Goal: Task Accomplishment & Management: Use online tool/utility

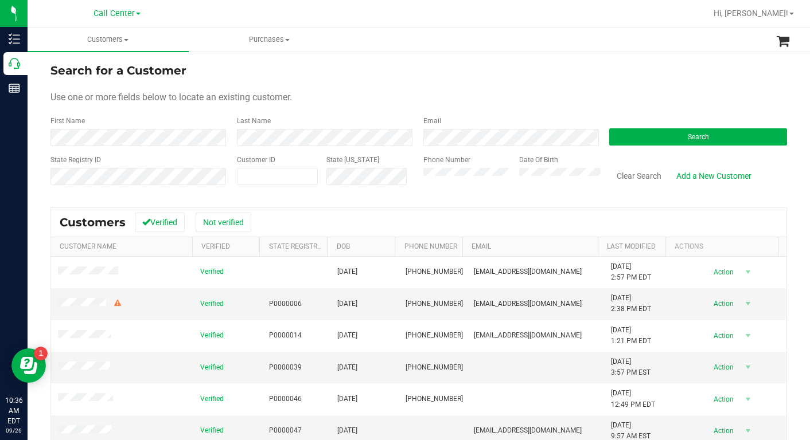
drag, startPoint x: 627, startPoint y: 106, endPoint x: 618, endPoint y: 108, distance: 9.6
click at [626, 107] on form "Search for a Customer Use one or more fields below to locate an existing custom…" at bounding box center [418, 129] width 736 height 134
click at [631, 104] on form "Search for a Customer Use one or more fields below to locate an existing custom…" at bounding box center [418, 129] width 736 height 134
click at [790, 13] on span at bounding box center [791, 14] width 5 height 2
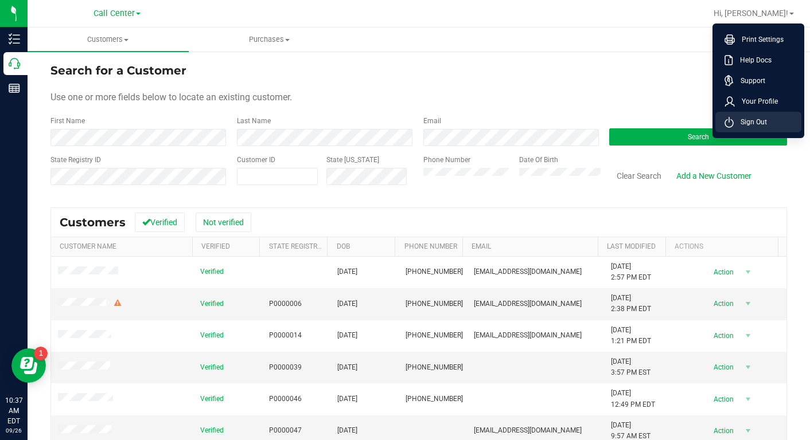
click at [748, 120] on span "Sign Out" at bounding box center [749, 121] width 33 height 11
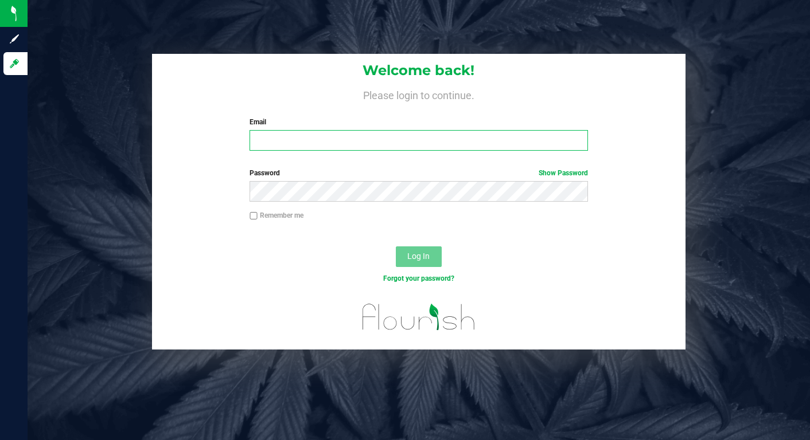
type input "[EMAIL_ADDRESS][DOMAIN_NAME]"
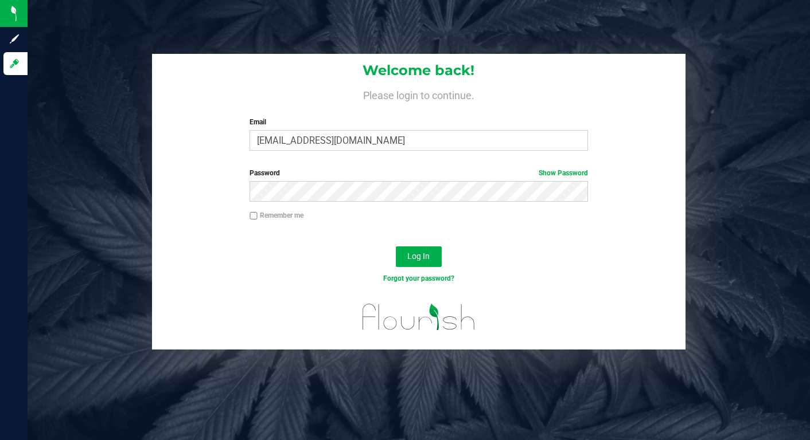
click at [755, 249] on div "Welcome back! Please login to continue. Email lcousin@liveparallel.com Required…" at bounding box center [418, 202] width 799 height 296
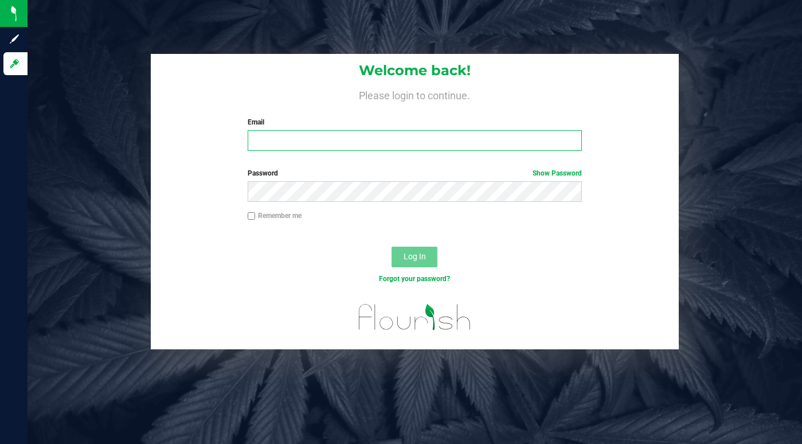
type input "[EMAIL_ADDRESS][DOMAIN_NAME]"
click at [327, 144] on input "[EMAIL_ADDRESS][DOMAIN_NAME]" at bounding box center [415, 140] width 335 height 21
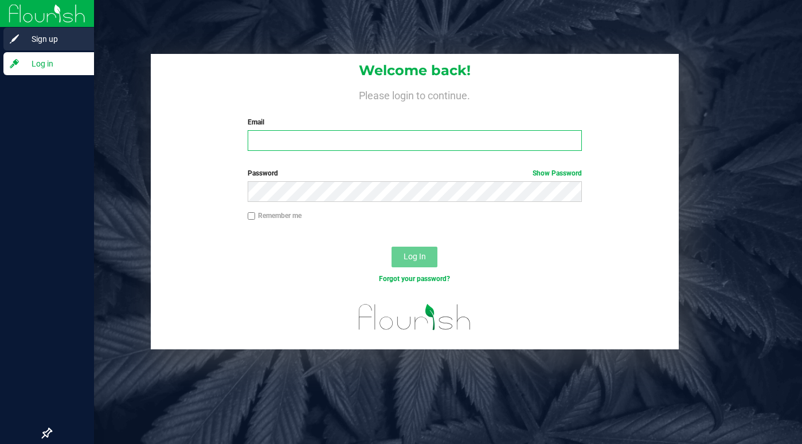
type input "[EMAIL_ADDRESS][DOMAIN_NAME]"
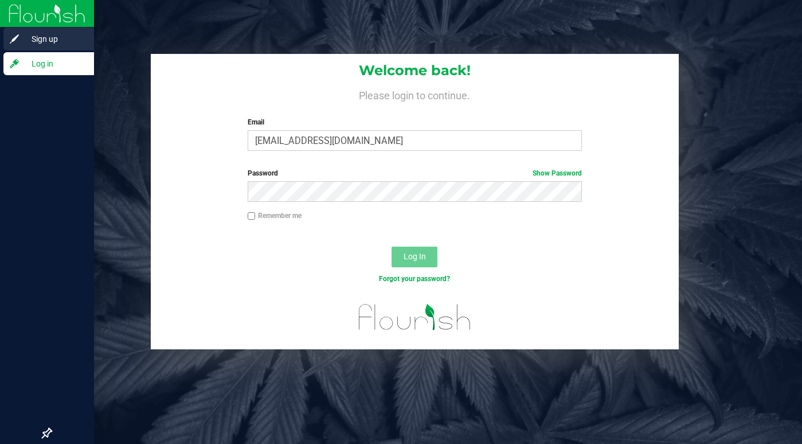
click at [41, 40] on span "Sign up" at bounding box center [54, 39] width 69 height 14
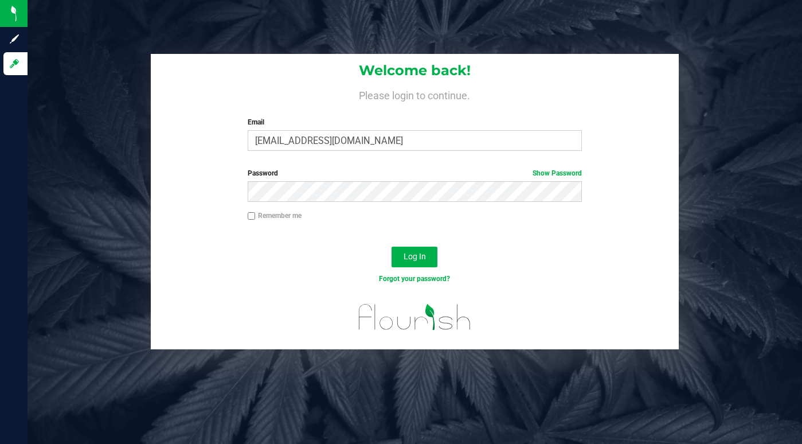
click at [311, 273] on div "Forgot your password?" at bounding box center [415, 278] width 352 height 10
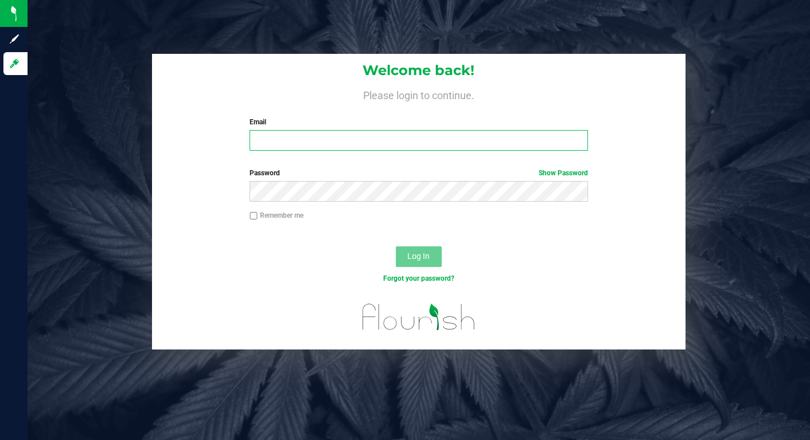
type input "lcousin@liveparallel.com"
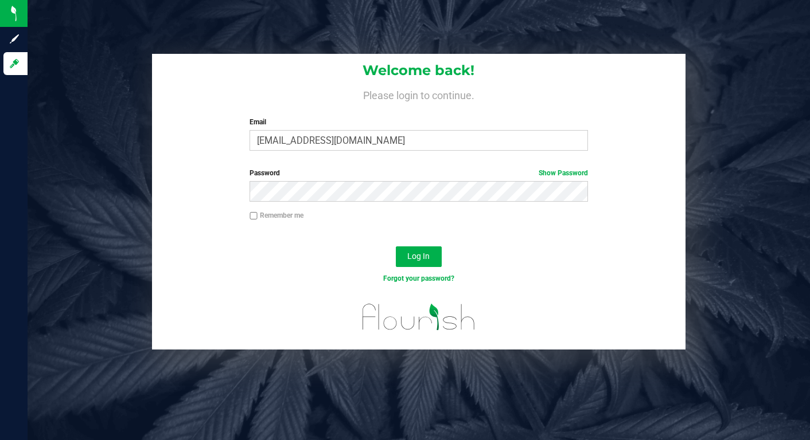
click at [82, 113] on div "Welcome back! Please login to continue. Email lcousin@liveparallel.com Required…" at bounding box center [418, 202] width 799 height 296
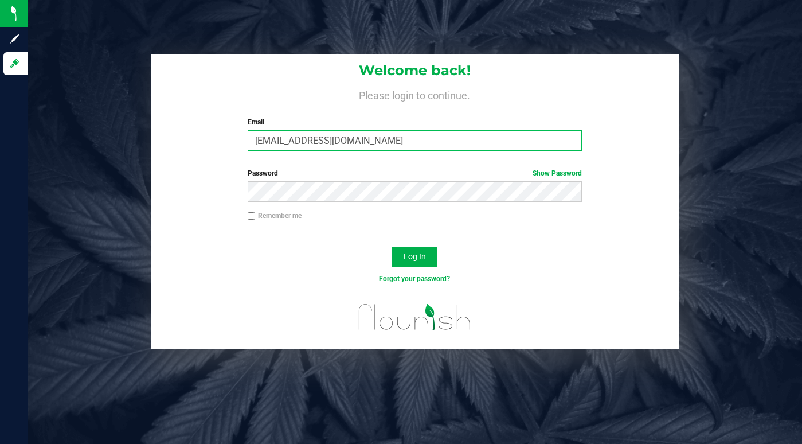
click at [327, 145] on input "lcousin@liveparallel.com" at bounding box center [415, 140] width 335 height 21
click at [423, 255] on span "Log In" at bounding box center [415, 256] width 22 height 9
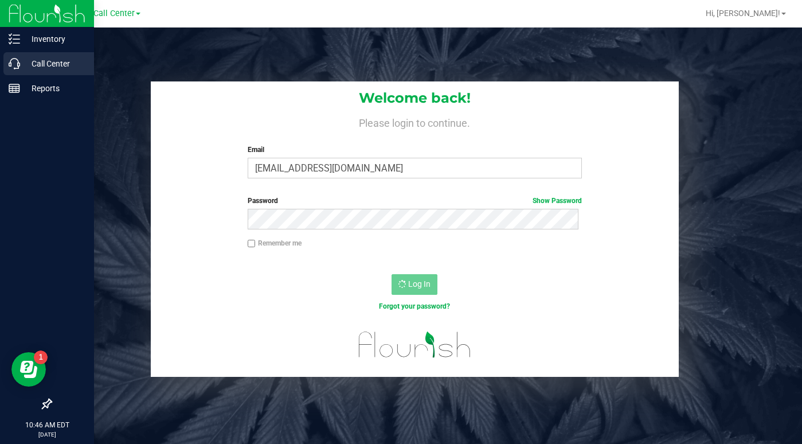
click at [63, 66] on p "Call Center" at bounding box center [54, 64] width 69 height 14
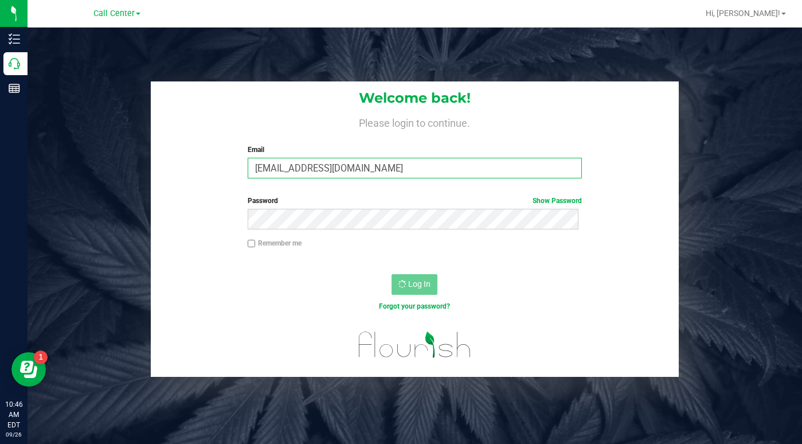
drag, startPoint x: 306, startPoint y: 174, endPoint x: 303, endPoint y: 179, distance: 6.2
click at [306, 174] on input "lcousin@liveparallel.com" at bounding box center [415, 168] width 335 height 21
click at [278, 308] on div "Forgot your password?" at bounding box center [415, 306] width 352 height 10
click at [715, 134] on div "Welcome back! Please login to continue. Email lcousin@liveparallel.com Required…" at bounding box center [415, 228] width 792 height 295
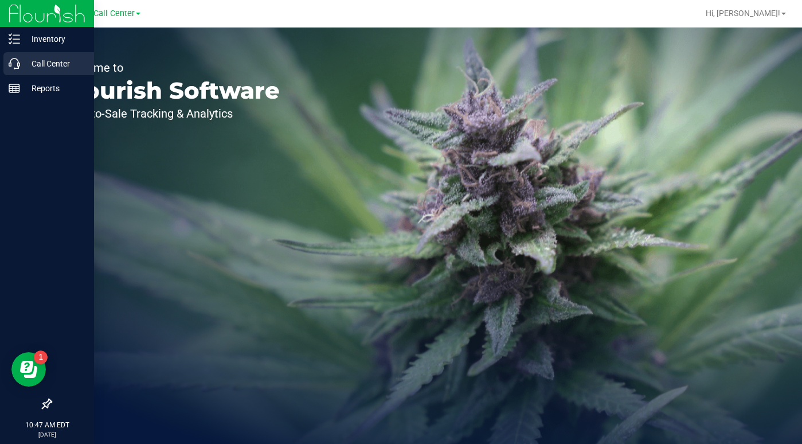
click at [44, 60] on p "Call Center" at bounding box center [54, 64] width 69 height 14
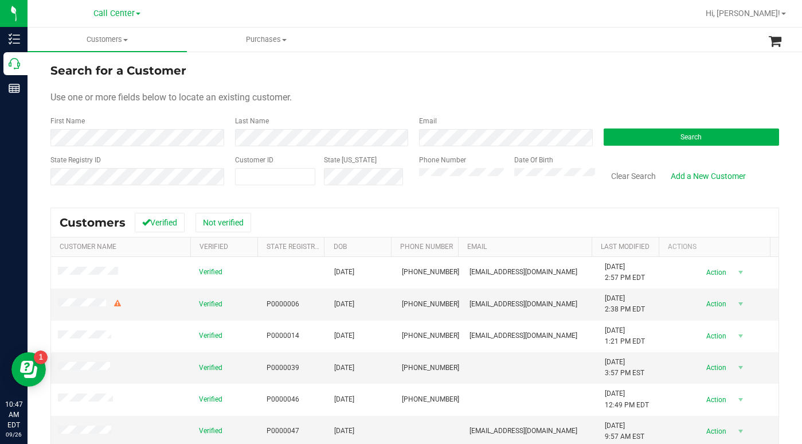
click at [585, 75] on div "Search for a Customer" at bounding box center [414, 70] width 729 height 17
click at [250, 169] on span at bounding box center [275, 176] width 81 height 17
type input "21392"
click at [644, 138] on button "Search" at bounding box center [692, 136] width 176 height 17
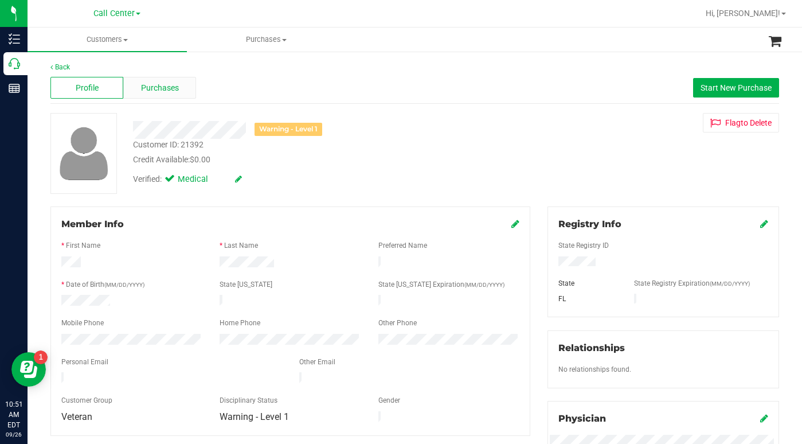
click at [151, 96] on div "Purchases" at bounding box center [159, 88] width 73 height 22
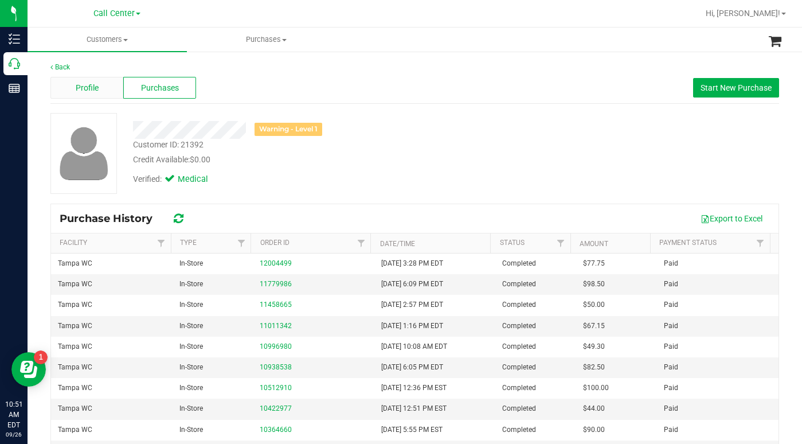
click at [84, 89] on span "Profile" at bounding box center [87, 88] width 23 height 12
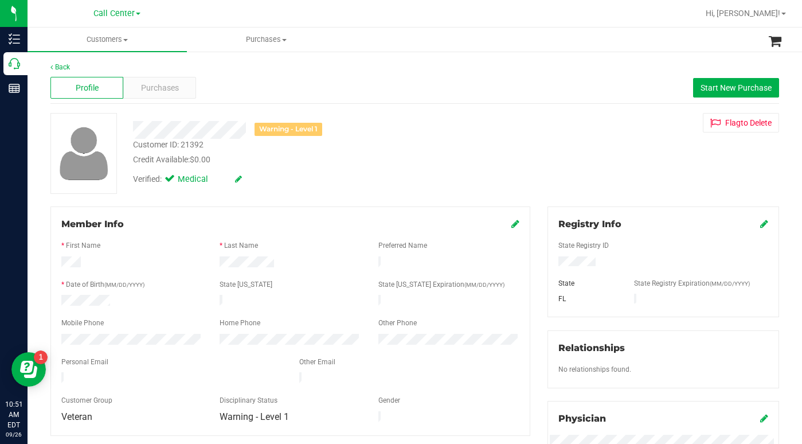
click at [614, 178] on div "Warning - Level 1 Customer ID: 21392 Credit Available: $0.00 Verified: Medical …" at bounding box center [415, 153] width 746 height 81
click at [127, 40] on span at bounding box center [125, 40] width 5 height 2
click at [70, 70] on span "All customers" at bounding box center [69, 69] width 83 height 10
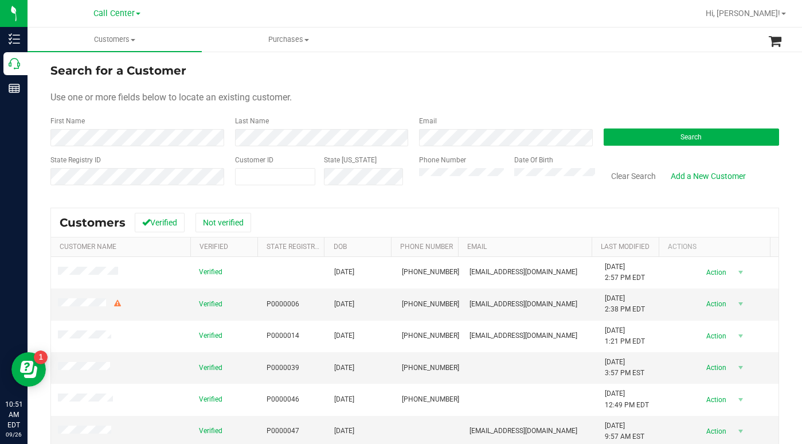
click at [360, 99] on div "Use one or more fields below to locate an existing customer." at bounding box center [414, 98] width 729 height 14
click at [355, 97] on div "Use one or more fields below to locate an existing customer." at bounding box center [414, 98] width 729 height 14
click at [591, 85] on form "Search for a Customer Use one or more fields below to locate an existing custom…" at bounding box center [414, 129] width 729 height 134
click at [258, 173] on span at bounding box center [275, 176] width 81 height 17
paste input "1438379"
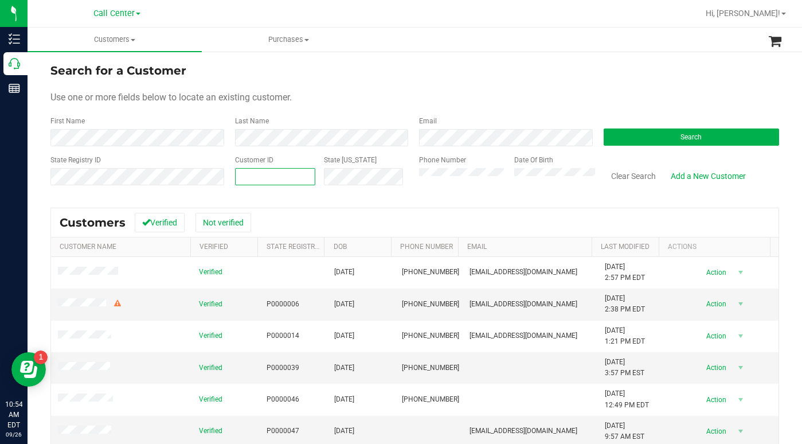
type input "1438379"
click at [619, 135] on button "Search" at bounding box center [692, 136] width 176 height 17
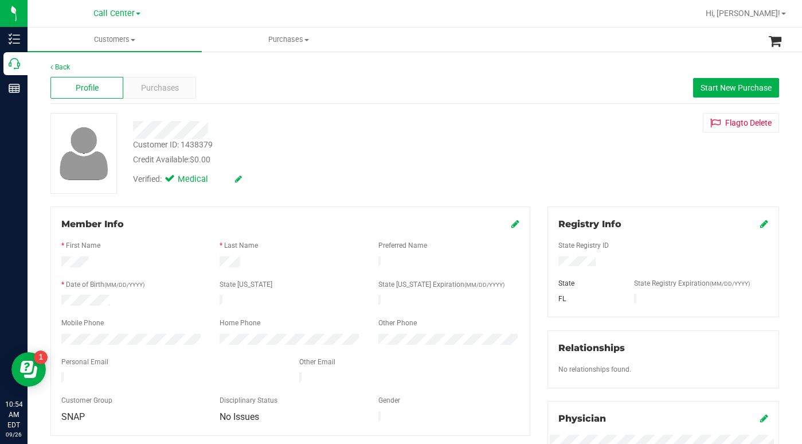
drag, startPoint x: 581, startPoint y: 158, endPoint x: 563, endPoint y: 162, distance: 18.4
click at [581, 158] on div "Customer ID: 1438379 Credit Available: $0.00 Verified: Medical Flag to Delete" at bounding box center [415, 153] width 746 height 81
click at [587, 181] on div "Customer ID: 1438379 Credit Available: $0.00 Verified: Medical Flag to Delete" at bounding box center [415, 153] width 746 height 81
click at [157, 93] on span "Purchases" at bounding box center [160, 88] width 38 height 12
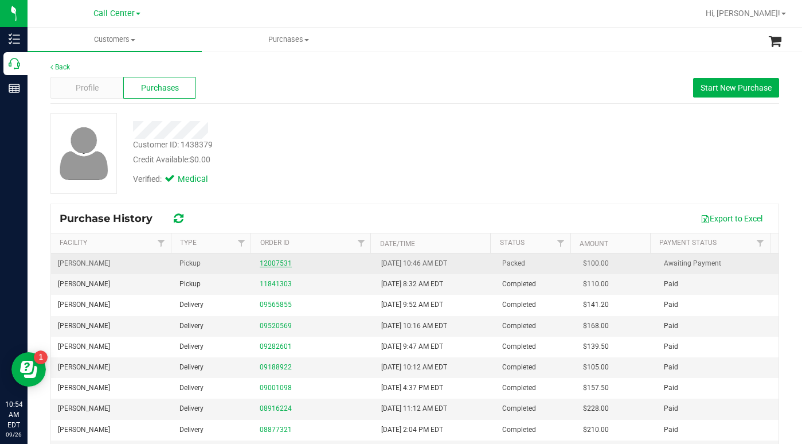
click at [272, 261] on link "12007531" at bounding box center [276, 263] width 32 height 8
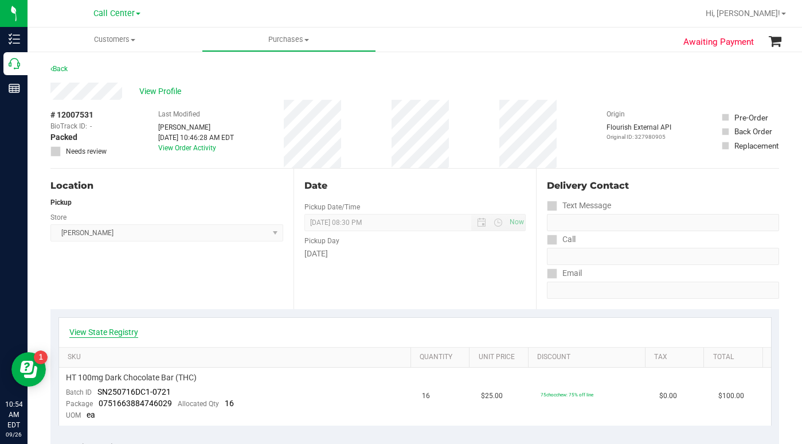
click at [118, 333] on link "View State Registry" at bounding box center [103, 331] width 69 height 11
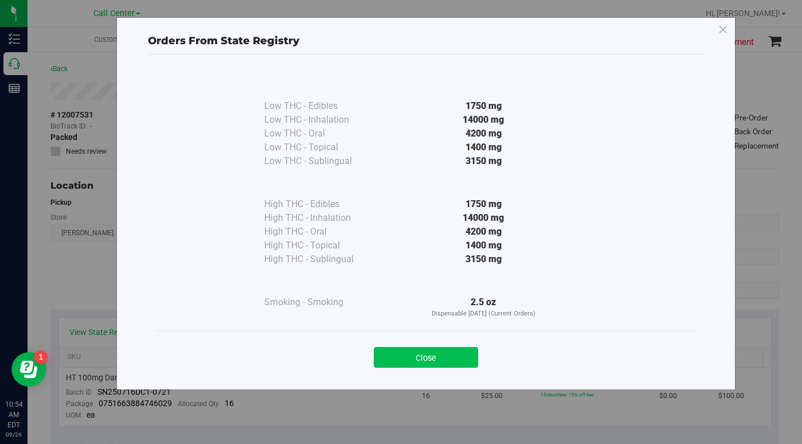
click at [415, 361] on button "Close" at bounding box center [426, 357] width 104 height 21
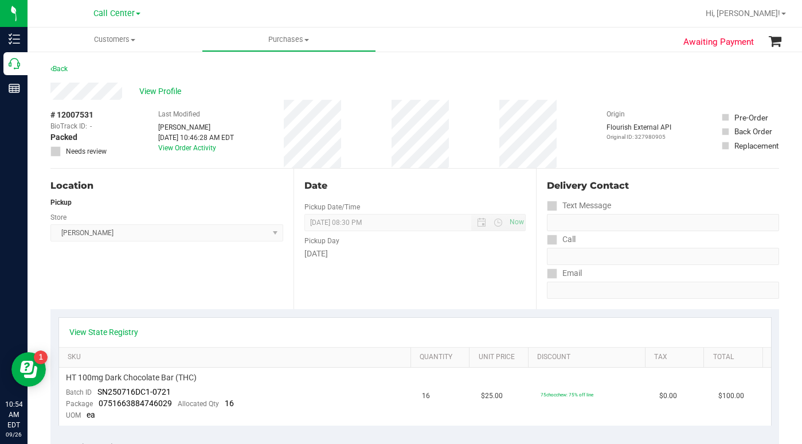
click at [587, 110] on div "# 12007531 BioTrack ID: - Packed Needs review Last Modified Lindsay Carroll Sep…" at bounding box center [414, 134] width 729 height 68
drag, startPoint x: 634, startPoint y: 78, endPoint x: 614, endPoint y: 85, distance: 21.2
click at [634, 78] on div "Back" at bounding box center [414, 72] width 729 height 21
click at [134, 39] on span at bounding box center [133, 40] width 5 height 2
click at [84, 69] on span "All customers" at bounding box center [69, 69] width 83 height 10
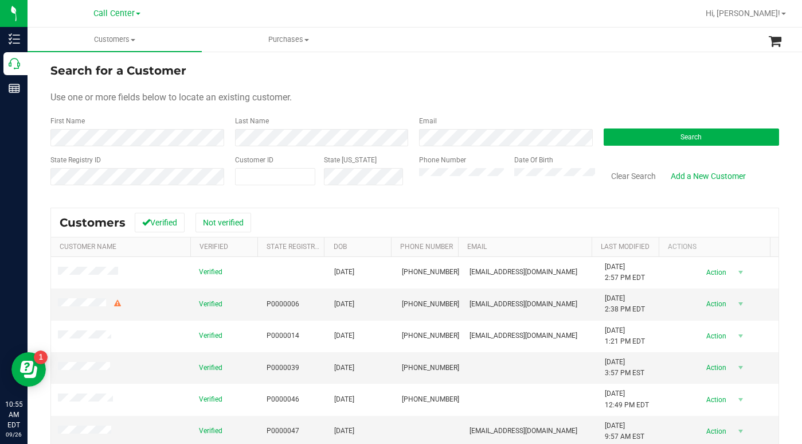
click at [658, 73] on div "Search for a Customer" at bounding box center [414, 70] width 729 height 17
click at [592, 101] on div "Use one or more fields below to locate an existing customer." at bounding box center [414, 98] width 729 height 14
click at [657, 139] on button "Search" at bounding box center [692, 136] width 176 height 17
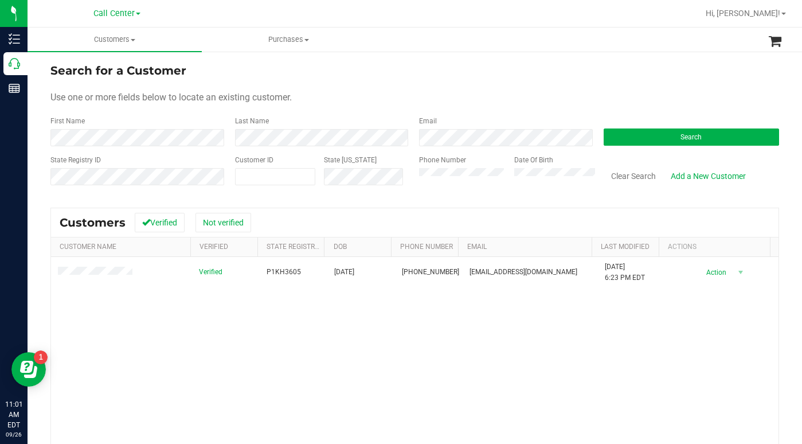
click at [327, 349] on div "Verified P1KH3605 12/12/2002 (904) 229-6459 eastcomediallc@gmail.com 9/24/2025 …" at bounding box center [415, 397] width 728 height 280
click at [369, 116] on div "Last Name" at bounding box center [318, 131] width 185 height 30
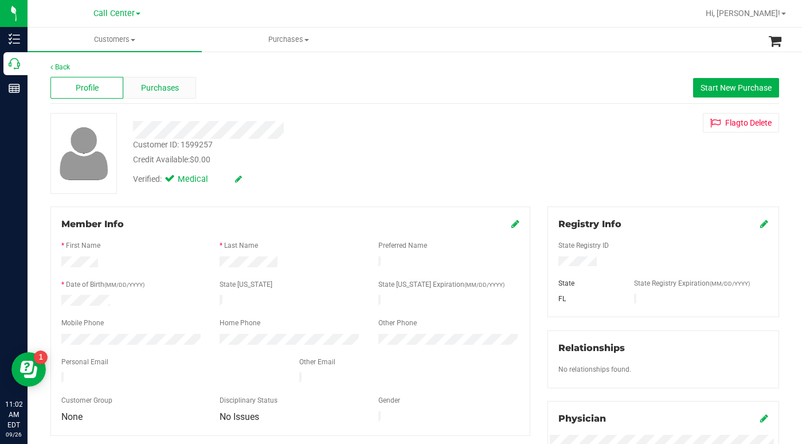
click at [157, 90] on span "Purchases" at bounding box center [160, 88] width 38 height 12
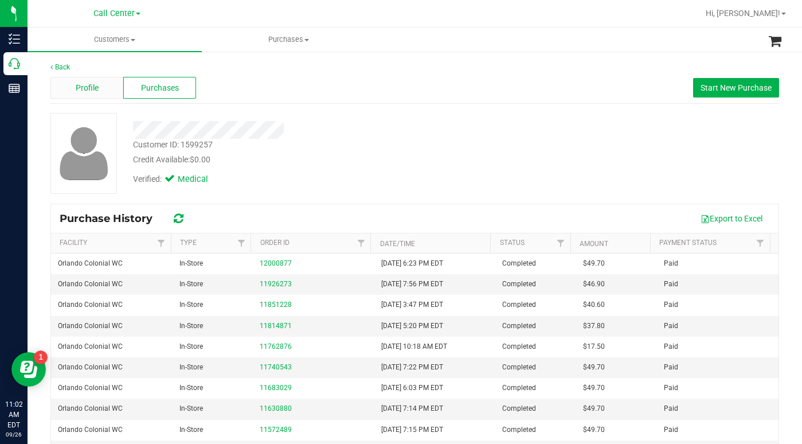
click at [99, 91] on div "Profile" at bounding box center [86, 88] width 73 height 22
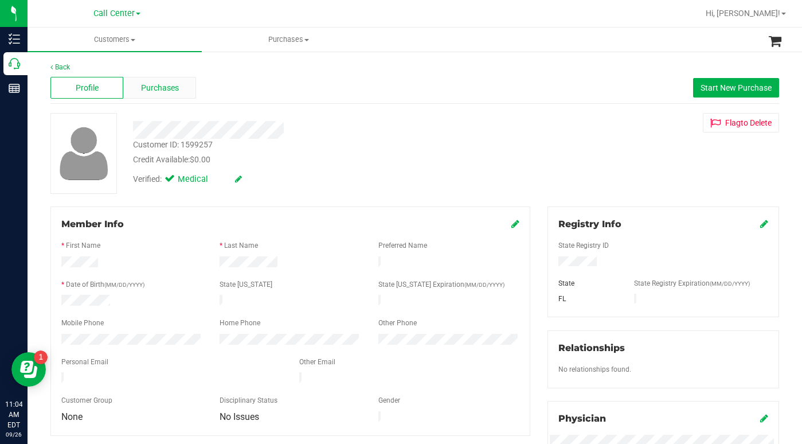
click at [145, 89] on span "Purchases" at bounding box center [160, 88] width 38 height 12
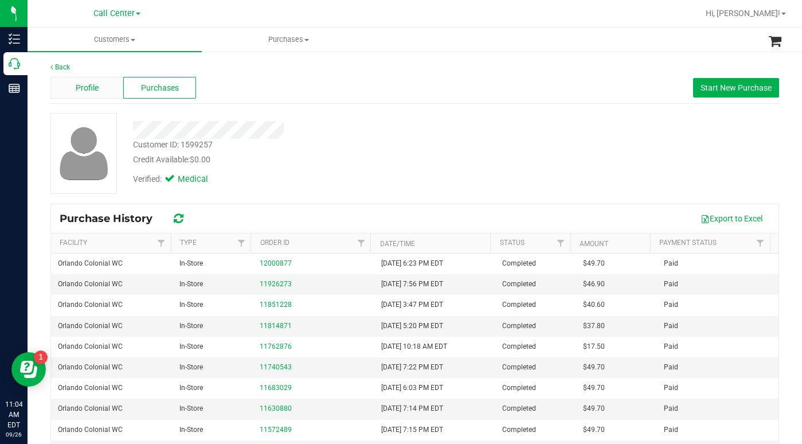
click at [93, 88] on span "Profile" at bounding box center [87, 88] width 23 height 12
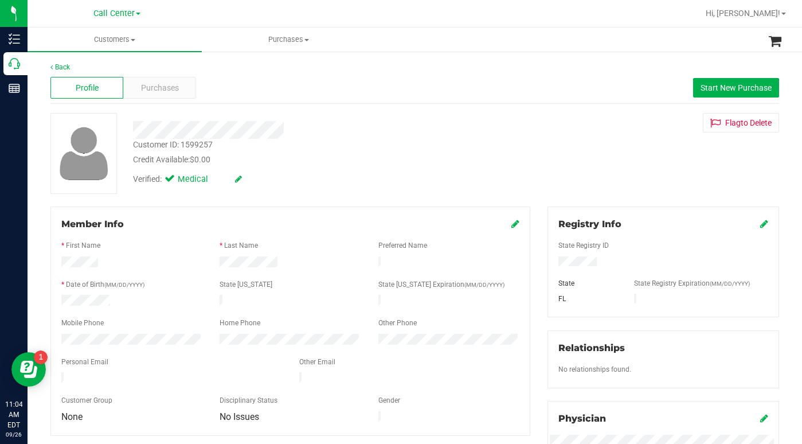
click at [358, 192] on div "Customer ID: 1599257 Credit Available: $0.00 Verified: Medical Flag to Delete" at bounding box center [415, 153] width 746 height 81
click at [145, 86] on span "Purchases" at bounding box center [160, 88] width 38 height 12
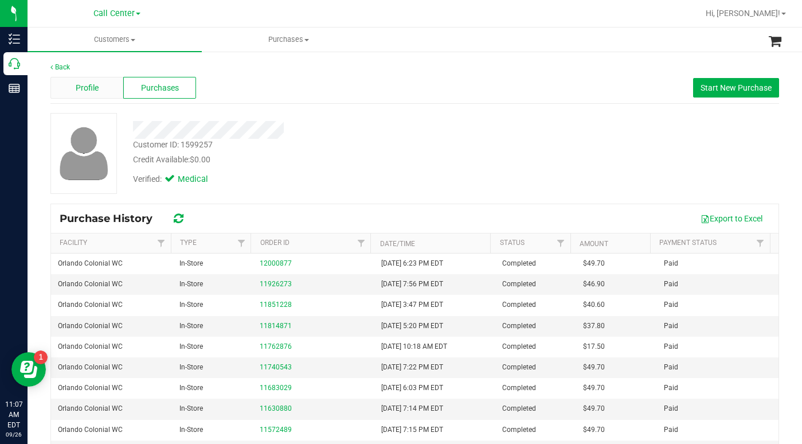
click at [95, 91] on span "Profile" at bounding box center [87, 88] width 23 height 12
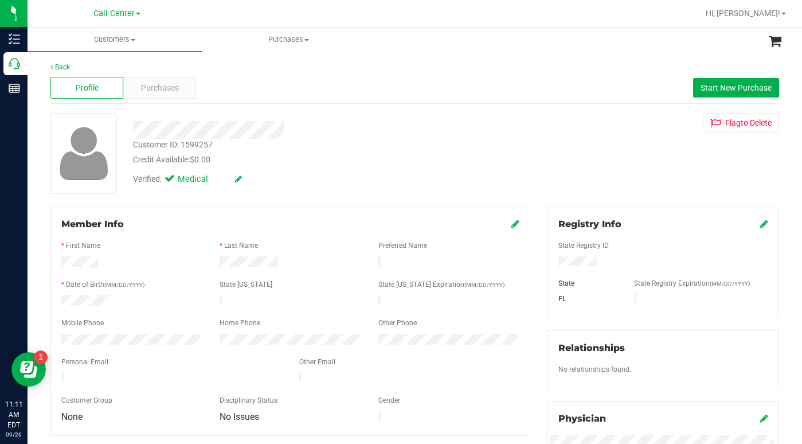
click at [639, 182] on div "Customer ID: 1599257 Credit Available: $0.00 Verified: Medical Flag to Delete" at bounding box center [415, 153] width 746 height 81
click at [136, 42] on span "Customers" at bounding box center [115, 39] width 174 height 10
click at [95, 66] on span "All customers" at bounding box center [69, 69] width 83 height 10
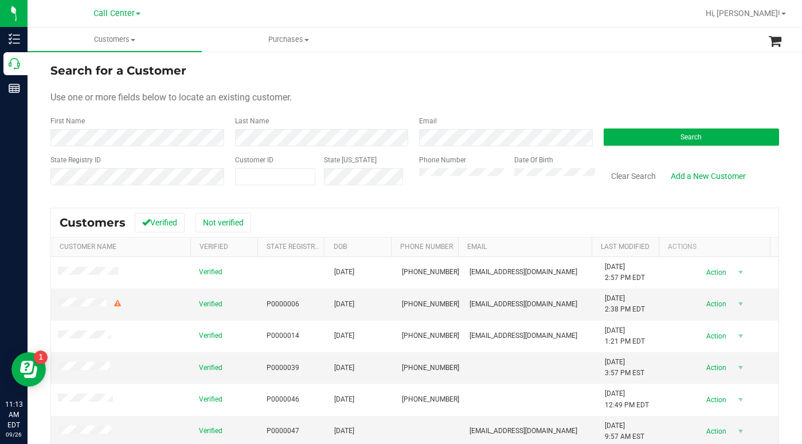
drag, startPoint x: 605, startPoint y: 102, endPoint x: 419, endPoint y: 160, distance: 195.1
click at [604, 102] on div "Use one or more fields below to locate an existing customer." at bounding box center [414, 98] width 729 height 14
click at [630, 143] on button "Search" at bounding box center [692, 136] width 176 height 17
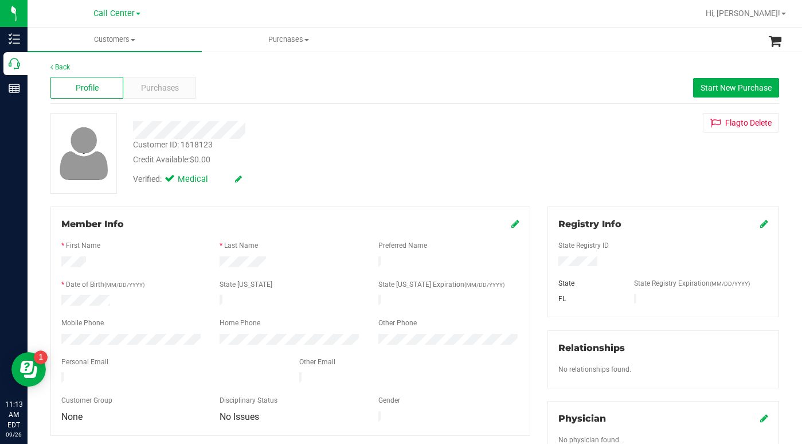
click at [382, 162] on div "Credit Available: $0.00" at bounding box center [311, 160] width 356 height 12
click at [374, 167] on div "Verified: Medical" at bounding box center [310, 178] width 373 height 25
click at [147, 88] on span "Purchases" at bounding box center [160, 88] width 38 height 12
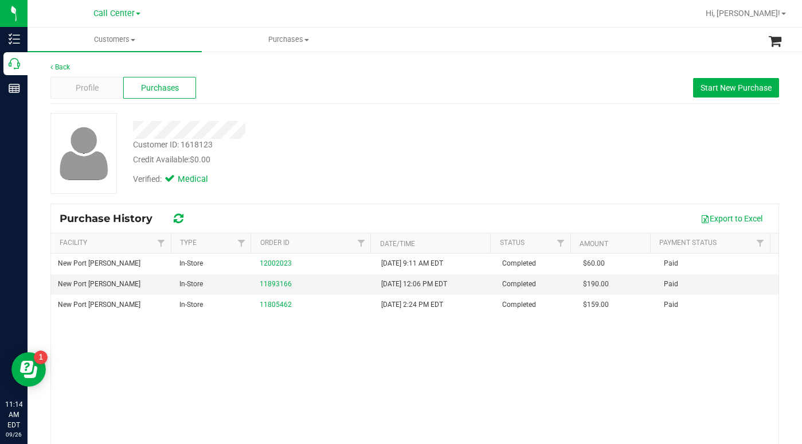
click at [339, 163] on div "Credit Available: $0.00" at bounding box center [311, 160] width 356 height 12
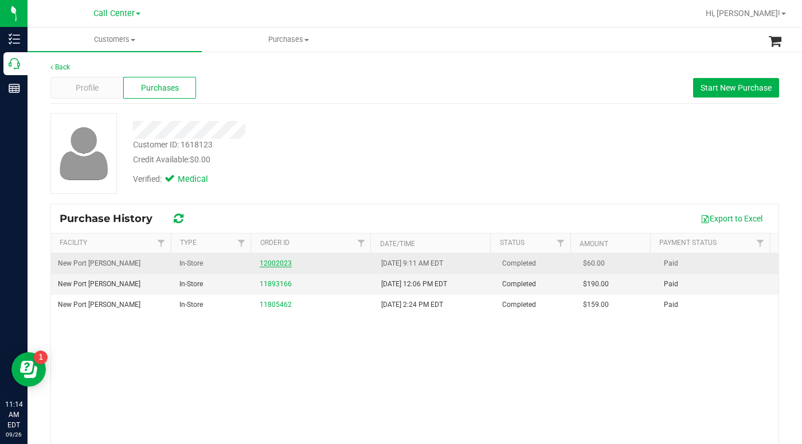
click at [265, 264] on link "12002023" at bounding box center [276, 263] width 32 height 8
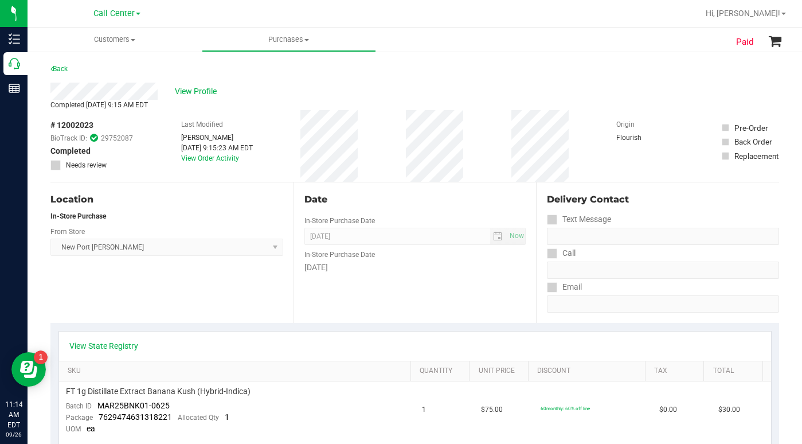
click at [159, 307] on div "Location In-Store Purchase From Store New Port Richey WC Select Store Bonita Sp…" at bounding box center [171, 252] width 243 height 140
click at [166, 314] on div "Location In-Store Purchase From Store New Port Richey WC Select Store Bonita Sp…" at bounding box center [171, 252] width 243 height 140
click at [192, 88] on span "View Profile" at bounding box center [198, 91] width 46 height 12
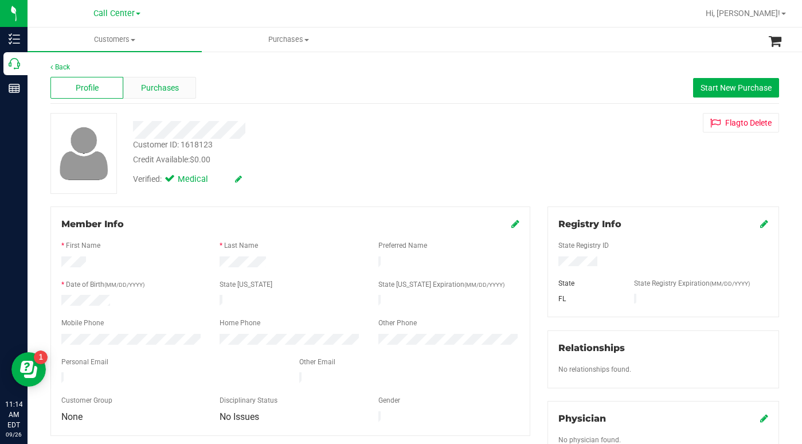
click at [157, 91] on span "Purchases" at bounding box center [160, 88] width 38 height 12
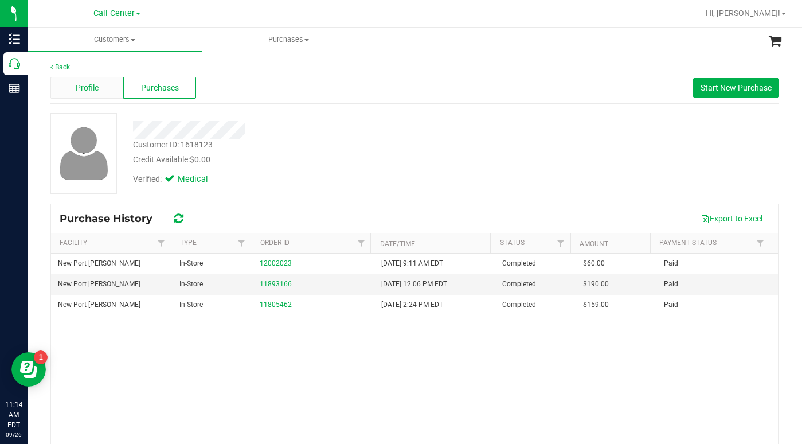
click at [91, 89] on span "Profile" at bounding box center [87, 88] width 23 height 12
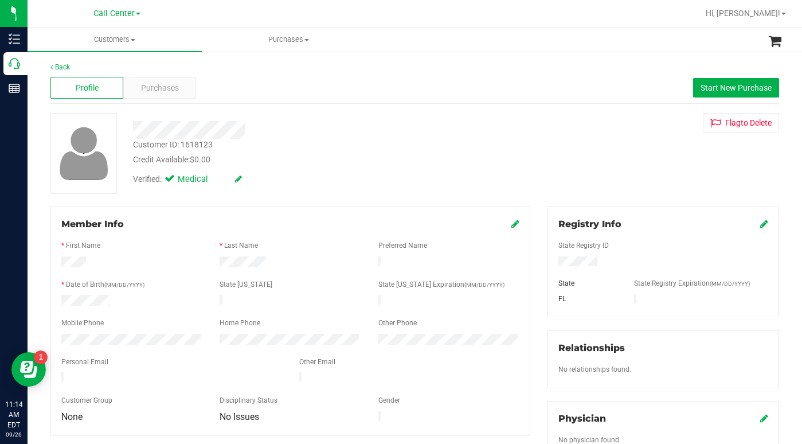
click at [311, 181] on div "Verified: Medical" at bounding box center [310, 178] width 373 height 25
click at [584, 179] on div "Customer ID: 1618123 Credit Available: $0.00 Verified: Medical Flag to Delete" at bounding box center [415, 153] width 746 height 81
click at [130, 41] on span "Customers" at bounding box center [115, 39] width 174 height 10
click at [78, 75] on li "All customers" at bounding box center [115, 69] width 174 height 14
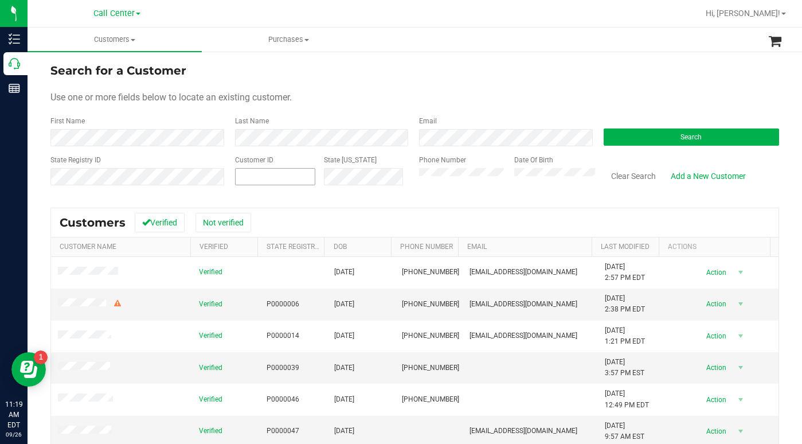
click at [255, 177] on span at bounding box center [275, 176] width 81 height 17
type input "1562285"
click at [657, 143] on button "Search" at bounding box center [692, 136] width 176 height 17
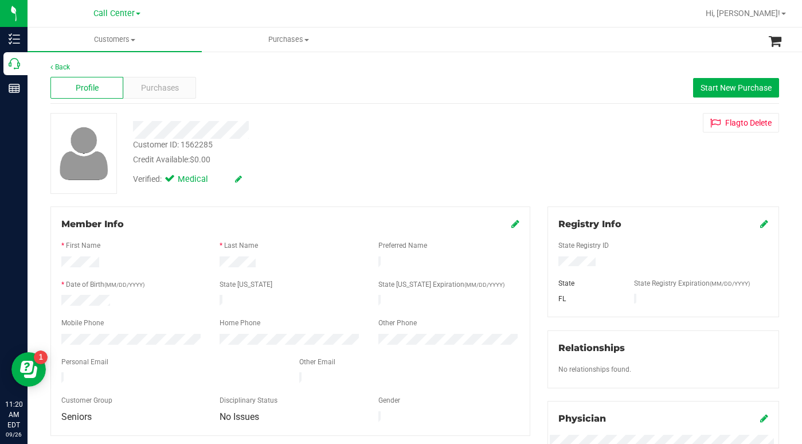
click at [593, 163] on div "Customer ID: 1562285 Credit Available: $0.00 Verified: Medical Flag to Delete" at bounding box center [415, 153] width 746 height 81
click at [132, 40] on span at bounding box center [133, 40] width 5 height 2
click at [85, 70] on span "All customers" at bounding box center [69, 69] width 83 height 10
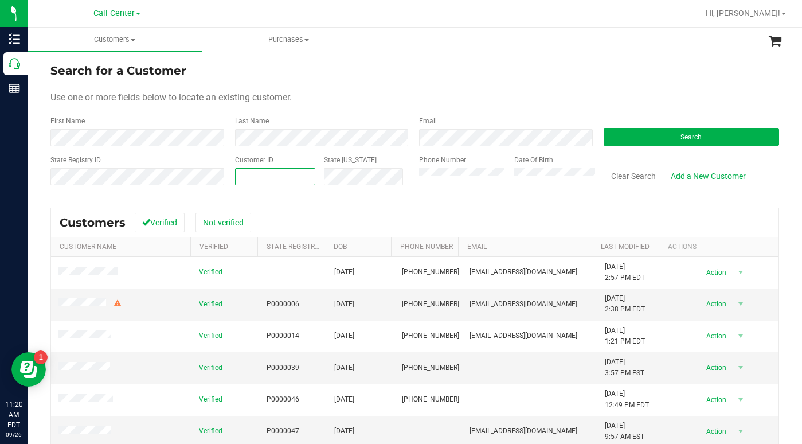
click at [262, 173] on span at bounding box center [275, 176] width 81 height 17
type input "597299"
click at [652, 140] on button "Search" at bounding box center [692, 136] width 176 height 17
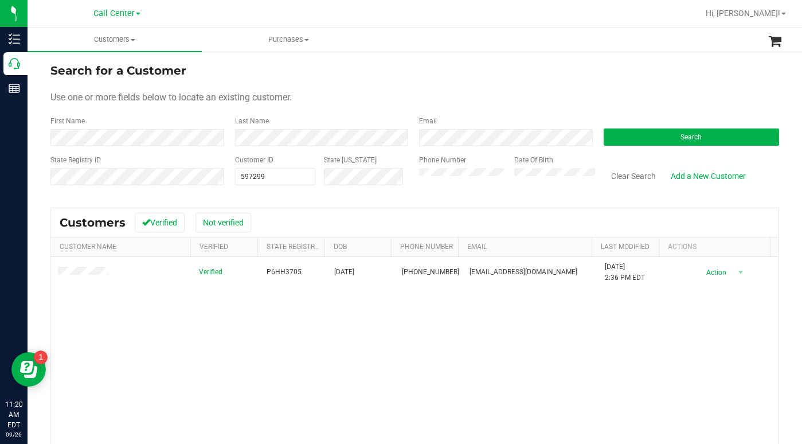
drag, startPoint x: 567, startPoint y: 83, endPoint x: 560, endPoint y: 99, distance: 17.7
click at [567, 83] on form "Search for a Customer Use one or more fields below to locate an existing custom…" at bounding box center [414, 129] width 729 height 134
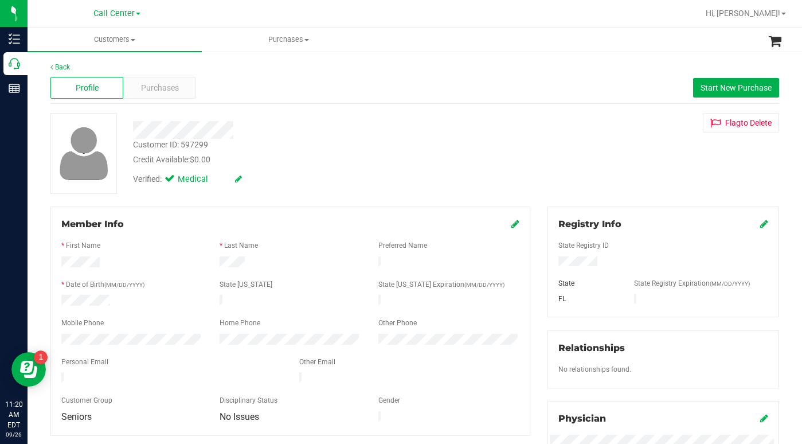
click at [581, 149] on div "Customer ID: 597299 Credit Available: $0.00 Verified: Medical Flag to Delete" at bounding box center [415, 153] width 746 height 81
click at [161, 88] on span "Purchases" at bounding box center [160, 88] width 38 height 12
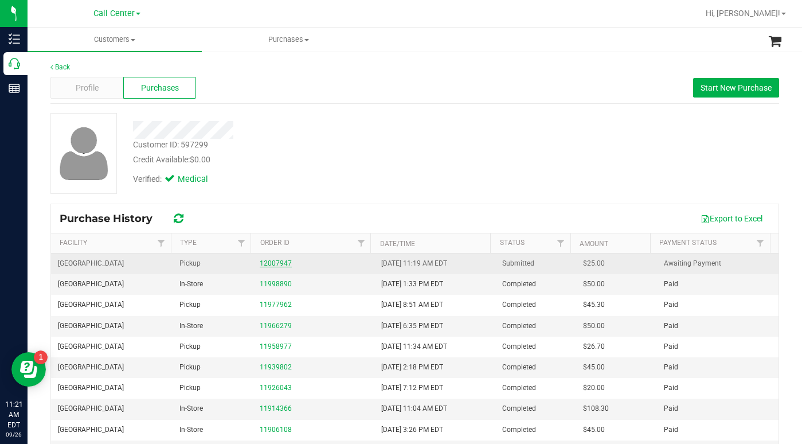
click at [264, 263] on link "12007947" at bounding box center [276, 263] width 32 height 8
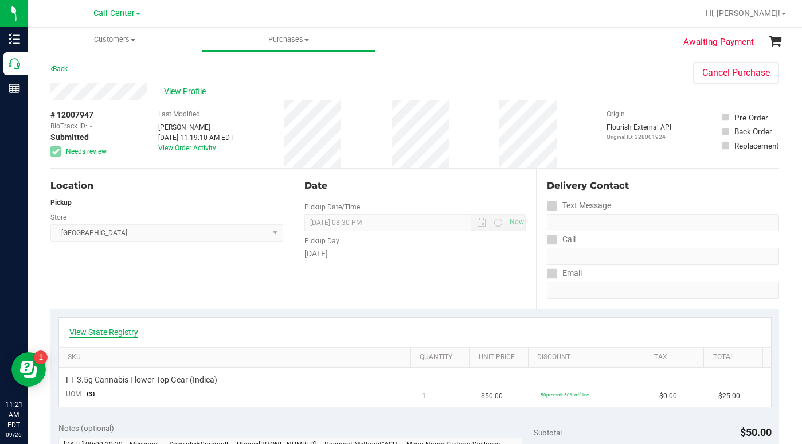
click at [116, 330] on link "View State Registry" at bounding box center [103, 331] width 69 height 11
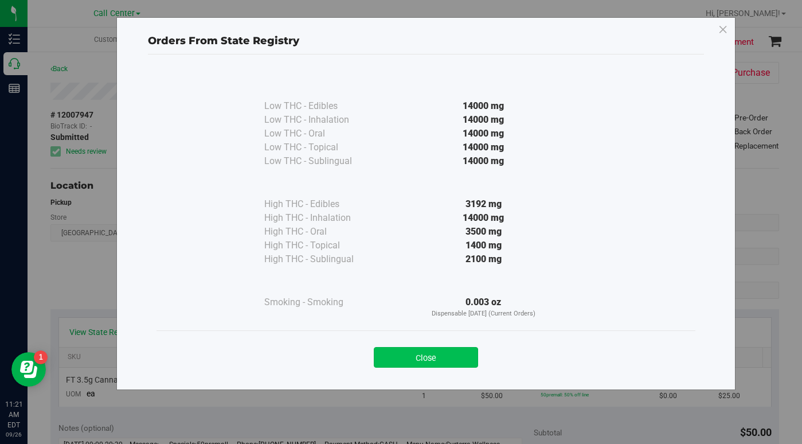
click at [440, 354] on button "Close" at bounding box center [426, 357] width 104 height 21
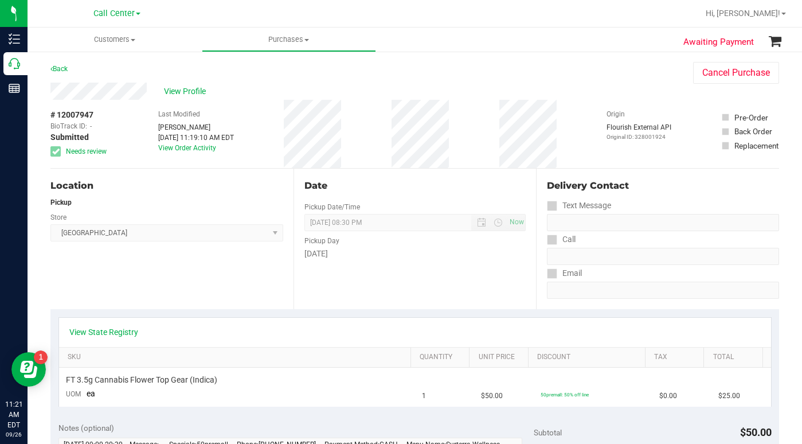
click at [600, 91] on div "View Profile" at bounding box center [360, 91] width 620 height 17
click at [592, 77] on div "Back Cancel Purchase" at bounding box center [414, 72] width 729 height 21
click at [177, 88] on span "View Profile" at bounding box center [187, 91] width 46 height 12
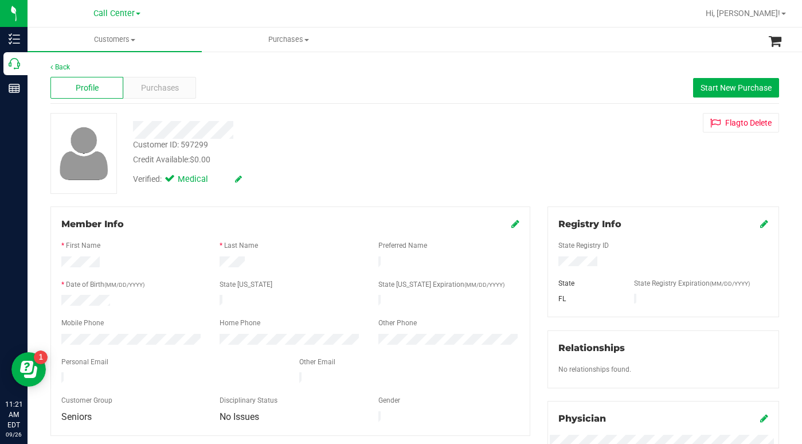
click at [599, 158] on div "Customer ID: 597299 Credit Available: $0.00 Verified: Medical Flag to Delete" at bounding box center [415, 153] width 746 height 81
click at [635, 177] on div "Customer ID: 597299 Credit Available: $0.00 Verified: Medical Flag to Delete" at bounding box center [415, 153] width 746 height 81
drag, startPoint x: 637, startPoint y: 165, endPoint x: 631, endPoint y: 164, distance: 5.8
click at [637, 164] on div "Customer ID: 597299 Credit Available: $0.00 Verified: Medical Flag to Delete" at bounding box center [415, 153] width 746 height 81
click at [587, 165] on div "Customer ID: 597299 Credit Available: $0.00 Verified: Medical Flag to Delete" at bounding box center [415, 153] width 746 height 81
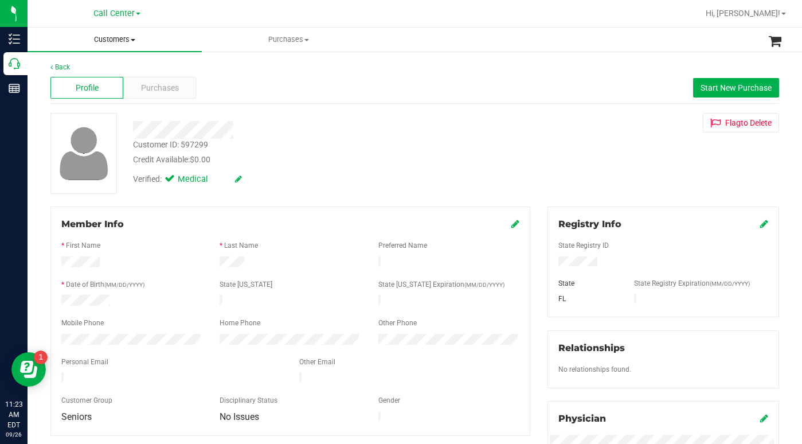
click at [135, 41] on span "Customers" at bounding box center [115, 39] width 174 height 10
click at [93, 71] on span "All customers" at bounding box center [69, 69] width 83 height 10
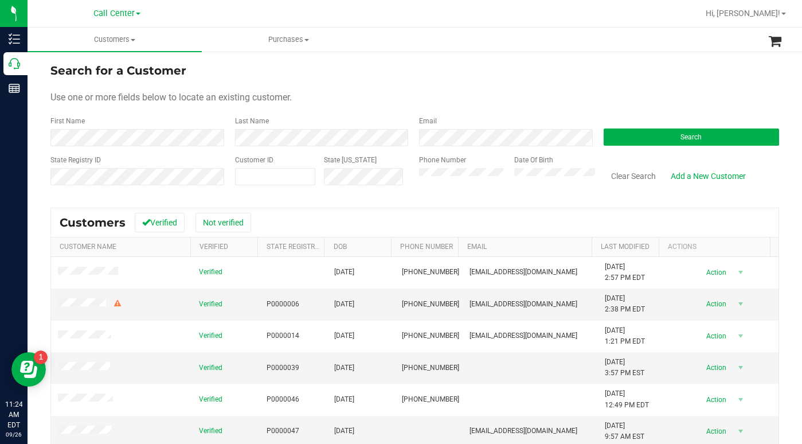
click at [570, 96] on div "Use one or more fields below to locate an existing customer." at bounding box center [414, 98] width 729 height 14
click at [626, 134] on button "Search" at bounding box center [692, 136] width 176 height 17
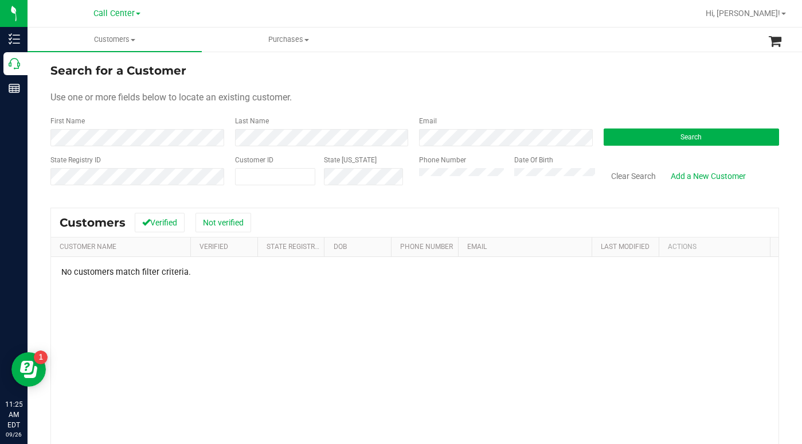
click at [618, 91] on div "Use one or more fields below to locate an existing customer." at bounding box center [414, 98] width 729 height 14
click at [411, 188] on div "Phone Number Date Of Birth" at bounding box center [503, 175] width 185 height 41
click at [568, 93] on div "Use one or more fields below to locate an existing customer." at bounding box center [414, 98] width 729 height 14
click at [647, 138] on button "Search" at bounding box center [692, 136] width 176 height 17
click at [411, 190] on div "Phone Number Date Of Birth" at bounding box center [503, 175] width 185 height 41
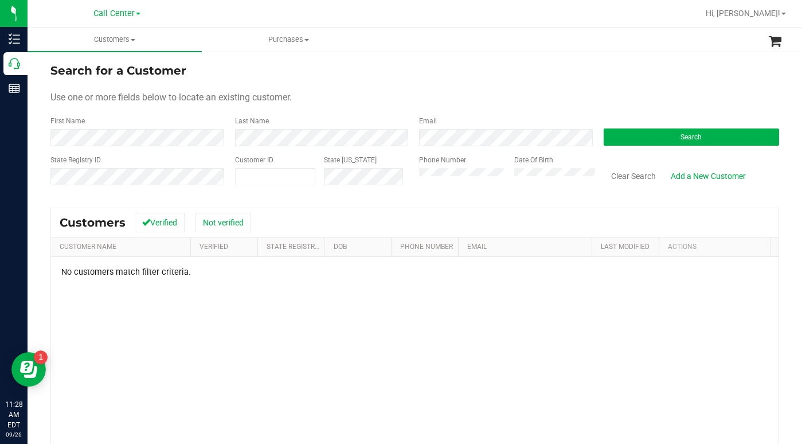
click at [655, 99] on div "Use one or more fields below to locate an existing customer." at bounding box center [414, 98] width 729 height 14
click at [694, 363] on div "No customers match filter criteria." at bounding box center [415, 402] width 728 height 290
click at [576, 99] on div "Use one or more fields below to locate an existing customer." at bounding box center [414, 98] width 729 height 14
click at [646, 89] on form "Search for a Customer Use one or more fields below to locate an existing custom…" at bounding box center [414, 129] width 729 height 134
click at [644, 135] on button "Search" at bounding box center [692, 136] width 176 height 17
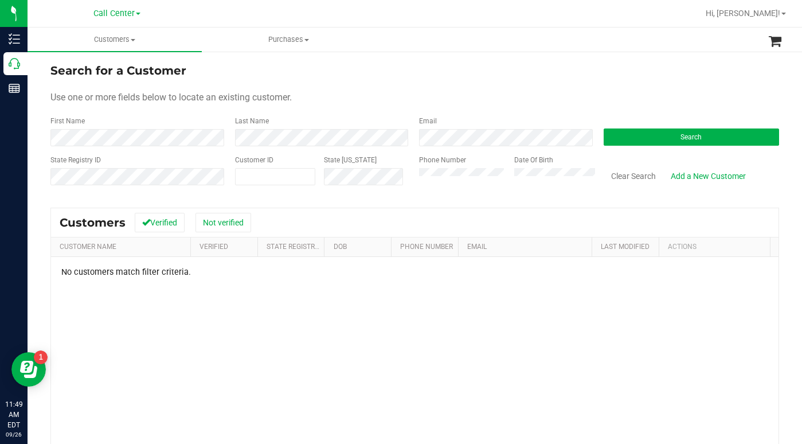
click at [624, 106] on form "Search for a Customer Use one or more fields below to locate an existing custom…" at bounding box center [414, 129] width 729 height 134
click at [592, 86] on form "Search for a Customer Use one or more fields below to locate an existing custom…" at bounding box center [414, 129] width 729 height 134
click at [132, 39] on span at bounding box center [133, 40] width 5 height 2
click at [103, 69] on span "All customers" at bounding box center [69, 69] width 83 height 10
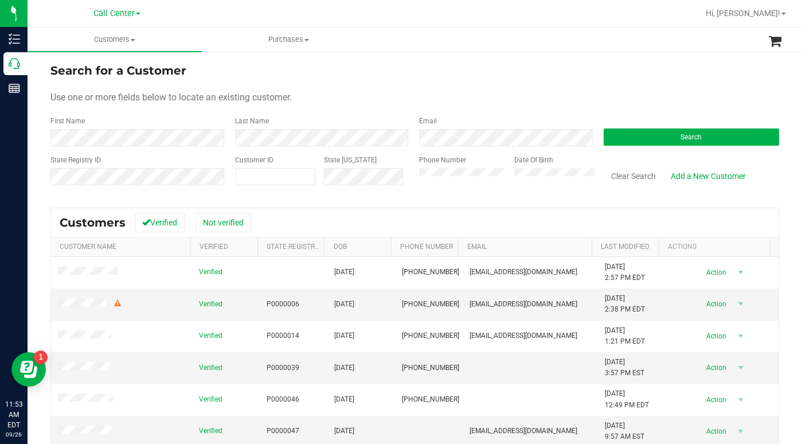
click at [669, 107] on form "Search for a Customer Use one or more fields below to locate an existing custom…" at bounding box center [414, 129] width 729 height 134
click at [497, 94] on div "Use one or more fields below to locate an existing customer." at bounding box center [414, 98] width 729 height 14
drag, startPoint x: 652, startPoint y: 85, endPoint x: 643, endPoint y: 89, distance: 10.0
click at [652, 85] on form "Search for a Customer Use one or more fields below to locate an existing custom…" at bounding box center [414, 129] width 729 height 134
click at [654, 142] on button "Search" at bounding box center [692, 136] width 176 height 17
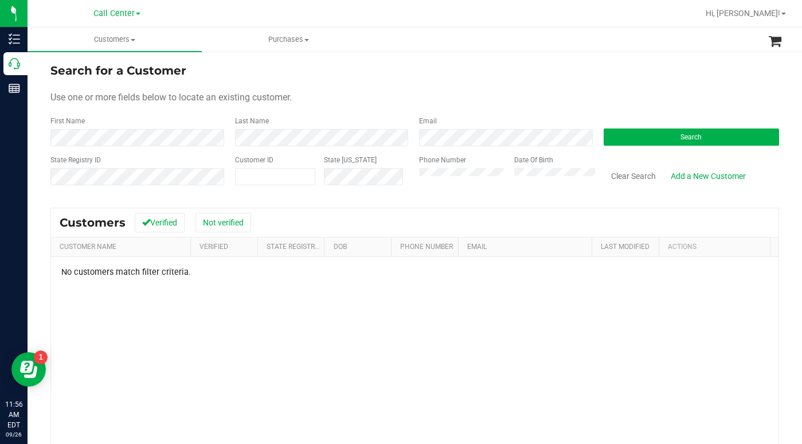
click at [464, 96] on div "Use one or more fields below to locate an existing customer." at bounding box center [414, 98] width 729 height 14
click at [640, 93] on div "Use one or more fields below to locate an existing customer." at bounding box center [414, 98] width 729 height 14
click at [404, 193] on div "State Registry ID Customer ID State ID Phone Number Date Of Birth Clear Search …" at bounding box center [414, 175] width 729 height 41
click at [254, 181] on span at bounding box center [275, 176] width 81 height 17
type input "332059"
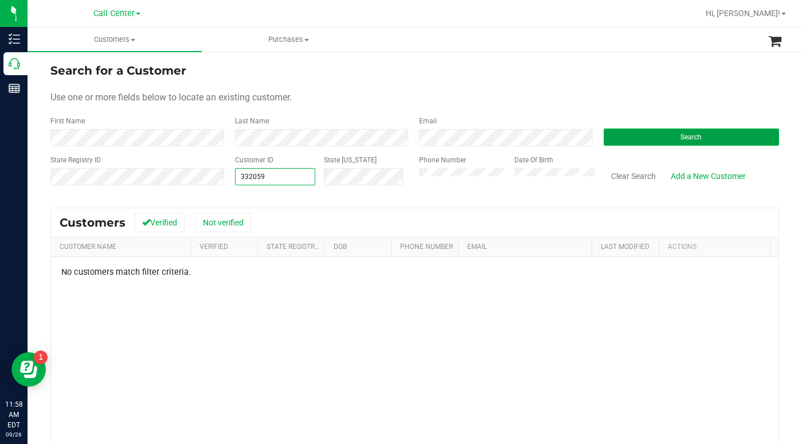
type input "332059"
click at [621, 132] on button "Search" at bounding box center [692, 136] width 176 height 17
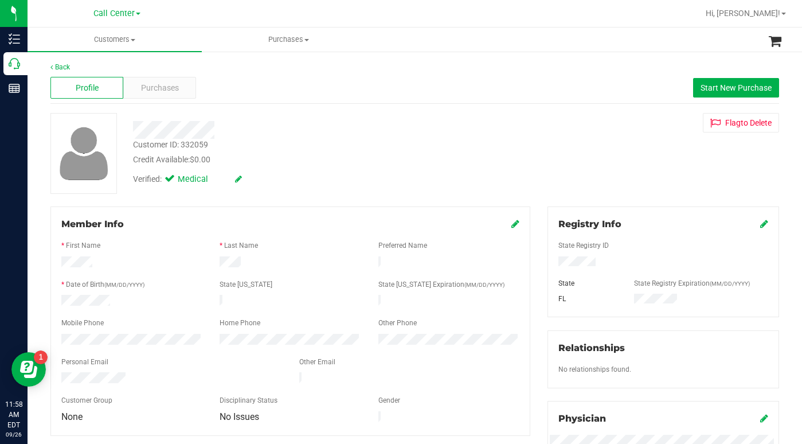
drag, startPoint x: 622, startPoint y: 149, endPoint x: 611, endPoint y: 154, distance: 11.5
click at [620, 150] on div "Customer ID: 332059 Credit Available: $0.00 Verified: Medical Flag to Delete" at bounding box center [415, 153] width 746 height 81
click at [159, 85] on span "Purchases" at bounding box center [160, 88] width 38 height 12
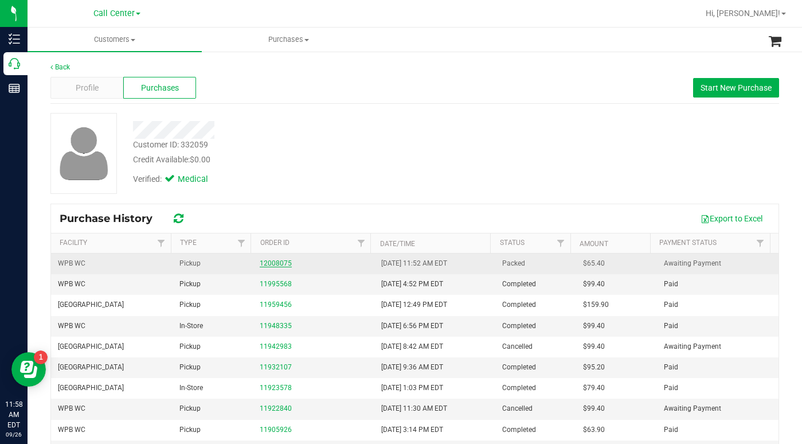
click at [269, 262] on link "12008075" at bounding box center [276, 263] width 32 height 8
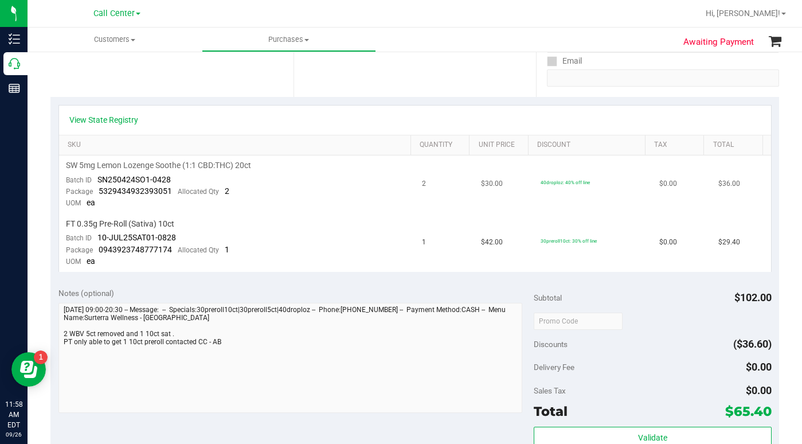
scroll to position [229, 0]
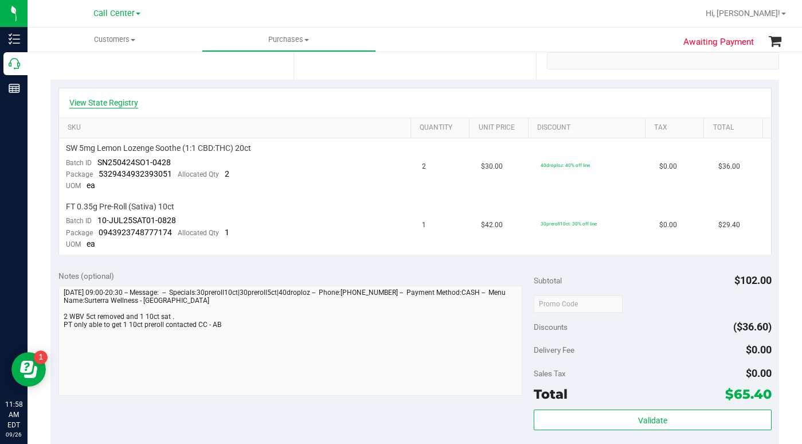
click at [96, 104] on link "View State Registry" at bounding box center [103, 102] width 69 height 11
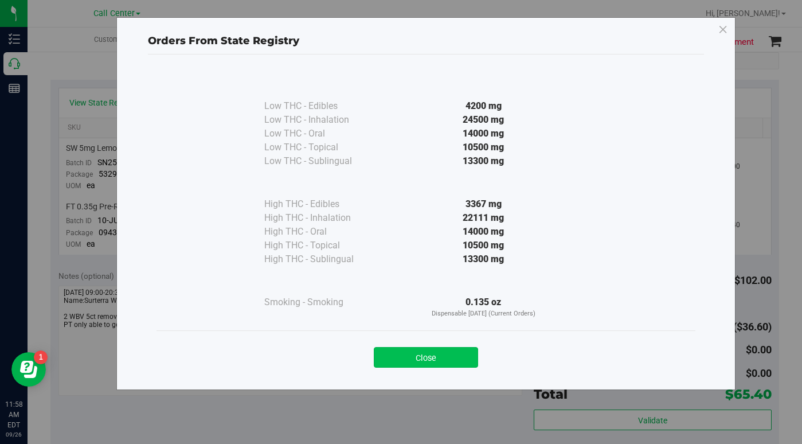
click at [393, 355] on button "Close" at bounding box center [426, 357] width 104 height 21
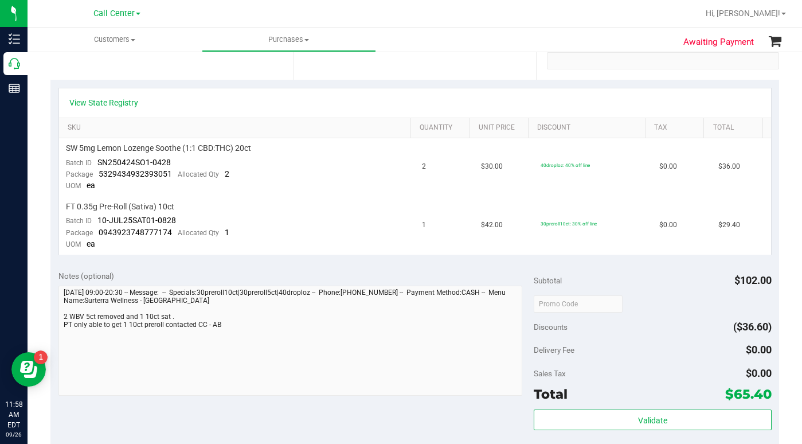
click at [628, 365] on div "Sales Tax $0.00" at bounding box center [653, 373] width 238 height 21
click at [159, 73] on div "Location Pickup Store WPB WC Select Store Bonita Springs WC Boynton Beach WC Br…" at bounding box center [171, 9] width 243 height 140
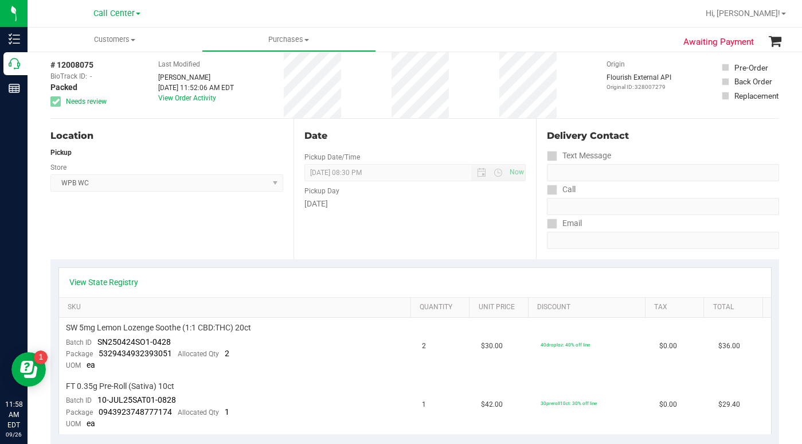
scroll to position [0, 0]
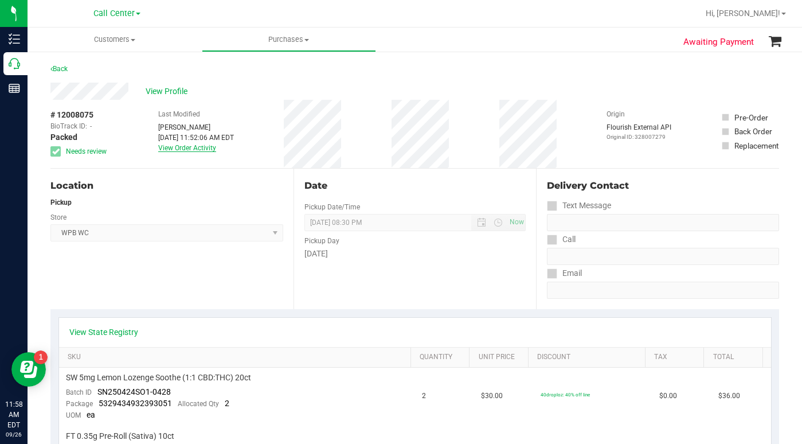
click at [173, 144] on link "View Order Activity" at bounding box center [187, 148] width 58 height 8
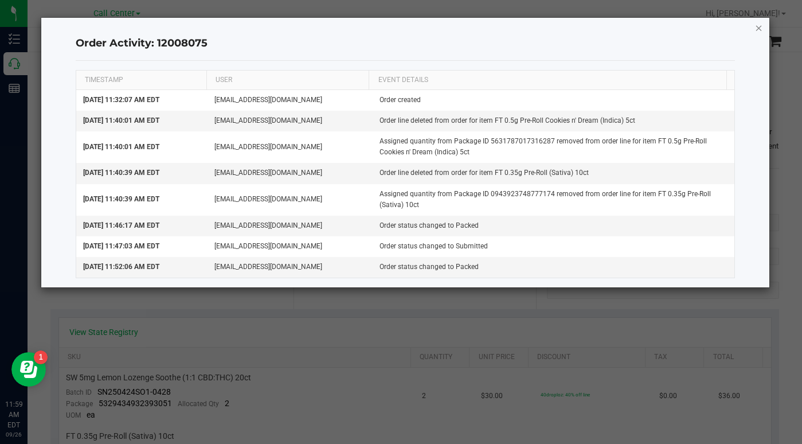
click at [759, 28] on icon "button" at bounding box center [759, 28] width 8 height 14
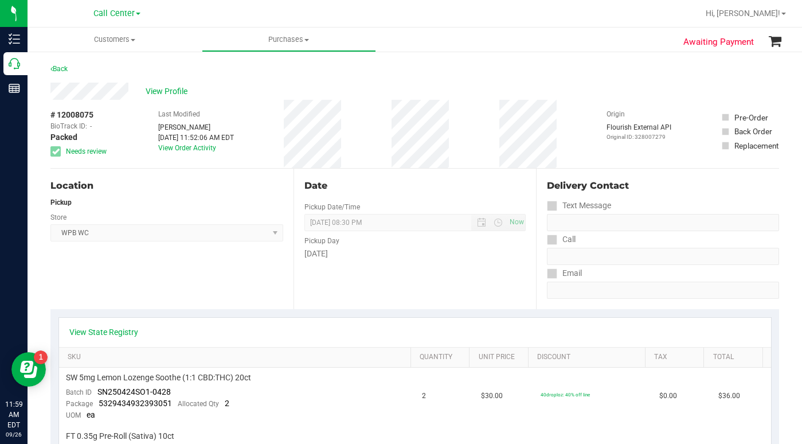
click at [186, 297] on div "Location Pickup Store WPB WC Select Store Bonita Springs WC Boynton Beach WC Br…" at bounding box center [171, 239] width 243 height 140
click at [615, 78] on div "Back" at bounding box center [414, 72] width 729 height 21
click at [133, 41] on span "Customers" at bounding box center [115, 39] width 174 height 10
click at [92, 68] on span "All customers" at bounding box center [69, 69] width 83 height 10
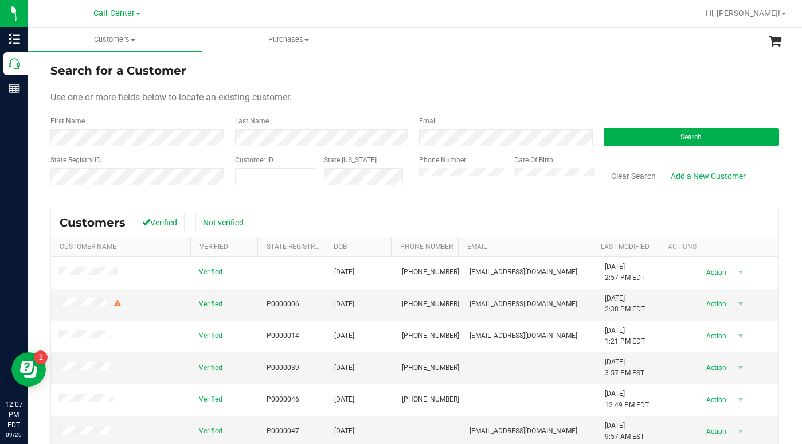
click at [577, 88] on form "Search for a Customer Use one or more fields below to locate an existing custom…" at bounding box center [414, 129] width 729 height 134
click at [613, 140] on button "Search" at bounding box center [692, 136] width 176 height 17
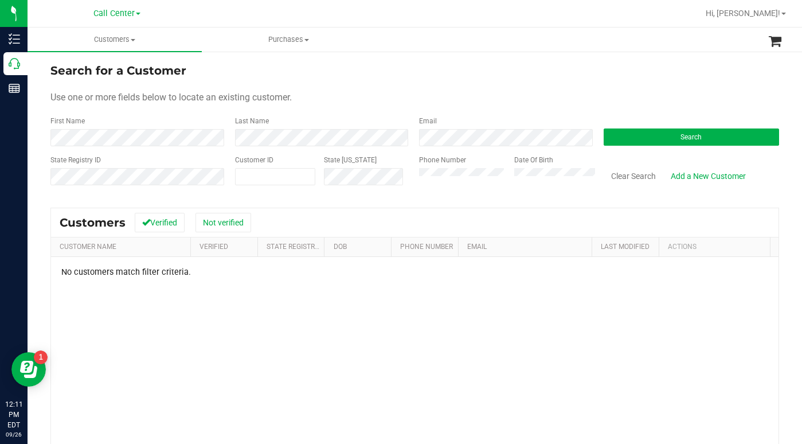
click at [562, 87] on form "Search for a Customer Use one or more fields below to locate an existing custom…" at bounding box center [414, 129] width 729 height 134
click at [371, 93] on div "Use one or more fields below to locate an existing customer." at bounding box center [414, 98] width 729 height 14
click at [398, 183] on div "State Registry ID Customer ID State ID Phone Number Date Of Birth Clear Search …" at bounding box center [414, 175] width 729 height 41
click at [263, 177] on span at bounding box center [275, 176] width 81 height 17
type input "1392023"
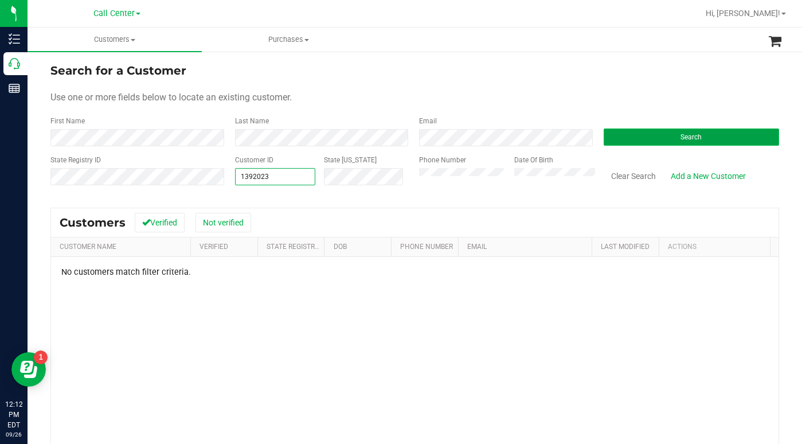
type input "1392023"
click at [638, 140] on button "Search" at bounding box center [692, 136] width 176 height 17
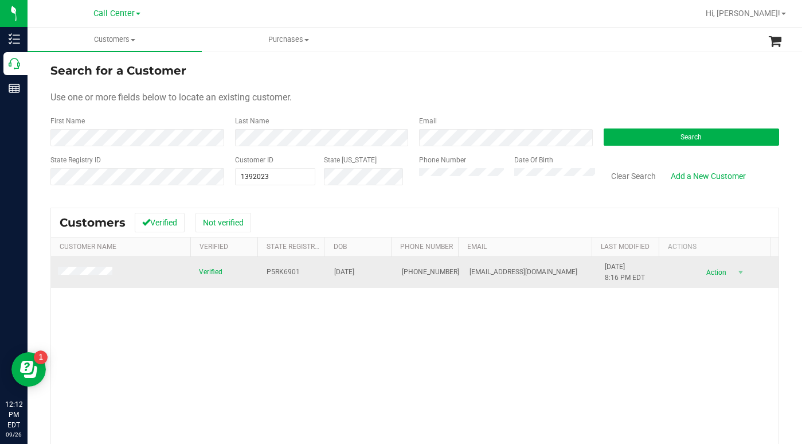
click at [80, 276] on span at bounding box center [87, 272] width 58 height 11
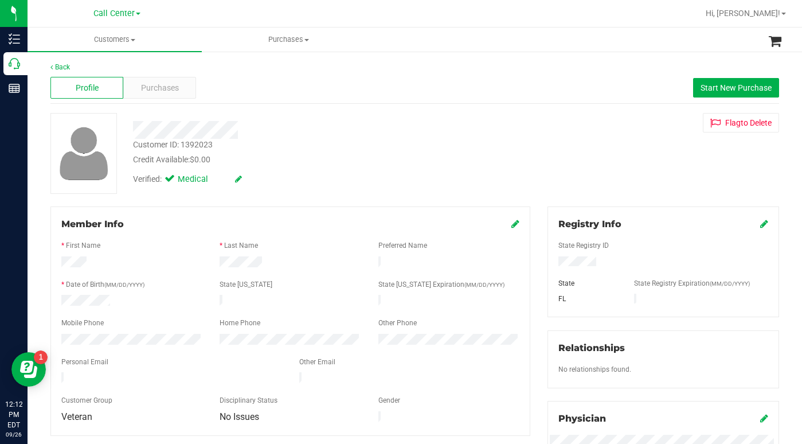
click at [610, 155] on div "Customer ID: 1392023 Credit Available: $0.00 Verified: Medical Flag to Delete" at bounding box center [415, 153] width 746 height 81
click at [588, 142] on div "Customer ID: 1392023 Credit Available: $0.00 Verified: Medical Flag to Delete" at bounding box center [415, 153] width 746 height 81
click at [611, 151] on div "Customer ID: 1392023 Credit Available: $0.00 Verified: Medical Flag to Delete" at bounding box center [415, 153] width 746 height 81
drag, startPoint x: 585, startPoint y: 174, endPoint x: 569, endPoint y: 181, distance: 17.2
click at [583, 176] on div "Customer ID: 1392023 Credit Available: $0.00 Verified: Medical Flag to Delete" at bounding box center [415, 153] width 746 height 81
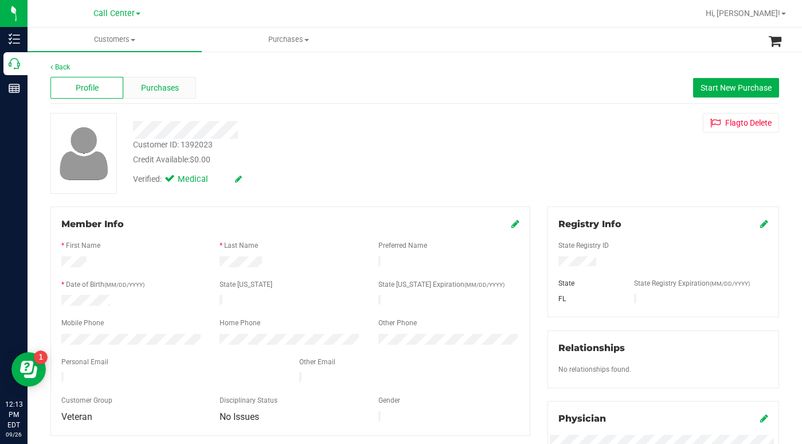
click at [162, 87] on span "Purchases" at bounding box center [160, 88] width 38 height 12
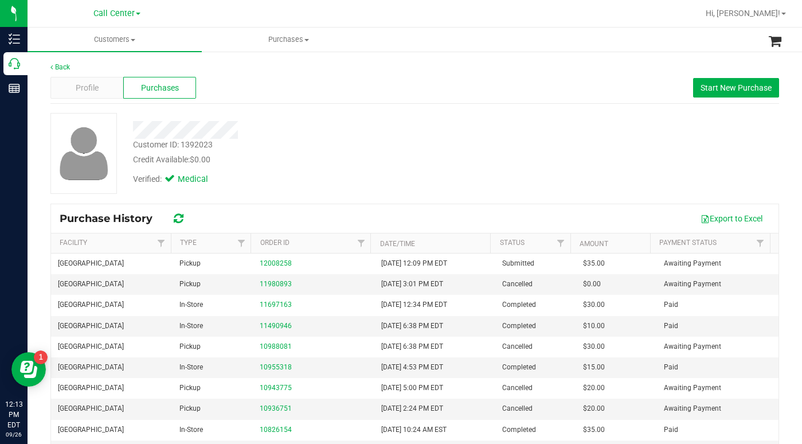
click at [580, 138] on div "Customer ID: 1392023 Credit Available: $0.00 Verified: Medical" at bounding box center [415, 153] width 746 height 81
click at [574, 166] on div "Customer ID: 1392023 Credit Available: $0.00 Verified: Medical" at bounding box center [415, 153] width 746 height 81
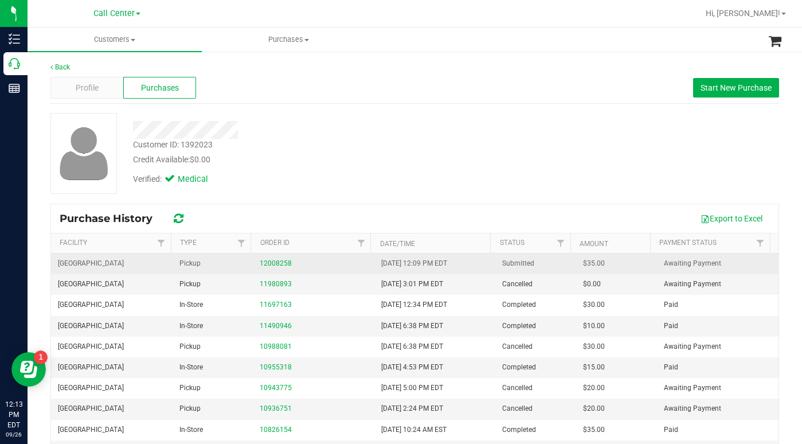
click at [273, 257] on td "12008258" at bounding box center [314, 263] width 122 height 21
click at [275, 263] on link "12008258" at bounding box center [276, 263] width 32 height 8
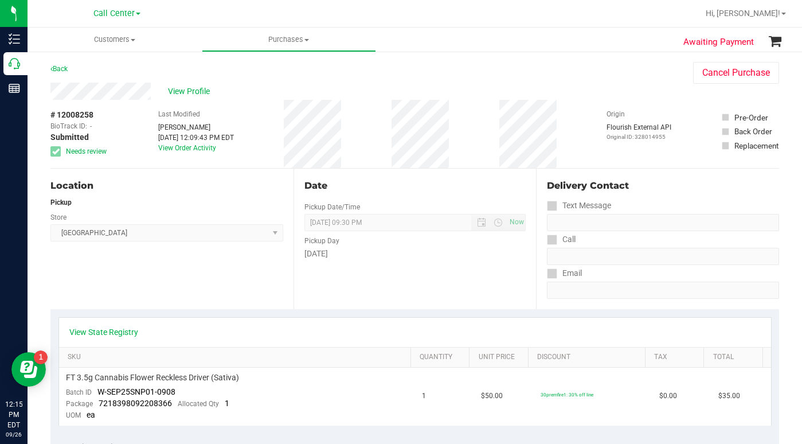
click at [583, 81] on div "Back Cancel Purchase" at bounding box center [414, 72] width 729 height 21
click at [134, 41] on span at bounding box center [133, 40] width 5 height 2
click at [90, 73] on span "All customers" at bounding box center [69, 69] width 83 height 10
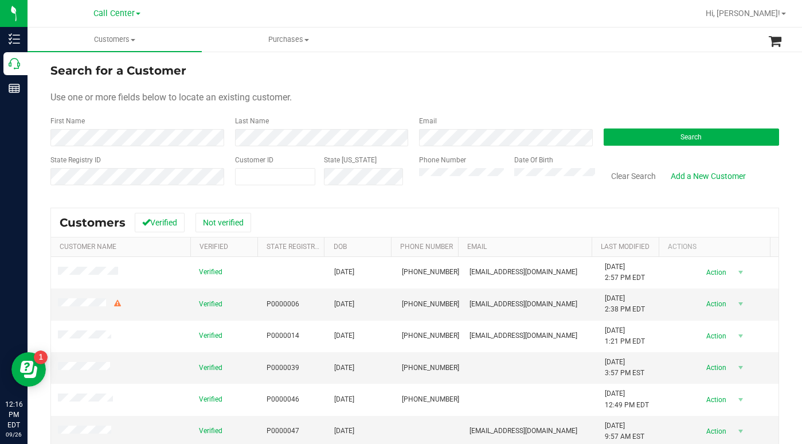
click at [598, 88] on form "Search for a Customer Use one or more fields below to locate an existing custom…" at bounding box center [414, 129] width 729 height 134
click at [619, 142] on button "Search" at bounding box center [692, 136] width 176 height 17
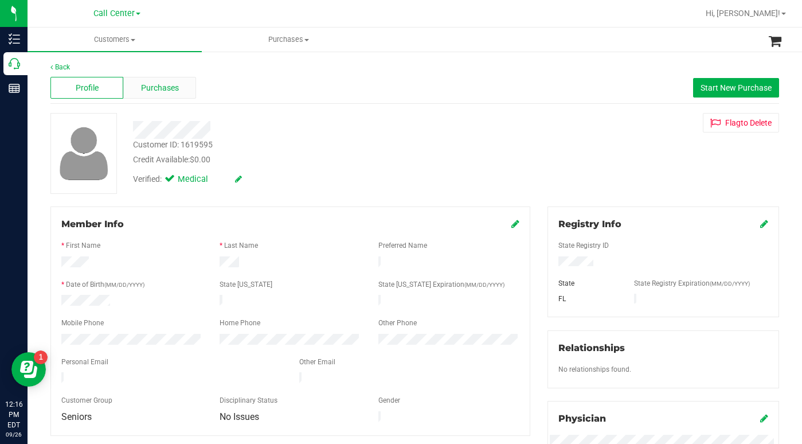
click at [155, 89] on span "Purchases" at bounding box center [160, 88] width 38 height 12
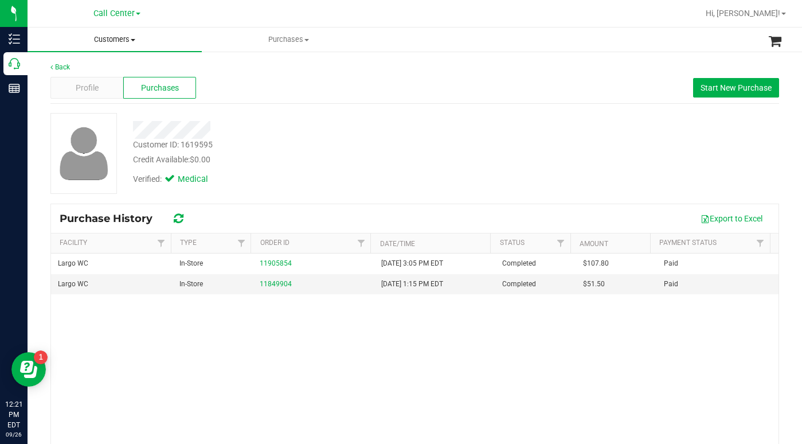
click at [133, 38] on span "Customers" at bounding box center [115, 39] width 174 height 10
click at [82, 72] on span "All customers" at bounding box center [69, 69] width 83 height 10
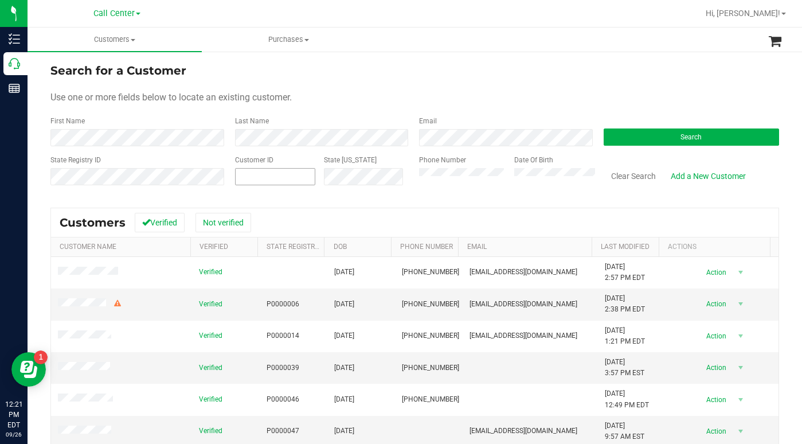
click at [272, 181] on span at bounding box center [275, 176] width 81 height 17
type input "14425"
click at [632, 136] on button "Search" at bounding box center [692, 136] width 176 height 17
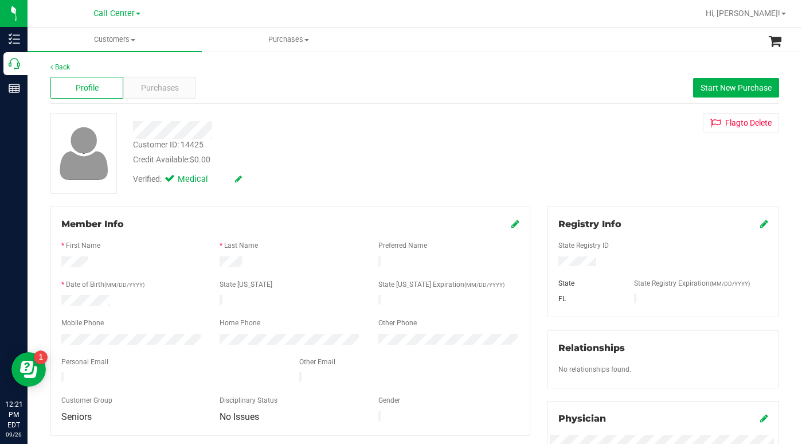
click at [599, 142] on div "Customer ID: 14425 Credit Available: $0.00 Verified: Medical Flag to Delete" at bounding box center [415, 153] width 746 height 81
click at [568, 144] on div "Customer ID: 14425 Credit Available: $0.00 Verified: Medical Flag to Delete" at bounding box center [415, 153] width 746 height 81
click at [583, 192] on div "Customer ID: 14425 Credit Available: $0.00 Verified: Medical Flag to Delete" at bounding box center [415, 153] width 746 height 81
drag, startPoint x: 588, startPoint y: 174, endPoint x: 522, endPoint y: 171, distance: 66.0
click at [588, 174] on div "Customer ID: 14425 Credit Available: $0.00 Verified: Medical Flag to Delete" at bounding box center [415, 153] width 746 height 81
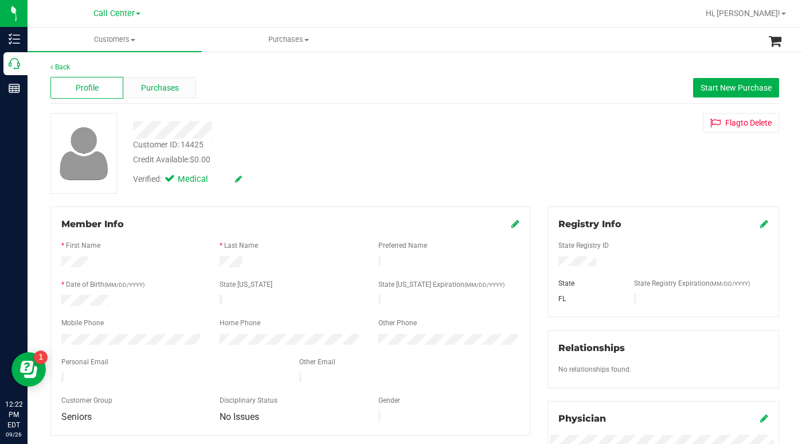
click at [157, 88] on span "Purchases" at bounding box center [160, 88] width 38 height 12
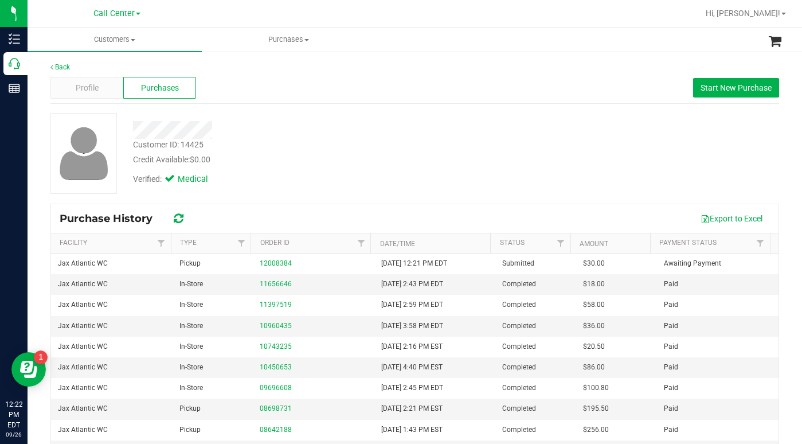
click at [576, 160] on div "Customer ID: 14425 Credit Available: $0.00 Verified: Medical" at bounding box center [415, 153] width 746 height 81
click at [536, 182] on div "Customer ID: 14425 Credit Available: $0.00 Verified: Medical" at bounding box center [415, 153] width 746 height 81
click at [572, 147] on div "Customer ID: 14425 Credit Available: $0.00 Verified: Medical" at bounding box center [415, 153] width 746 height 81
click at [564, 168] on div "Customer ID: 14425 Credit Available: $0.00 Verified: Medical" at bounding box center [415, 153] width 746 height 81
click at [96, 84] on span "Profile" at bounding box center [87, 88] width 23 height 12
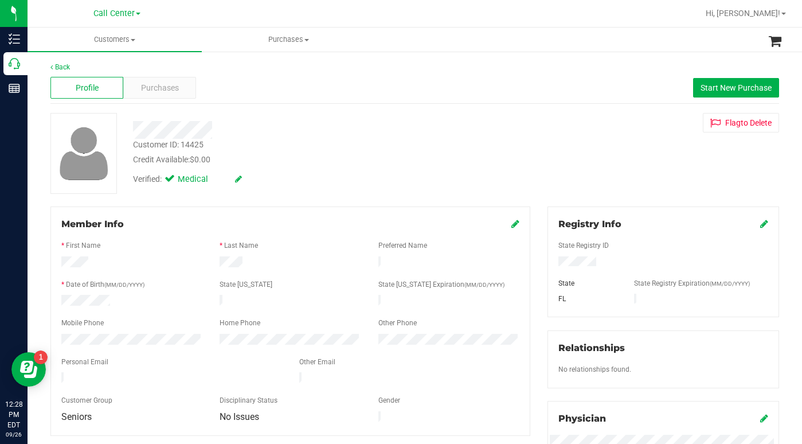
drag, startPoint x: 583, startPoint y: 179, endPoint x: 479, endPoint y: 161, distance: 105.4
click at [583, 178] on div "Customer ID: 14425 Credit Available: $0.00 Verified: Medical Flag to Delete" at bounding box center [415, 153] width 746 height 81
click at [133, 40] on span at bounding box center [133, 40] width 5 height 2
click at [88, 69] on span "All customers" at bounding box center [69, 69] width 83 height 10
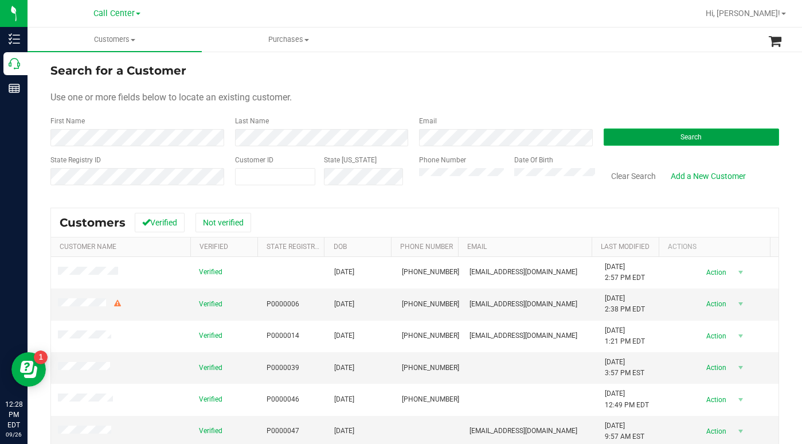
click at [680, 141] on button "Search" at bounding box center [692, 136] width 176 height 17
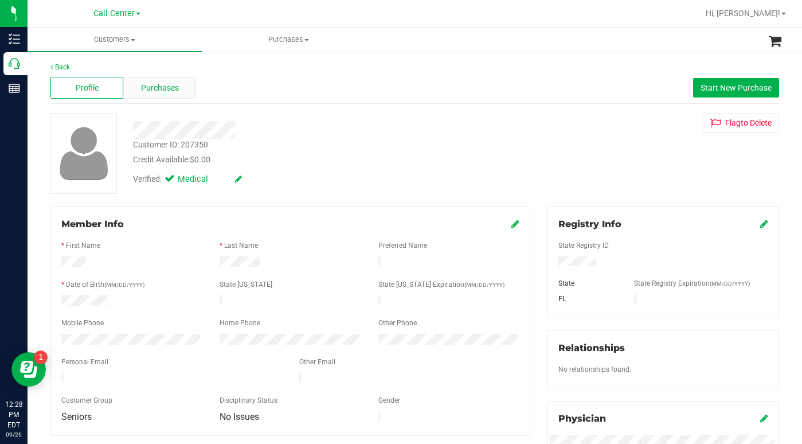
click at [156, 87] on span "Purchases" at bounding box center [160, 88] width 38 height 12
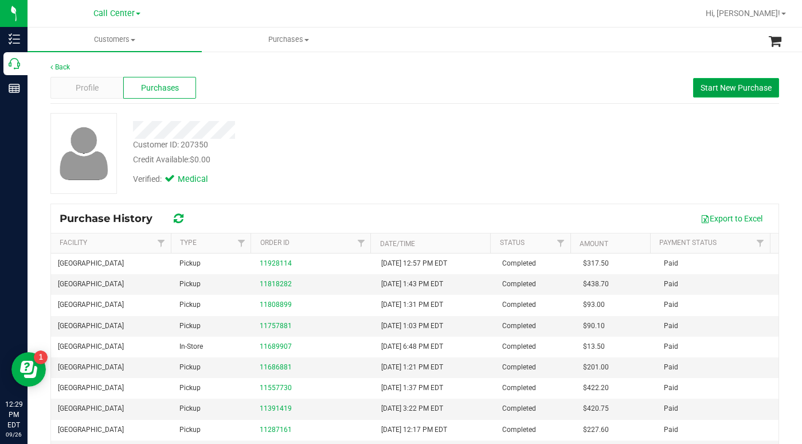
click at [707, 85] on span "Start New Purchase" at bounding box center [736, 87] width 71 height 9
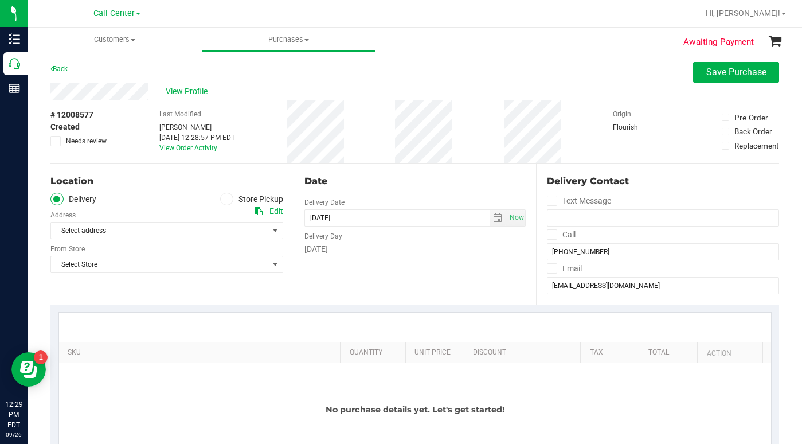
drag, startPoint x: 224, startPoint y: 200, endPoint x: 216, endPoint y: 204, distance: 8.5
click at [223, 199] on icon at bounding box center [226, 199] width 7 height 0
click at [0, 0] on input "Store Pickup" at bounding box center [0, 0] width 0 height 0
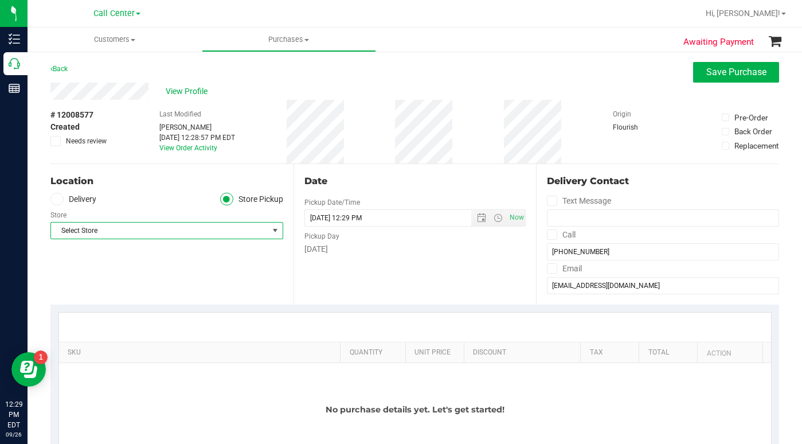
click at [143, 231] on span "Select Store" at bounding box center [159, 230] width 217 height 16
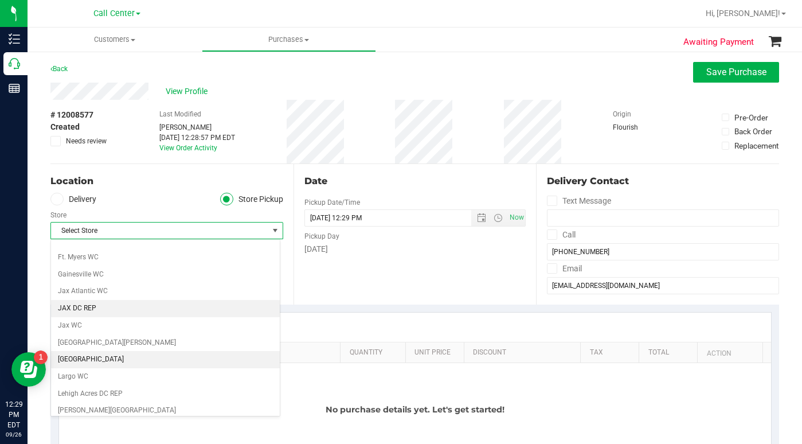
scroll to position [229, 0]
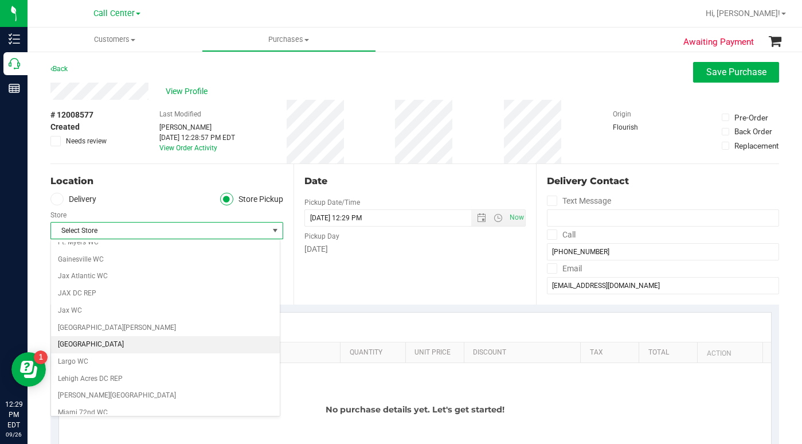
click at [82, 349] on li "[GEOGRAPHIC_DATA]" at bounding box center [165, 344] width 229 height 17
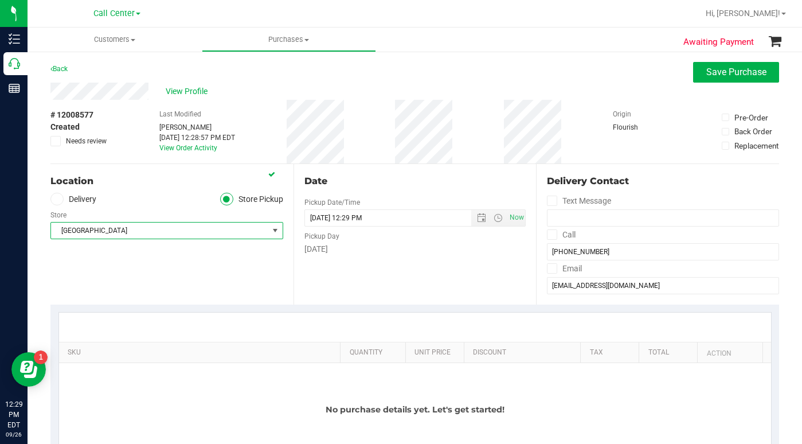
click at [179, 267] on div "Location Delivery Store Pickup Store Lakeland WC Select Store Bonita Springs WC…" at bounding box center [171, 234] width 243 height 140
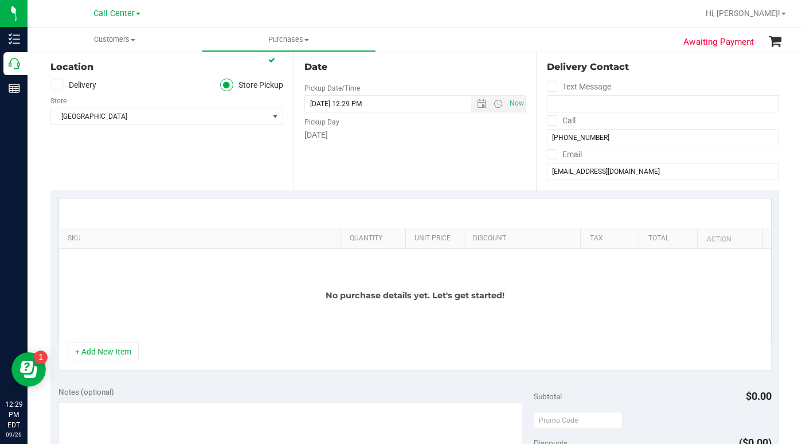
scroll to position [115, 0]
click at [126, 352] on button "+ Add New Item" at bounding box center [103, 350] width 71 height 19
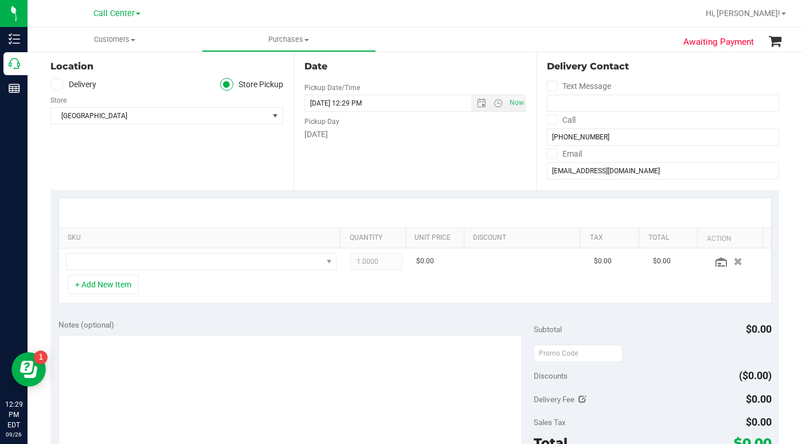
scroll to position [0, 0]
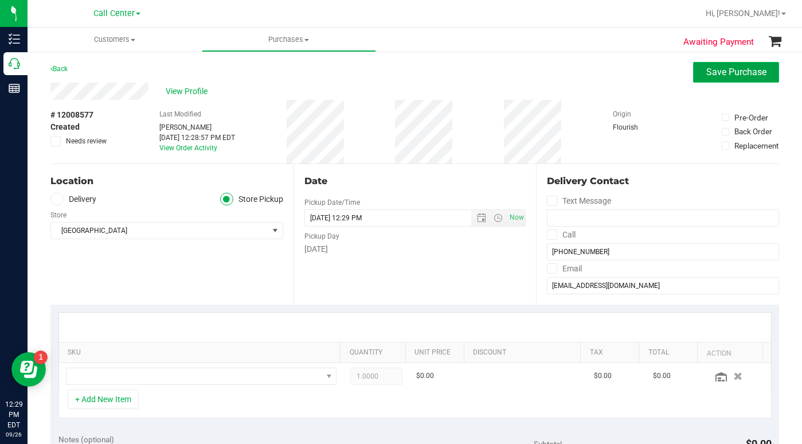
click at [706, 68] on span "Save Purchase" at bounding box center [736, 72] width 60 height 11
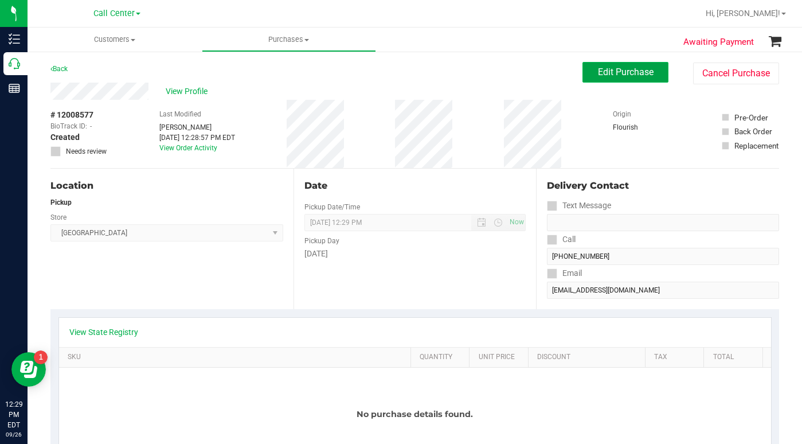
click at [599, 73] on span "Edit Purchase" at bounding box center [626, 72] width 56 height 11
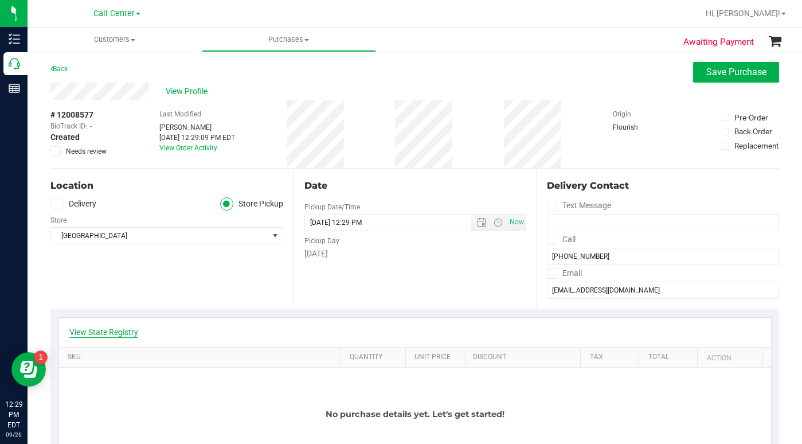
click at [113, 335] on link "View State Registry" at bounding box center [103, 331] width 69 height 11
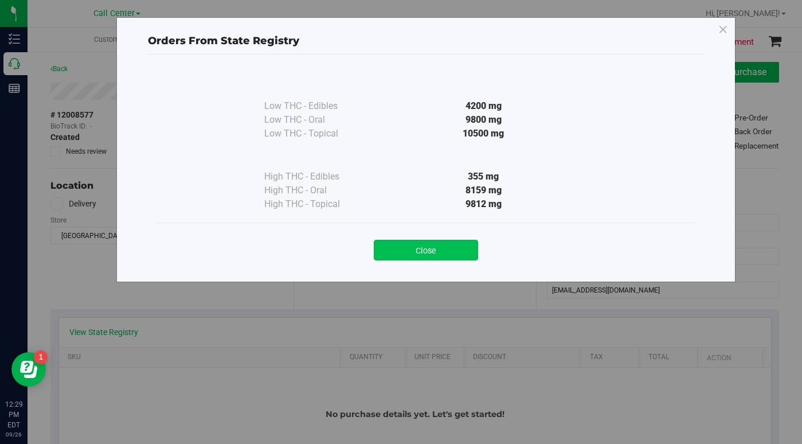
click at [409, 251] on button "Close" at bounding box center [426, 250] width 104 height 21
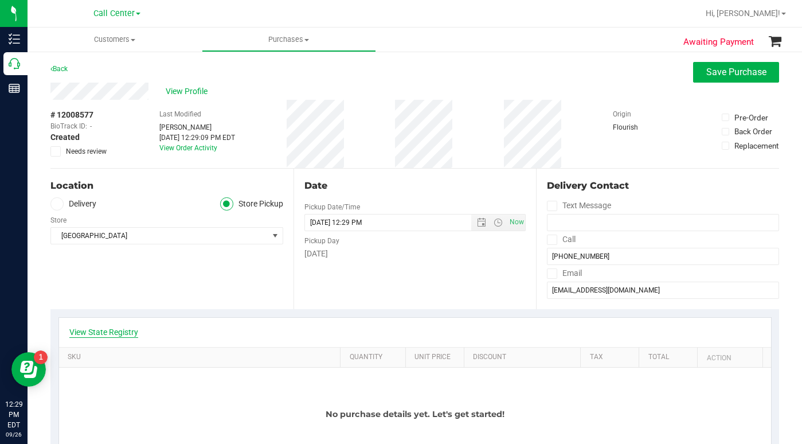
click at [117, 327] on link "View State Registry" at bounding box center [103, 331] width 69 height 11
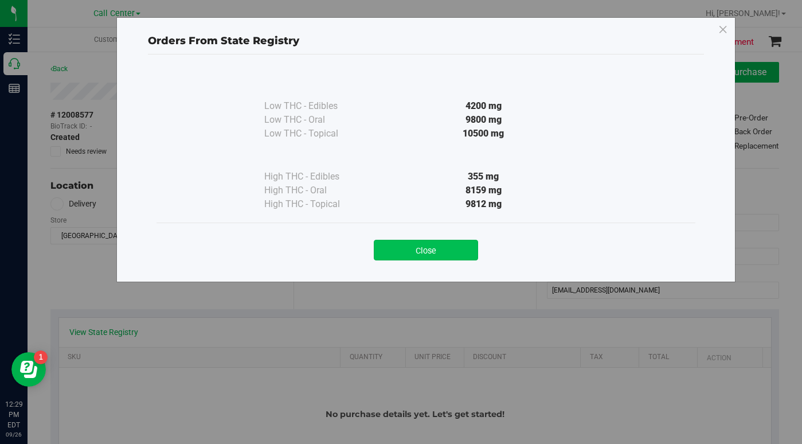
click at [392, 256] on button "Close" at bounding box center [426, 250] width 104 height 21
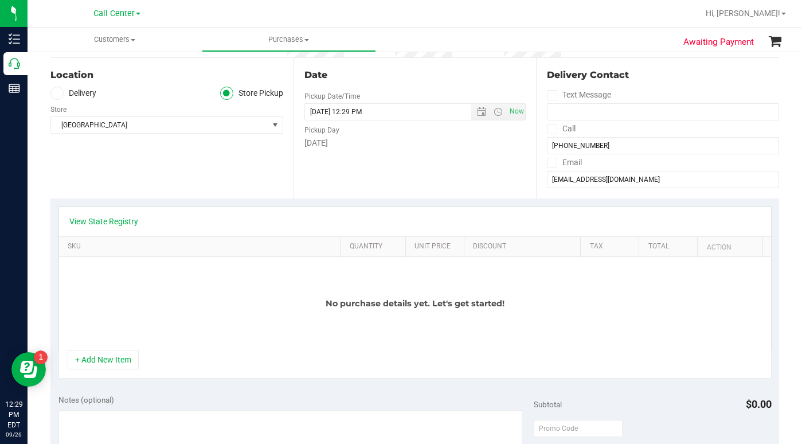
scroll to position [115, 0]
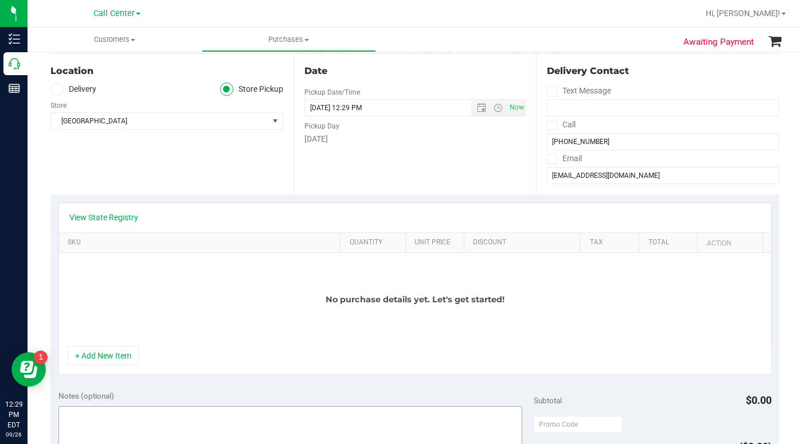
click at [126, 354] on button "+ Add New Item" at bounding box center [103, 355] width 71 height 19
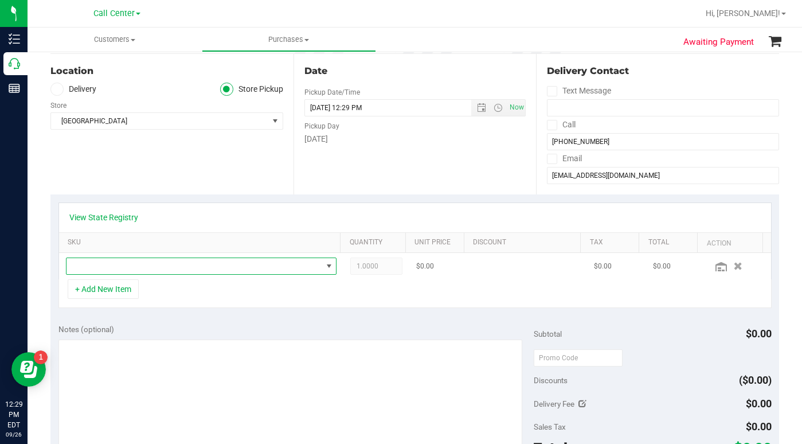
click at [107, 261] on span "NO DATA FOUND" at bounding box center [195, 266] width 256 height 16
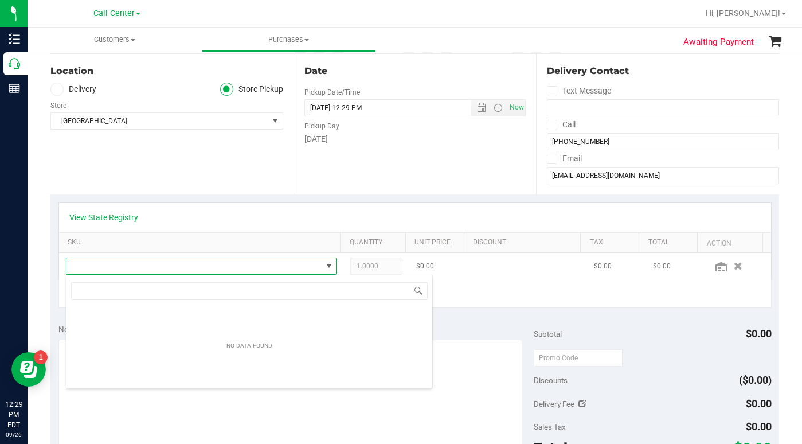
scroll to position [17, 261]
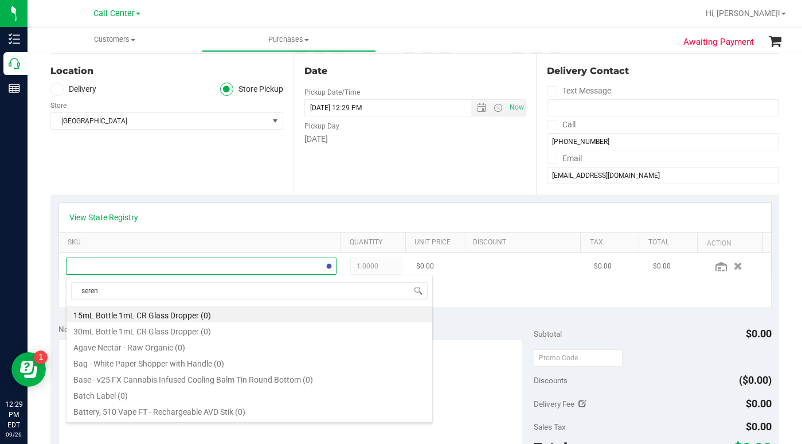
type input "serene"
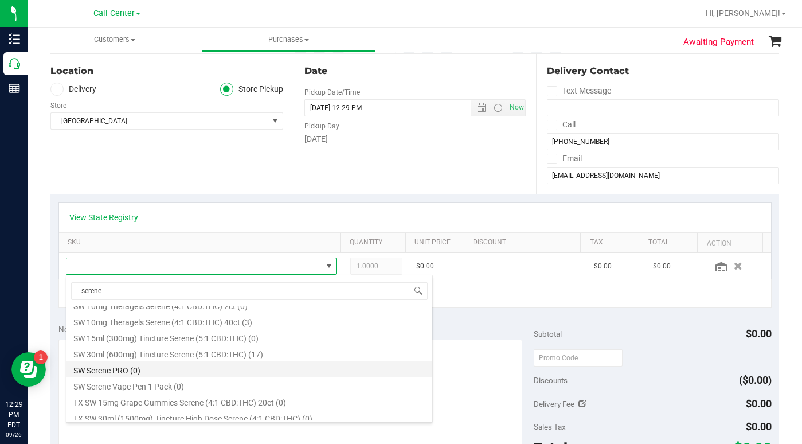
scroll to position [287, 0]
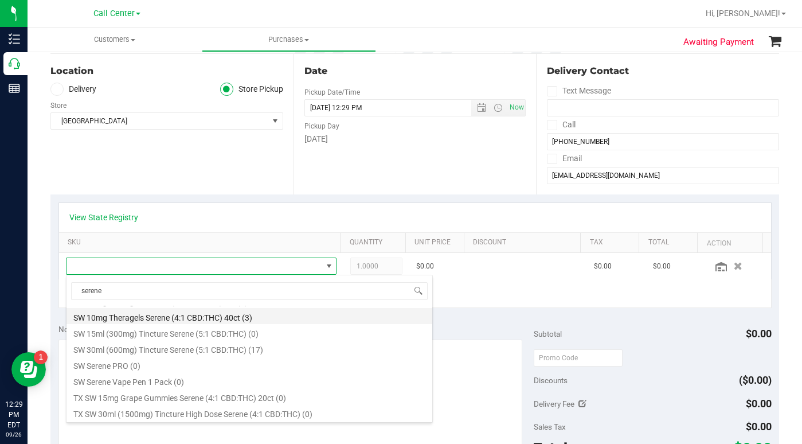
click at [205, 318] on li "SW 10mg Theragels Serene (4:1 CBD:THC) 40ct (3)" at bounding box center [250, 316] width 366 height 16
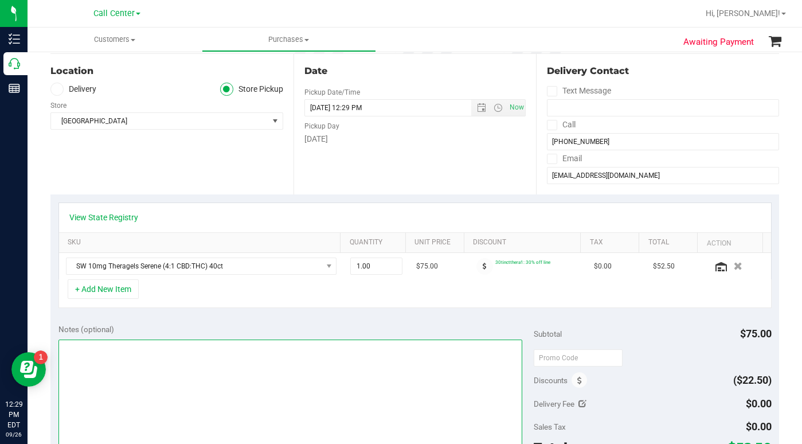
click at [100, 383] on textarea at bounding box center [290, 394] width 464 height 110
type textarea "LC CC"
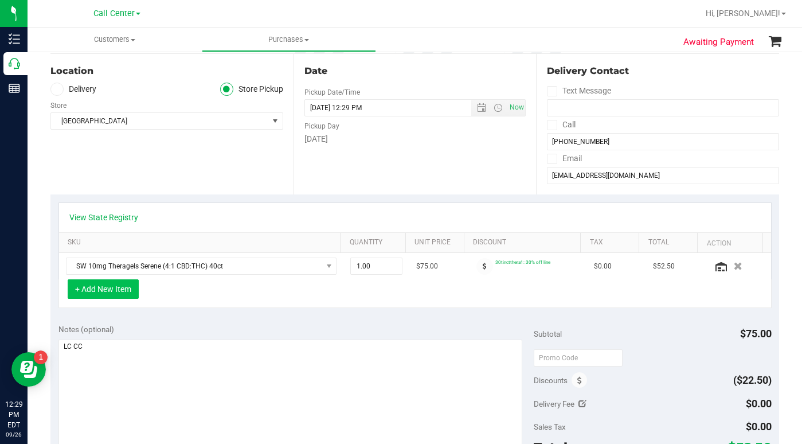
click at [89, 291] on button "+ Add New Item" at bounding box center [103, 288] width 71 height 19
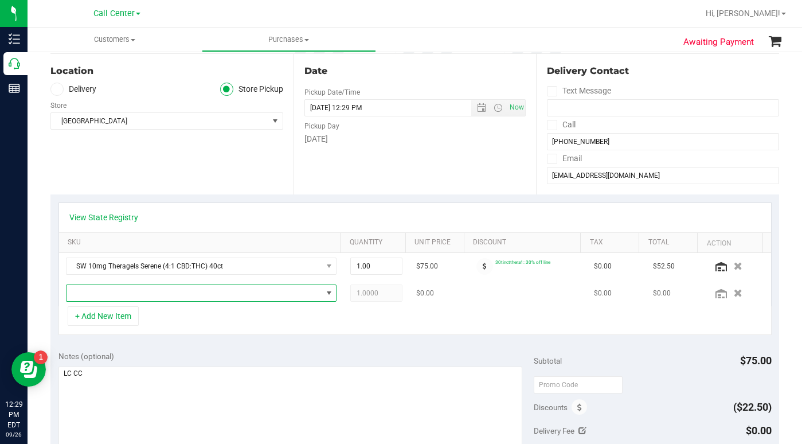
click at [96, 295] on span "NO DATA FOUND" at bounding box center [195, 293] width 256 height 16
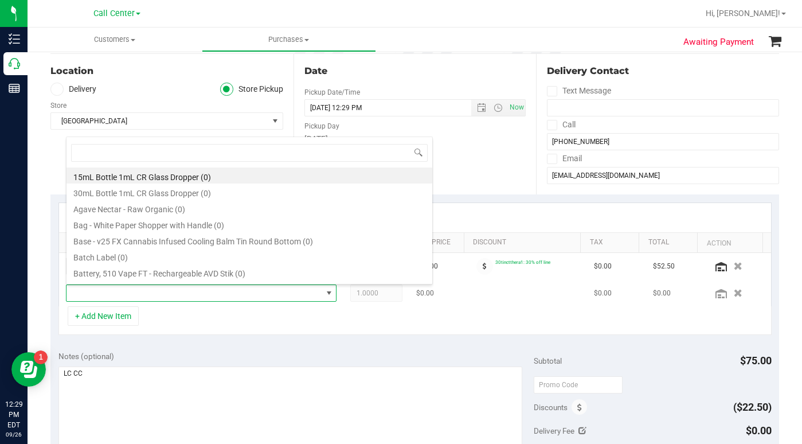
scroll to position [17, 261]
type input "revive"
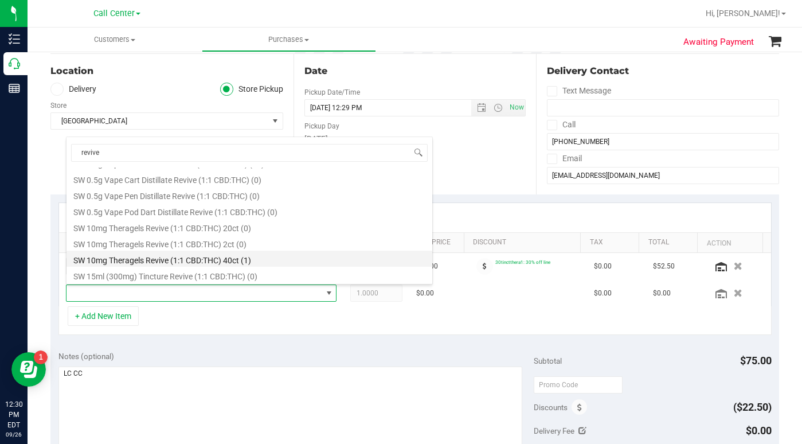
scroll to position [174, 0]
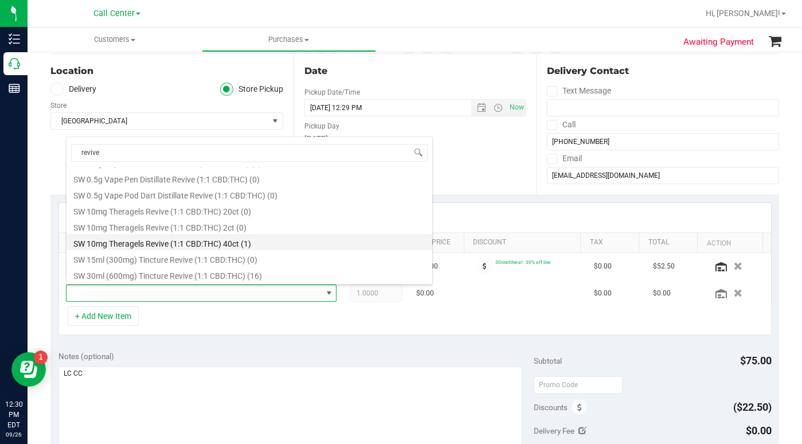
click at [143, 242] on li "SW 10mg Theragels Revive (1:1 CBD:THC) 40ct (1)" at bounding box center [250, 242] width 366 height 16
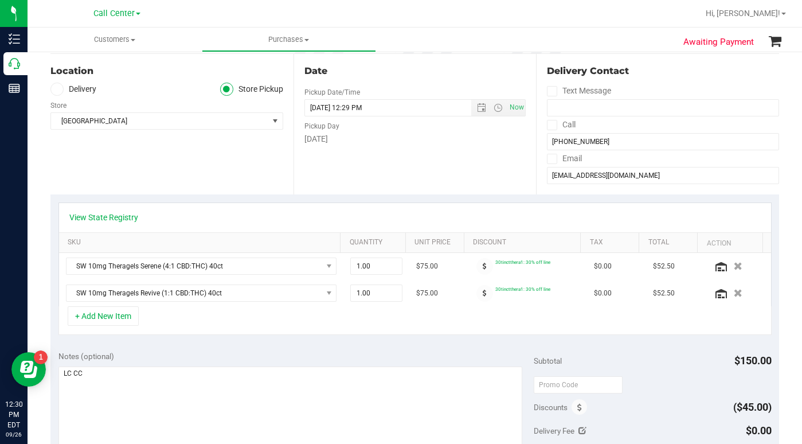
click at [197, 313] on div "+ Add New Item" at bounding box center [414, 320] width 713 height 29
click at [115, 321] on button "+ Add New Item" at bounding box center [103, 315] width 71 height 19
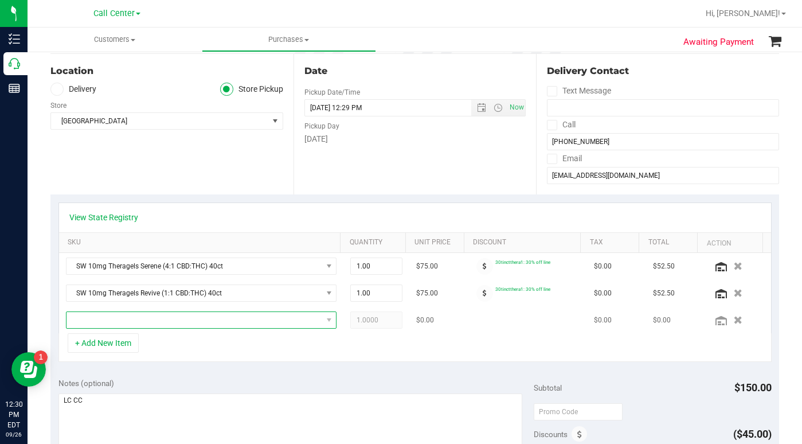
click at [114, 321] on span "NO DATA FOUND" at bounding box center [195, 320] width 256 height 16
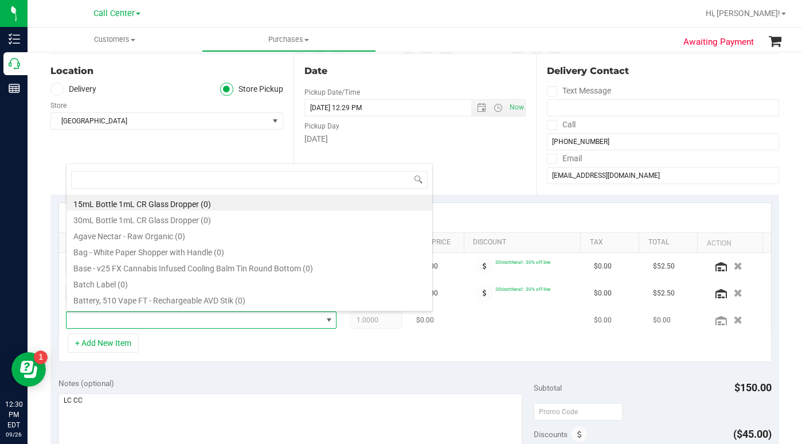
scroll to position [17, 261]
type input "relief"
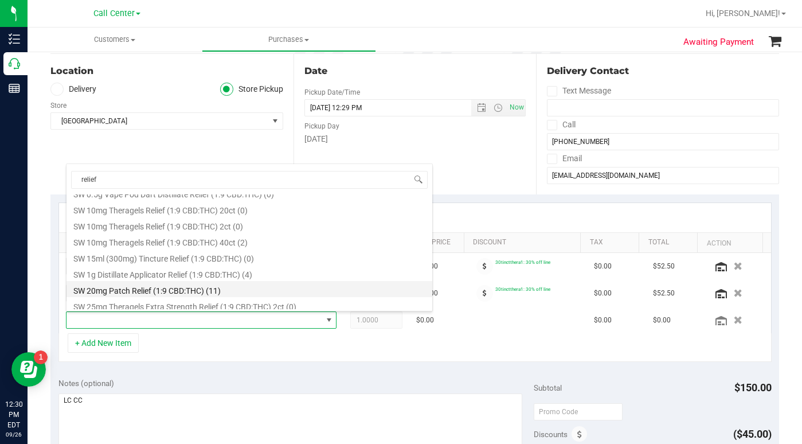
scroll to position [459, 0]
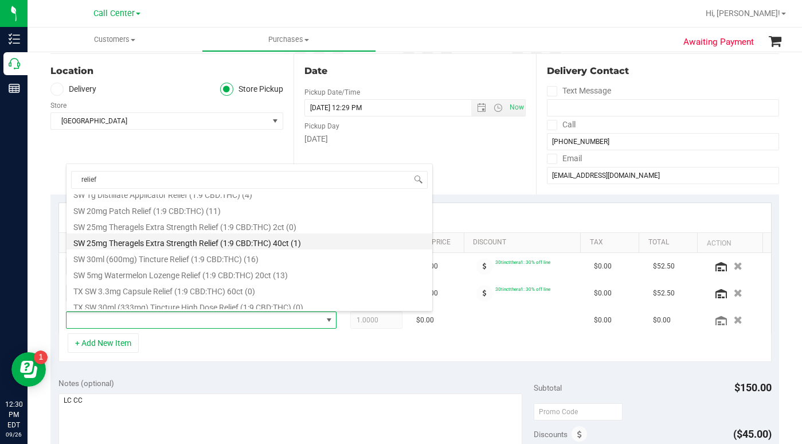
click at [156, 241] on li "SW 25mg Theragels Extra Strength Relief (1:9 CBD:THC) 40ct (1)" at bounding box center [250, 241] width 366 height 16
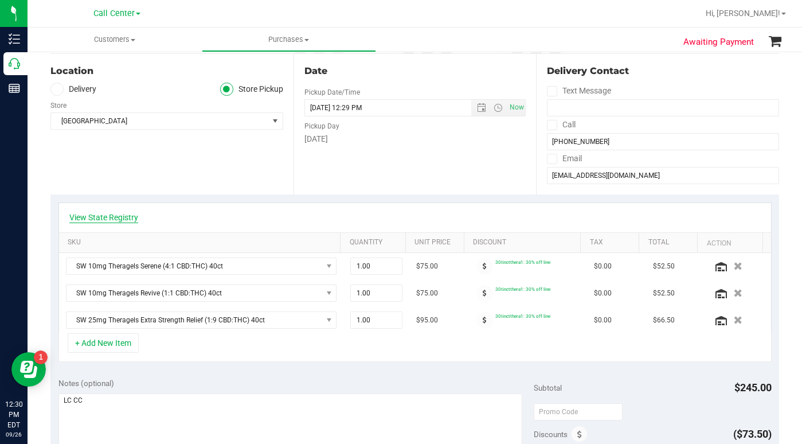
click at [103, 217] on link "View State Registry" at bounding box center [103, 217] width 69 height 11
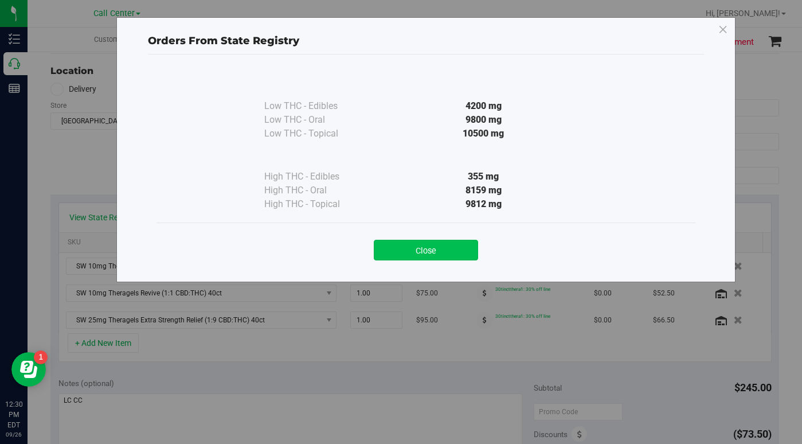
click at [403, 251] on button "Close" at bounding box center [426, 250] width 104 height 21
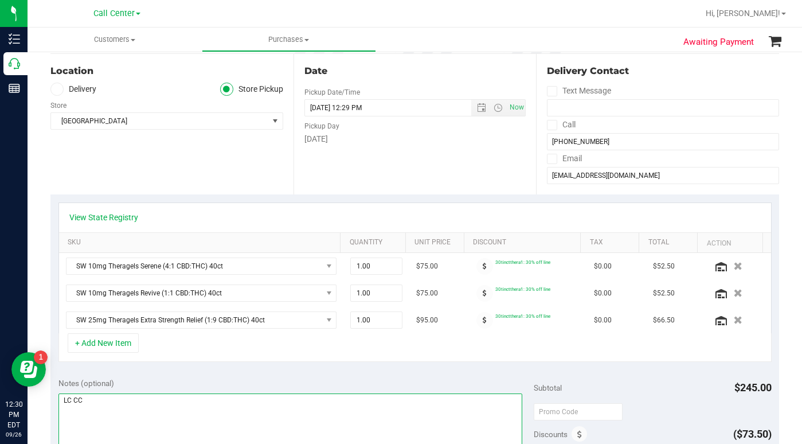
click at [157, 418] on textarea at bounding box center [290, 448] width 464 height 110
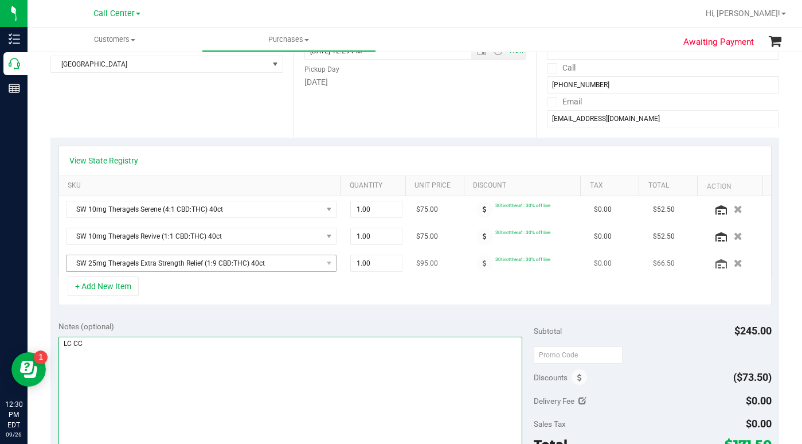
scroll to position [172, 0]
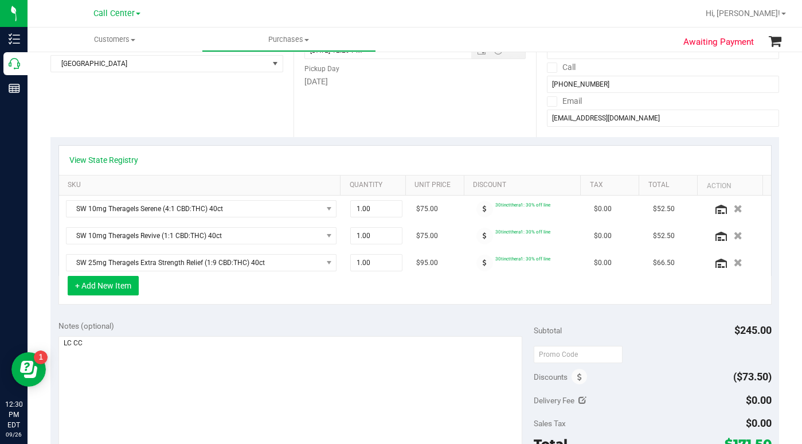
click at [118, 286] on button "+ Add New Item" at bounding box center [103, 285] width 71 height 19
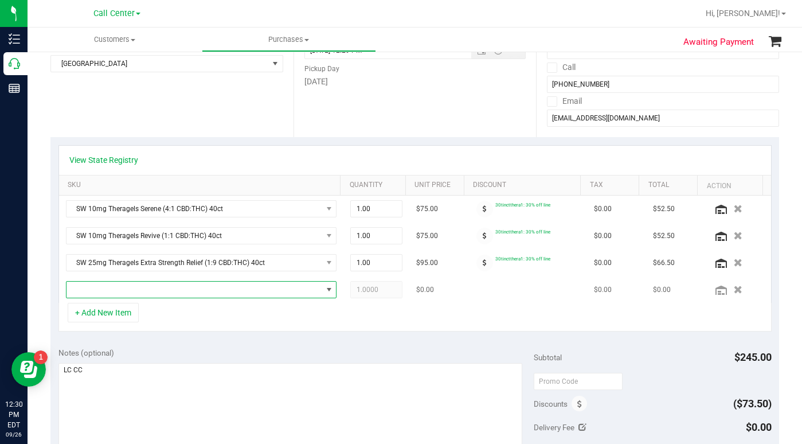
click at [111, 290] on span "NO DATA FOUND" at bounding box center [195, 290] width 256 height 16
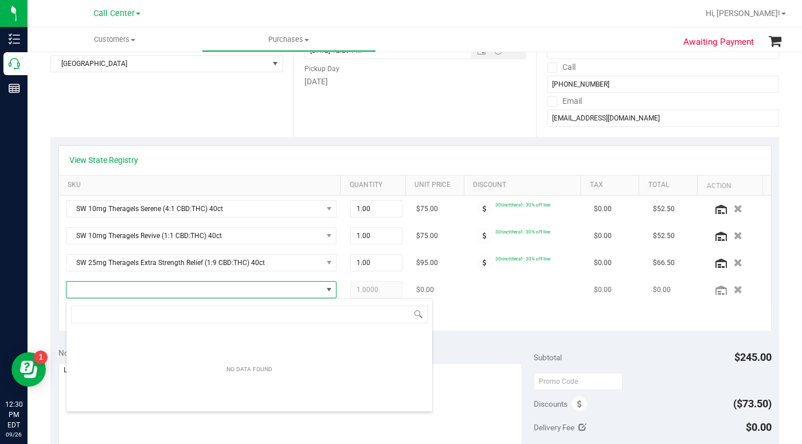
scroll to position [17, 261]
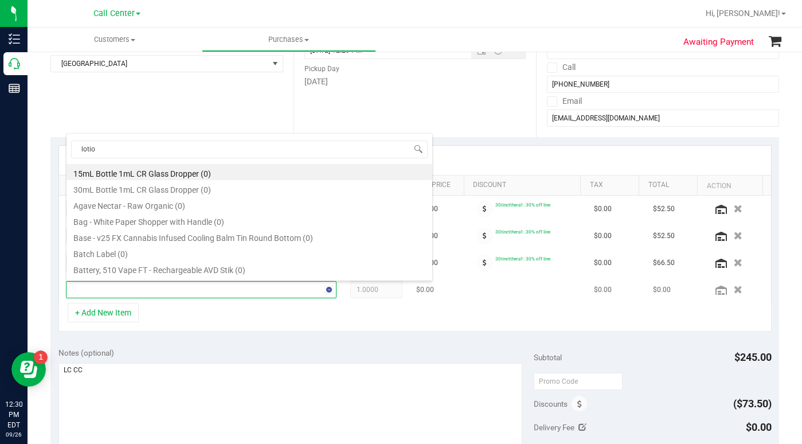
type input "lotion"
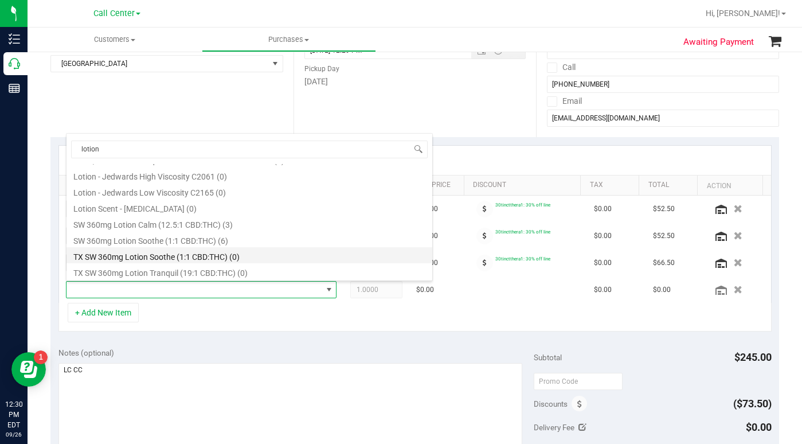
scroll to position [174, 0]
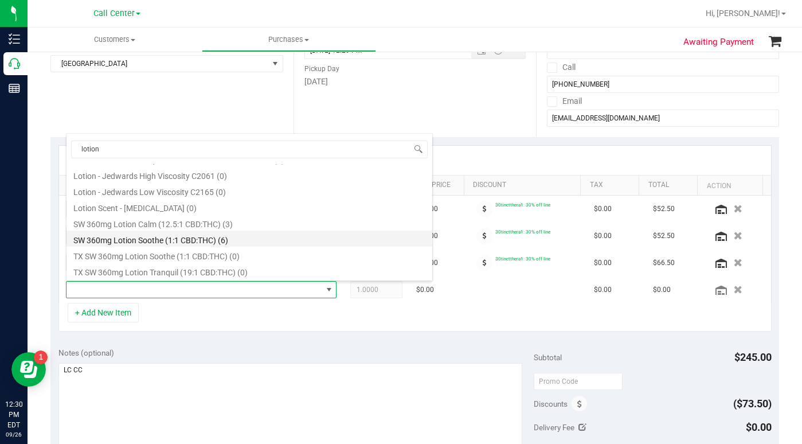
click at [149, 239] on li "SW 360mg Lotion Soothe (1:1 CBD:THC) (6)" at bounding box center [250, 238] width 366 height 16
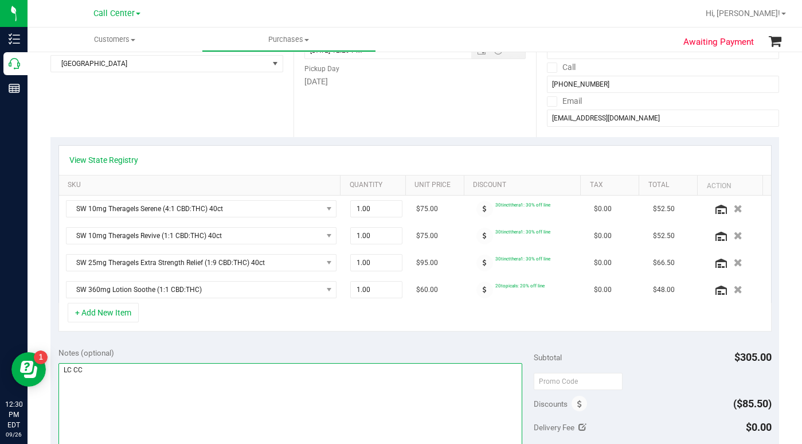
click at [256, 390] on textarea at bounding box center [290, 418] width 464 height 110
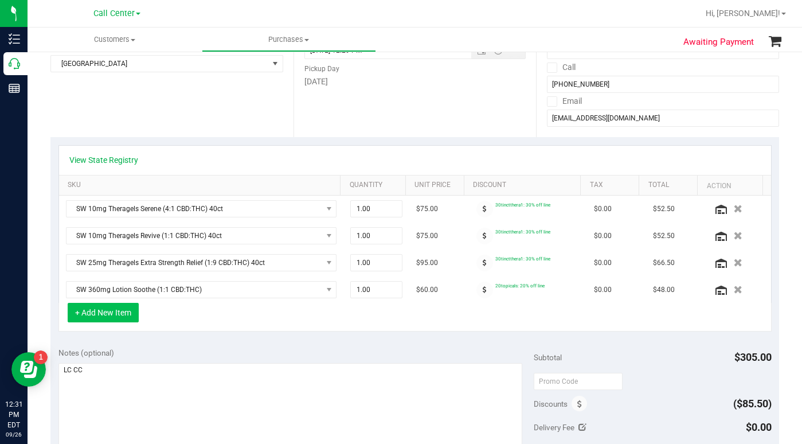
click at [107, 310] on button "+ Add New Item" at bounding box center [103, 312] width 71 height 19
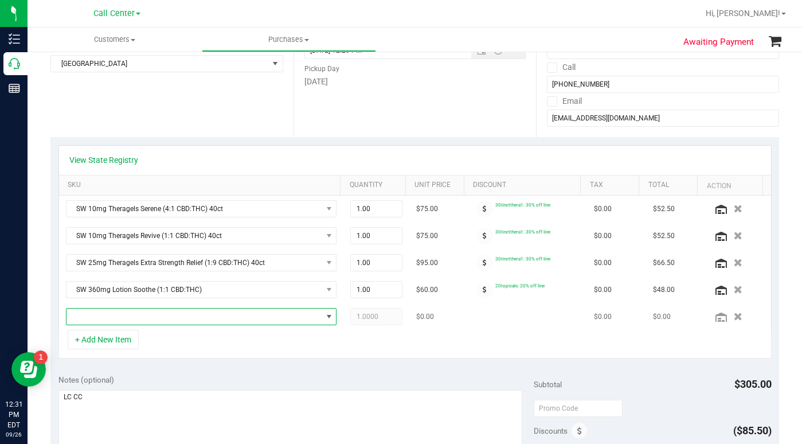
click at [106, 319] on span "NO DATA FOUND" at bounding box center [195, 316] width 256 height 16
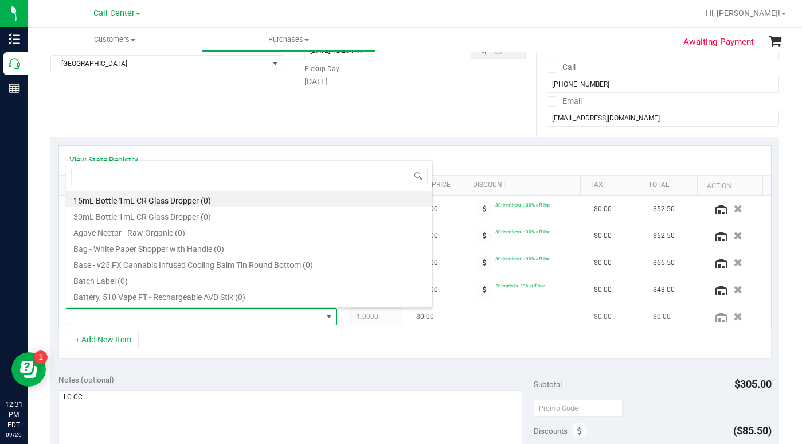
scroll to position [17, 261]
type input "WNA"
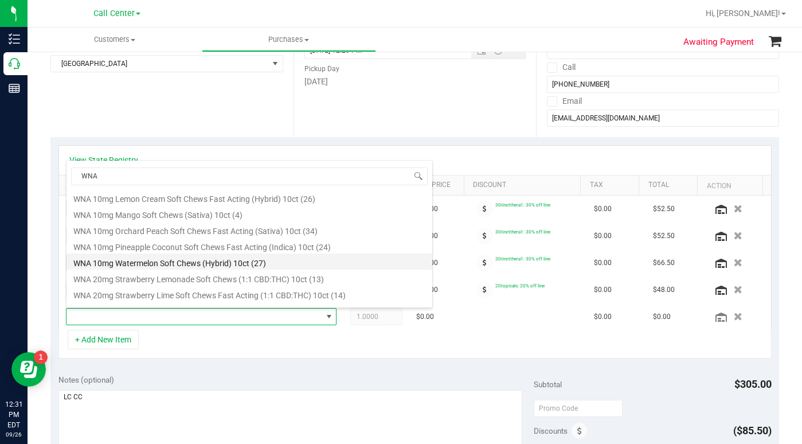
scroll to position [383, 0]
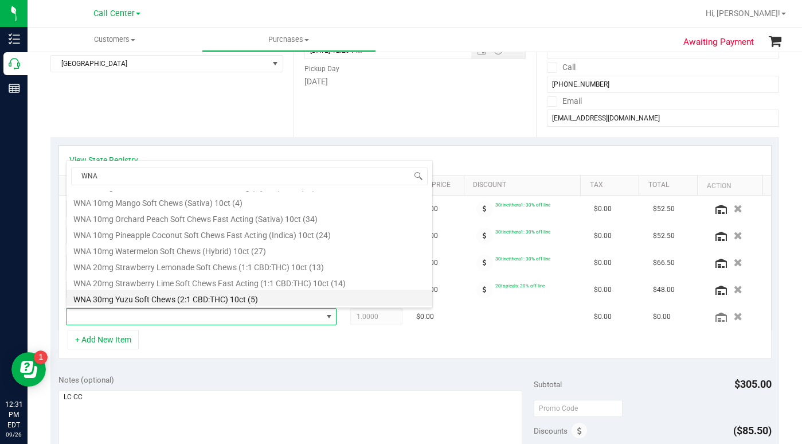
click at [135, 299] on li "WNA 30mg Yuzu Soft Chews (2:1 CBD:THC) 10ct (5)" at bounding box center [250, 298] width 366 height 16
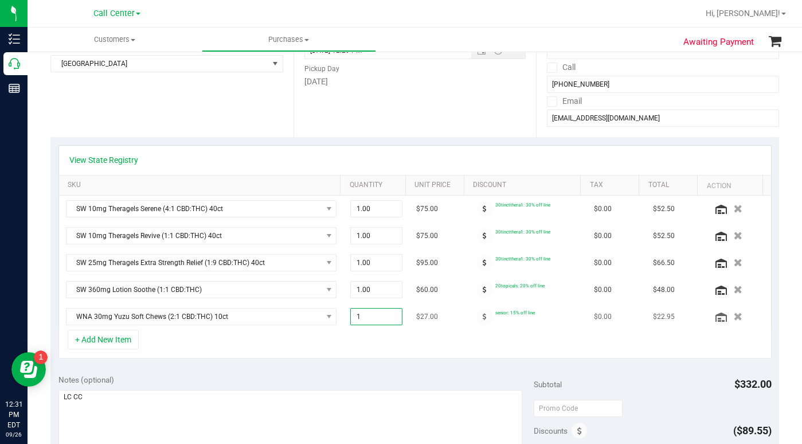
drag, startPoint x: 354, startPoint y: 318, endPoint x: 341, endPoint y: 319, distance: 13.9
click at [343, 319] on td "1.00 1" at bounding box center [376, 316] width 66 height 26
type input "3"
type input "3.00"
click at [329, 333] on div "+ Add New Item" at bounding box center [414, 344] width 713 height 29
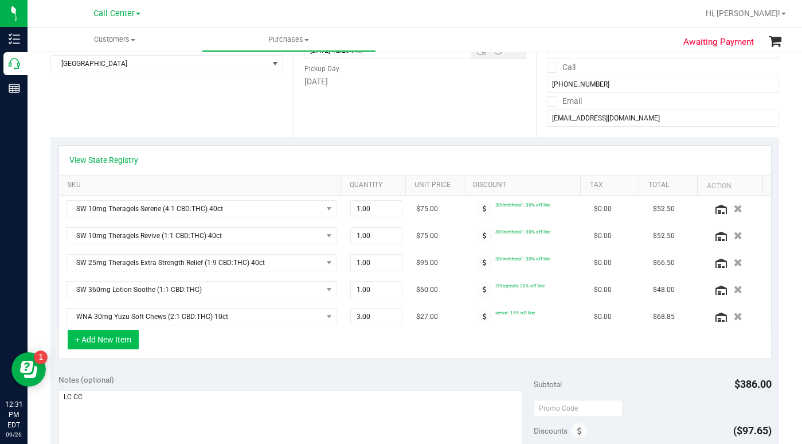
click at [114, 342] on button "+ Add New Item" at bounding box center [103, 339] width 71 height 19
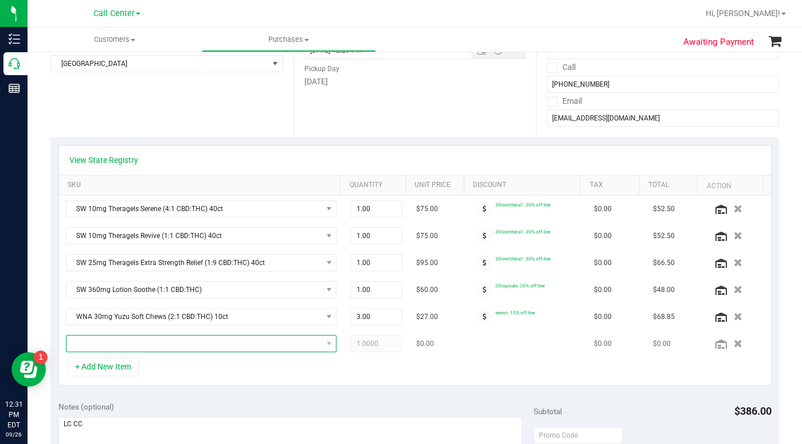
click at [114, 345] on span "NO DATA FOUND" at bounding box center [195, 343] width 256 height 16
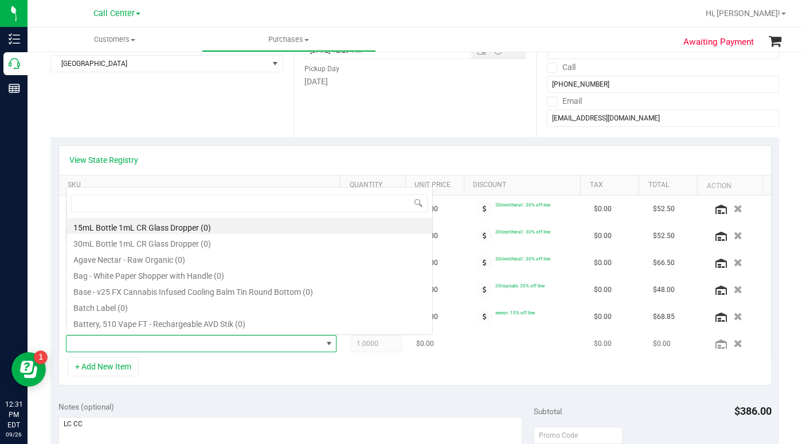
scroll to position [17, 261]
type input "b"
type input "WNA"
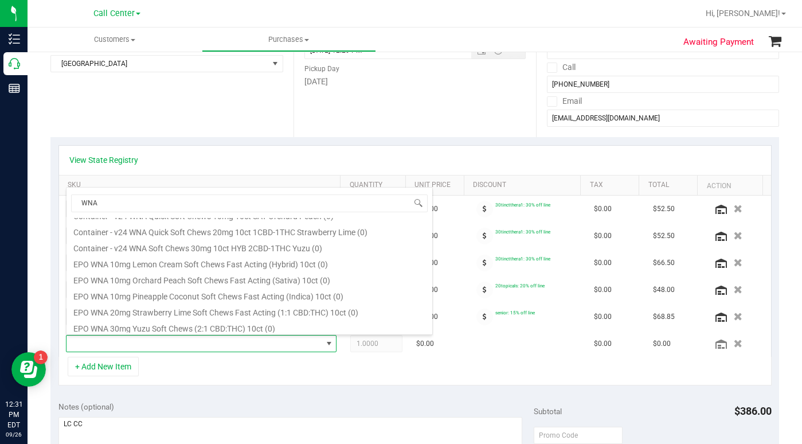
scroll to position [229, 0]
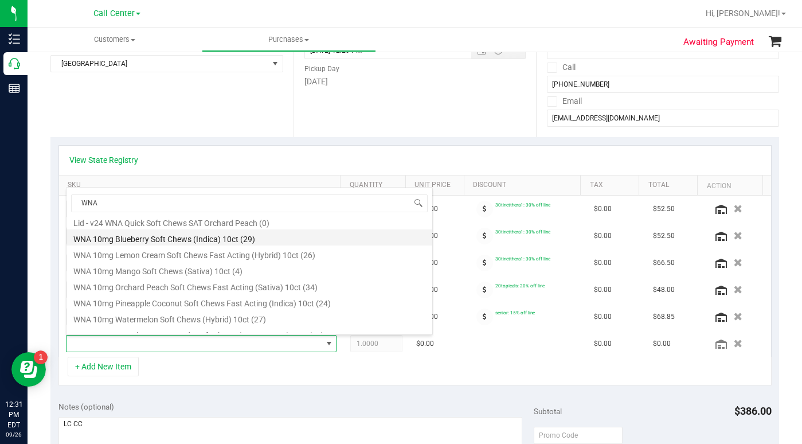
click at [136, 242] on li "WNA 10mg Blueberry Soft Chews (Indica) 10ct (29)" at bounding box center [250, 237] width 366 height 16
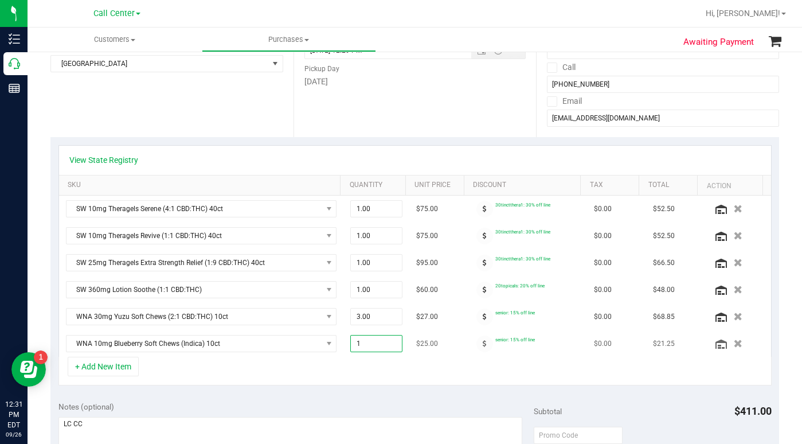
drag, startPoint x: 354, startPoint y: 345, endPoint x: 347, endPoint y: 345, distance: 7.5
click at [350, 345] on span "1.00 1" at bounding box center [376, 343] width 52 height 17
type input "2"
type input "2.00"
click at [263, 370] on div "+ Add New Item" at bounding box center [414, 371] width 713 height 29
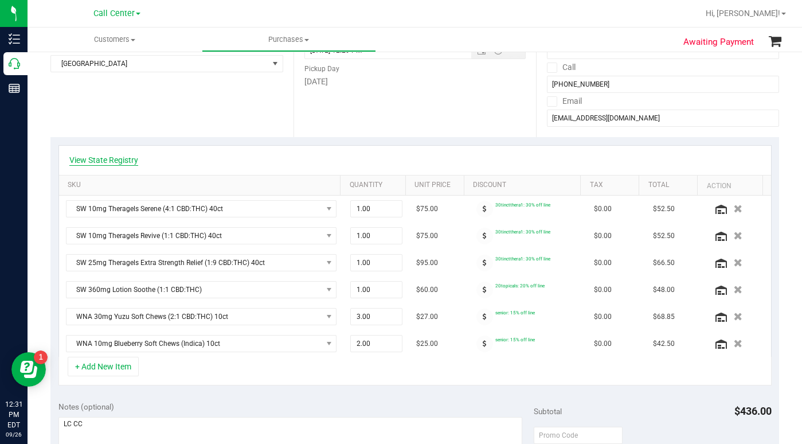
click at [119, 158] on link "View State Registry" at bounding box center [103, 159] width 69 height 11
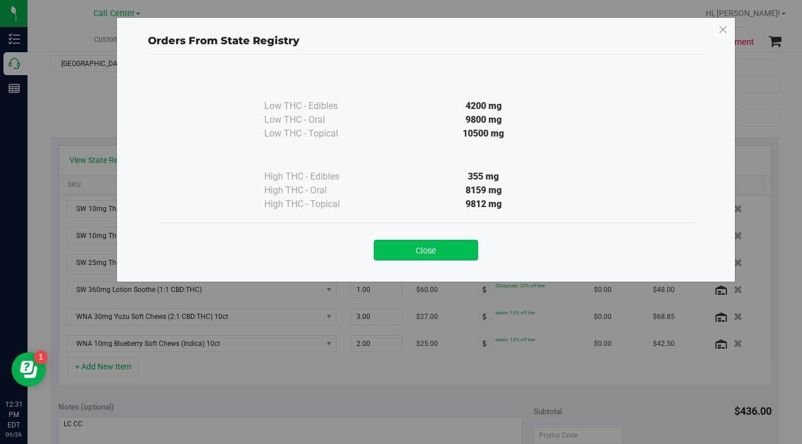
click at [391, 252] on button "Close" at bounding box center [426, 250] width 104 height 21
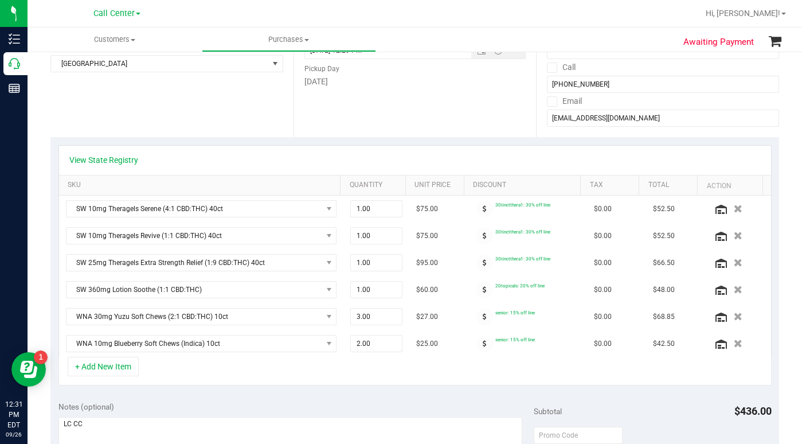
click at [239, 368] on div "+ Add New Item" at bounding box center [414, 371] width 713 height 29
click at [101, 159] on link "View State Registry" at bounding box center [103, 159] width 69 height 11
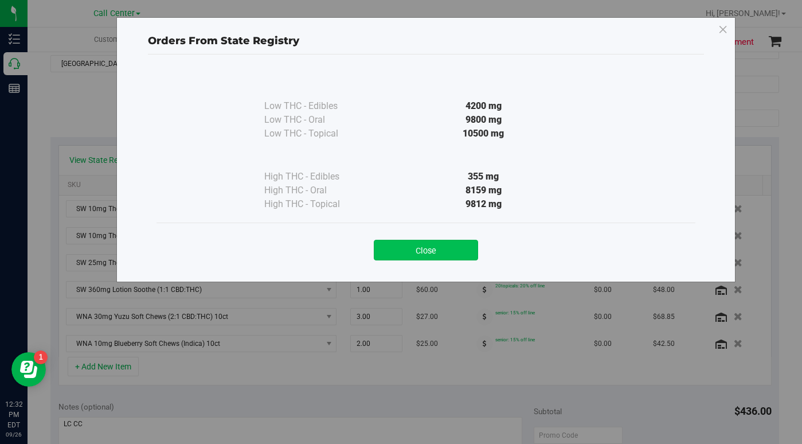
click at [394, 252] on button "Close" at bounding box center [426, 250] width 104 height 21
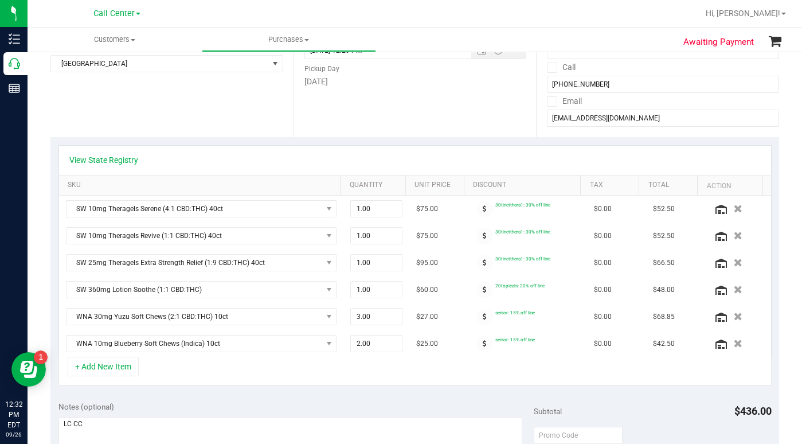
click at [212, 111] on div "Location Delivery Store Pickup Store Lakeland WC Select Store Bonita Springs WC…" at bounding box center [171, 67] width 243 height 140
click at [571, 161] on div "View State Registry" at bounding box center [414, 159] width 691 height 11
click at [169, 114] on div "Location Delivery Store Pickup Store Lakeland WC Select Store Bonita Springs WC…" at bounding box center [171, 67] width 243 height 140
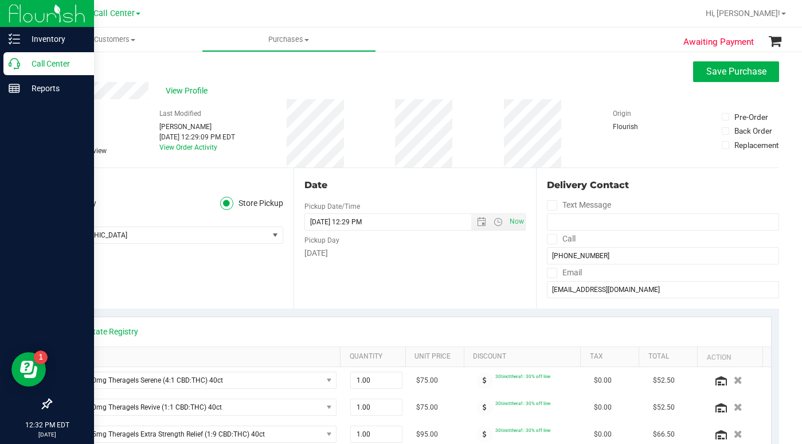
scroll to position [0, 0]
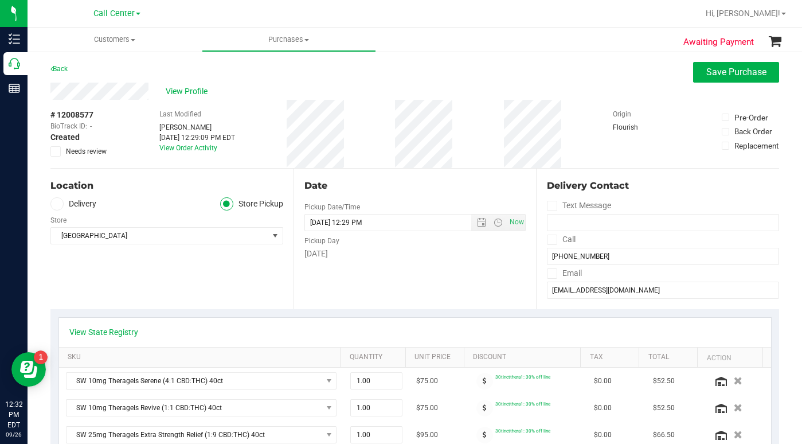
click at [579, 113] on div "# 12008577 BioTrack ID: - Created Needs review Last Modified Laura Cousin Sep 2…" at bounding box center [414, 134] width 729 height 68
click at [575, 137] on div "# 12008577 BioTrack ID: - Created Needs review Last Modified Laura Cousin Sep 2…" at bounding box center [414, 134] width 729 height 68
click at [572, 116] on div "# 12008577 BioTrack ID: - Created Needs review Last Modified Laura Cousin Sep 2…" at bounding box center [414, 134] width 729 height 68
click at [577, 119] on div "# 12008577 BioTrack ID: - Created Needs review Last Modified Laura Cousin Sep 2…" at bounding box center [414, 134] width 729 height 68
click at [128, 330] on link "View State Registry" at bounding box center [103, 331] width 69 height 11
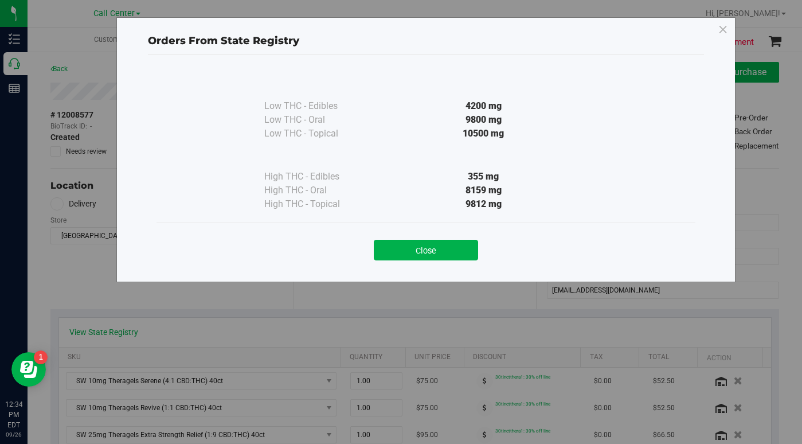
click at [396, 248] on button "Close" at bounding box center [426, 250] width 104 height 21
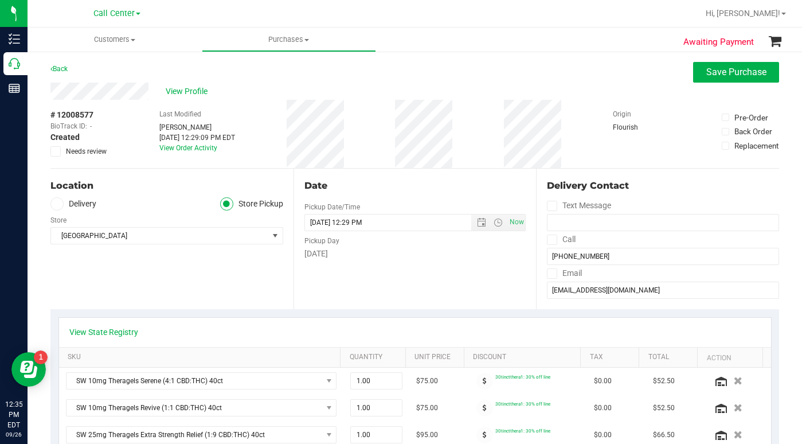
click at [218, 291] on div "Location Delivery Store Pickup Store Lakeland WC Select Store Bonita Springs WC…" at bounding box center [171, 239] width 243 height 140
click at [146, 285] on div "Location Delivery Store Pickup Store Lakeland WC Select Store Bonita Springs WC…" at bounding box center [171, 239] width 243 height 140
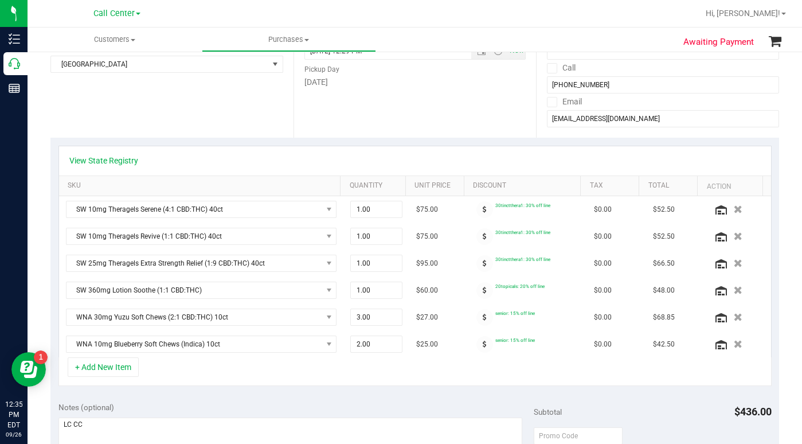
scroll to position [172, 0]
drag, startPoint x: 354, startPoint y: 343, endPoint x: 344, endPoint y: 346, distance: 10.2
click at [350, 346] on span "2.00 2" at bounding box center [376, 343] width 52 height 17
type input "1"
type input "1.00"
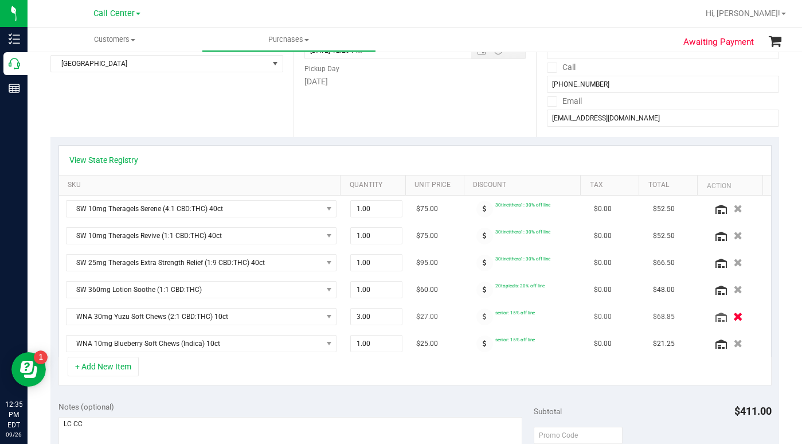
drag, startPoint x: 725, startPoint y: 319, endPoint x: 719, endPoint y: 316, distance: 6.4
click at [733, 315] on icon "button" at bounding box center [738, 316] width 10 height 9
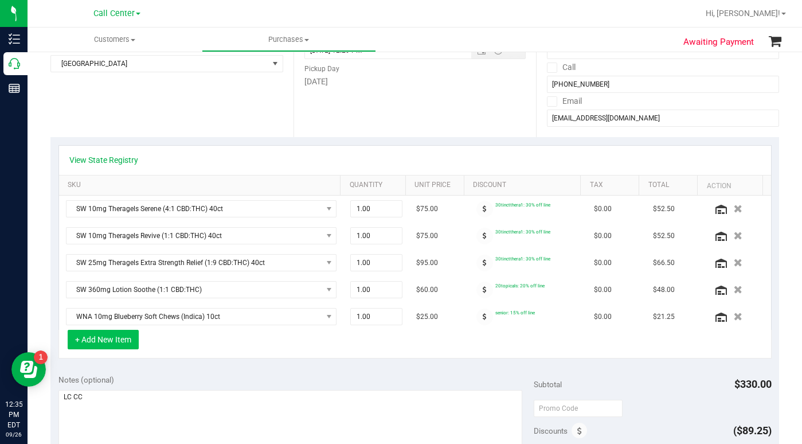
click at [106, 336] on button "+ Add New Item" at bounding box center [103, 339] width 71 height 19
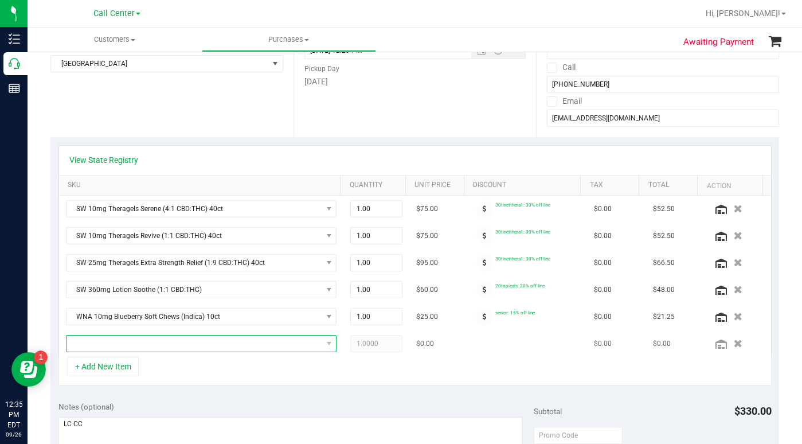
click at [106, 345] on span "NO DATA FOUND" at bounding box center [195, 343] width 256 height 16
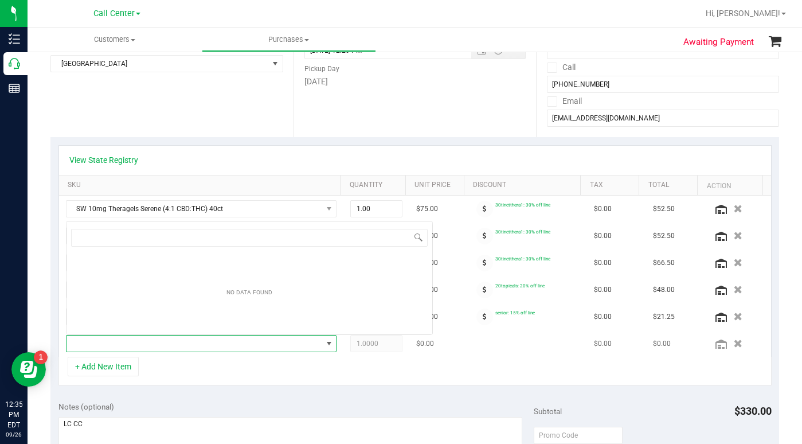
scroll to position [17, 261]
type input "WNA"
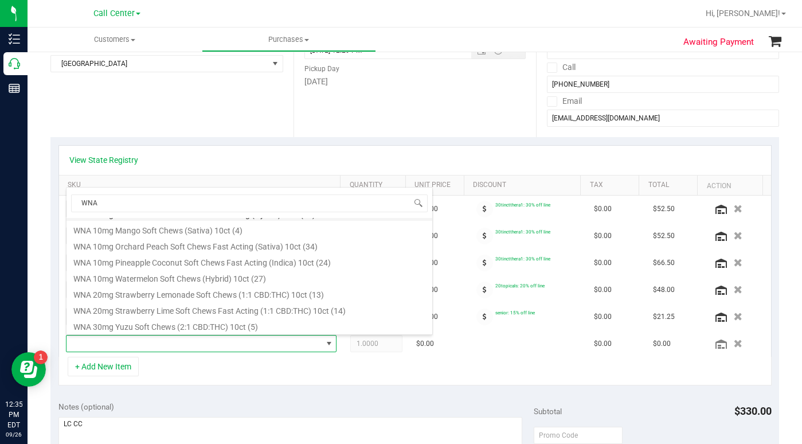
scroll to position [383, 0]
click at [142, 231] on li "WNA 10mg Mango Soft Chews (Sativa) 10ct (4)" at bounding box center [250, 228] width 366 height 16
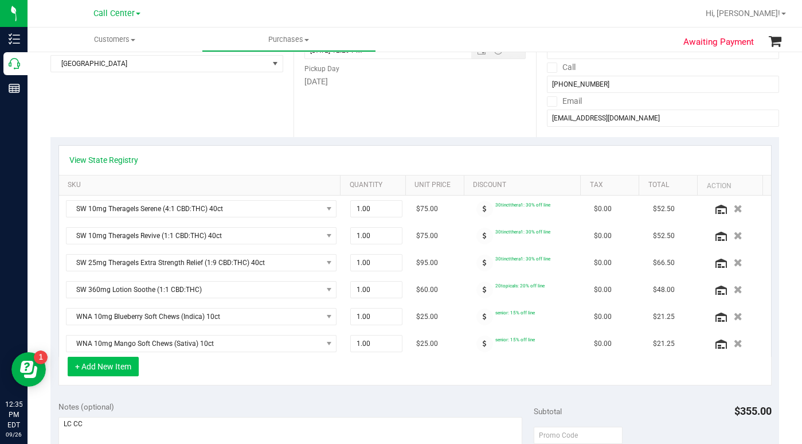
click at [116, 368] on button "+ Add New Item" at bounding box center [103, 366] width 71 height 19
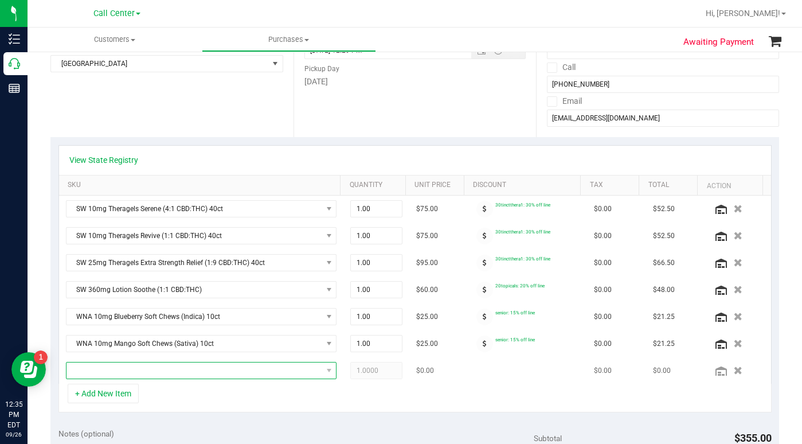
click at [97, 368] on span "NO DATA FOUND" at bounding box center [195, 370] width 256 height 16
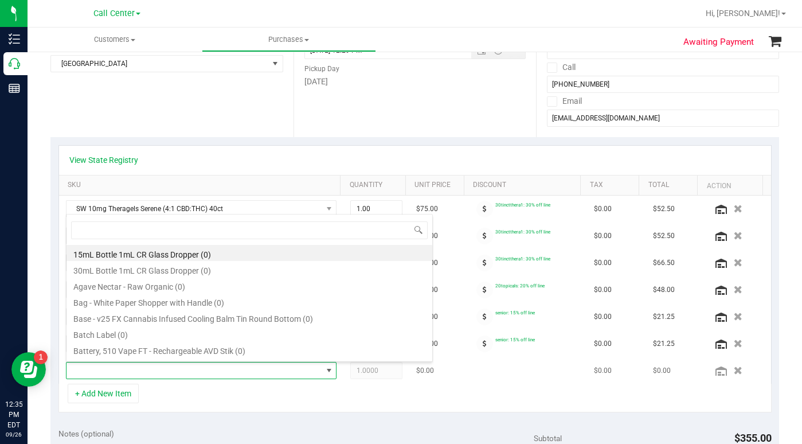
scroll to position [17, 261]
type input "S"
type input "WNA"
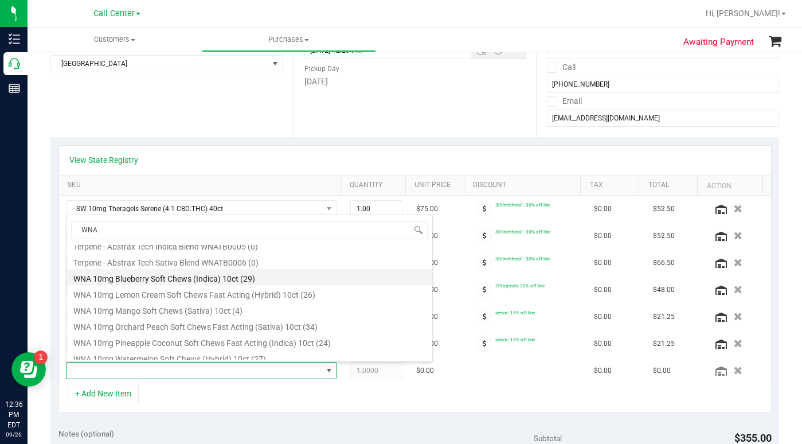
scroll to position [383, 0]
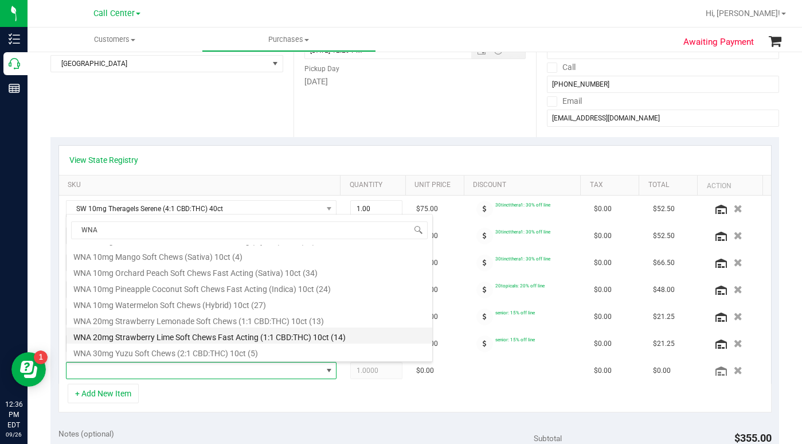
click at [146, 334] on li "WNA 20mg Strawberry Lime Soft Chews Fast Acting (1:1 CBD:THC) 10ct (14)" at bounding box center [250, 335] width 366 height 16
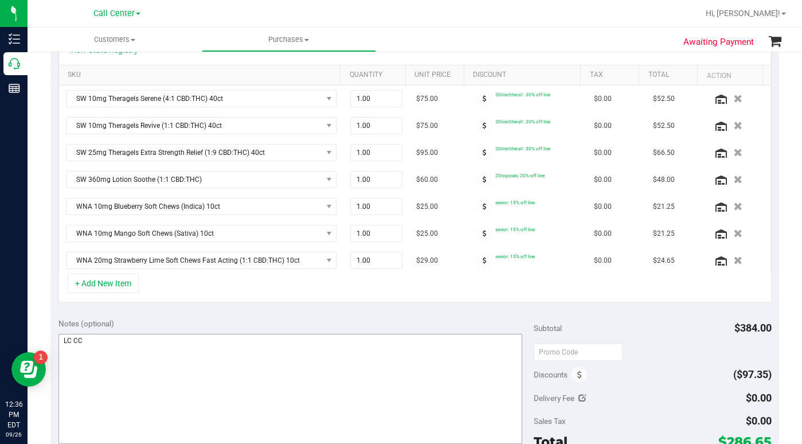
scroll to position [287, 0]
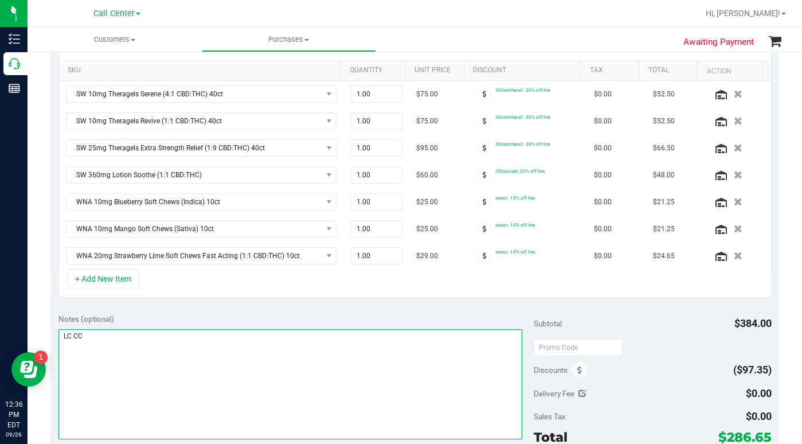
click at [183, 360] on textarea at bounding box center [290, 384] width 464 height 110
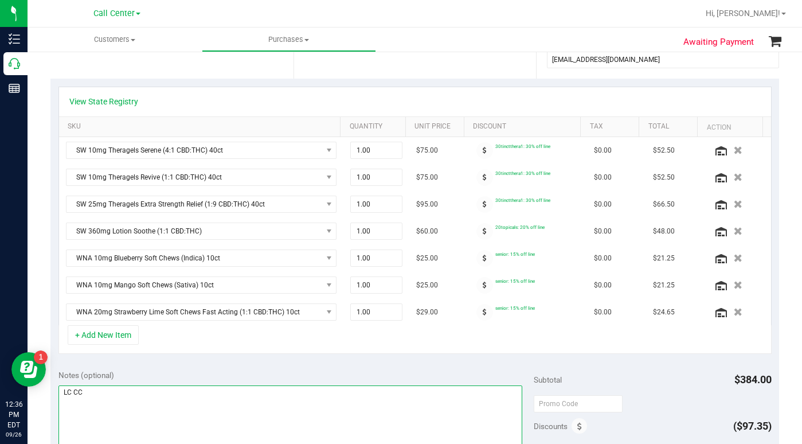
scroll to position [229, 0]
click at [198, 412] on textarea at bounding box center [290, 441] width 464 height 110
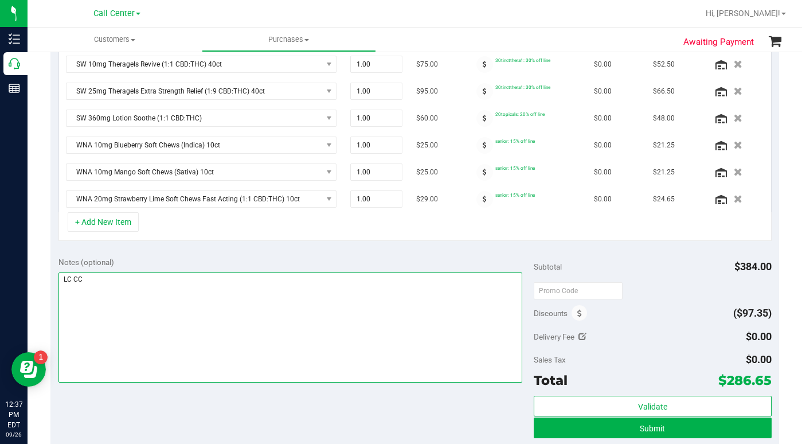
scroll to position [344, 0]
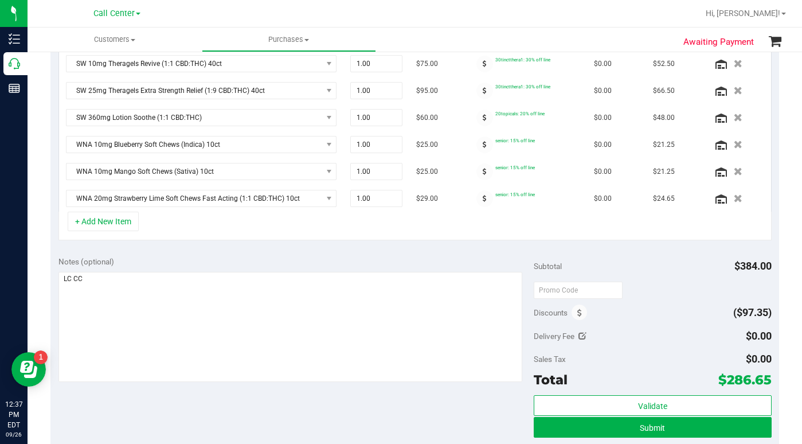
click at [651, 307] on div "Discounts ($97.35)" at bounding box center [653, 312] width 238 height 21
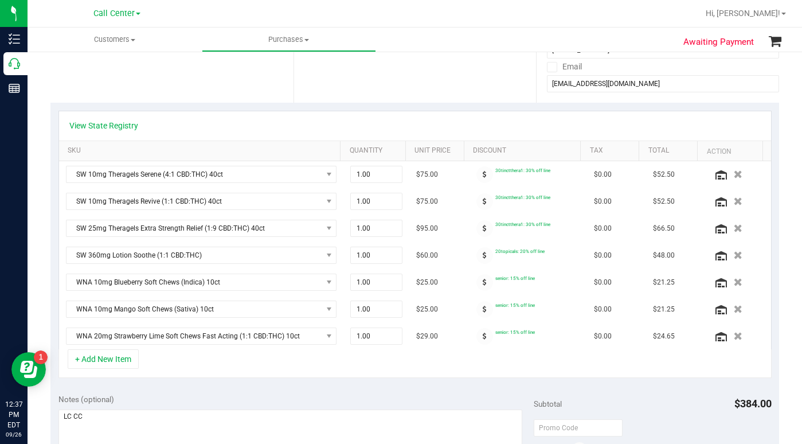
scroll to position [57, 0]
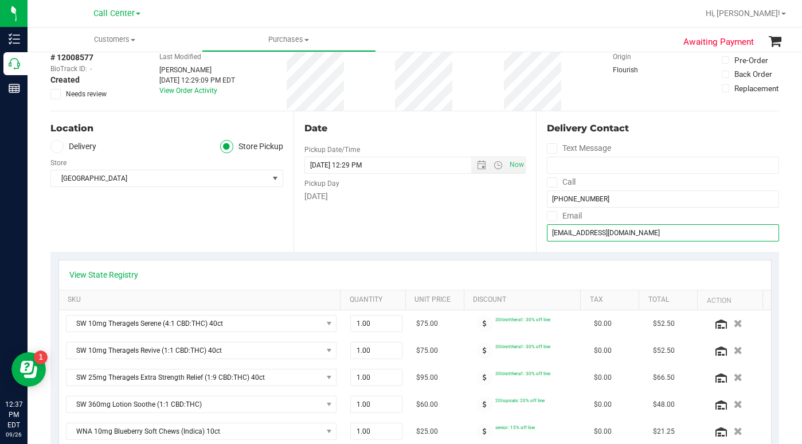
click at [552, 231] on input "jahartwig@hotmail.com" at bounding box center [663, 232] width 232 height 17
click at [577, 91] on div "# 12008577 BioTrack ID: - Created Needs review Last Modified Laura Cousin Sep 2…" at bounding box center [414, 76] width 729 height 68
click at [571, 87] on div "# 12008577 BioTrack ID: - Created Needs review Last Modified Laura Cousin Sep 2…" at bounding box center [414, 76] width 729 height 68
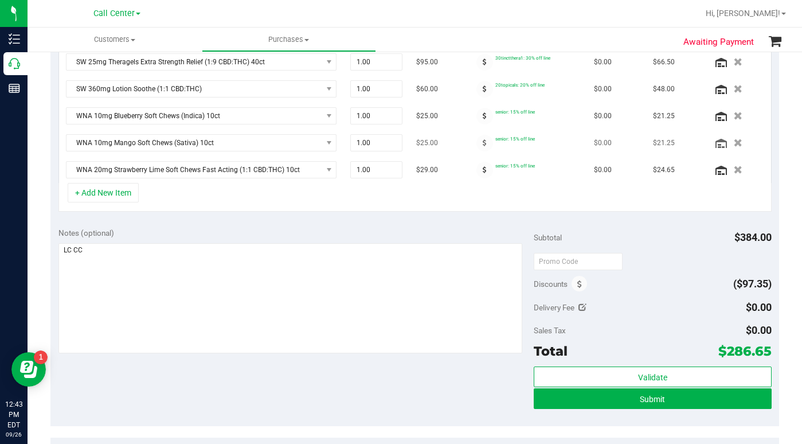
scroll to position [401, 0]
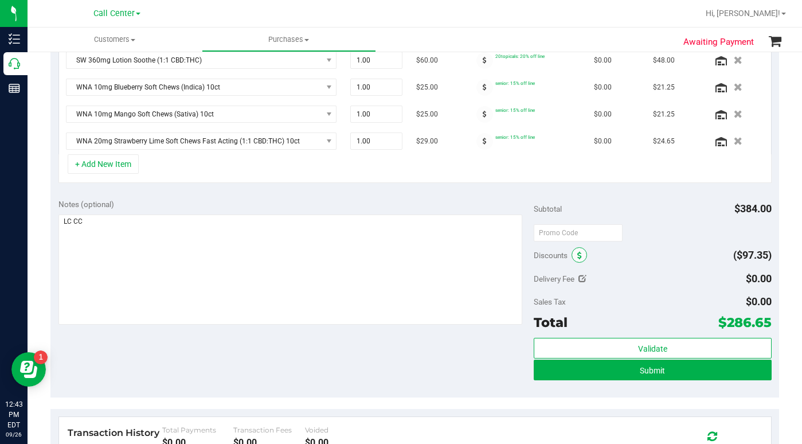
click at [572, 256] on span at bounding box center [579, 254] width 15 height 15
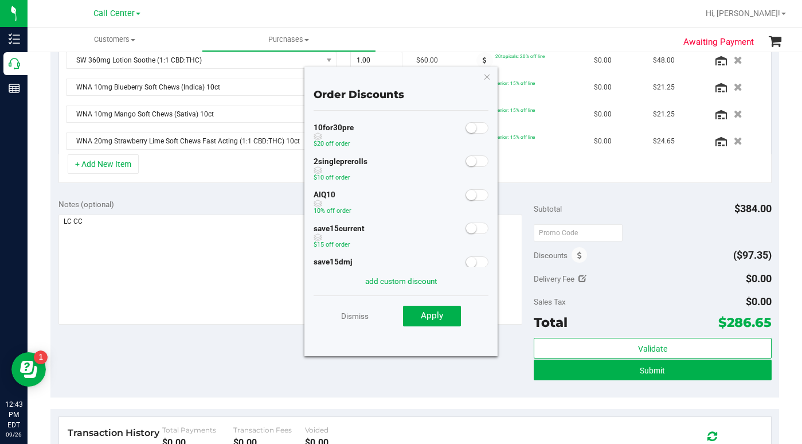
click at [472, 196] on span at bounding box center [477, 194] width 23 height 11
click at [435, 322] on button "Apply" at bounding box center [432, 316] width 58 height 21
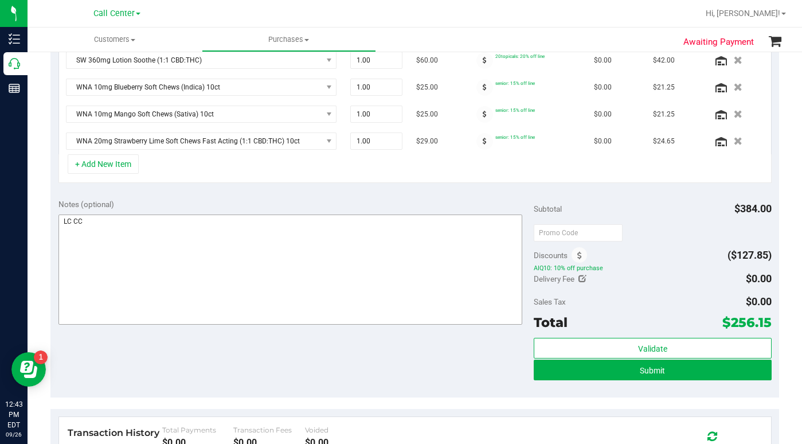
scroll to position [384, 0]
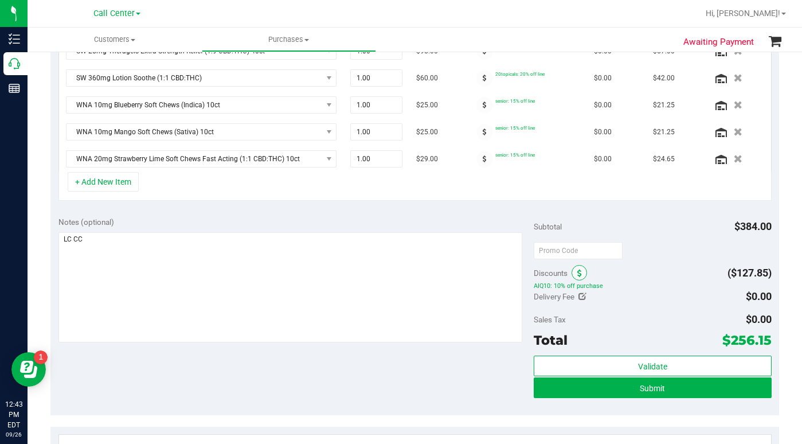
click at [577, 273] on icon at bounding box center [579, 273] width 5 height 8
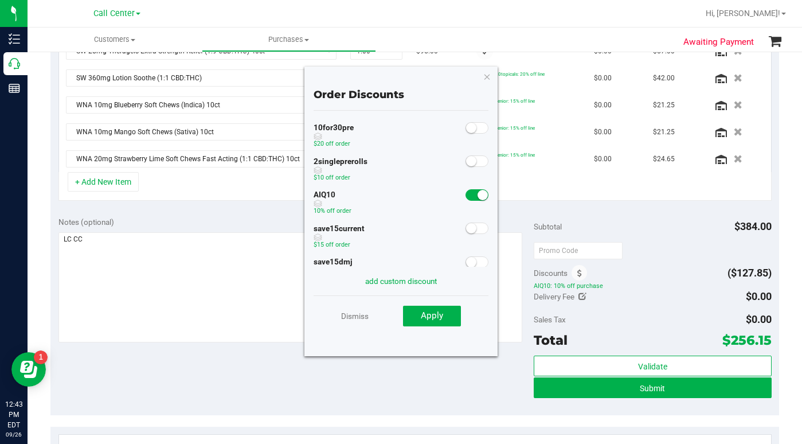
click at [478, 193] on small at bounding box center [483, 195] width 10 height 10
click at [441, 315] on span "Apply" at bounding box center [432, 315] width 22 height 10
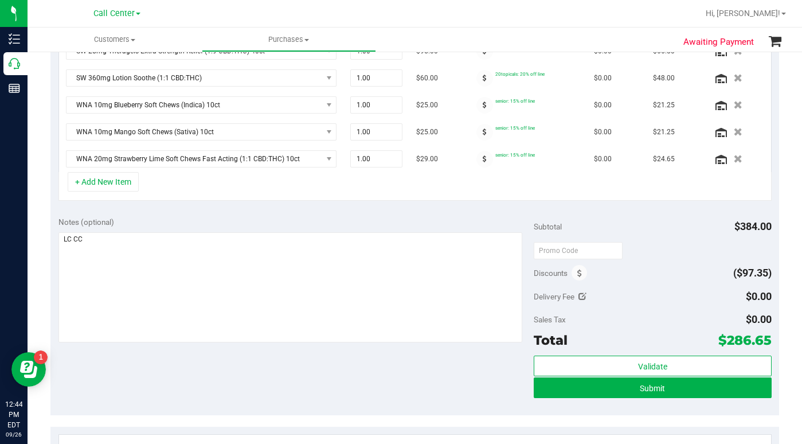
scroll to position [366, 0]
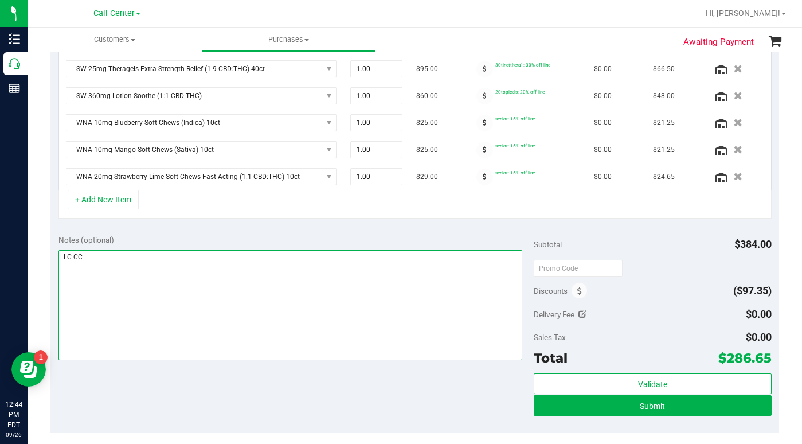
click at [149, 339] on textarea at bounding box center [290, 305] width 464 height 110
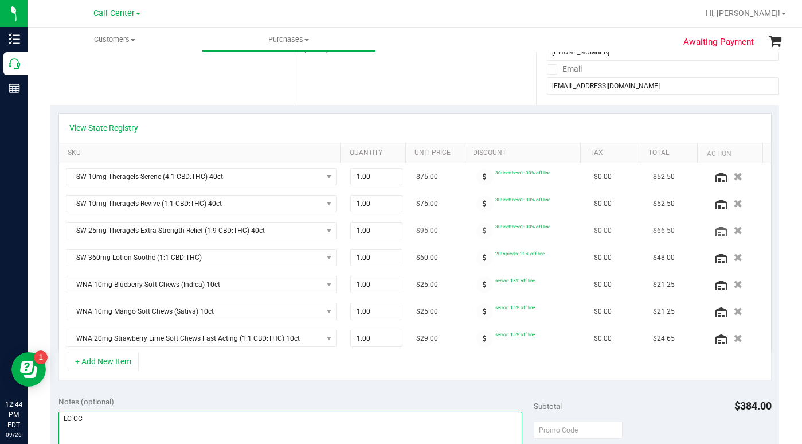
scroll to position [194, 0]
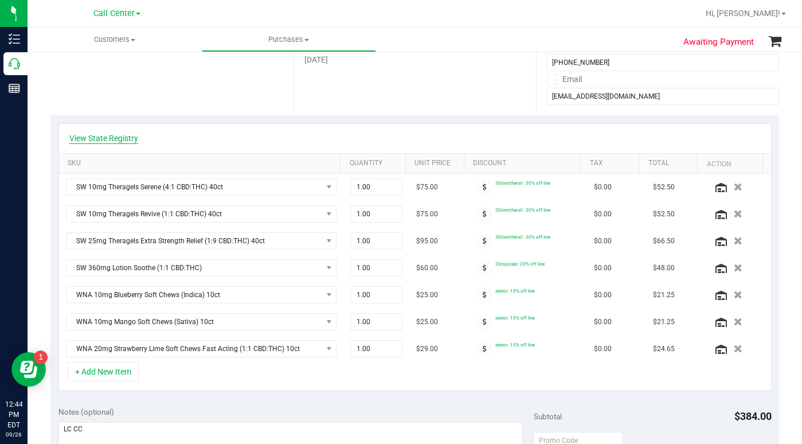
click at [121, 135] on link "View State Registry" at bounding box center [103, 137] width 69 height 11
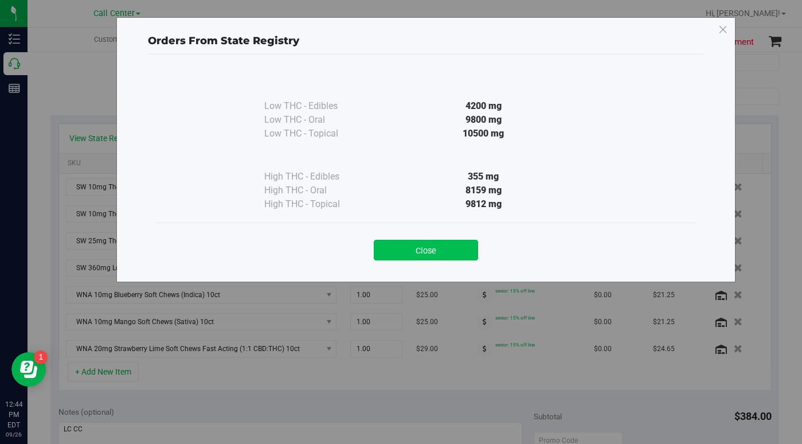
click at [393, 246] on button "Close" at bounding box center [426, 250] width 104 height 21
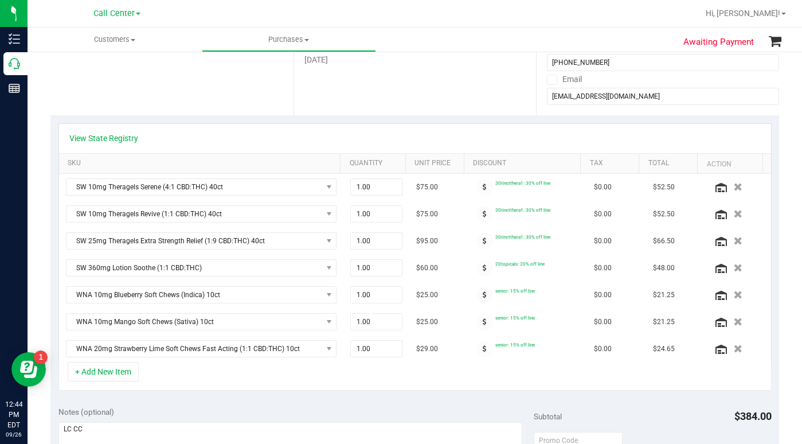
click at [155, 92] on div "Location Delivery Store Pickup Store Lakeland WC Select Store Bonita Springs WC…" at bounding box center [171, 45] width 243 height 140
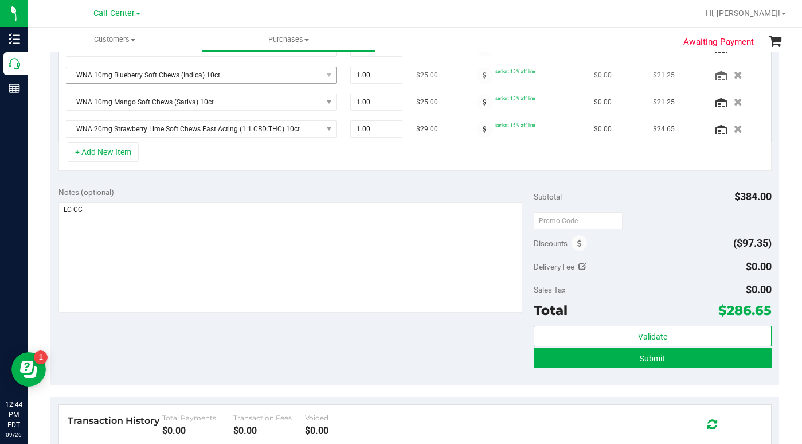
scroll to position [423, 0]
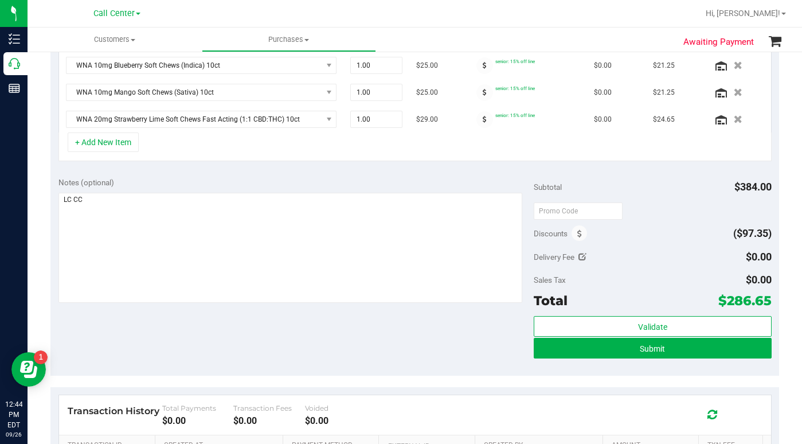
click at [286, 350] on div "Notes (optional) Subtotal $384.00 Discounts ($97.35) Delivery Fee $0.00 Sales T…" at bounding box center [414, 272] width 729 height 206
click at [555, 349] on button "Submit" at bounding box center [653, 348] width 238 height 21
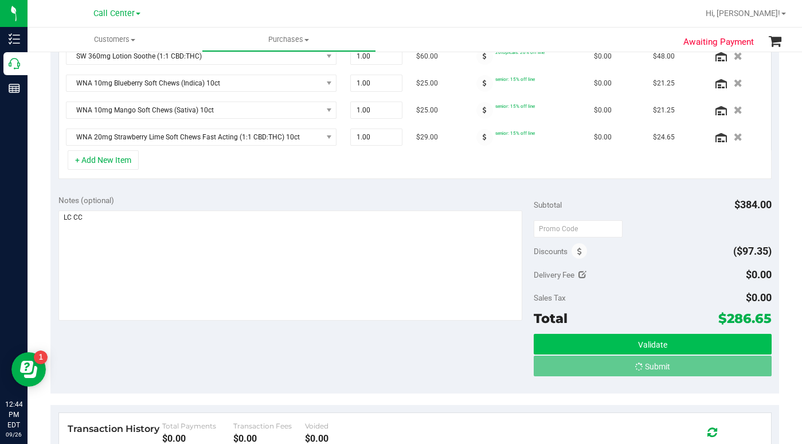
scroll to position [388, 0]
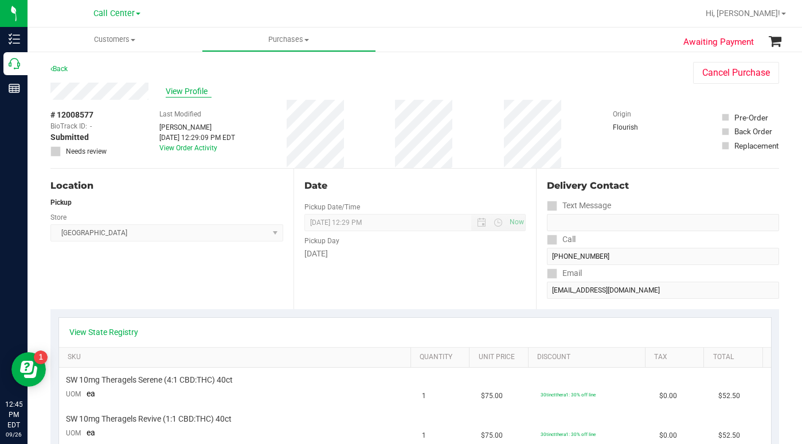
click at [182, 91] on span "View Profile" at bounding box center [189, 91] width 46 height 12
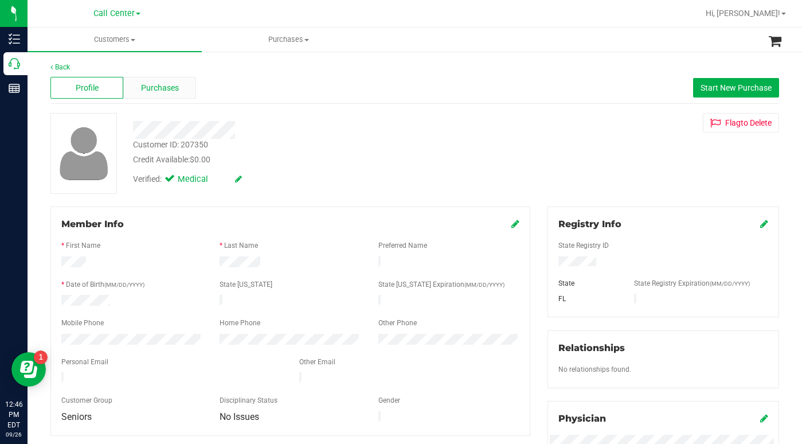
click at [159, 88] on span "Purchases" at bounding box center [160, 88] width 38 height 12
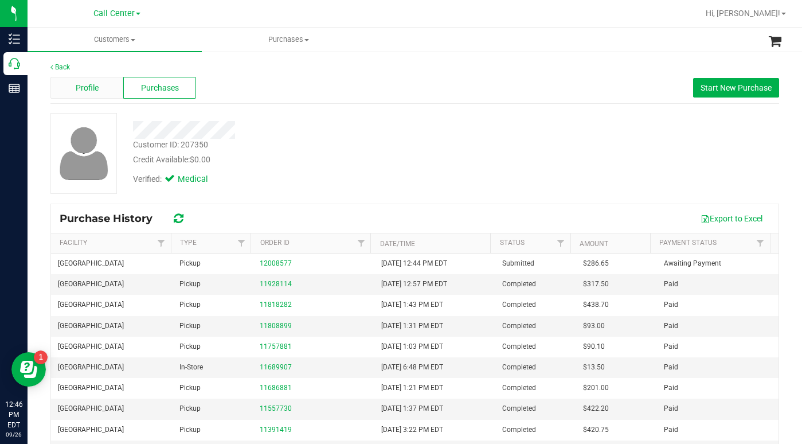
click at [86, 87] on span "Profile" at bounding box center [87, 88] width 23 height 12
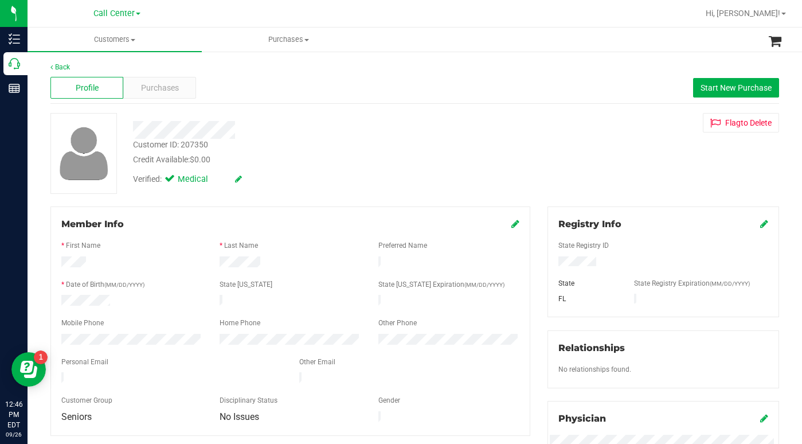
click at [634, 142] on div "Customer ID: 207350 Credit Available: $0.00 Verified: Medical Flag to Delete" at bounding box center [415, 153] width 746 height 81
click at [133, 40] on span at bounding box center [133, 40] width 5 height 2
click at [90, 66] on span "All customers" at bounding box center [69, 69] width 83 height 10
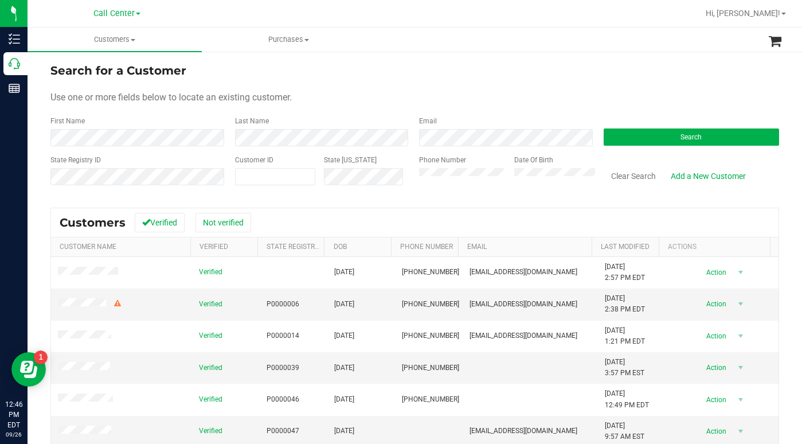
click at [415, 80] on form "Search for a Customer Use one or more fields below to locate an existing custom…" at bounding box center [414, 129] width 729 height 134
click at [589, 88] on form "Search for a Customer Use one or more fields below to locate an existing custom…" at bounding box center [414, 129] width 729 height 134
click at [619, 99] on div "Use one or more fields below to locate an existing customer." at bounding box center [414, 98] width 729 height 14
click at [655, 106] on form "Search for a Customer Use one or more fields below to locate an existing custom…" at bounding box center [414, 129] width 729 height 134
click at [671, 138] on button "Search" at bounding box center [692, 136] width 176 height 17
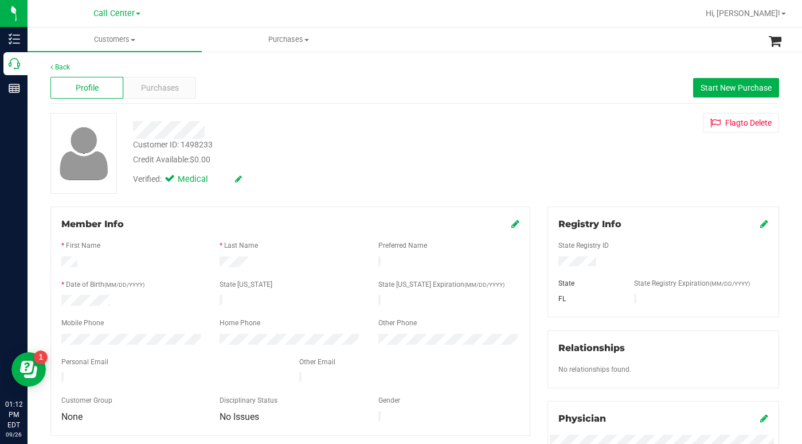
click at [362, 182] on div "Verified: Medical" at bounding box center [310, 178] width 373 height 25
click at [611, 178] on div "Customer ID: 1498233 Credit Available: $0.00 Verified: Medical Flag to Delete" at bounding box center [415, 153] width 746 height 81
click at [131, 40] on span "Customers" at bounding box center [115, 39] width 174 height 10
click at [69, 73] on span "All customers" at bounding box center [69, 69] width 83 height 10
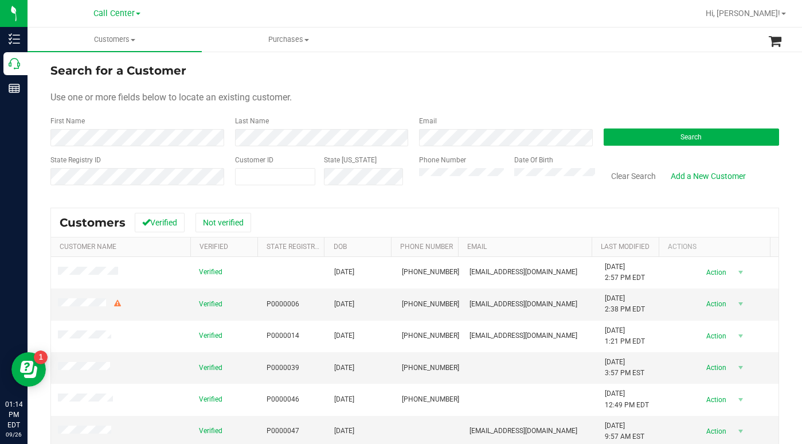
click at [408, 92] on div "Use one or more fields below to locate an existing customer." at bounding box center [414, 98] width 729 height 14
click at [416, 106] on form "Search for a Customer Use one or more fields below to locate an existing custom…" at bounding box center [414, 129] width 729 height 134
click at [667, 71] on div "Search for a Customer" at bounding box center [414, 70] width 729 height 17
click at [495, 100] on div "Use one or more fields below to locate an existing customer." at bounding box center [414, 98] width 729 height 14
click at [575, 78] on div "Search for a Customer" at bounding box center [414, 70] width 729 height 17
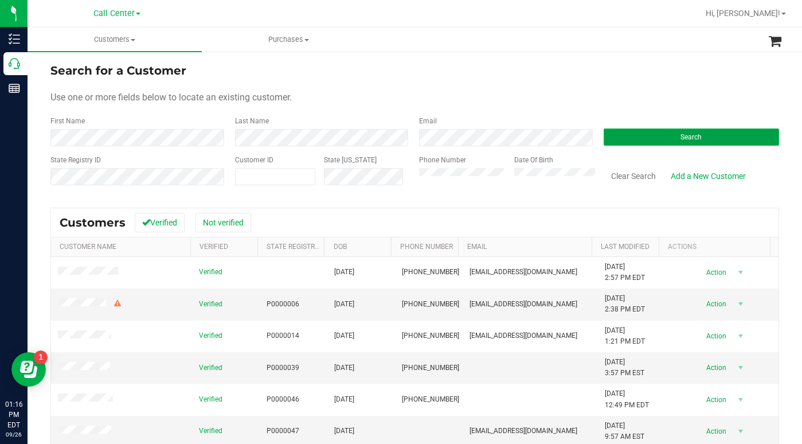
click at [619, 134] on button "Search" at bounding box center [692, 136] width 176 height 17
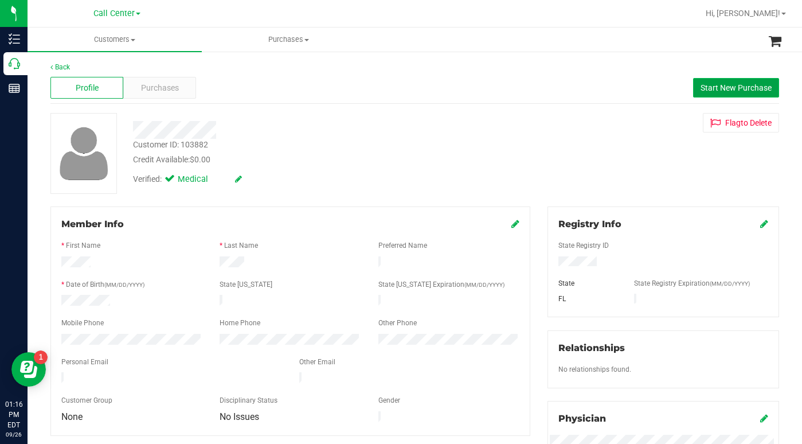
click at [722, 88] on span "Start New Purchase" at bounding box center [736, 87] width 71 height 9
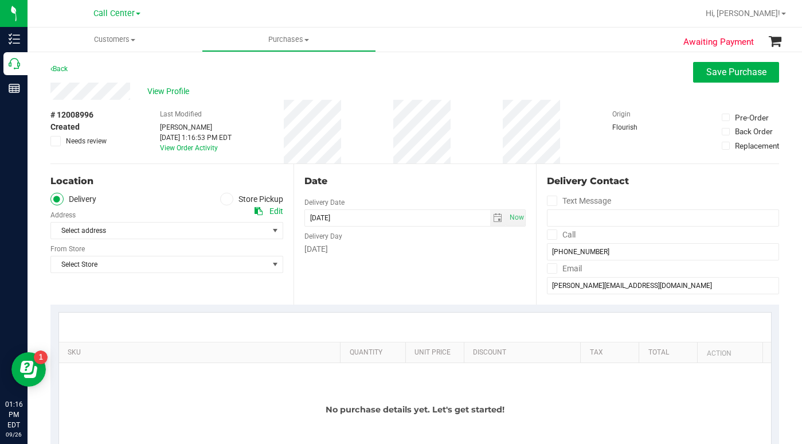
click at [222, 193] on label "Store Pickup" at bounding box center [251, 199] width 63 height 13
click at [0, 0] on input "Store Pickup" at bounding box center [0, 0] width 0 height 0
click at [153, 226] on span "Select Store" at bounding box center [159, 230] width 217 height 16
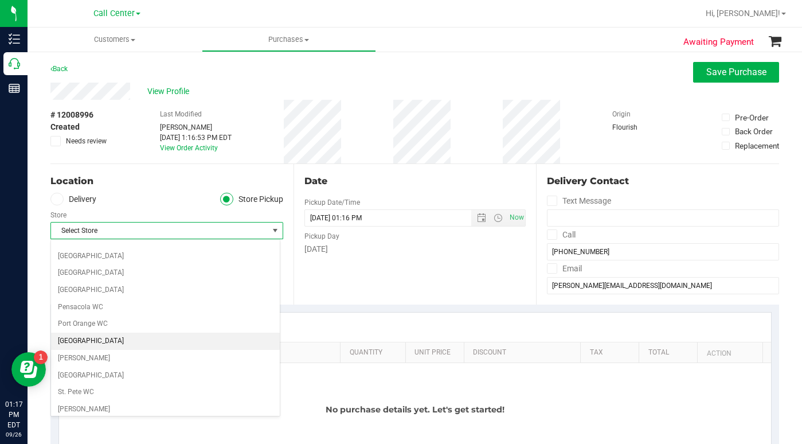
scroll to position [631, 0]
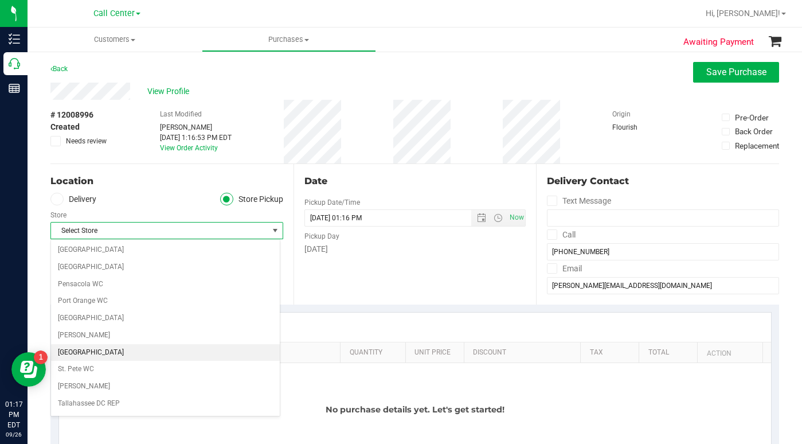
click at [77, 349] on li "[GEOGRAPHIC_DATA]" at bounding box center [165, 352] width 229 height 17
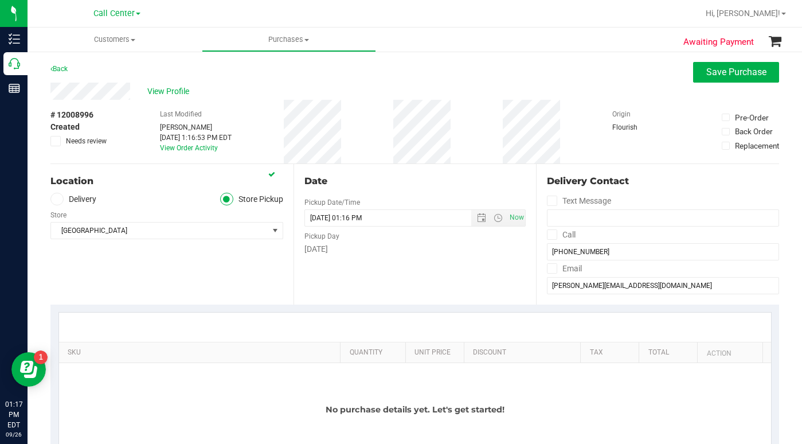
click at [78, 276] on div "Location Delivery Store Pickup Store South Tampa WC Select Store Bonita Springs…" at bounding box center [171, 234] width 243 height 140
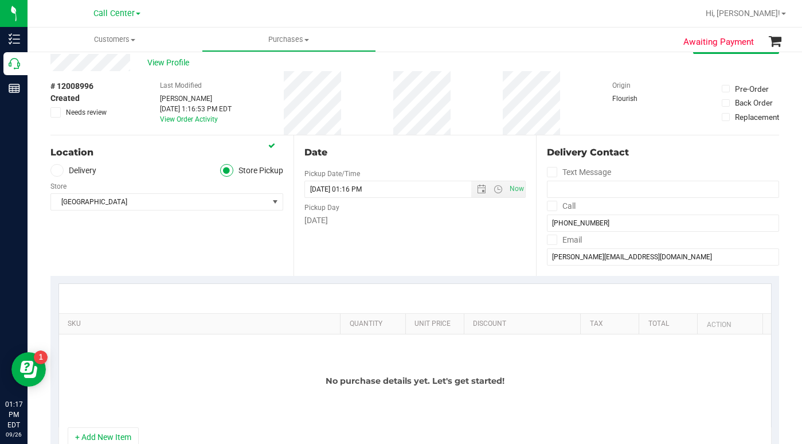
scroll to position [57, 0]
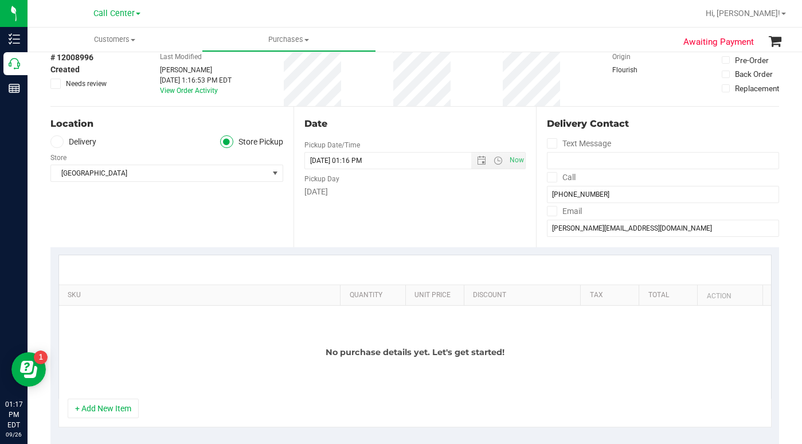
click at [190, 347] on div "No purchase details yet. Let's get started!" at bounding box center [415, 352] width 712 height 93
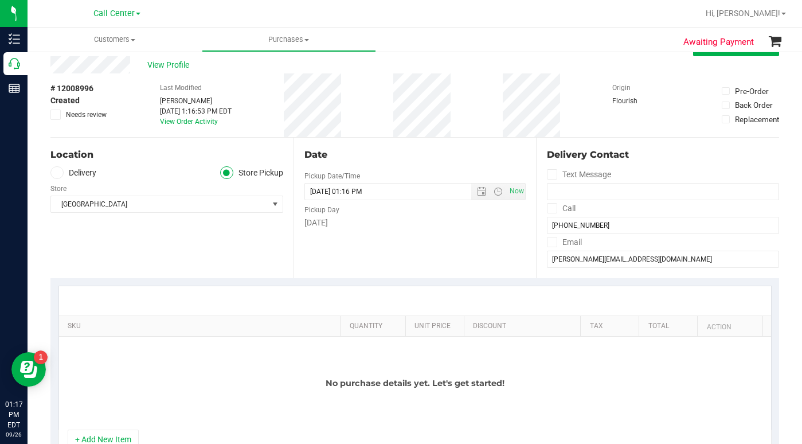
scroll to position [0, 0]
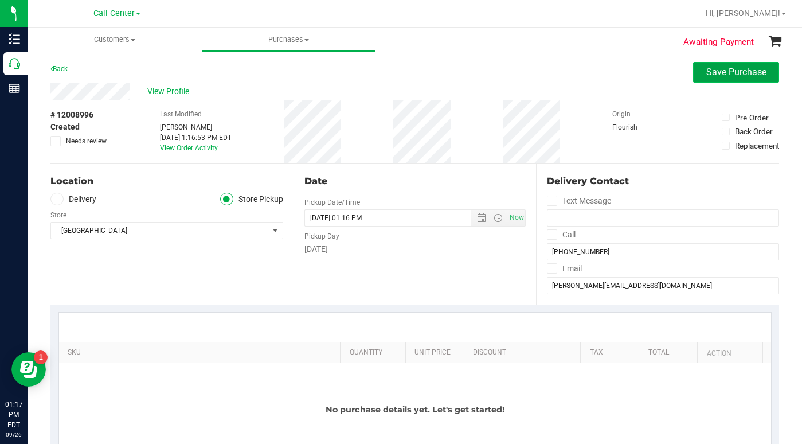
click at [694, 71] on button "Save Purchase" at bounding box center [736, 72] width 86 height 21
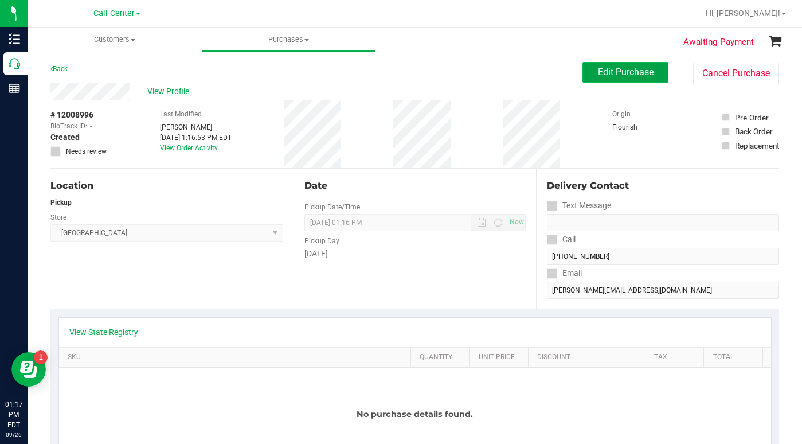
click at [601, 73] on span "Edit Purchase" at bounding box center [626, 72] width 56 height 11
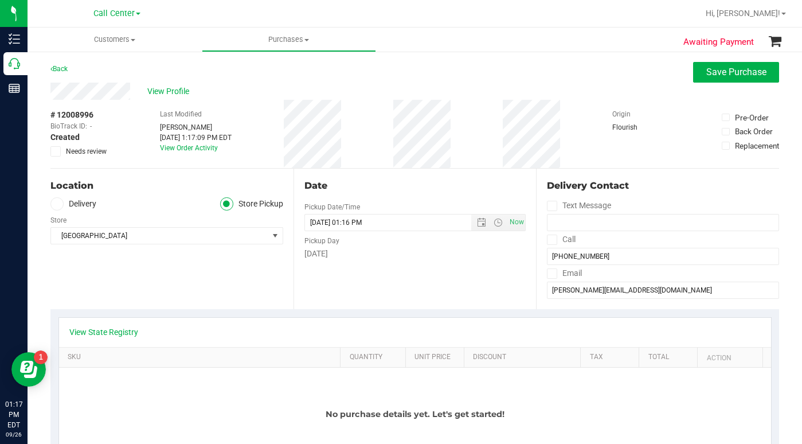
click at [168, 288] on div "Location Delivery Store Pickup Store South Tampa WC Select Store Bonita Springs…" at bounding box center [171, 239] width 243 height 140
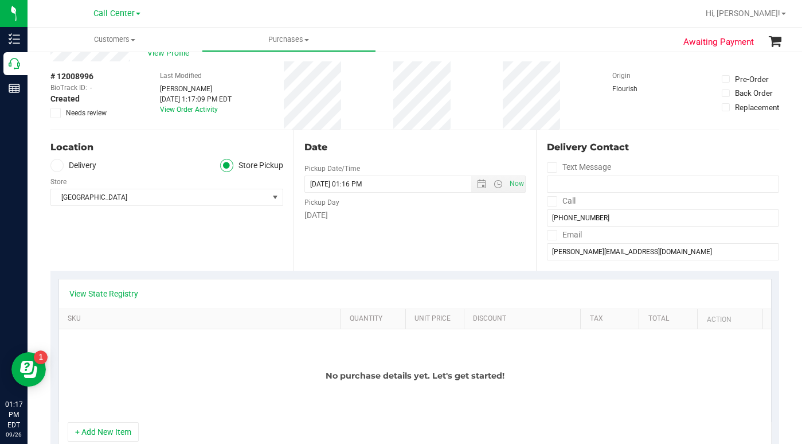
scroll to position [57, 0]
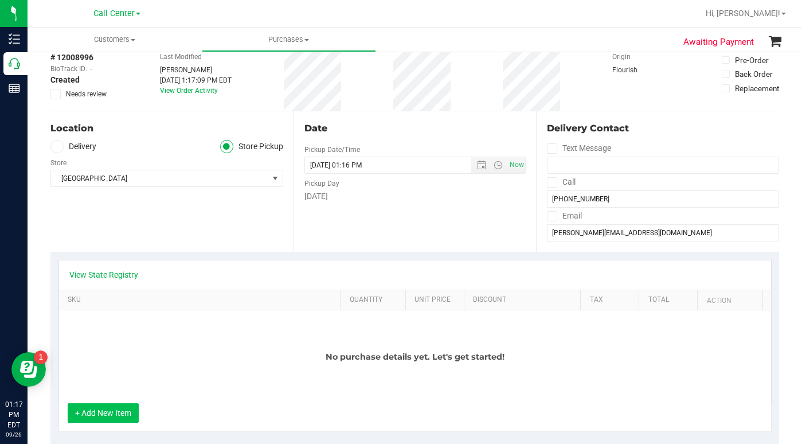
click at [112, 416] on button "+ Add New Item" at bounding box center [103, 412] width 71 height 19
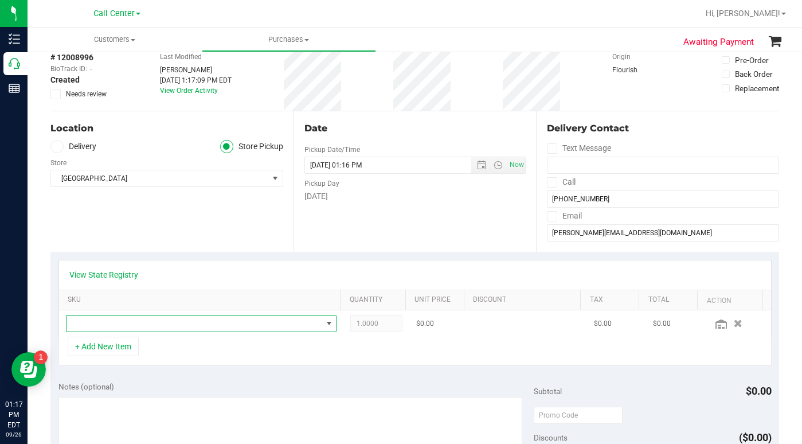
click at [116, 329] on span "NO DATA FOUND" at bounding box center [195, 323] width 256 height 16
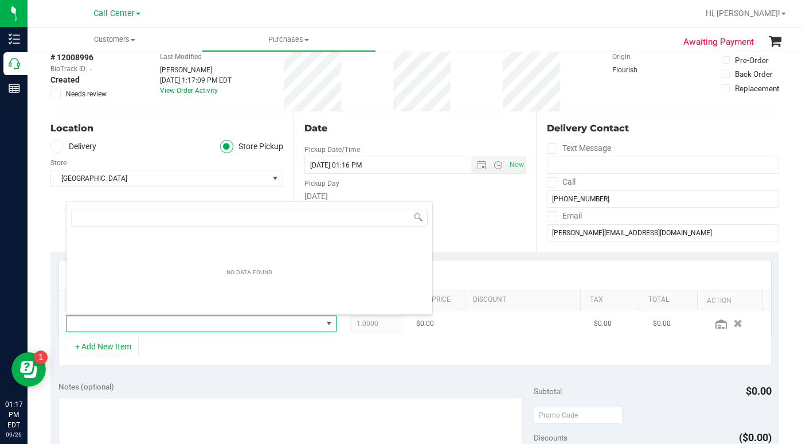
scroll to position [17, 261]
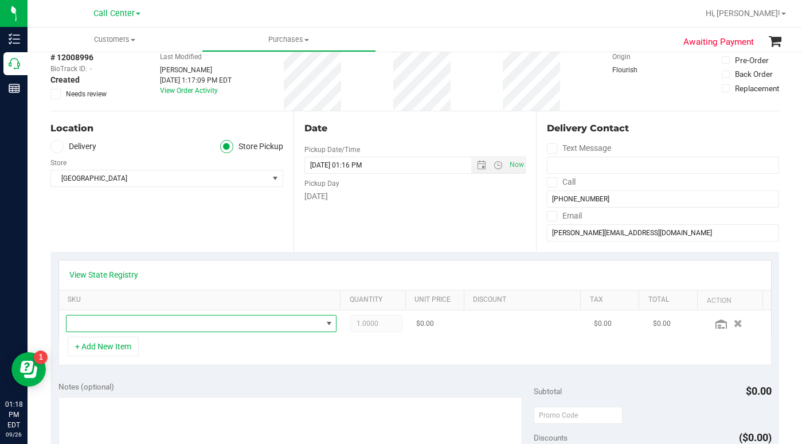
click at [134, 327] on span "NO DATA FOUND" at bounding box center [195, 323] width 256 height 16
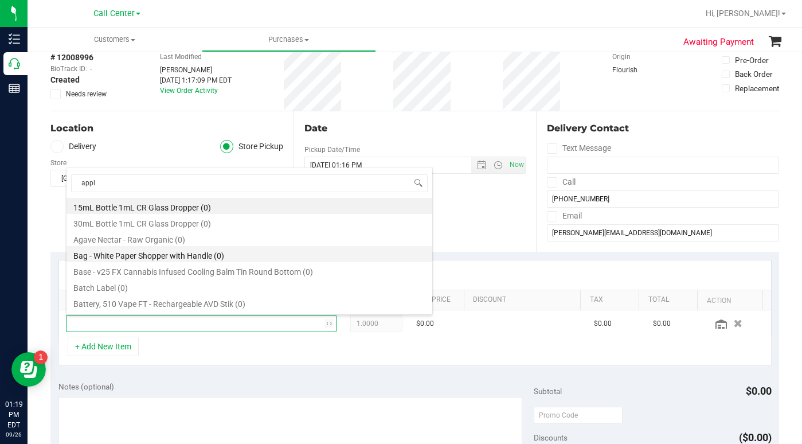
type input "apple"
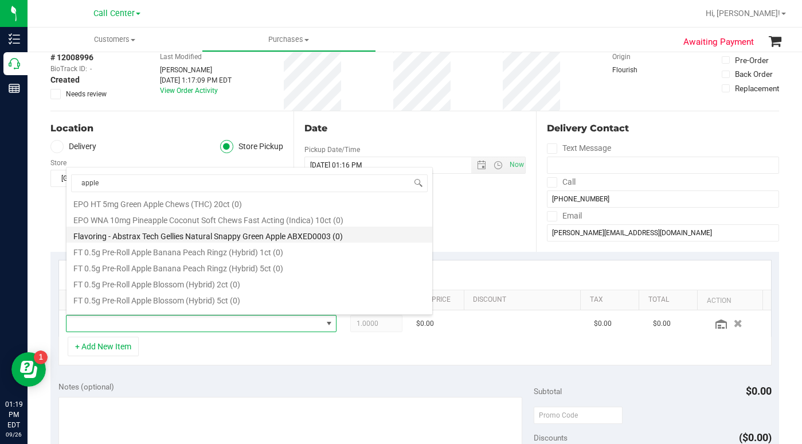
scroll to position [0, 0]
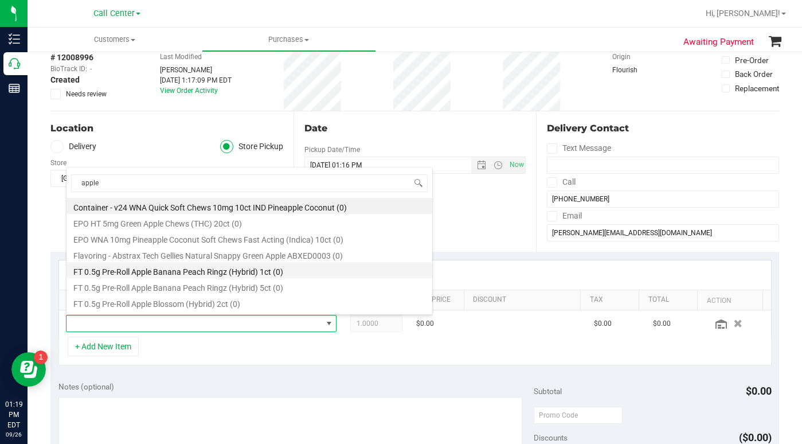
click at [118, 271] on li "FT 0.5g Pre-Roll Apple Banana Peach Ringz (Hybrid) 1ct (0)" at bounding box center [250, 270] width 366 height 16
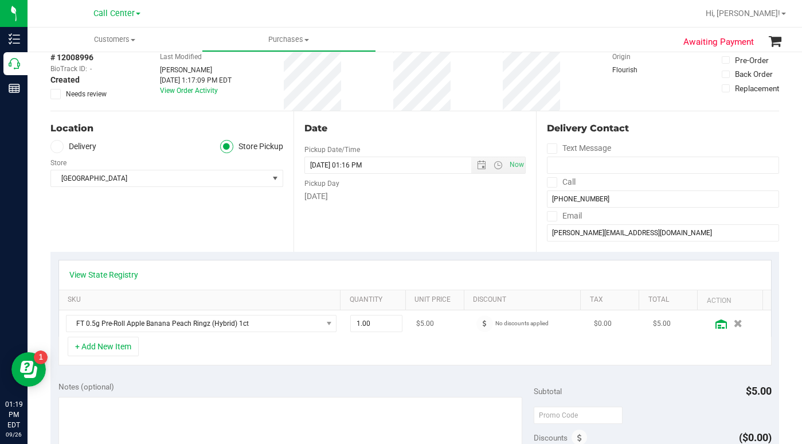
click at [716, 326] on icon at bounding box center [721, 323] width 11 height 9
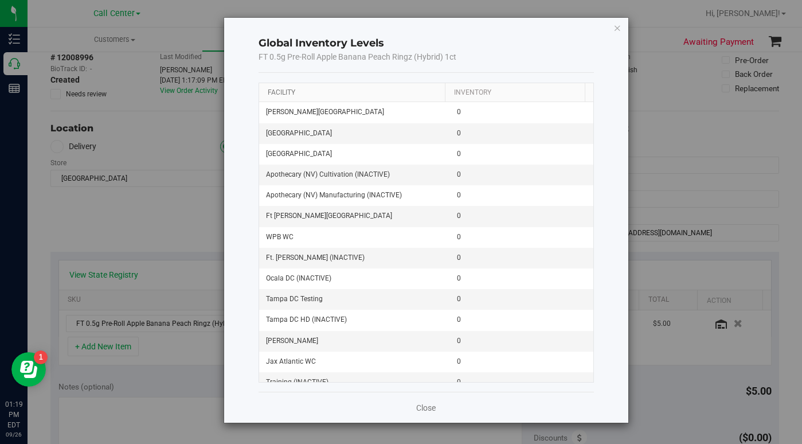
click at [275, 92] on link "Facility" at bounding box center [282, 92] width 28 height 8
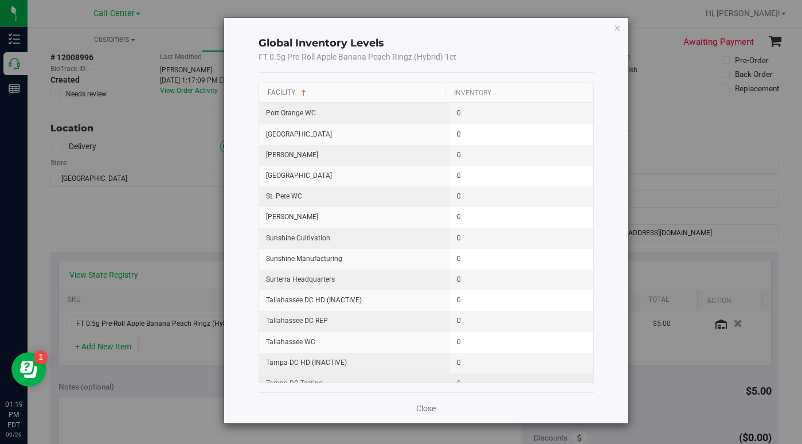
scroll to position [1204, 0]
click at [614, 31] on icon "button" at bounding box center [618, 28] width 8 height 14
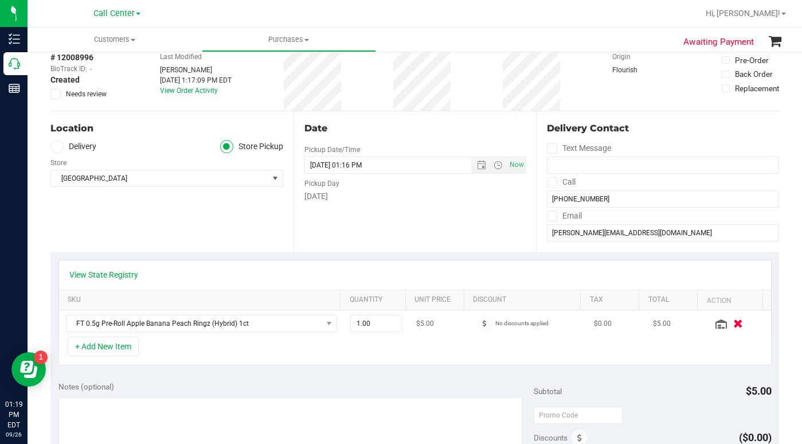
click at [733, 326] on icon "button" at bounding box center [738, 323] width 10 height 9
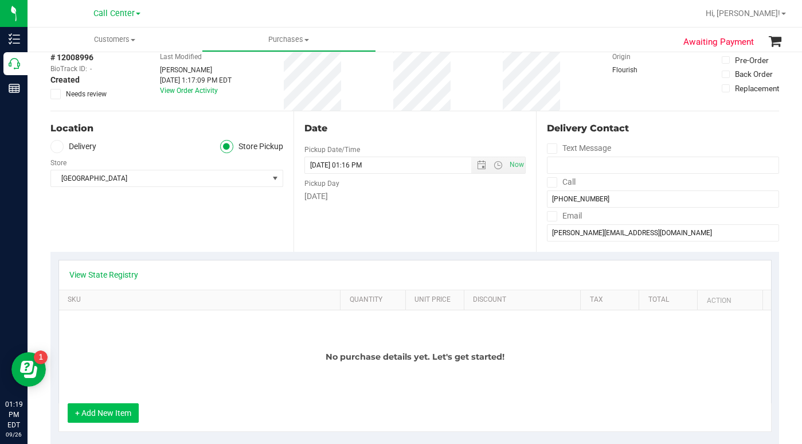
click at [124, 414] on button "+ Add New Item" at bounding box center [103, 412] width 71 height 19
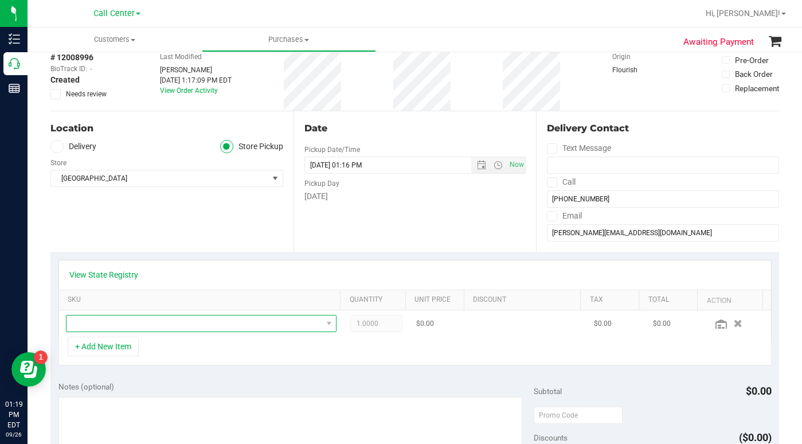
click at [90, 321] on span "NO DATA FOUND" at bounding box center [195, 323] width 256 height 16
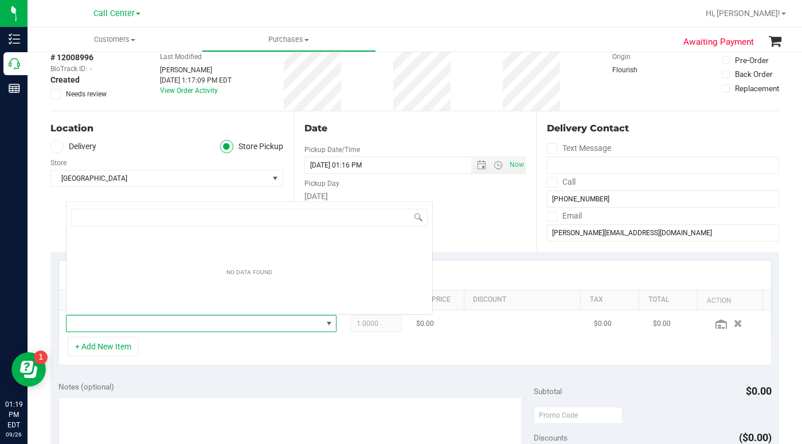
scroll to position [17, 261]
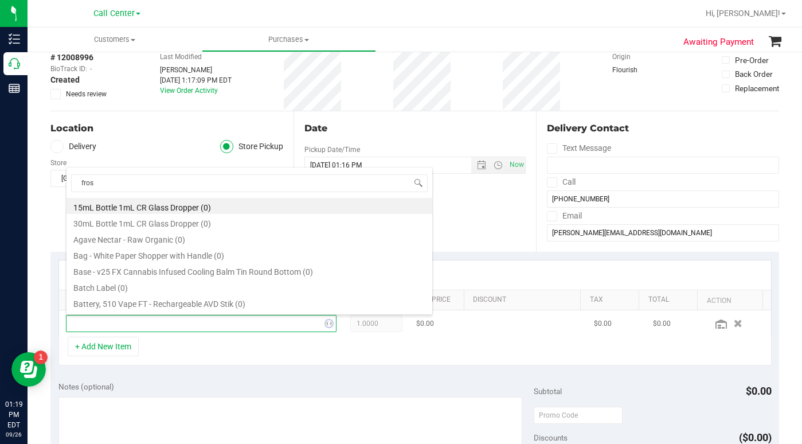
type input "frost"
click at [139, 204] on li "FT 0.5g Pre-Roll Florida Frost Point (Hybrid) 1ct (0)" at bounding box center [250, 206] width 366 height 16
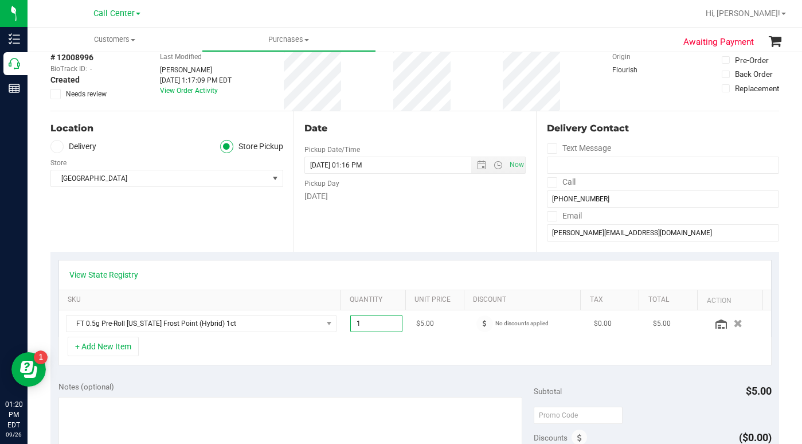
drag, startPoint x: 354, startPoint y: 326, endPoint x: 346, endPoint y: 327, distance: 8.2
click at [350, 327] on span "1.00 1" at bounding box center [376, 323] width 52 height 17
type input "3"
type input "3.00"
click at [287, 347] on div "+ Add New Item" at bounding box center [414, 351] width 713 height 29
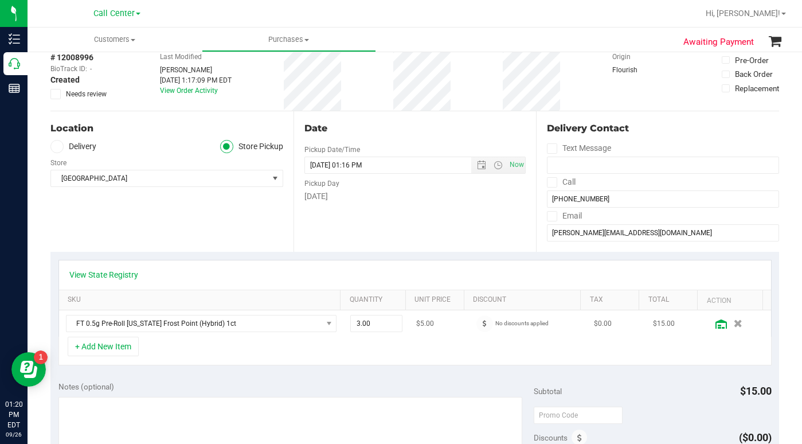
click at [716, 324] on icon at bounding box center [721, 323] width 11 height 9
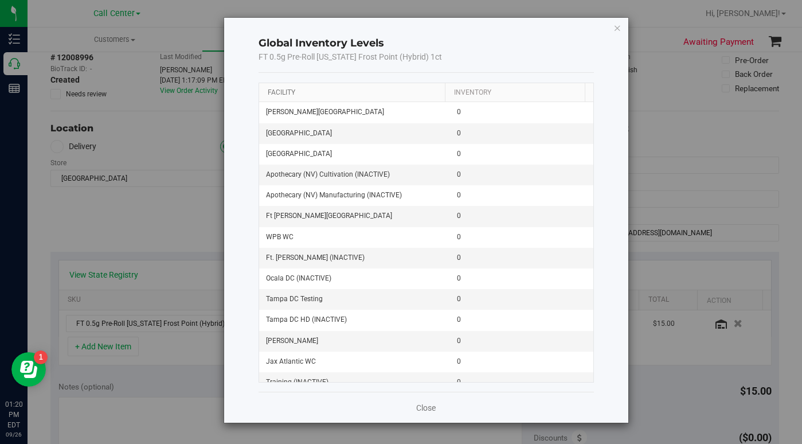
click at [278, 92] on link "Facility" at bounding box center [282, 92] width 28 height 8
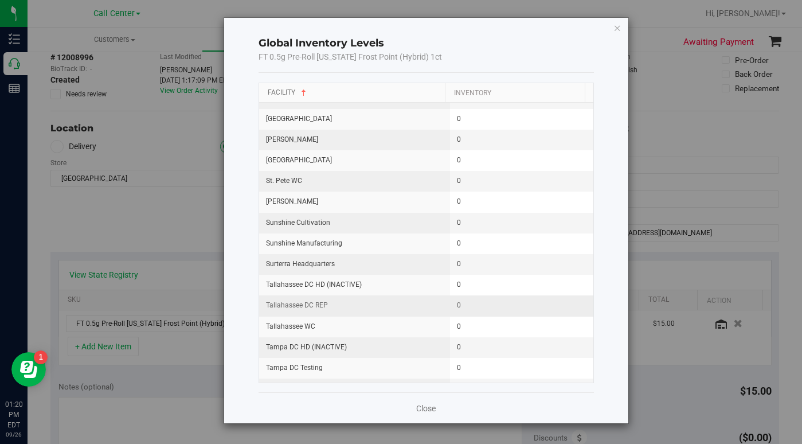
scroll to position [1147, 0]
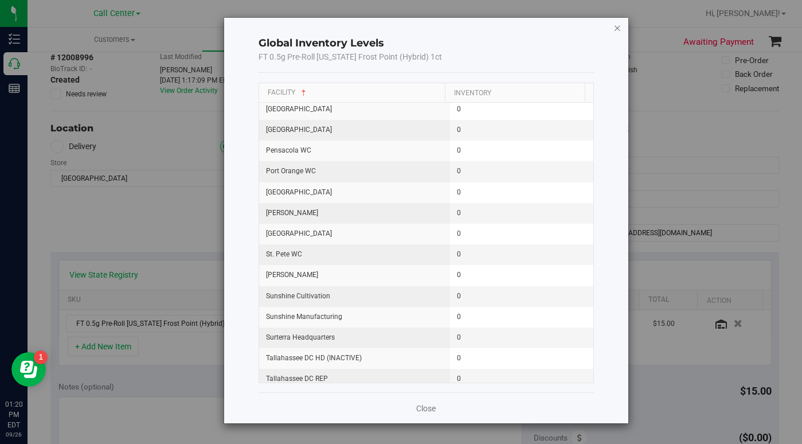
click at [621, 28] on icon "button" at bounding box center [618, 28] width 8 height 14
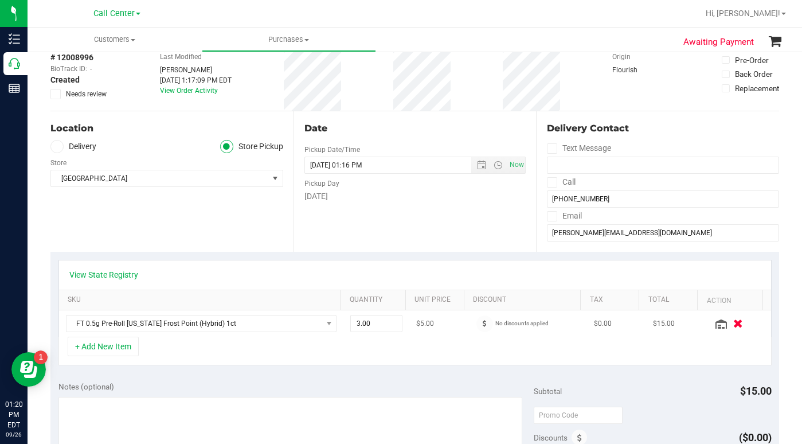
click at [733, 322] on icon "button" at bounding box center [738, 323] width 10 height 9
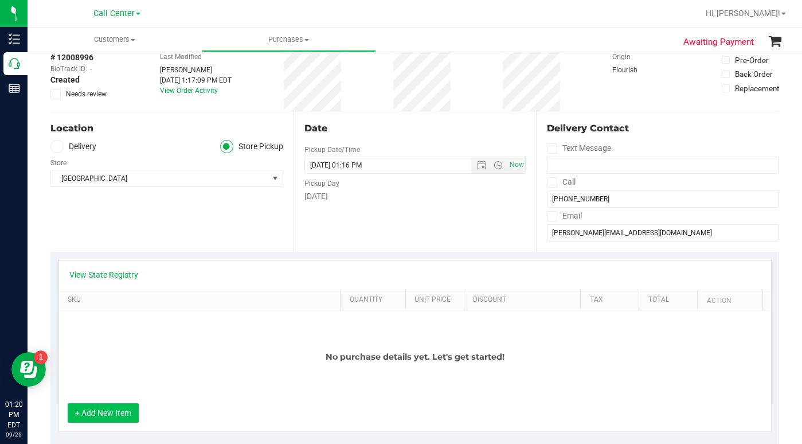
click at [109, 413] on button "+ Add New Item" at bounding box center [103, 412] width 71 height 19
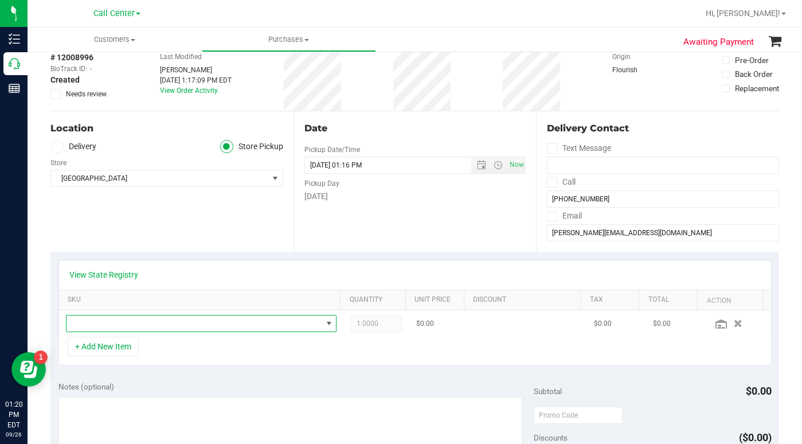
click at [86, 329] on span "NO DATA FOUND" at bounding box center [195, 323] width 256 height 16
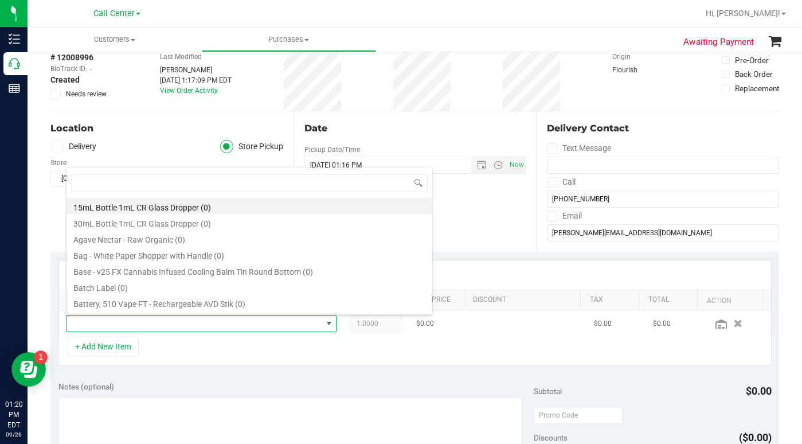
scroll to position [17, 261]
type input "jelly"
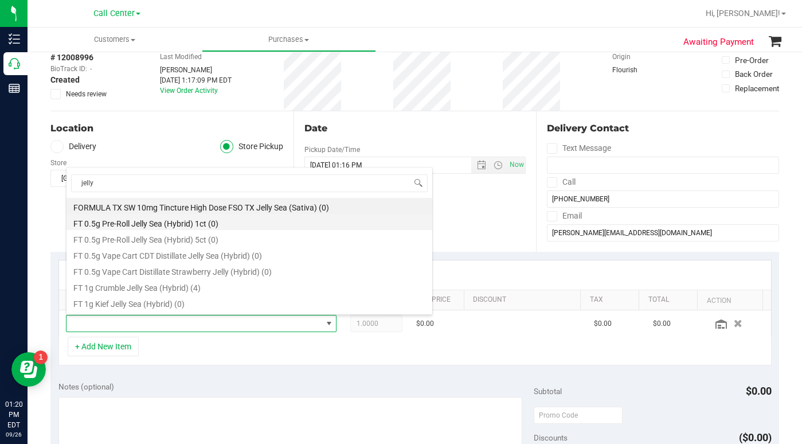
click at [120, 224] on li "FT 0.5g Pre-Roll Jelly Sea (Hybrid) 1ct (0)" at bounding box center [250, 222] width 366 height 16
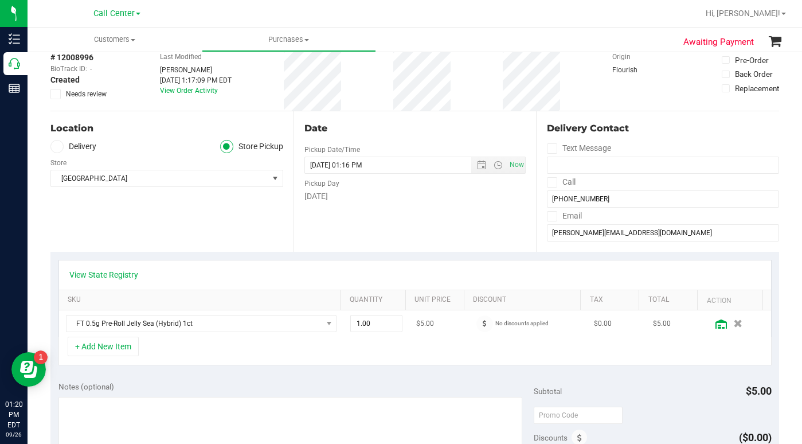
click at [716, 324] on icon at bounding box center [721, 323] width 11 height 9
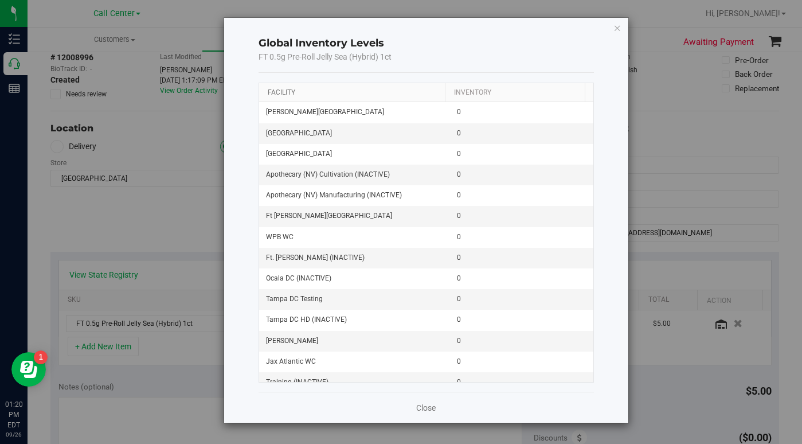
click at [288, 91] on link "Facility" at bounding box center [282, 92] width 28 height 8
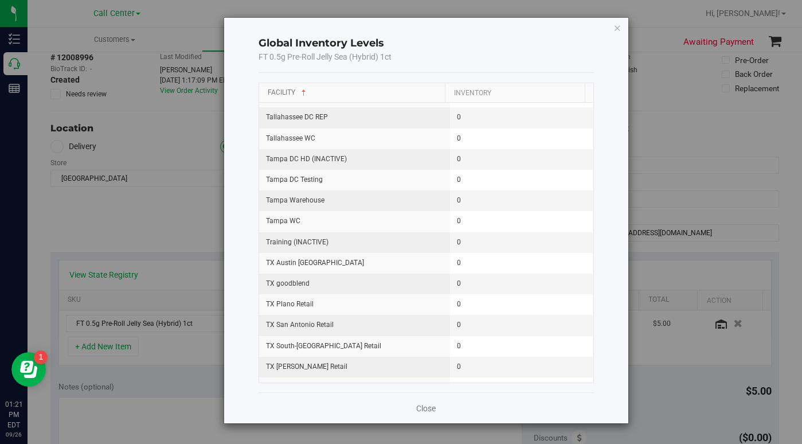
scroll to position [1505, 0]
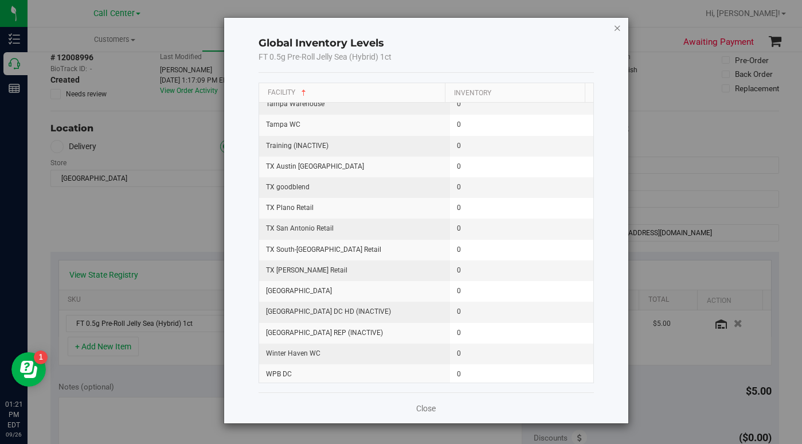
click at [618, 28] on icon "button" at bounding box center [618, 28] width 8 height 14
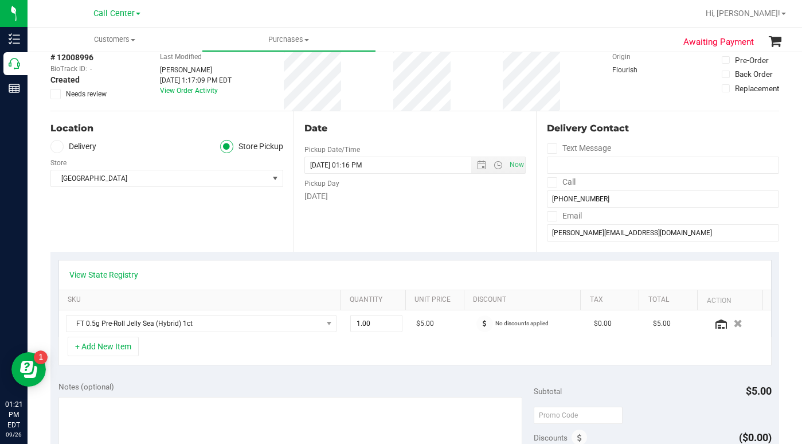
click at [152, 210] on div "Location Delivery Store Pickup Store South Tampa WC Select Store Bonita Springs…" at bounding box center [171, 181] width 243 height 140
click at [127, 229] on div "Location Delivery Store Pickup Store South Tampa WC Select Store Bonita Springs…" at bounding box center [171, 181] width 243 height 140
click at [583, 97] on div "# 12008996 BioTrack ID: - Created Needs review Last Modified Laura Cousin Sep 2…" at bounding box center [414, 76] width 729 height 68
click at [119, 350] on button "+ Add New Item" at bounding box center [103, 346] width 71 height 19
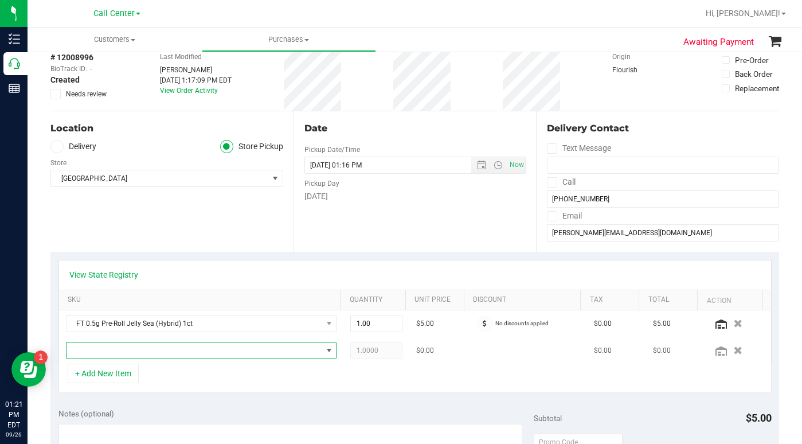
click at [116, 354] on span "NO DATA FOUND" at bounding box center [195, 350] width 256 height 16
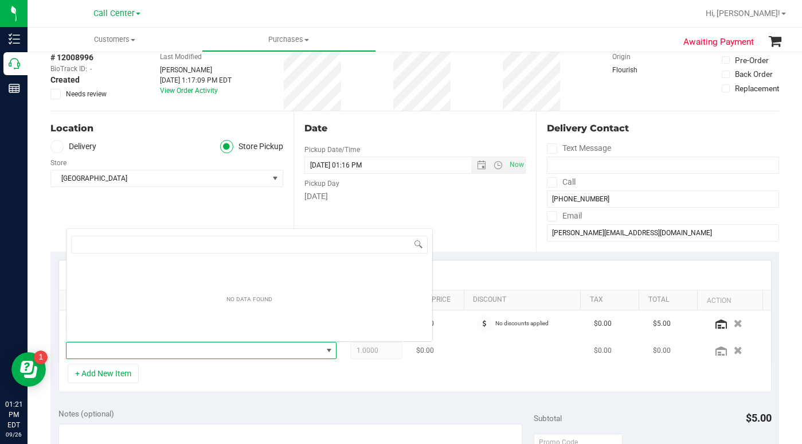
scroll to position [17, 261]
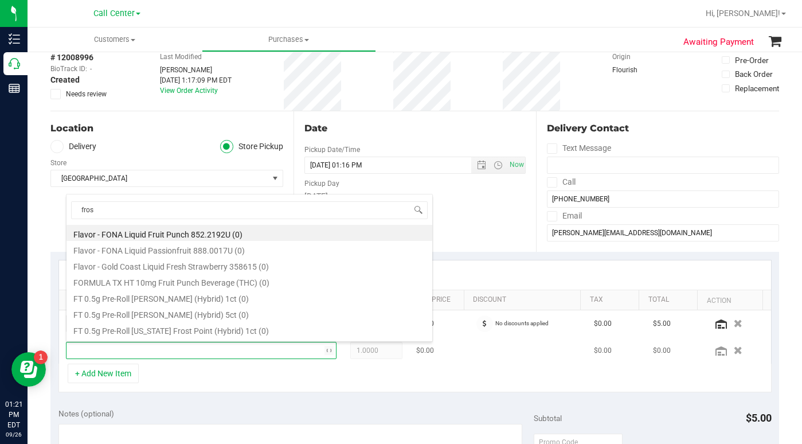
type input "frost"
click at [124, 233] on li "FT 0.5g Pre-Roll Florida Frost Point (Hybrid) 1ct (0)" at bounding box center [250, 233] width 366 height 16
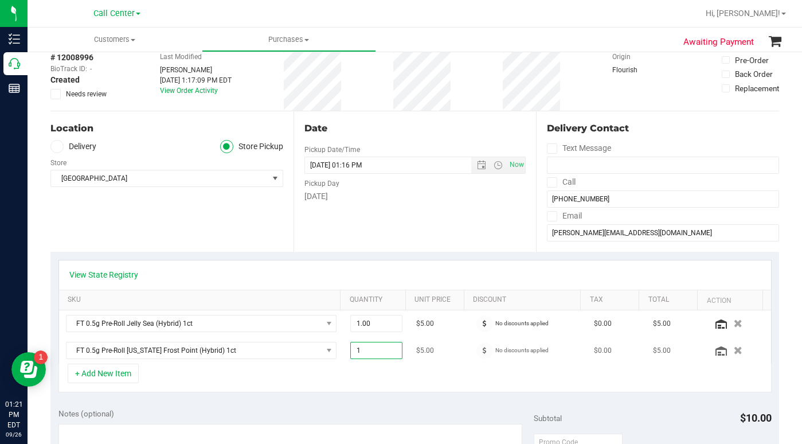
drag, startPoint x: 352, startPoint y: 354, endPoint x: 335, endPoint y: 355, distance: 16.7
click at [335, 355] on tr "FT 0.5g Pre-Roll Florida Frost Point (Hybrid) 1ct 1.00 1 $5.00 No discounts app…" at bounding box center [415, 350] width 712 height 26
type input "3"
type input "3.00"
click at [223, 337] on td "FT 0.5g Pre-Roll Florida Frost Point (Hybrid) 1ct" at bounding box center [201, 350] width 285 height 26
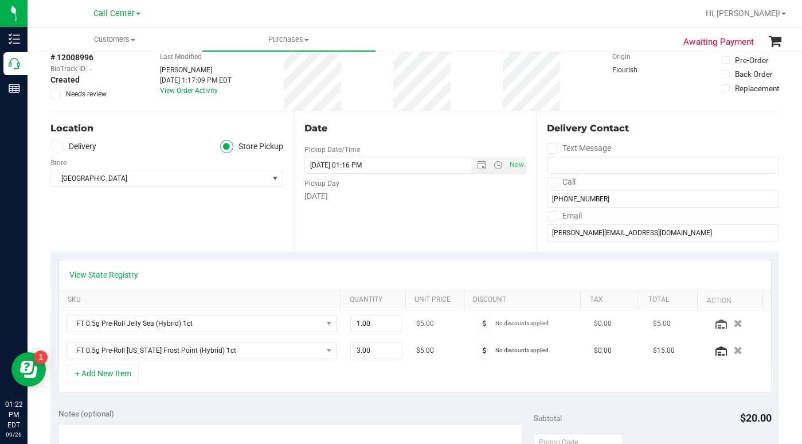
click at [734, 324] on icon "button" at bounding box center [738, 323] width 9 height 8
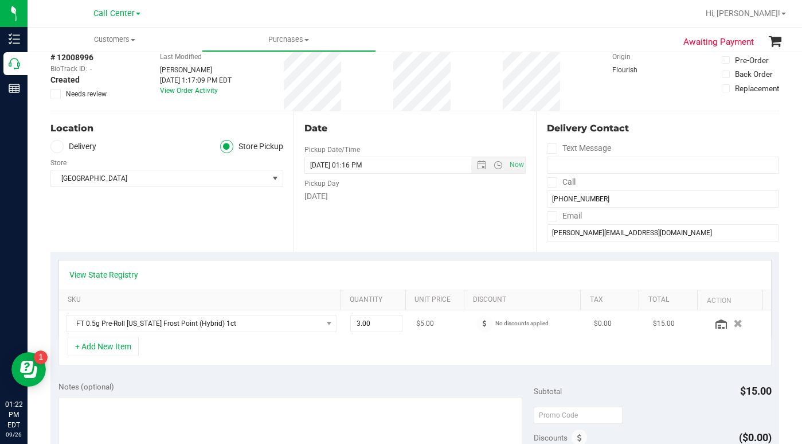
click at [734, 326] on icon "button" at bounding box center [738, 323] width 9 height 8
click at [143, 221] on div "Location Delivery Store Pickup Store South Tampa WC Select Store Bonita Springs…" at bounding box center [171, 181] width 243 height 140
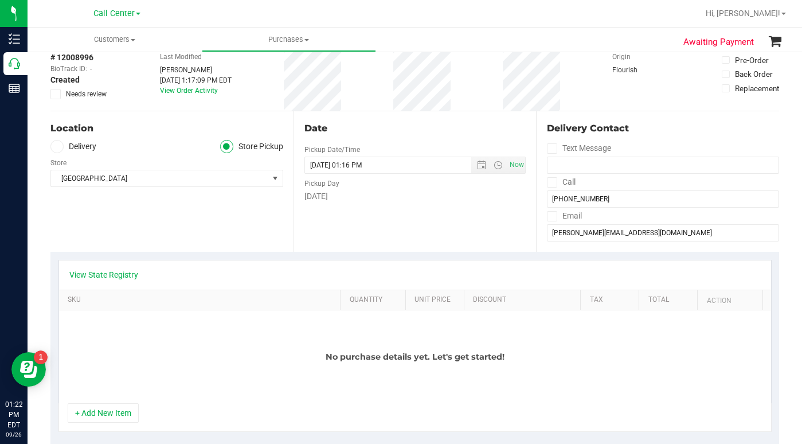
click at [186, 222] on div "Location Delivery Store Pickup Store South Tampa WC Select Store Bonita Springs…" at bounding box center [171, 181] width 243 height 140
click at [103, 416] on button "+ Add New Item" at bounding box center [103, 412] width 71 height 19
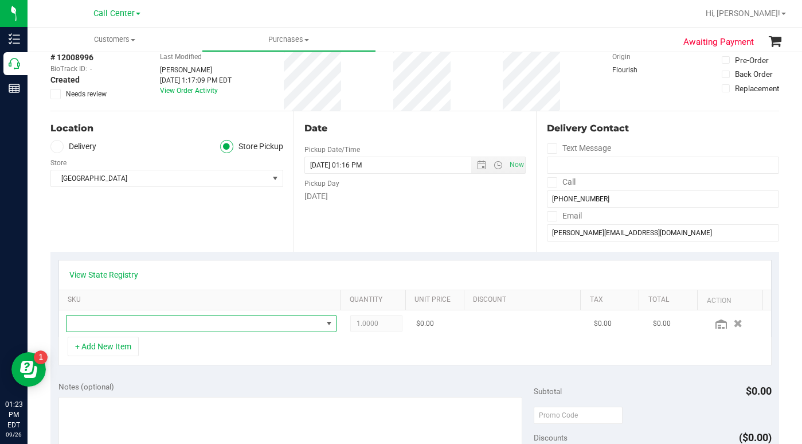
click at [93, 329] on span "NO DATA FOUND" at bounding box center [195, 323] width 256 height 16
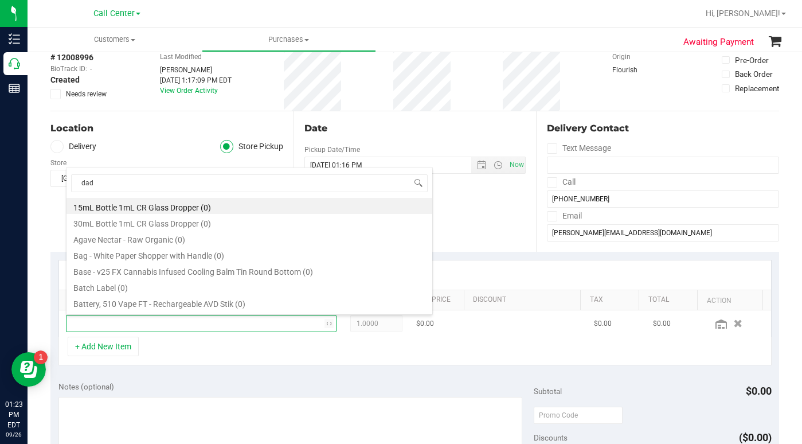
type input "dada"
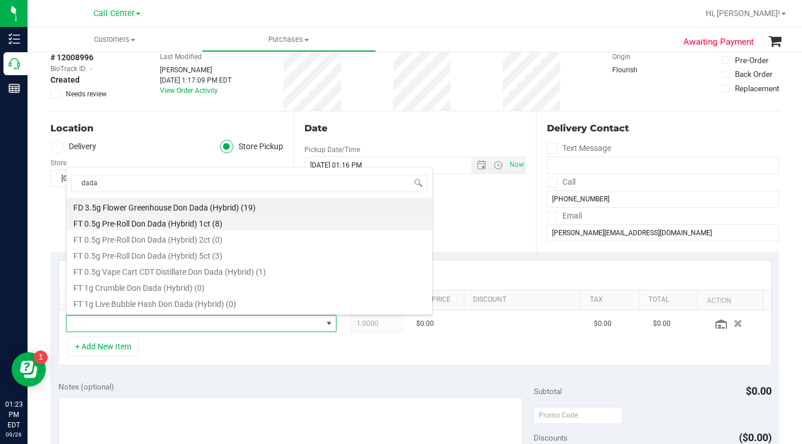
click at [122, 221] on li "FT 0.5g Pre-Roll Don Dada (Hybrid) 1ct (8)" at bounding box center [250, 222] width 366 height 16
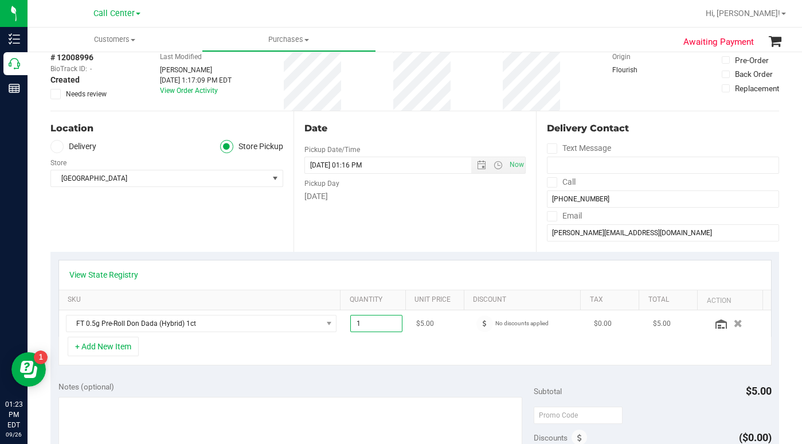
click at [354, 326] on span "1.00 1" at bounding box center [376, 323] width 52 height 17
type input "10"
type input "10.00"
click at [271, 343] on div "+ Add New Item" at bounding box center [414, 351] width 713 height 29
click at [716, 325] on icon at bounding box center [721, 323] width 11 height 9
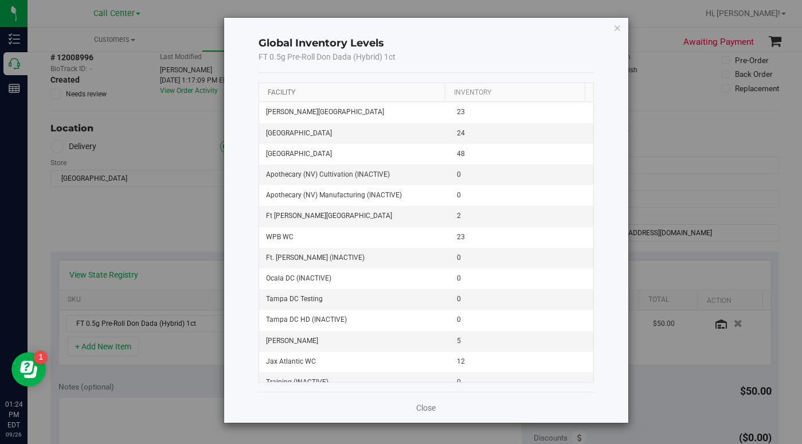
click at [288, 92] on link "Facility" at bounding box center [282, 92] width 28 height 8
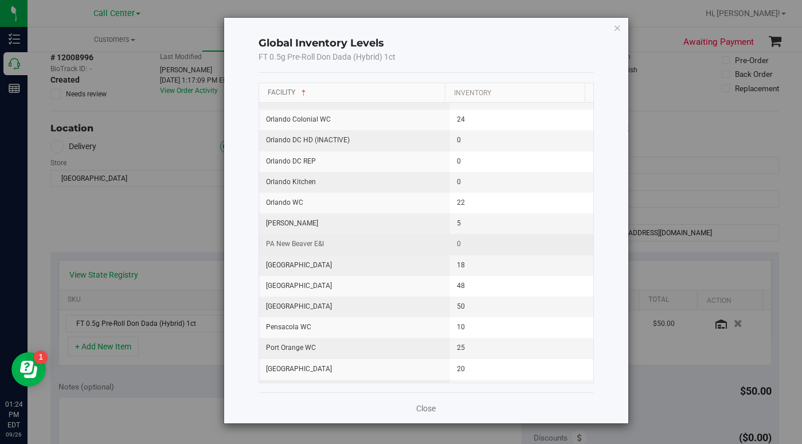
scroll to position [1147, 0]
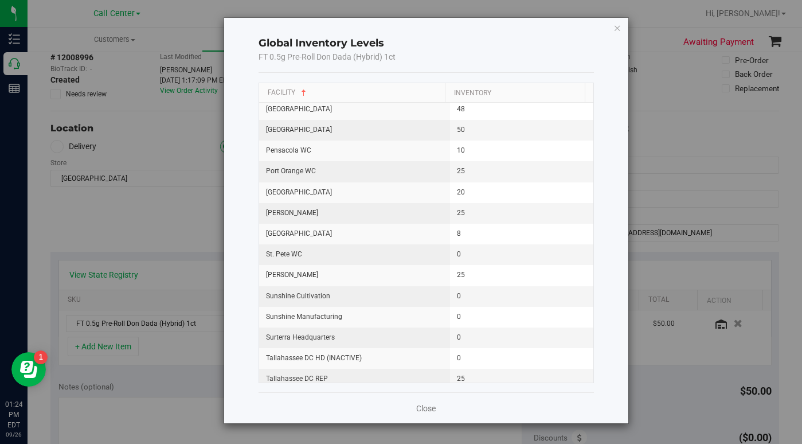
drag, startPoint x: 616, startPoint y: 29, endPoint x: 573, endPoint y: 97, distance: 81.4
click at [617, 29] on icon "button" at bounding box center [618, 28] width 8 height 14
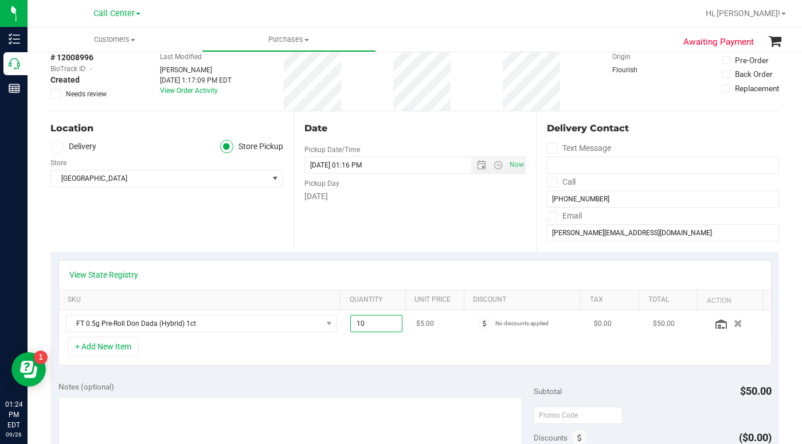
drag, startPoint x: 344, startPoint y: 324, endPoint x: 361, endPoint y: 323, distance: 16.7
click at [361, 323] on span "10.00 10" at bounding box center [376, 323] width 52 height 17
type input "8"
type input "8.00"
click at [275, 343] on div "+ Add New Item" at bounding box center [414, 351] width 713 height 29
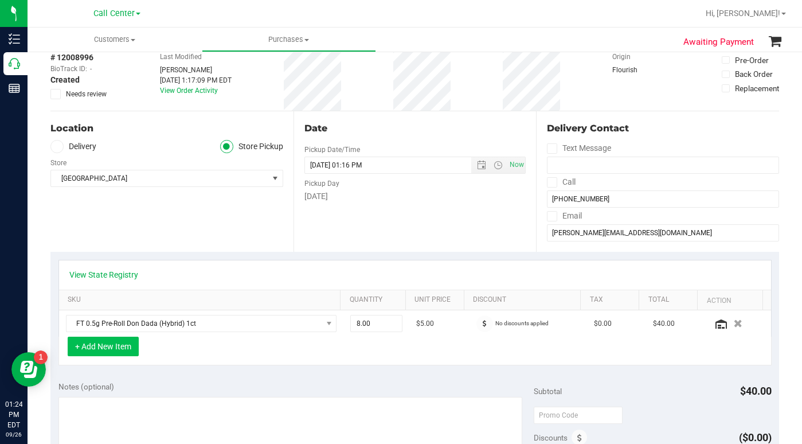
click at [106, 349] on button "+ Add New Item" at bounding box center [103, 346] width 71 height 19
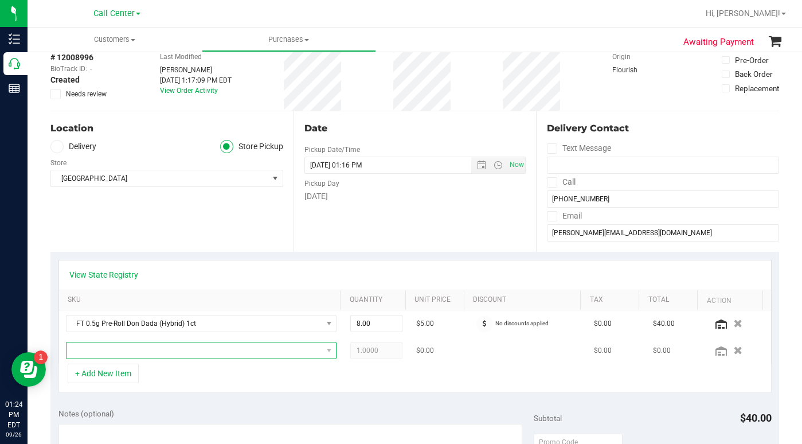
click at [97, 353] on span "NO DATA FOUND" at bounding box center [195, 350] width 256 height 16
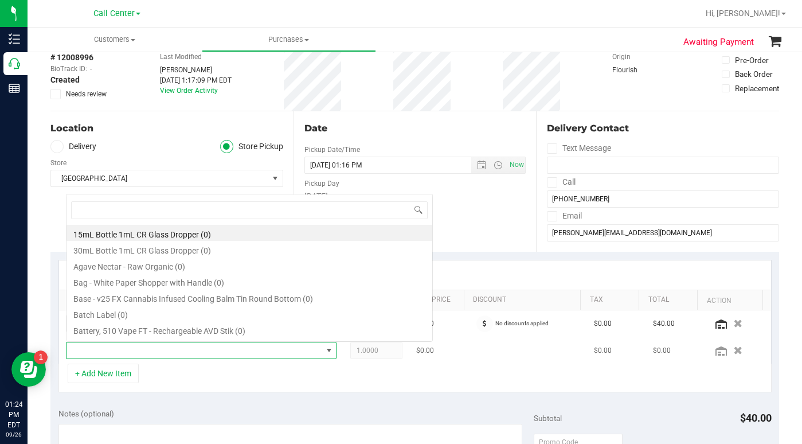
scroll to position [17, 261]
type input "PK"
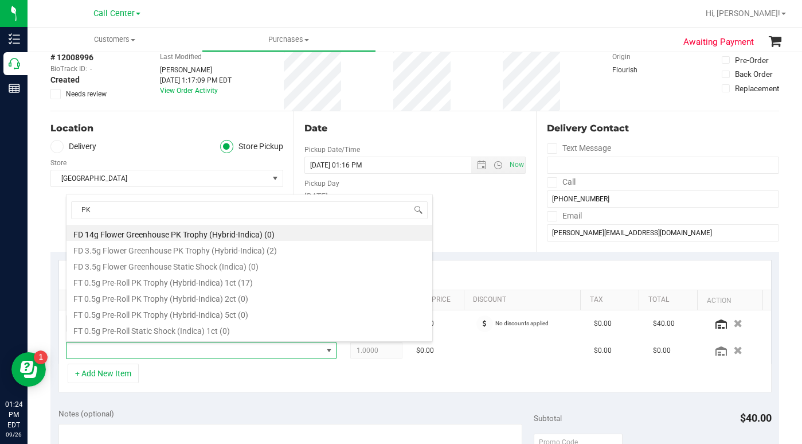
click at [458, 225] on div "Date Pickup Date/Time 09/26/2025 Now 09/26/2025 01:16 PM Now Pickup Day Friday" at bounding box center [415, 181] width 243 height 140
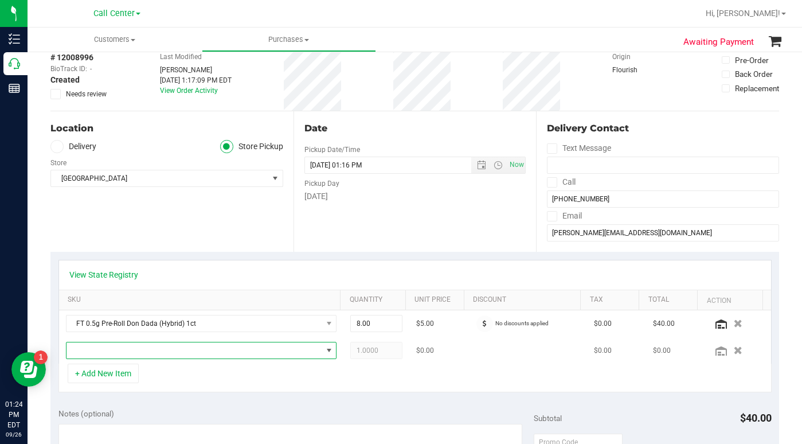
click at [129, 351] on span "NO DATA FOUND" at bounding box center [195, 350] width 256 height 16
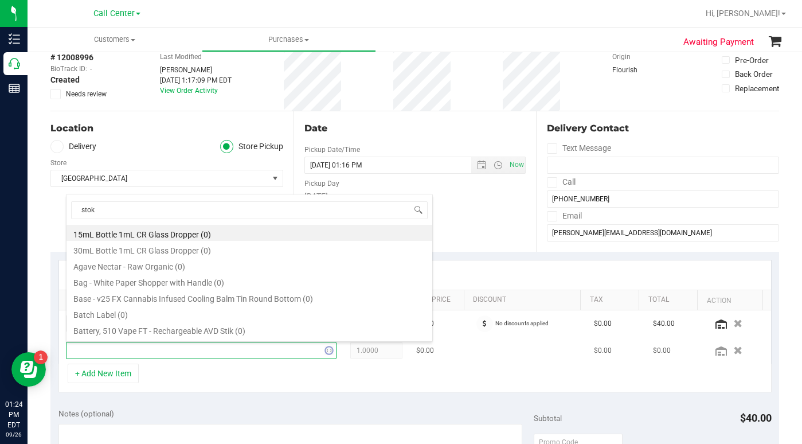
type input "stoke"
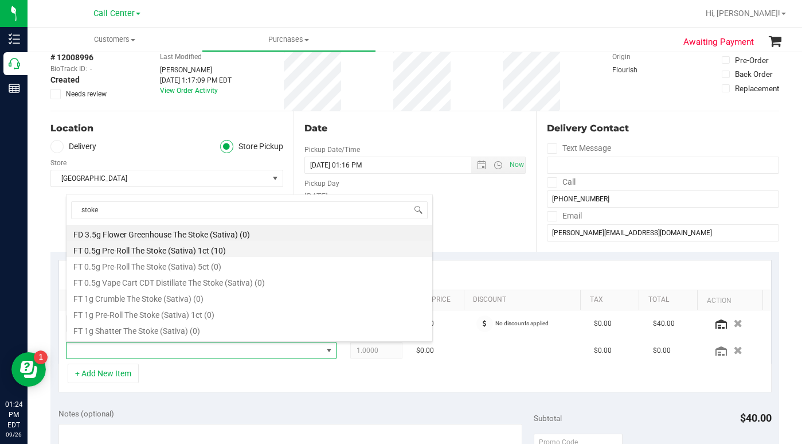
click at [113, 252] on li "FT 0.5g Pre-Roll The Stoke (Sativa) 1ct (10)" at bounding box center [250, 249] width 366 height 16
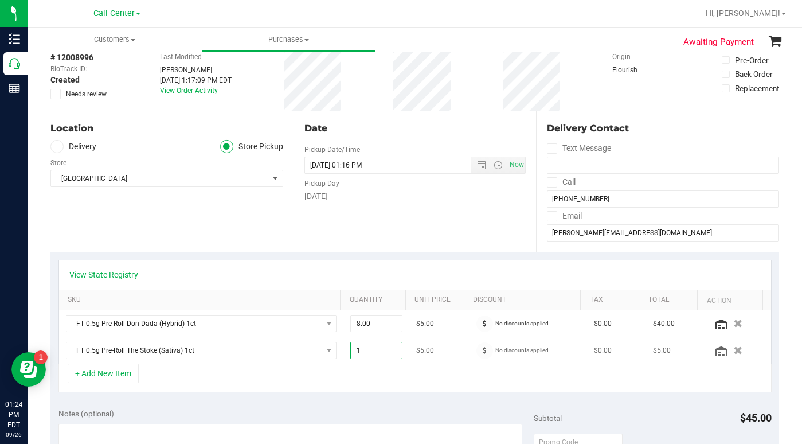
drag, startPoint x: 354, startPoint y: 350, endPoint x: 348, endPoint y: 351, distance: 5.8
click at [350, 351] on span "1.00 1" at bounding box center [376, 350] width 52 height 17
type input "2"
type input "2.00"
click at [294, 370] on div "+ Add New Item" at bounding box center [414, 378] width 713 height 29
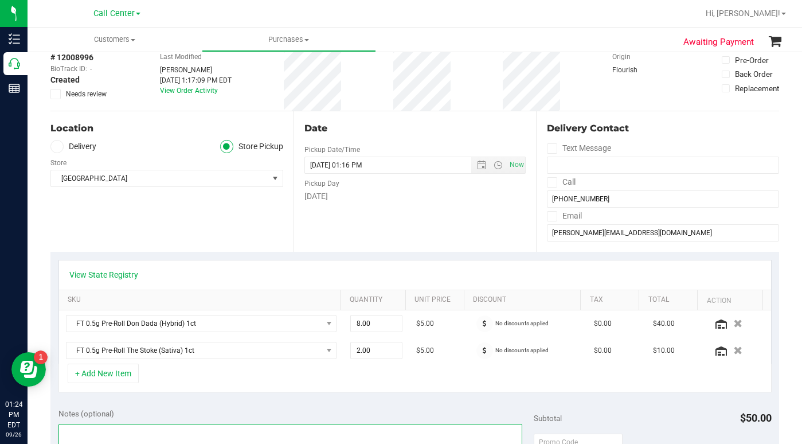
type textarea "10 for $30"
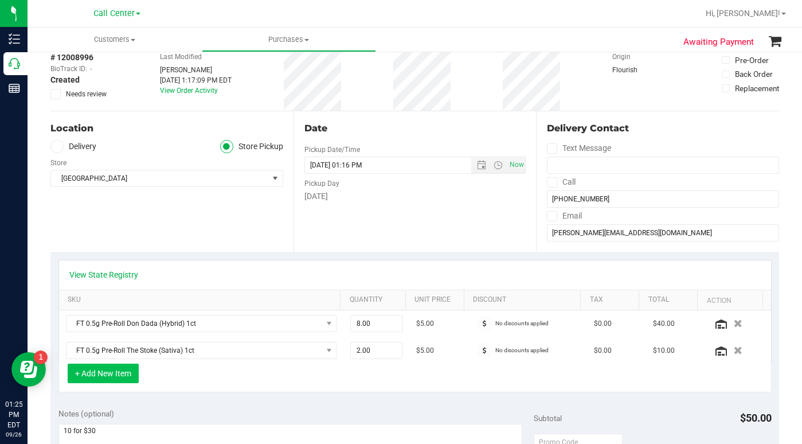
click at [112, 369] on button "+ Add New Item" at bounding box center [103, 373] width 71 height 19
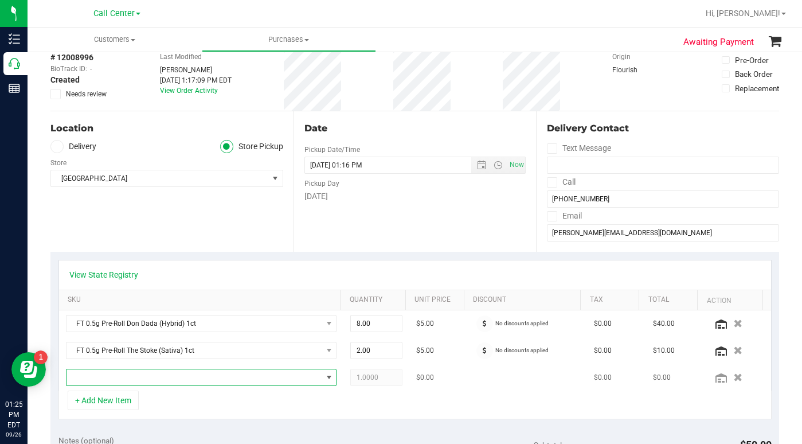
click at [104, 379] on span "NO DATA FOUND" at bounding box center [195, 377] width 256 height 16
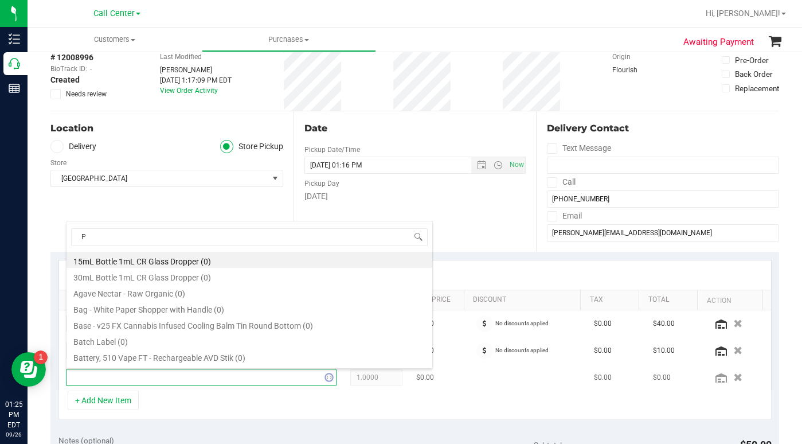
type input "PK"
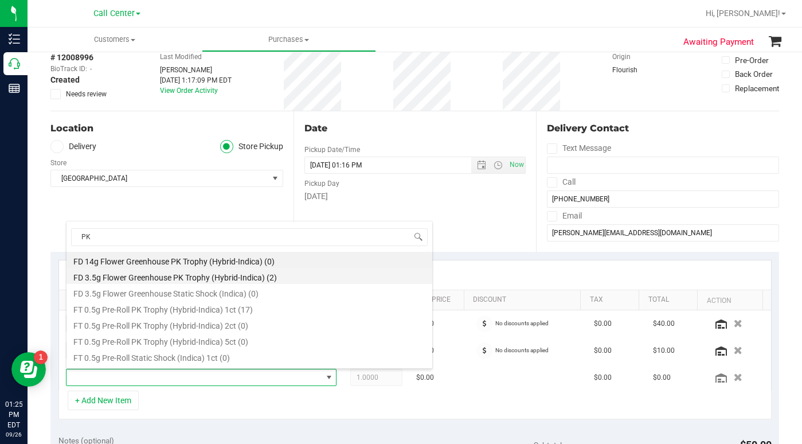
click at [138, 275] on li "FD 3.5g Flower Greenhouse PK Trophy (Hybrid-Indica) (2)" at bounding box center [250, 276] width 366 height 16
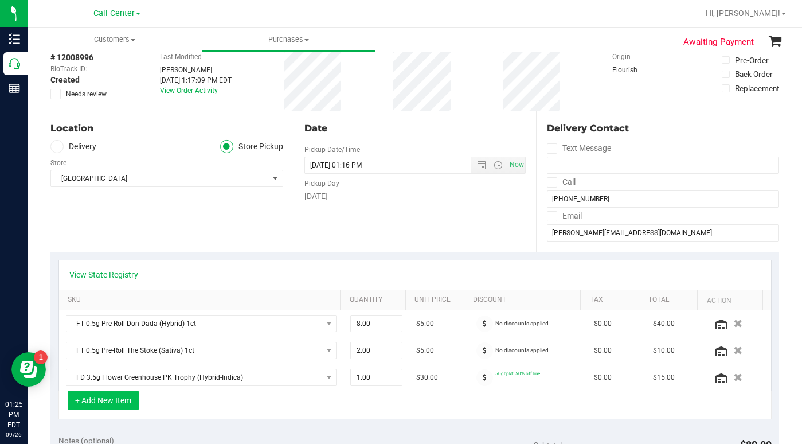
click at [114, 405] on button "+ Add New Item" at bounding box center [103, 399] width 71 height 19
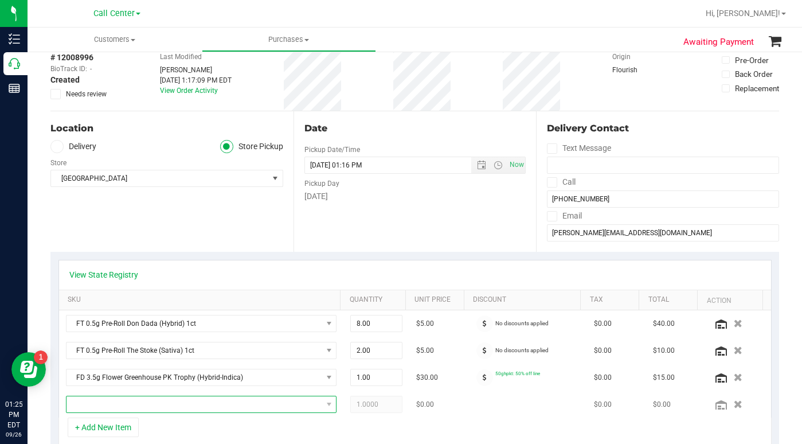
click at [124, 408] on span "NO DATA FOUND" at bounding box center [195, 404] width 256 height 16
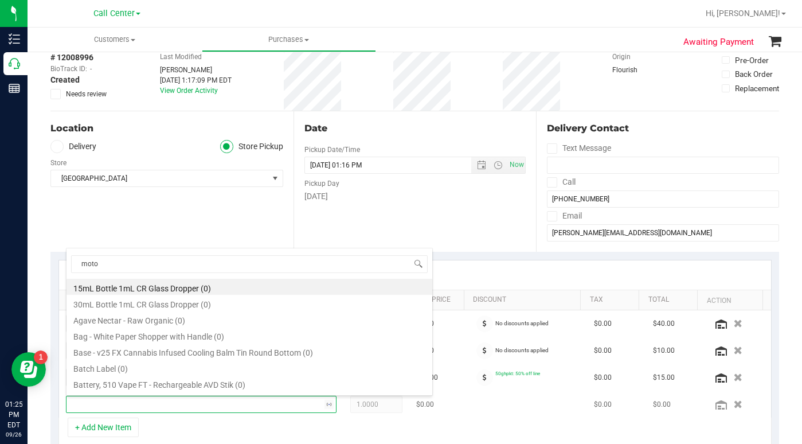
type input "motor"
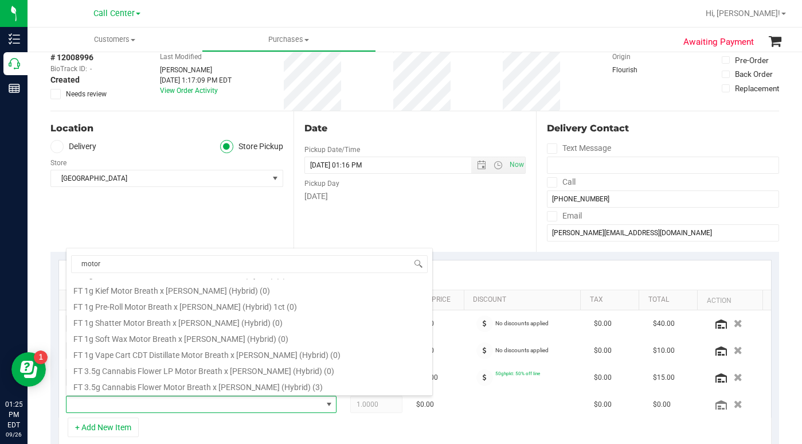
scroll to position [142, 0]
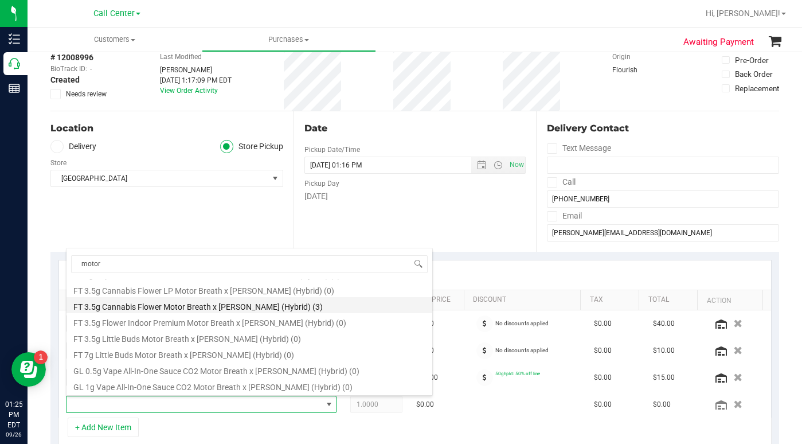
click at [131, 307] on li "FT 3.5g Cannabis Flower Motor Breath x Mike Larry (Hybrid) (3)" at bounding box center [250, 305] width 366 height 16
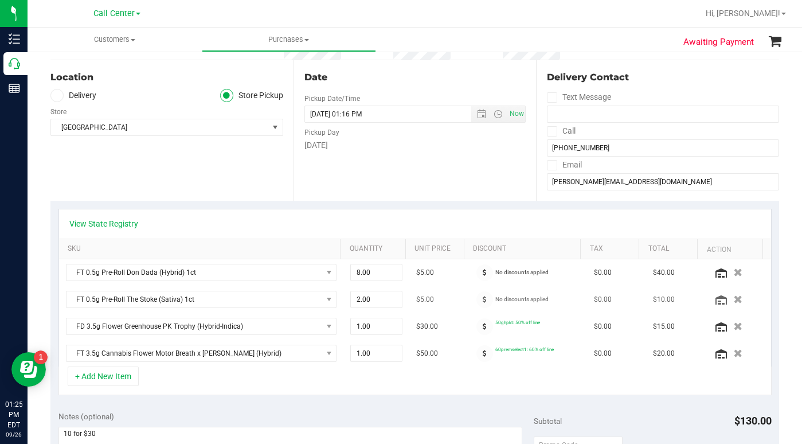
scroll to position [229, 0]
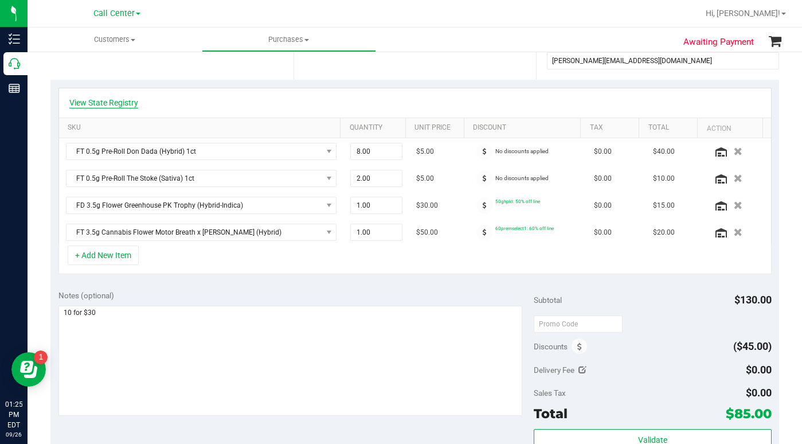
click at [115, 101] on link "View State Registry" at bounding box center [103, 102] width 69 height 11
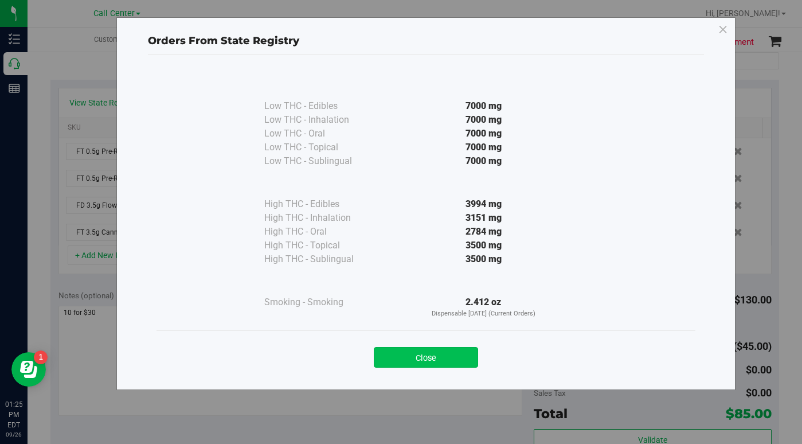
click at [411, 361] on button "Close" at bounding box center [426, 357] width 104 height 21
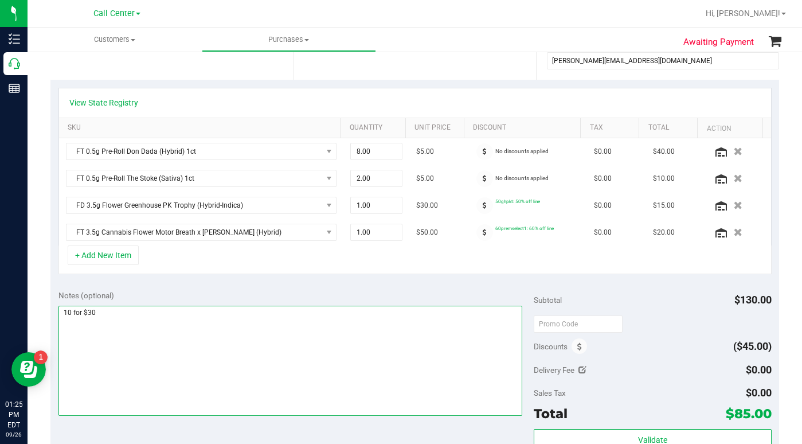
click at [174, 365] on textarea at bounding box center [290, 361] width 464 height 110
type textarea "10 for $30 for pre-rolls"
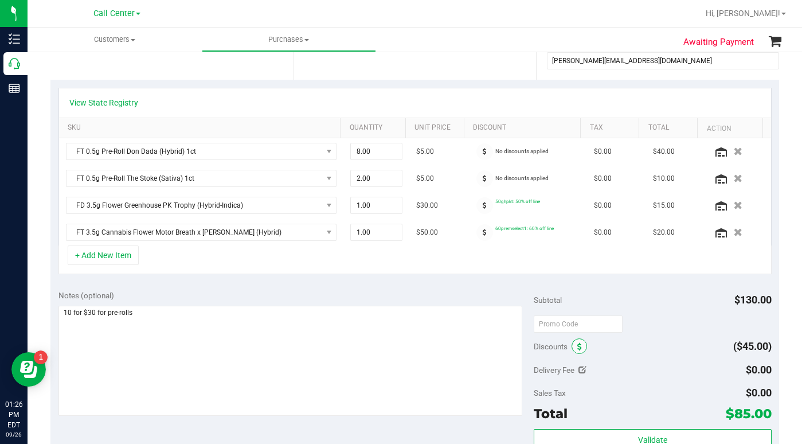
click at [572, 347] on span at bounding box center [579, 345] width 15 height 15
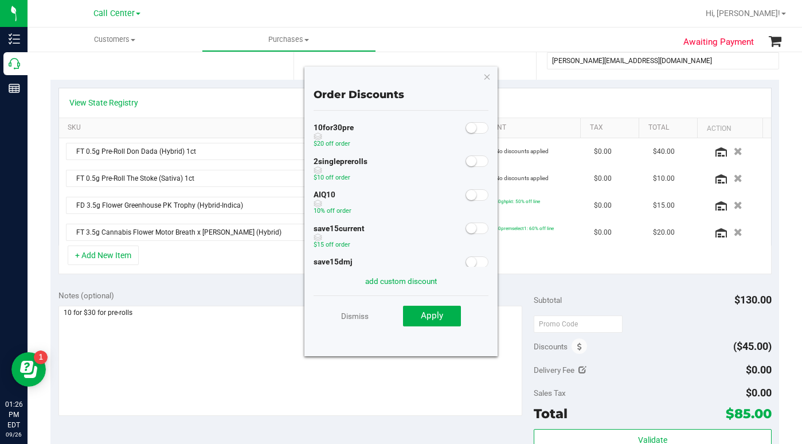
click at [468, 127] on span at bounding box center [477, 127] width 23 height 11
click at [421, 319] on span "Apply" at bounding box center [432, 315] width 22 height 10
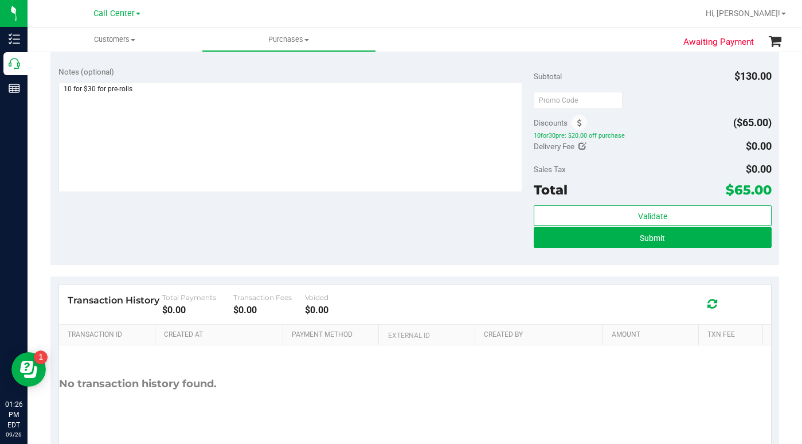
scroll to position [459, 0]
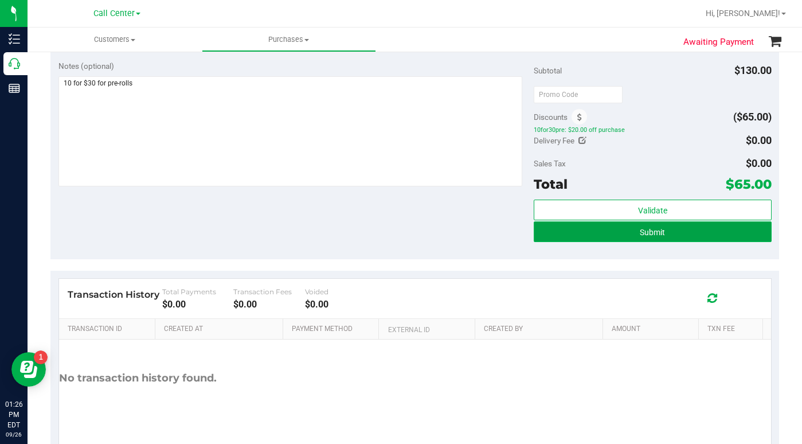
click at [569, 233] on button "Submit" at bounding box center [653, 231] width 238 height 21
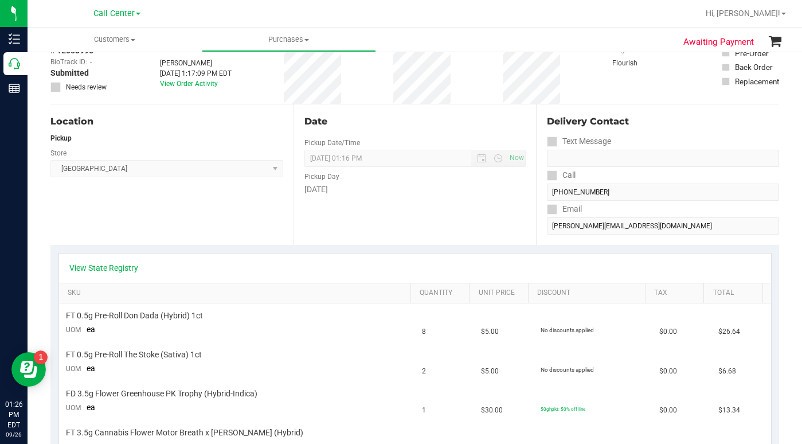
scroll to position [57, 0]
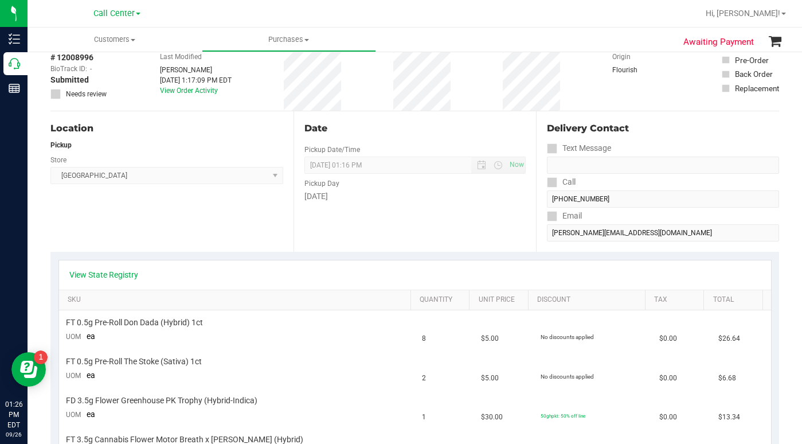
click at [142, 249] on div "Location Pickup Store South Tampa WC Select Store Bonita Springs WC Boynton Bea…" at bounding box center [171, 181] width 243 height 140
click at [563, 99] on div "# 12008996 BioTrack ID: - Submitted Needs review Last Modified Laura Cousin Sep…" at bounding box center [414, 76] width 729 height 68
click at [123, 275] on link "View State Registry" at bounding box center [103, 274] width 69 height 11
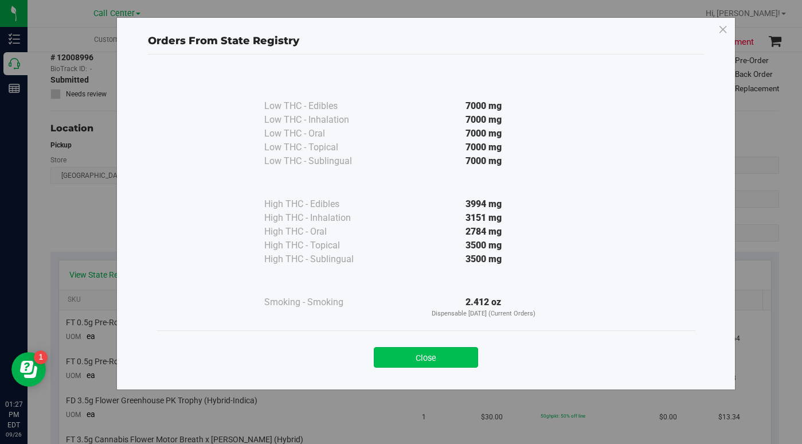
click at [425, 354] on button "Close" at bounding box center [426, 357] width 104 height 21
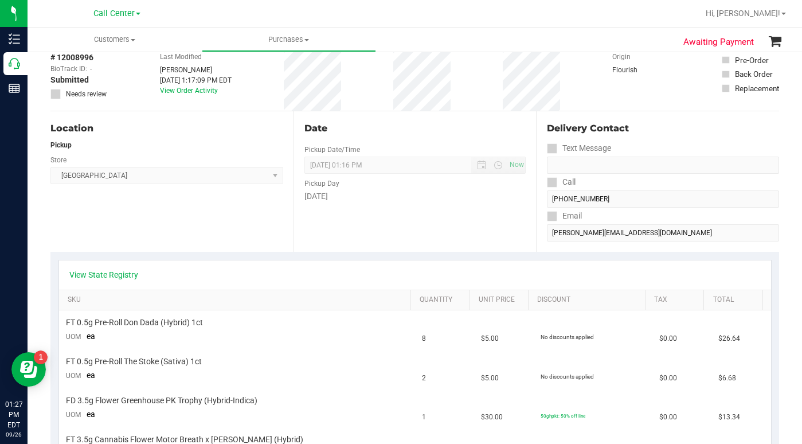
click at [208, 238] on div "Location Pickup Store South Tampa WC Select Store Bonita Springs WC Boynton Bea…" at bounding box center [171, 181] width 243 height 140
click at [603, 286] on div "View State Registry" at bounding box center [415, 274] width 712 height 29
click at [564, 99] on div "# 12008996 BioTrack ID: - Submitted Needs review Last Modified Laura Cousin Sep…" at bounding box center [414, 76] width 729 height 68
click at [135, 39] on span at bounding box center [133, 40] width 5 height 2
click at [86, 66] on span "All customers" at bounding box center [69, 69] width 83 height 10
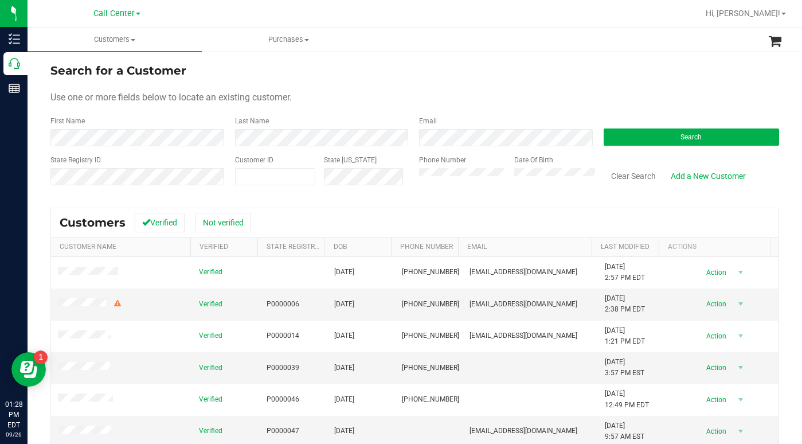
click at [296, 185] on div "Customer ID" at bounding box center [275, 175] width 81 height 41
click at [264, 170] on span at bounding box center [275, 176] width 81 height 17
type input "39820"
click at [624, 139] on button "Search" at bounding box center [692, 136] width 176 height 17
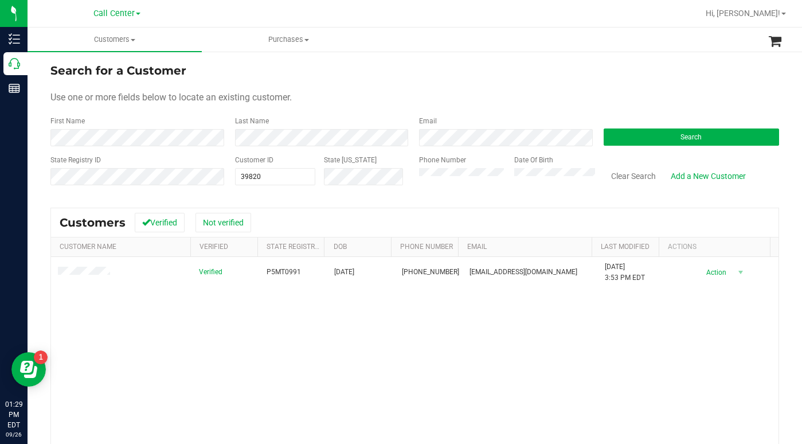
click at [634, 97] on div "Use one or more fields below to locate an existing customer." at bounding box center [414, 98] width 729 height 14
click at [204, 177] on div "State Registry ID Customer ID 39820 39820 State ID Phone Number Date Of Birth C…" at bounding box center [414, 175] width 729 height 41
click at [647, 128] on button "Search" at bounding box center [692, 136] width 176 height 17
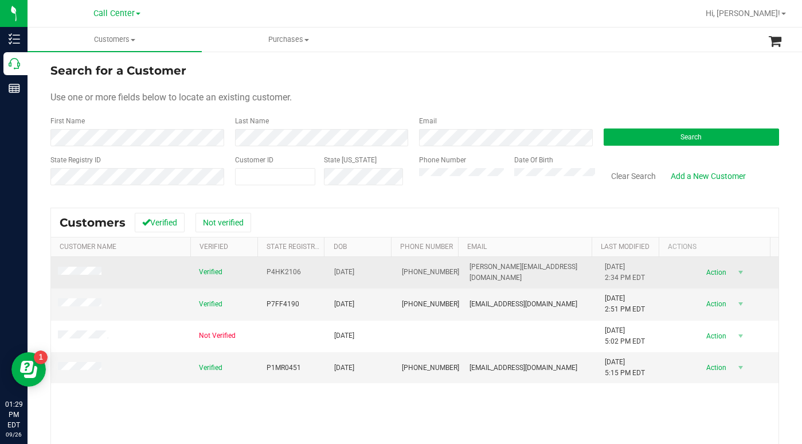
click at [72, 277] on span at bounding box center [81, 272] width 47 height 11
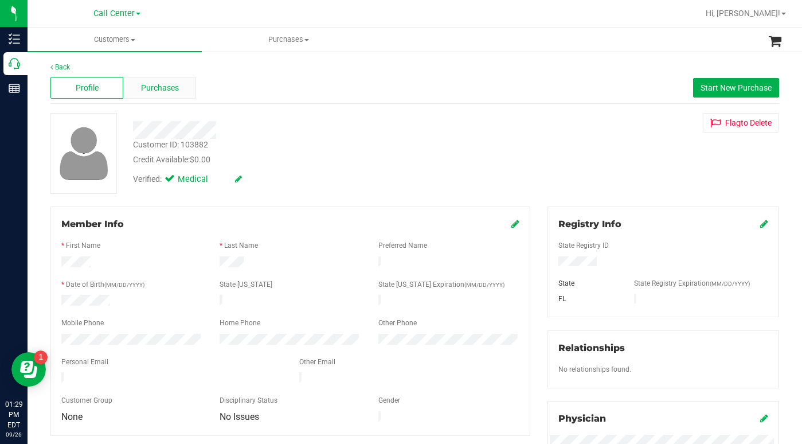
click at [147, 87] on span "Purchases" at bounding box center [160, 88] width 38 height 12
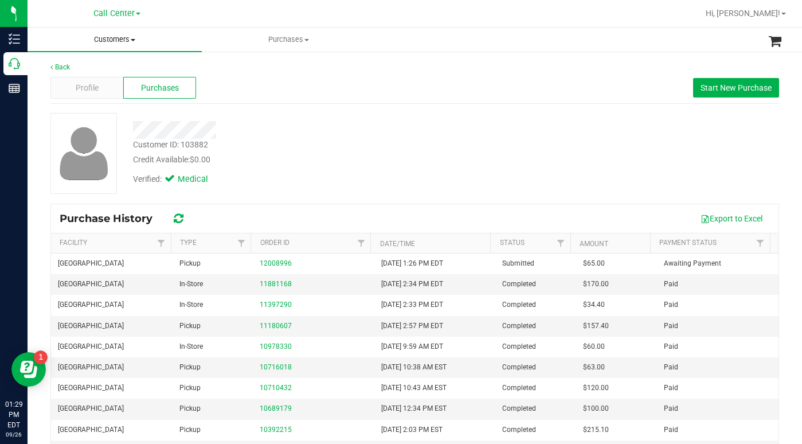
drag, startPoint x: 133, startPoint y: 41, endPoint x: 102, endPoint y: 70, distance: 42.6
click at [132, 41] on span at bounding box center [133, 40] width 5 height 2
click at [78, 68] on span "All customers" at bounding box center [69, 69] width 83 height 10
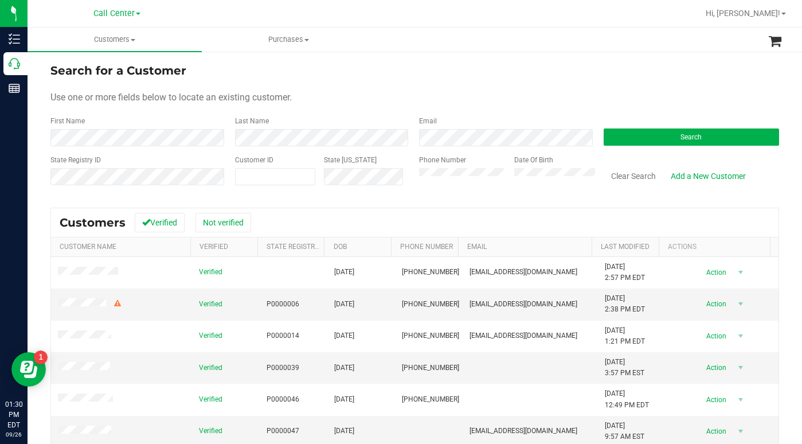
click at [578, 87] on form "Search for a Customer Use one or more fields below to locate an existing custom…" at bounding box center [414, 129] width 729 height 134
click at [374, 95] on div "Use one or more fields below to locate an existing customer." at bounding box center [414, 98] width 729 height 14
click at [569, 100] on div "Use one or more fields below to locate an existing customer." at bounding box center [414, 98] width 729 height 14
click at [586, 97] on div "Use one or more fields below to locate an existing customer." at bounding box center [414, 98] width 729 height 14
click at [630, 88] on form "Search for a Customer Use one or more fields below to locate an existing custom…" at bounding box center [414, 129] width 729 height 134
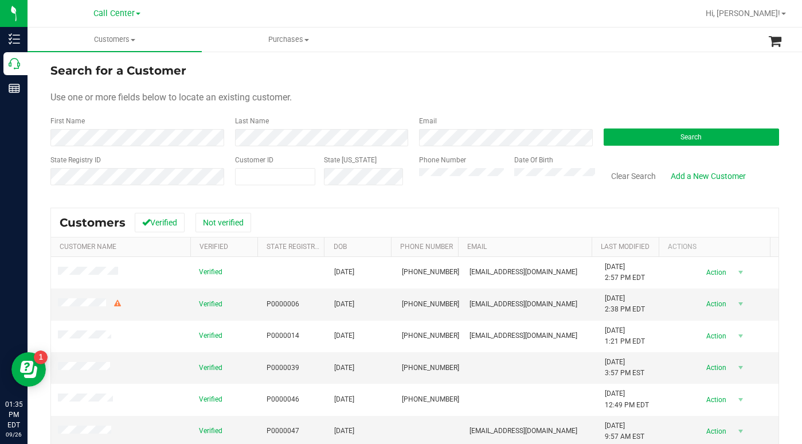
click at [588, 101] on div "Use one or more fields below to locate an existing customer." at bounding box center [414, 98] width 729 height 14
click at [651, 139] on button "Search" at bounding box center [692, 136] width 176 height 17
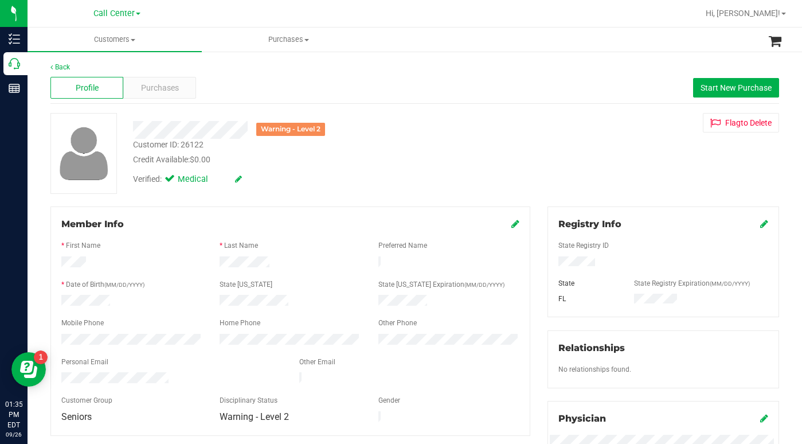
click at [265, 81] on div "Profile Purchases Start New Purchase" at bounding box center [414, 88] width 729 height 32
click at [403, 177] on div "Verified: Medical" at bounding box center [310, 178] width 373 height 25
click at [508, 142] on div "Warning - Level 2 Customer ID: 26122 Credit Available: $0.00 Verified: Medical …" at bounding box center [415, 153] width 746 height 81
click at [160, 89] on span "Purchases" at bounding box center [160, 88] width 38 height 12
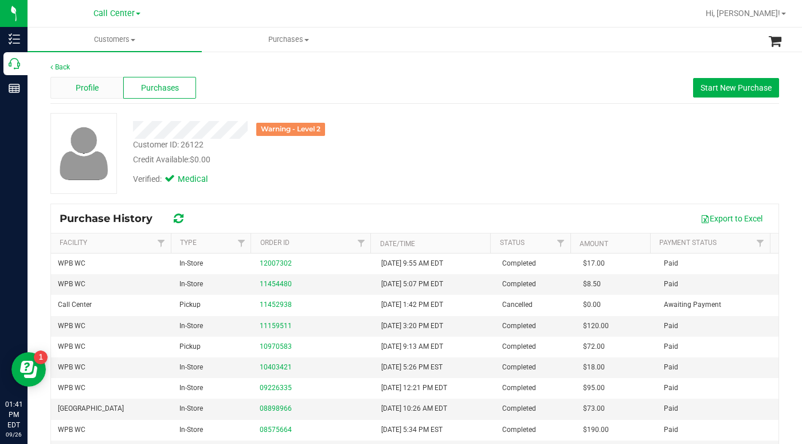
click at [92, 84] on span "Profile" at bounding box center [87, 88] width 23 height 12
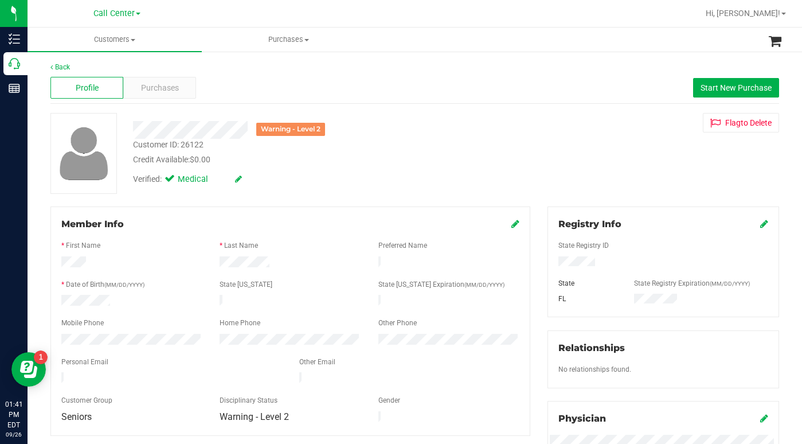
click at [412, 164] on div "Credit Available: $0.00" at bounding box center [311, 160] width 356 height 12
click at [351, 179] on div "Verified: Medical" at bounding box center [310, 178] width 373 height 25
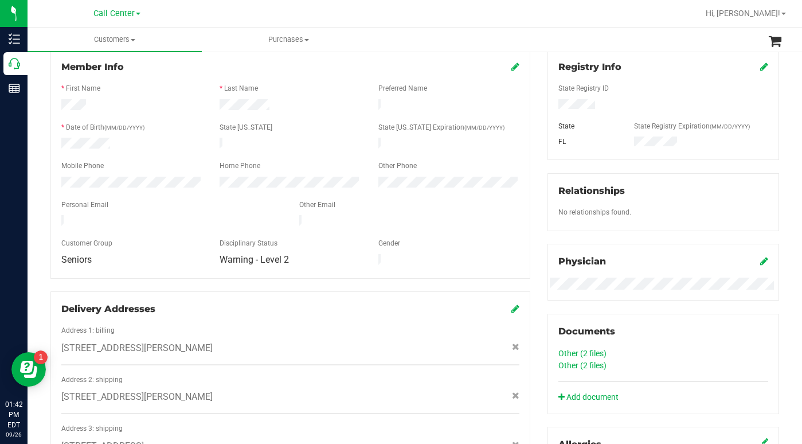
scroll to position [57, 0]
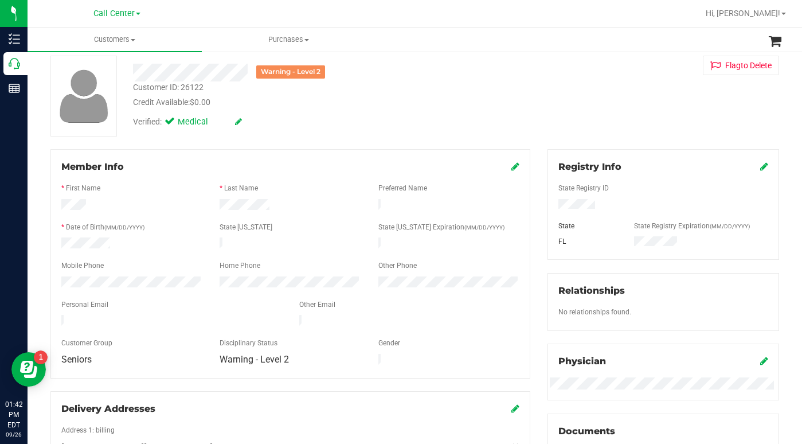
click at [284, 128] on div "Verified: Medical" at bounding box center [310, 120] width 373 height 25
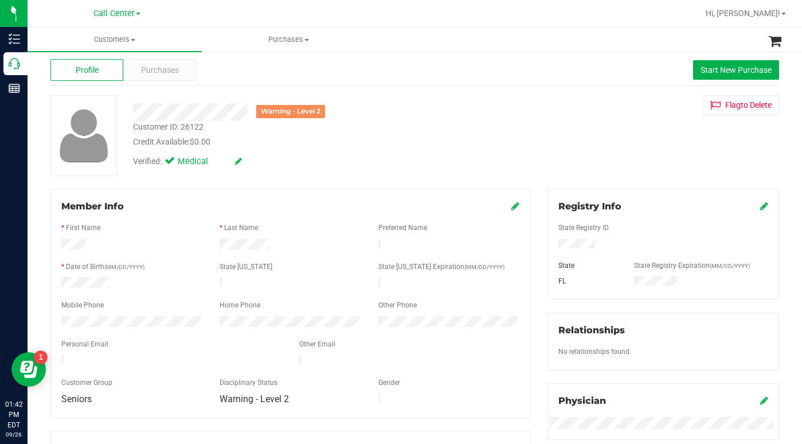
scroll to position [0, 0]
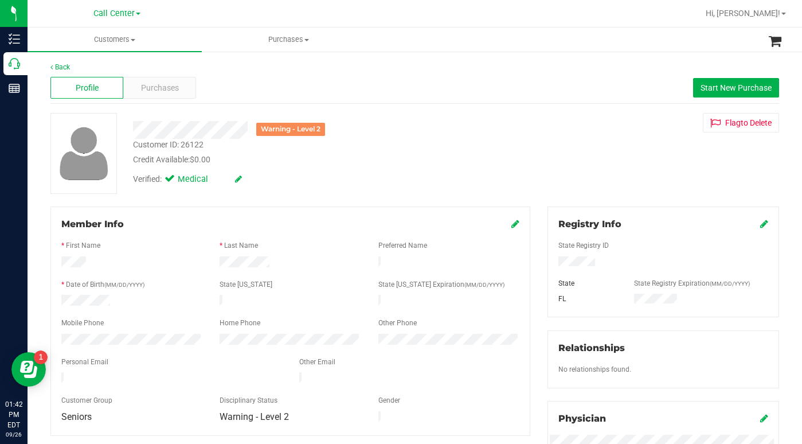
click at [278, 201] on div "Back Profile Purchases Start New Purchase Warning - Level 2 Customer ID: 26122 …" at bounding box center [414, 436] width 729 height 749
click at [273, 195] on div "Back Profile Purchases Start New Purchase Warning - Level 2 Customer ID: 26122 …" at bounding box center [414, 436] width 729 height 749
click at [305, 186] on div "Verified: Medical" at bounding box center [310, 178] width 373 height 25
click at [322, 201] on div "Back Profile Purchases Start New Purchase Warning - Level 2 Customer ID: 26122 …" at bounding box center [414, 436] width 729 height 749
click at [252, 136] on div "Warning - Level 2" at bounding box center [310, 130] width 373 height 18
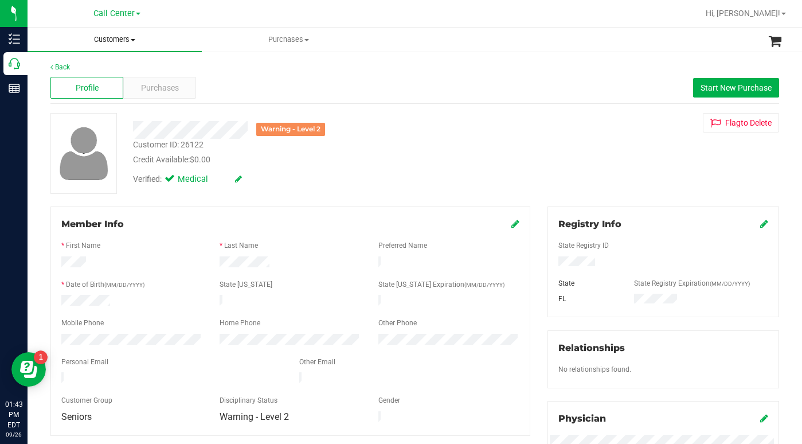
click at [134, 42] on span "Customers" at bounding box center [115, 39] width 174 height 10
click at [97, 69] on span "All customers" at bounding box center [69, 69] width 83 height 10
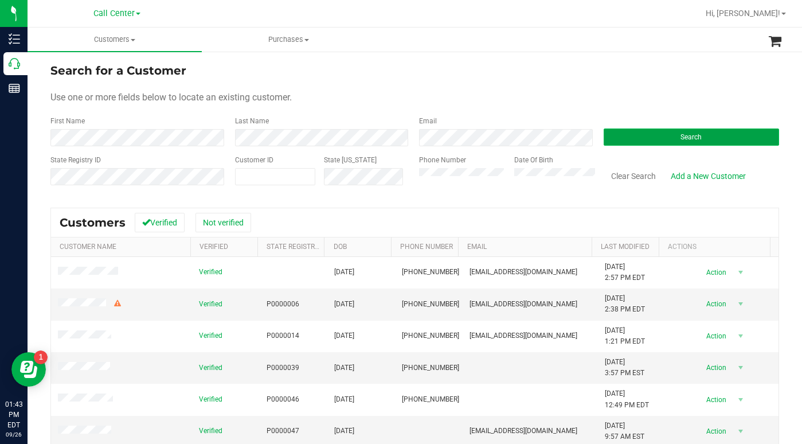
click at [616, 139] on button "Search" at bounding box center [692, 136] width 176 height 17
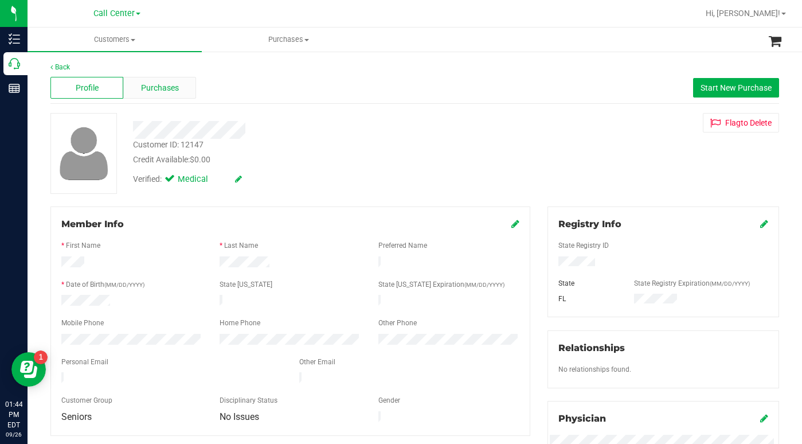
click at [149, 91] on span "Purchases" at bounding box center [160, 88] width 38 height 12
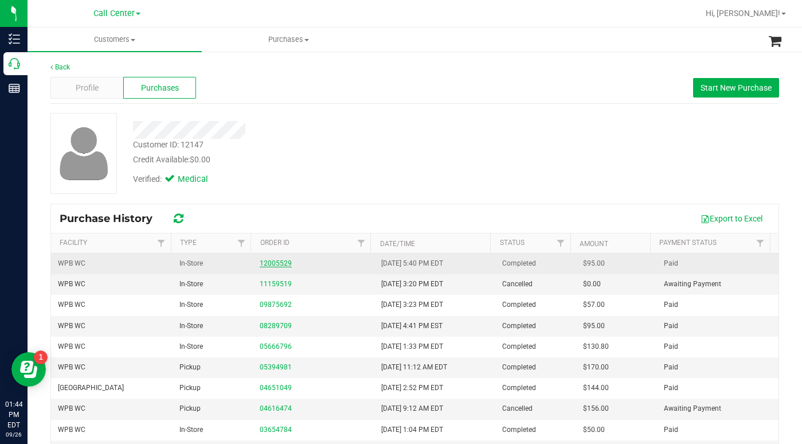
click at [269, 264] on link "12005529" at bounding box center [276, 263] width 32 height 8
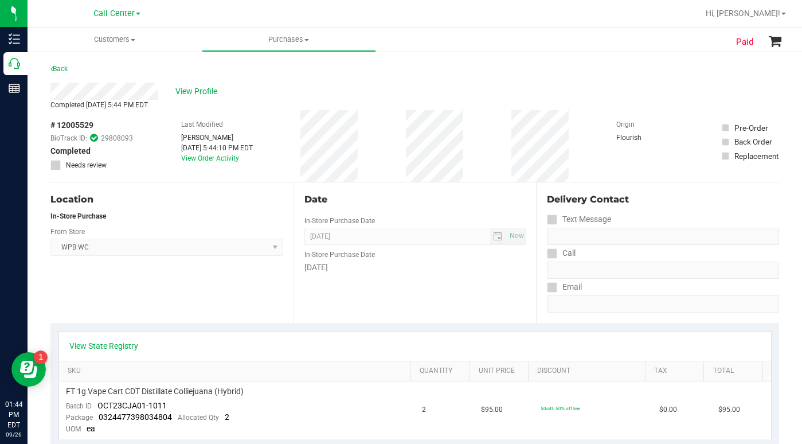
click at [224, 282] on div "Location In-Store Purchase From Store WPB WC Select Store Bonita Springs WC Boy…" at bounding box center [171, 252] width 243 height 140
click at [183, 290] on div "Location In-Store Purchase From Store WPB WC Select Store Bonita Springs WC Boy…" at bounding box center [171, 252] width 243 height 140
click at [142, 286] on div "Location In-Store Purchase From Store WPB WC Select Store Bonita Springs WC Boy…" at bounding box center [171, 252] width 243 height 140
click at [190, 93] on span "View Profile" at bounding box center [198, 91] width 46 height 12
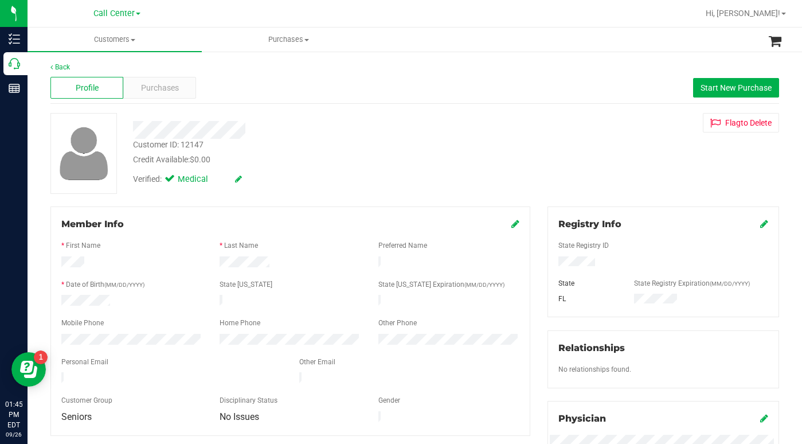
click at [282, 163] on div "Credit Available: $0.00" at bounding box center [311, 160] width 356 height 12
click at [461, 158] on div "Credit Available: $0.00" at bounding box center [311, 160] width 356 height 12
click at [455, 201] on div "Back Profile Purchases Start New Purchase Customer ID: 12147 Credit Available: …" at bounding box center [414, 436] width 729 height 749
click at [226, 161] on div "Credit Available: $0.00" at bounding box center [311, 160] width 356 height 12
click at [624, 201] on div "Back Profile Purchases Start New Purchase Customer ID: 12147 Credit Available: …" at bounding box center [414, 436] width 729 height 749
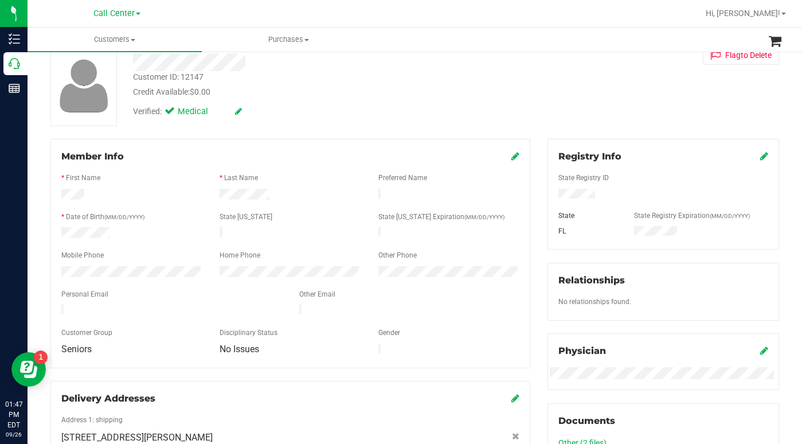
scroll to position [287, 0]
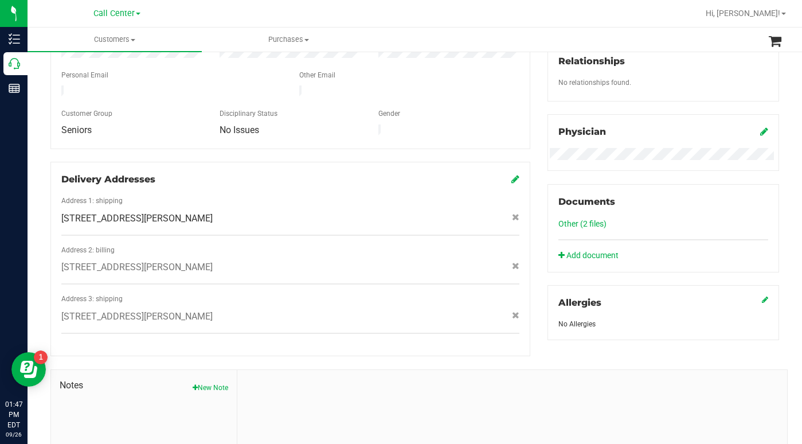
click at [208, 382] on button "New Note" at bounding box center [211, 387] width 36 height 10
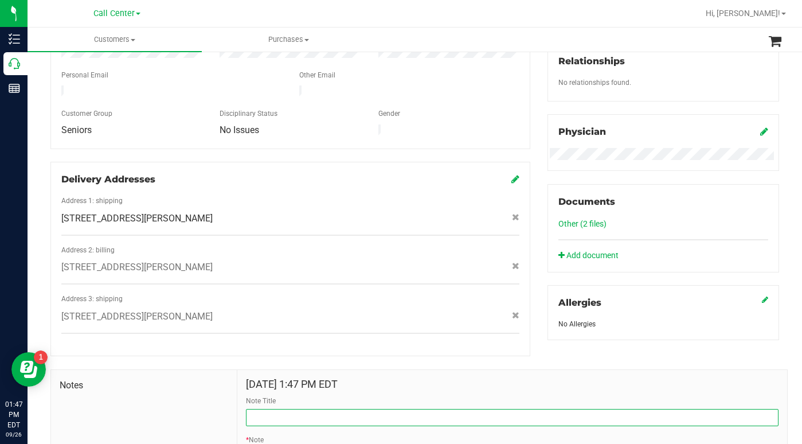
click at [254, 409] on input "Note Title" at bounding box center [512, 417] width 533 height 17
click at [276, 409] on input "CDT cart not working" at bounding box center [512, 417] width 533 height 17
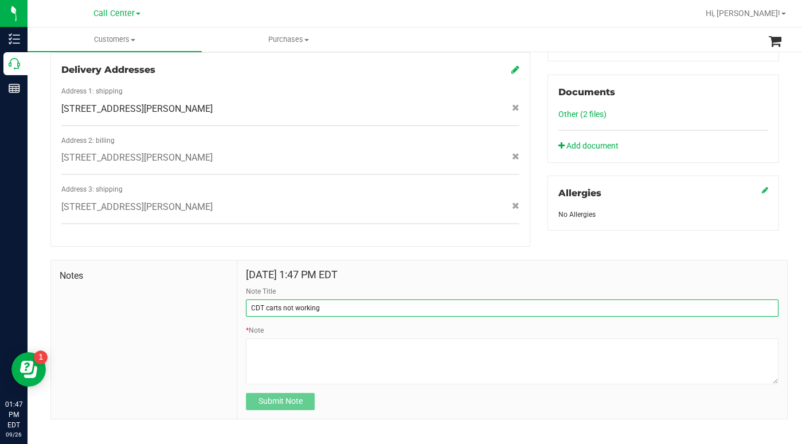
scroll to position [397, 0]
type input "CDT carts not working"
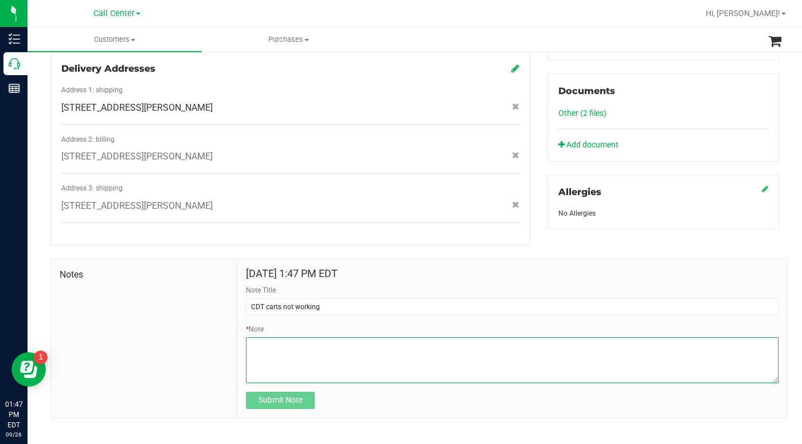
click at [261, 337] on textarea "* Note" at bounding box center [512, 360] width 533 height 46
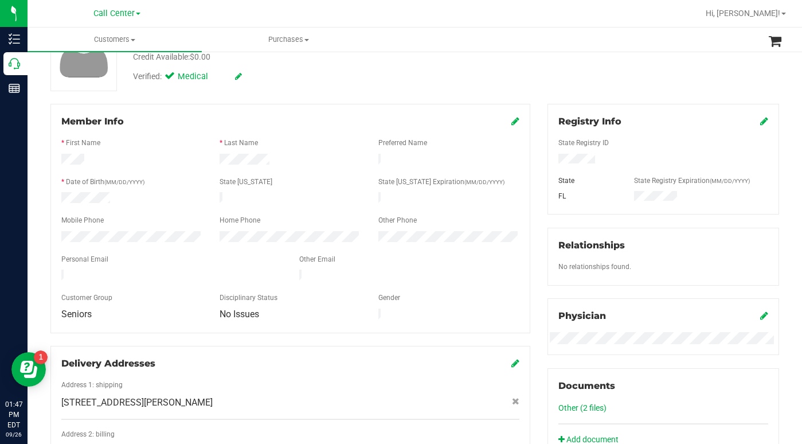
scroll to position [344, 0]
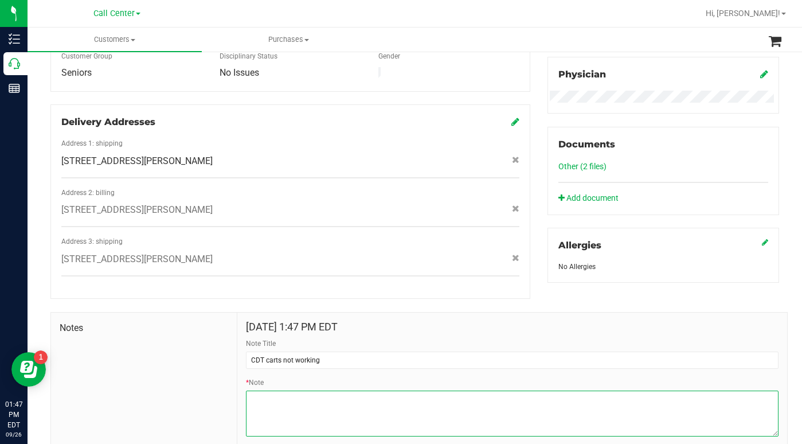
click at [260, 393] on textarea "* Note" at bounding box center [512, 413] width 533 height 46
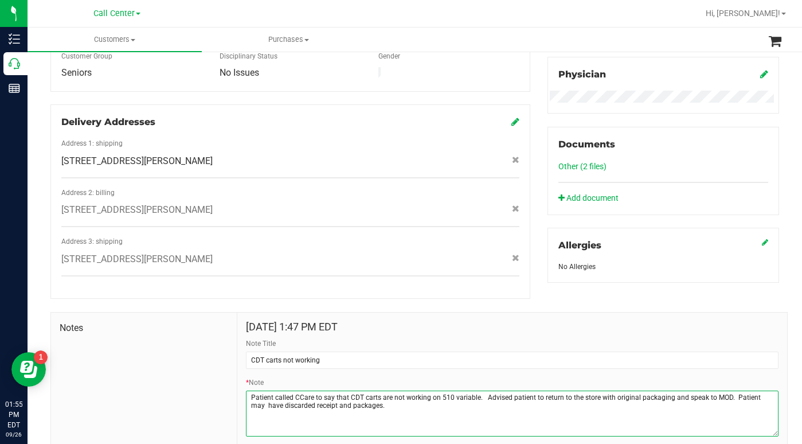
click at [382, 400] on textarea "* Note" at bounding box center [512, 413] width 533 height 46
type textarea "Patient called CCare to say that CDT carts are not working on 510 variable. Adv…"
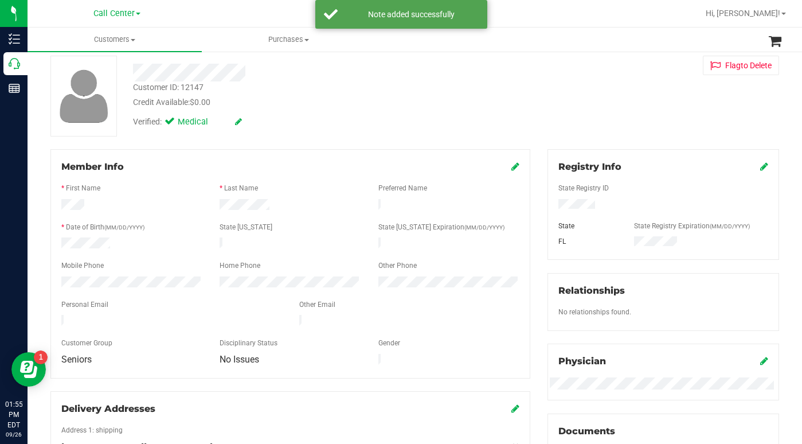
scroll to position [0, 0]
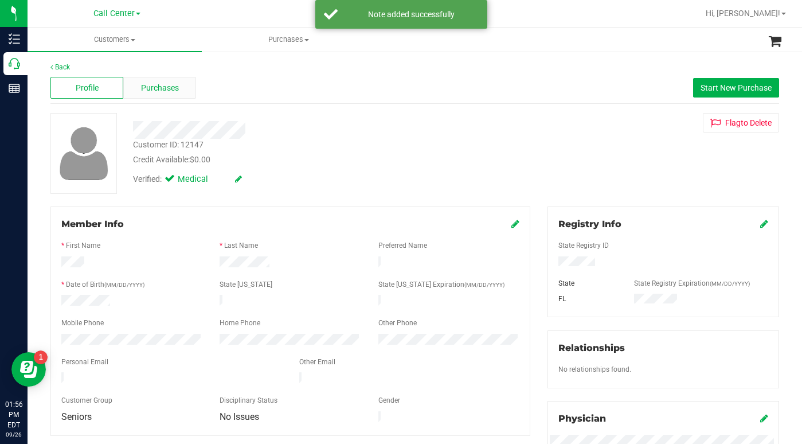
click at [150, 89] on span "Purchases" at bounding box center [160, 88] width 38 height 12
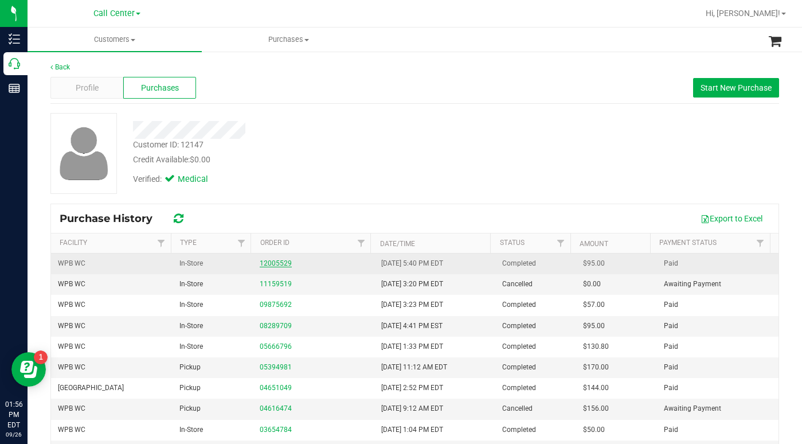
click at [278, 263] on link "12005529" at bounding box center [276, 263] width 32 height 8
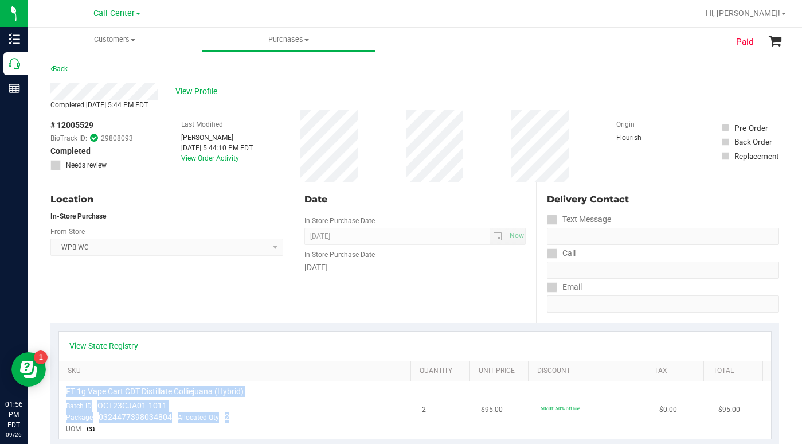
drag, startPoint x: 67, startPoint y: 392, endPoint x: 253, endPoint y: 416, distance: 188.5
click at [253, 416] on td "FT 1g Vape Cart CDT Distillate Colliejuana (Hybrid) Batch ID OCT23CJA01-1011 Pa…" at bounding box center [237, 410] width 356 height 58
copy td "FT 1g Vape Cart CDT Distillate Colliejuana (Hybrid) Batch ID OCT23CJA01-1011 Pa…"
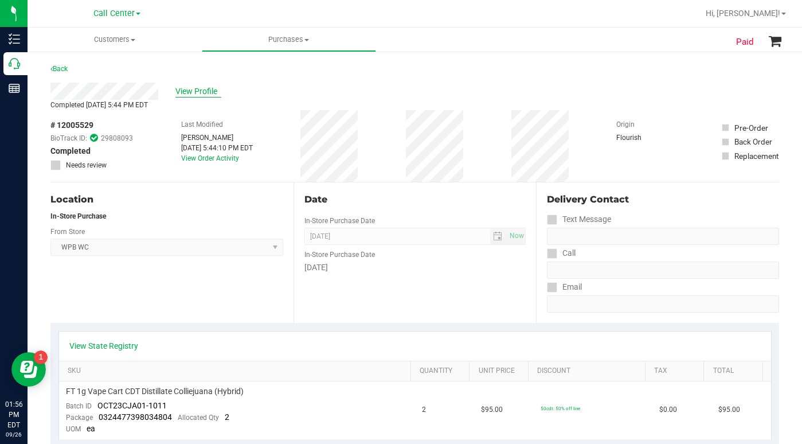
click at [193, 96] on span "View Profile" at bounding box center [198, 91] width 46 height 12
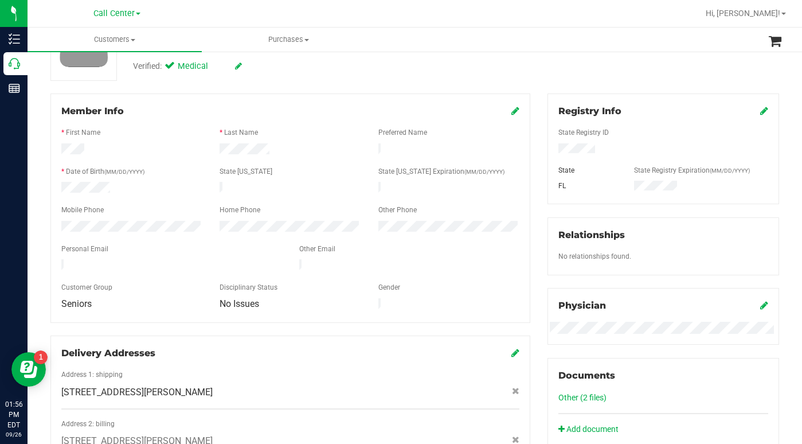
scroll to position [344, 0]
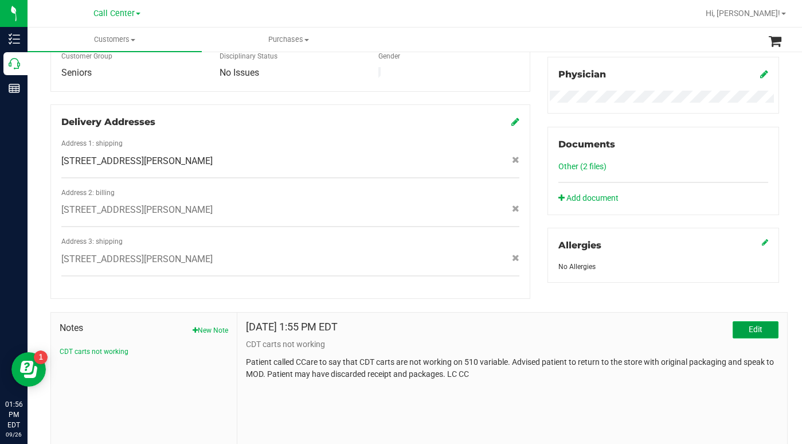
click at [749, 325] on span "Edit" at bounding box center [756, 329] width 14 height 9
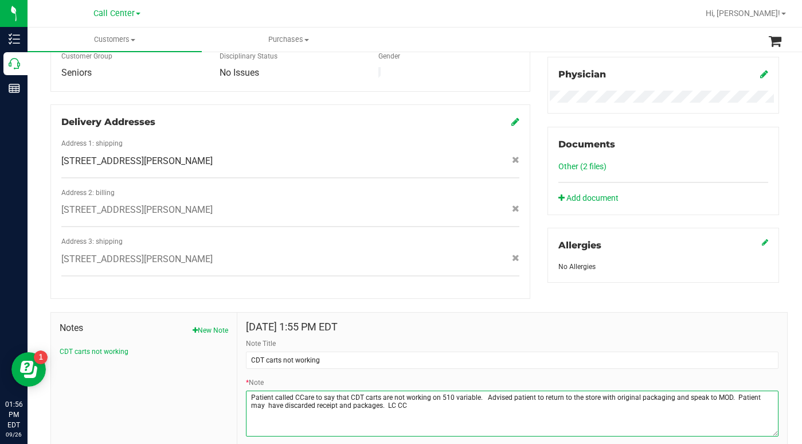
drag, startPoint x: 365, startPoint y: 397, endPoint x: 396, endPoint y: 396, distance: 30.4
click at [396, 396] on textarea "* Note" at bounding box center [512, 413] width 533 height 46
click at [366, 397] on textarea "* Note" at bounding box center [512, 413] width 533 height 46
click at [286, 404] on textarea "* Note" at bounding box center [512, 413] width 533 height 46
paste textarea "FT 1g Vape Cart CDT Distillate Colliejuana (Hybrid) Batch IDOCT23CJA01-1011 Pac…"
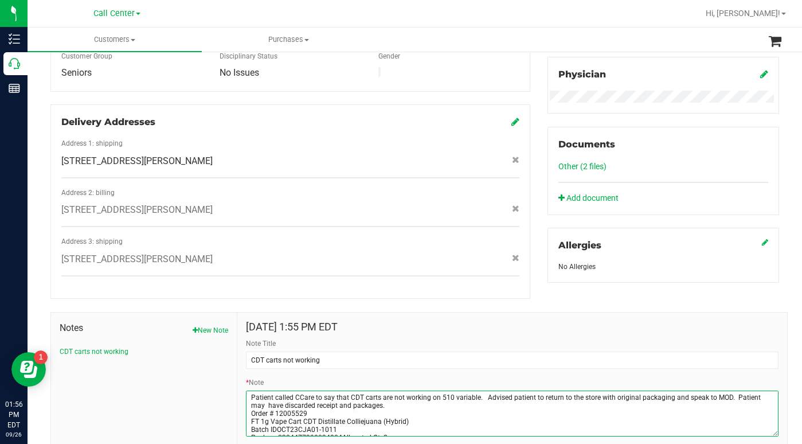
scroll to position [6, 0]
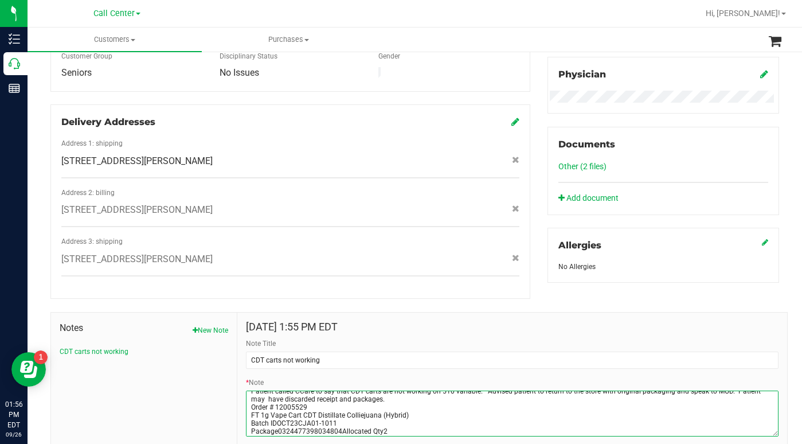
click at [338, 419] on textarea "* Note" at bounding box center [512, 413] width 533 height 46
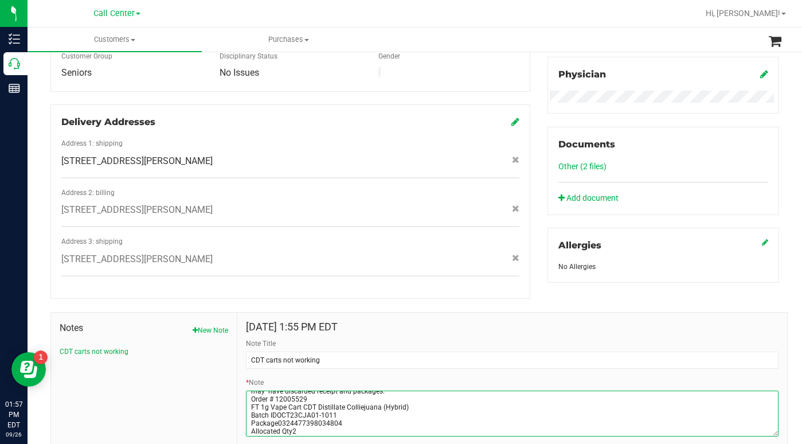
click at [311, 418] on textarea "* Note" at bounding box center [512, 413] width 533 height 46
type textarea "Patient called CCare to say that CDT carts are not working on 510 variable. Adv…"
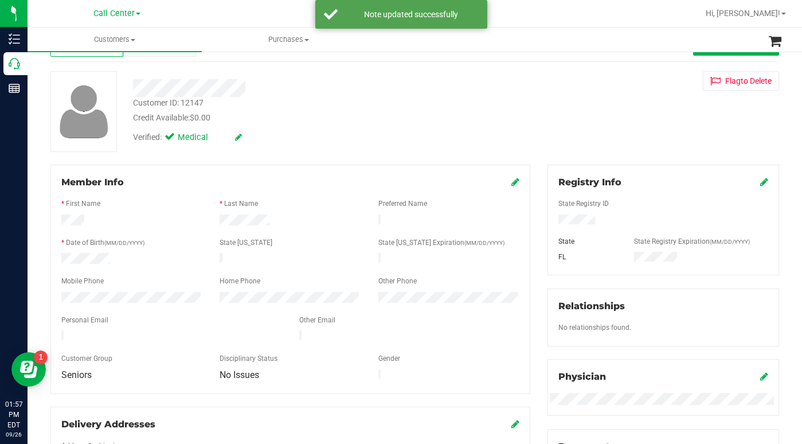
scroll to position [0, 0]
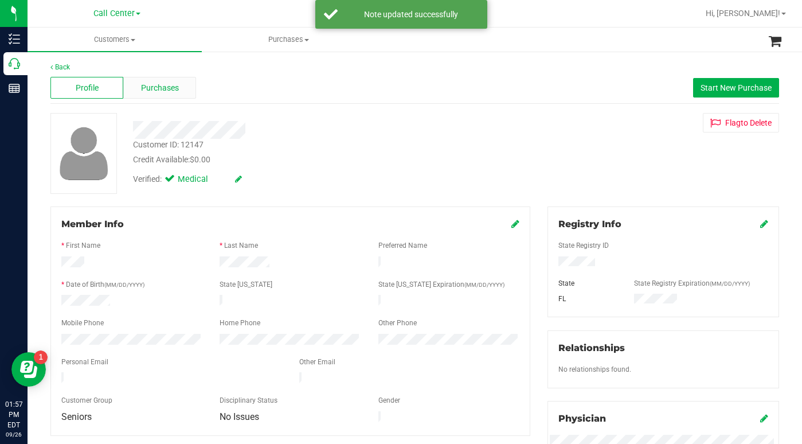
click at [159, 88] on span "Purchases" at bounding box center [160, 88] width 38 height 12
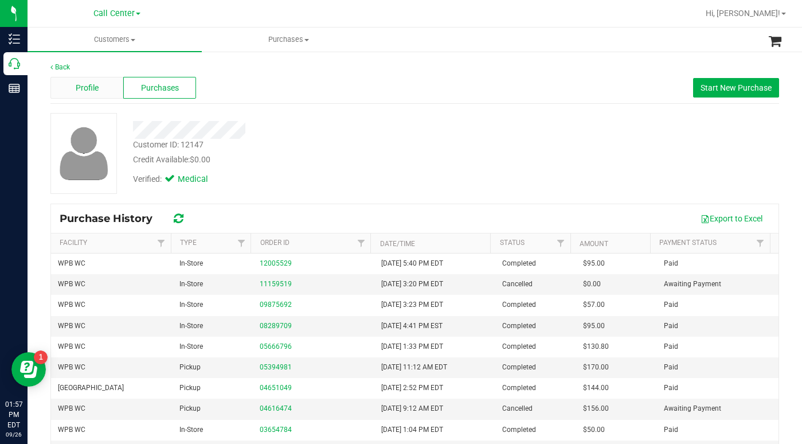
click at [84, 90] on span "Profile" at bounding box center [87, 88] width 23 height 12
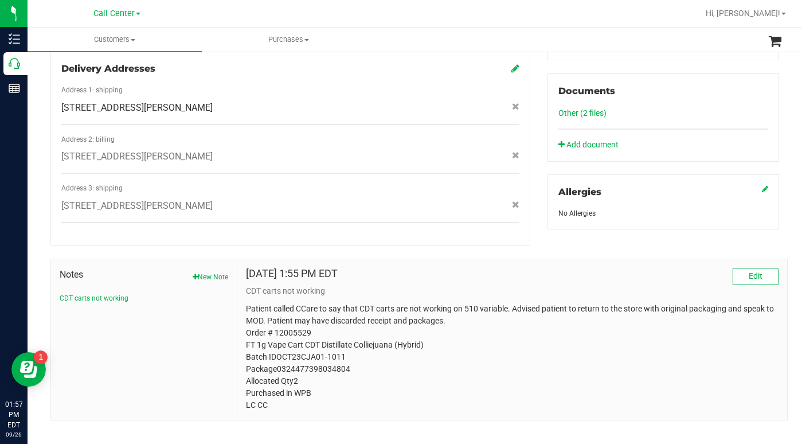
scroll to position [400, 0]
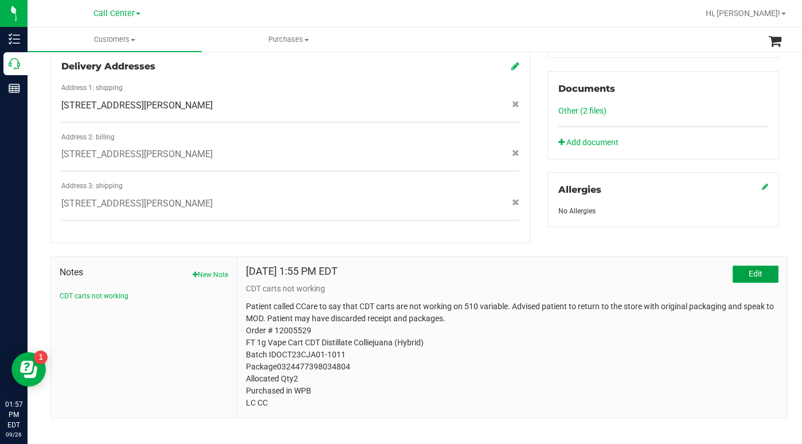
click at [737, 265] on button "Edit" at bounding box center [756, 273] width 46 height 17
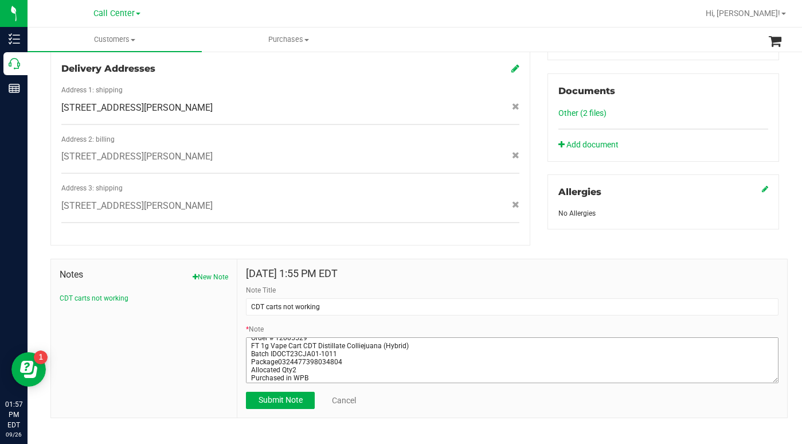
scroll to position [32, 0]
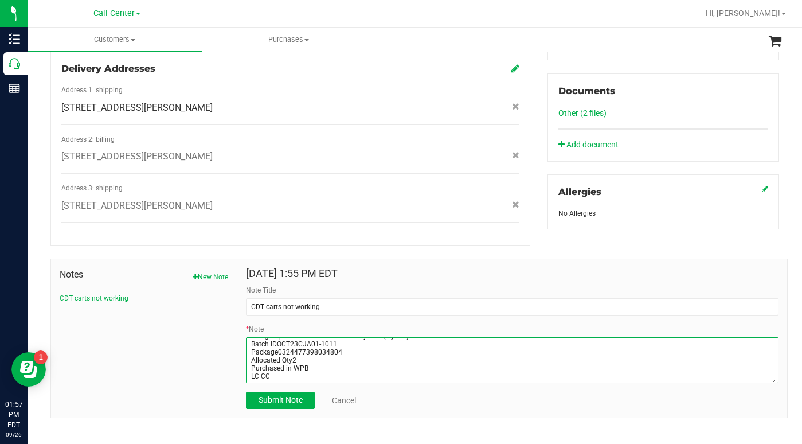
click at [318, 357] on textarea "* Note" at bounding box center [512, 360] width 533 height 46
type textarea "Patient called CCare to say that CDT carts are not working on 510 variable. Adv…"
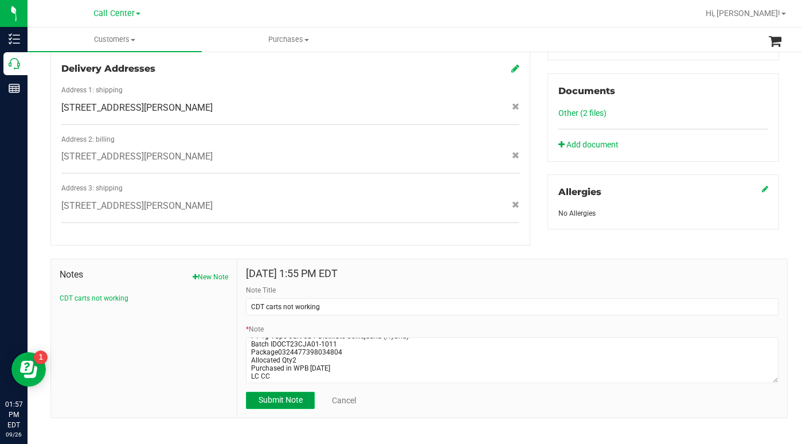
click at [283, 395] on span "Submit Note" at bounding box center [281, 399] width 44 height 9
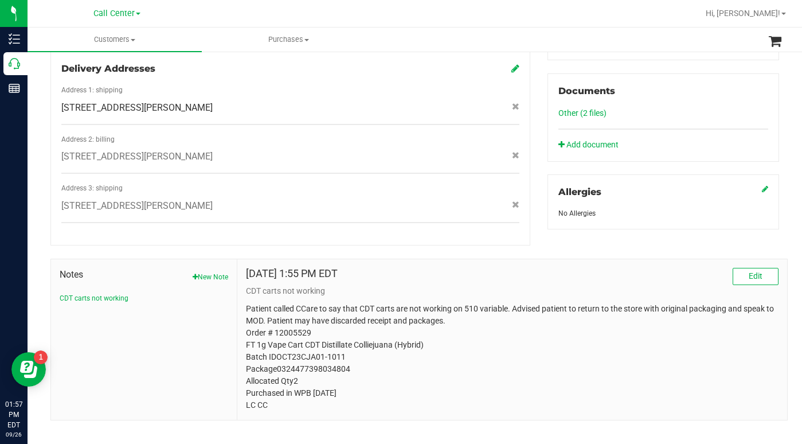
click at [609, 38] on ul "Customers All customers Add a new customer All physicians Purchases All purchas…" at bounding box center [429, 40] width 802 height 25
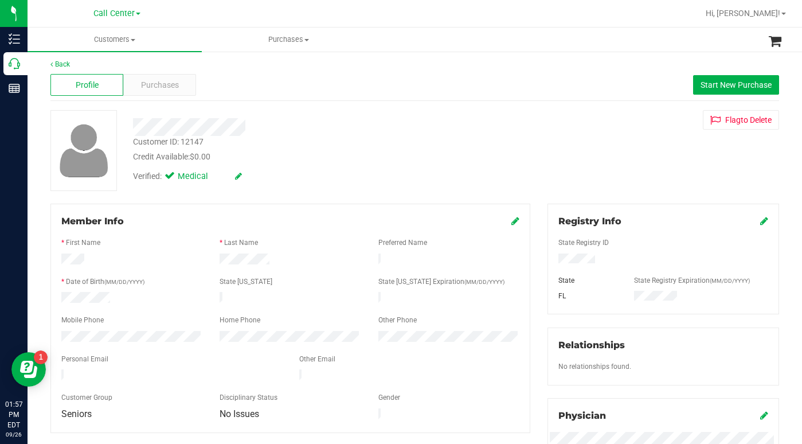
scroll to position [0, 0]
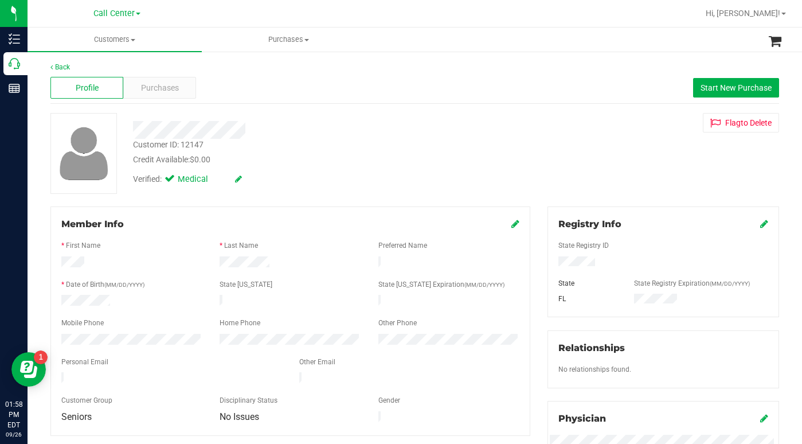
drag, startPoint x: 628, startPoint y: 157, endPoint x: 328, endPoint y: 292, distance: 329.2
click at [627, 157] on div "Customer ID: 12147 Credit Available: $0.00 Verified: Medical Flag to Delete" at bounding box center [415, 153] width 746 height 81
drag, startPoint x: 593, startPoint y: 185, endPoint x: 587, endPoint y: 189, distance: 8.0
click at [593, 185] on div "Customer ID: 12147 Credit Available: $0.00 Verified: Medical Flag to Delete" at bounding box center [415, 153] width 746 height 81
click at [134, 42] on span "Customers" at bounding box center [115, 39] width 174 height 10
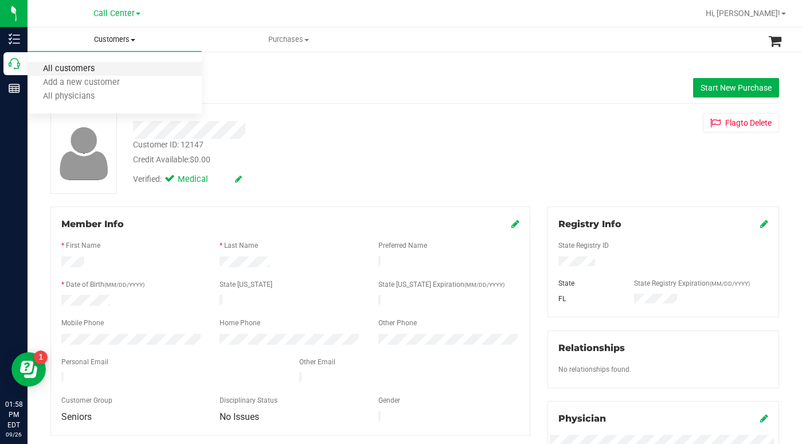
click at [84, 68] on span "All customers" at bounding box center [69, 69] width 83 height 10
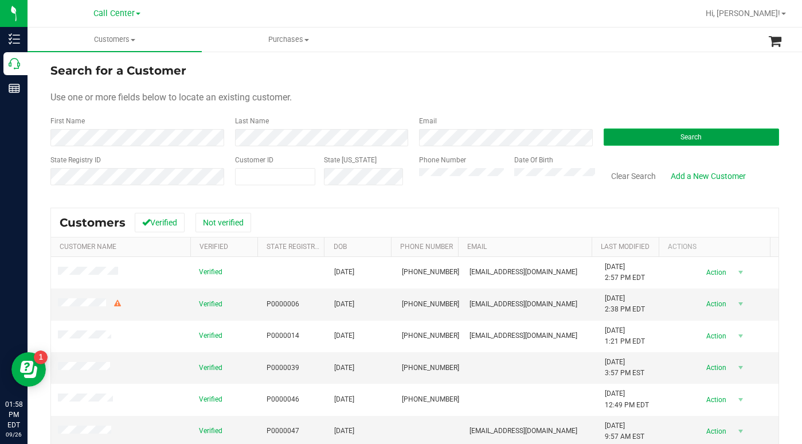
click at [648, 138] on button "Search" at bounding box center [692, 136] width 176 height 17
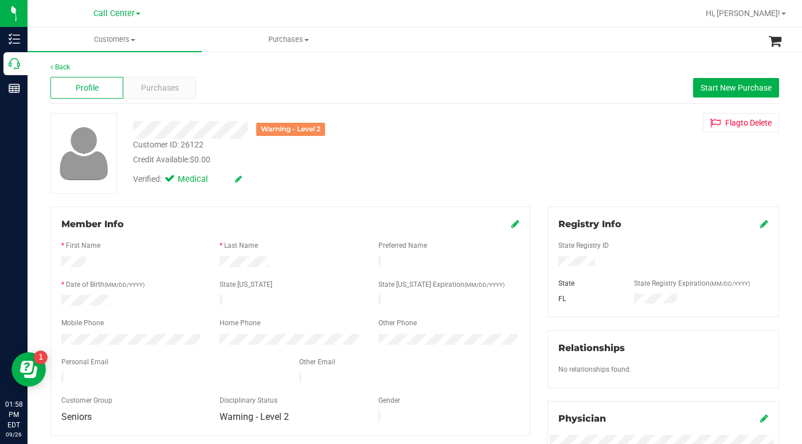
drag, startPoint x: 648, startPoint y: 157, endPoint x: 499, endPoint y: 247, distance: 174.6
click at [647, 158] on div "Warning - Level 2 Customer ID: 26122 Credit Available: $0.00 Verified: Medical …" at bounding box center [415, 153] width 746 height 81
click at [641, 170] on div "Warning - Level 2 Customer ID: 26122 Credit Available: $0.00 Verified: Medical …" at bounding box center [415, 153] width 746 height 81
click at [592, 164] on div "Warning - Level 2 Customer ID: 26122 Credit Available: $0.00 Verified: Medical …" at bounding box center [415, 153] width 746 height 81
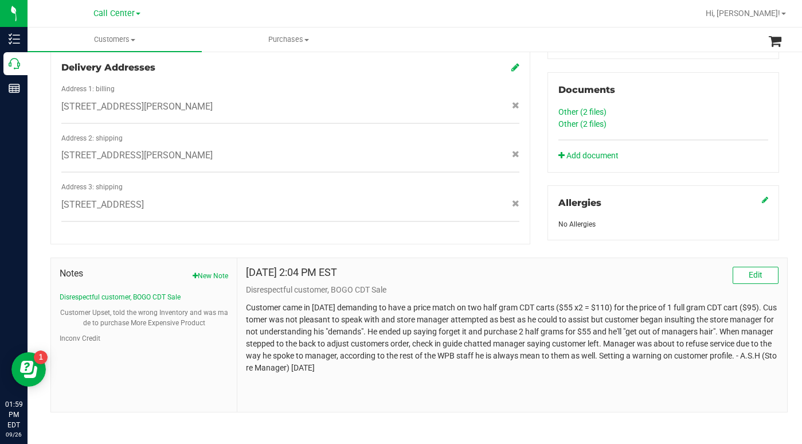
scroll to position [399, 0]
click at [97, 312] on button "Customer Upset, told the wrong Inventory and was made to purchase More Expensiv…" at bounding box center [144, 317] width 169 height 21
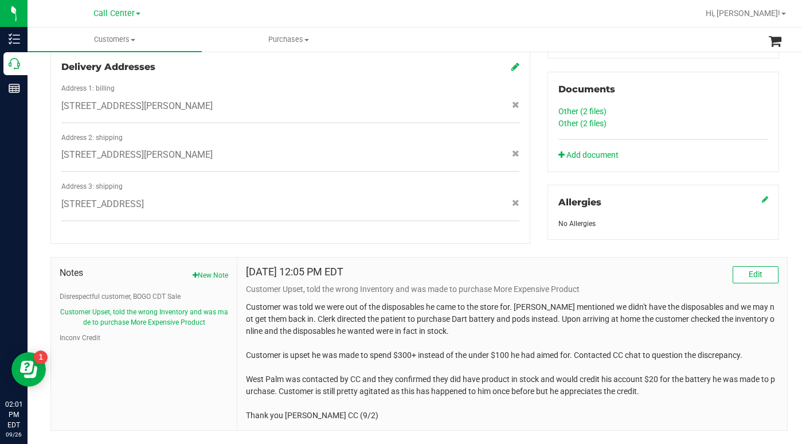
click at [575, 41] on ul "Customers All customers Add a new customer All physicians Purchases All purchas…" at bounding box center [429, 40] width 802 height 25
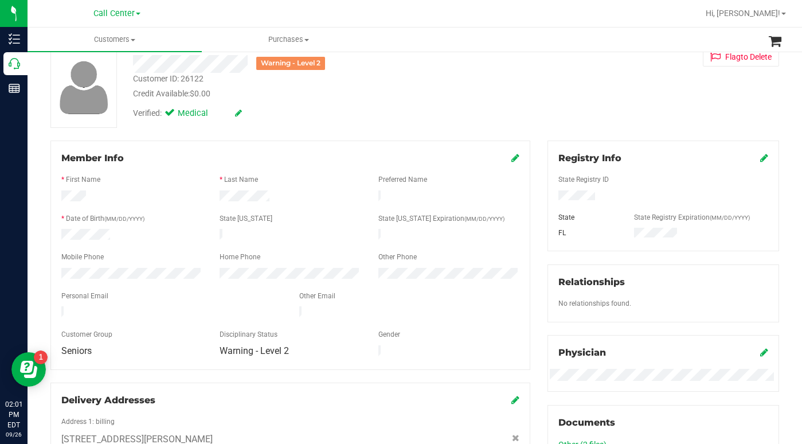
scroll to position [0, 0]
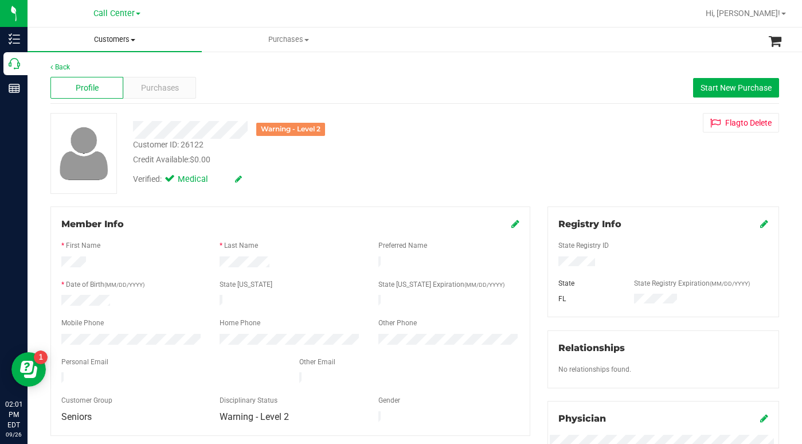
click at [134, 40] on span at bounding box center [133, 40] width 5 height 2
click at [88, 69] on span "All customers" at bounding box center [69, 69] width 83 height 10
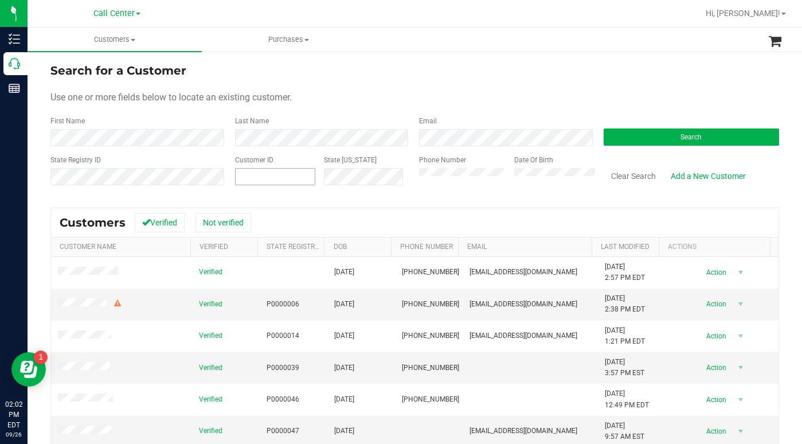
click at [259, 176] on span at bounding box center [275, 176] width 81 height 17
type input "215816"
click at [622, 138] on button "Search" at bounding box center [692, 136] width 176 height 17
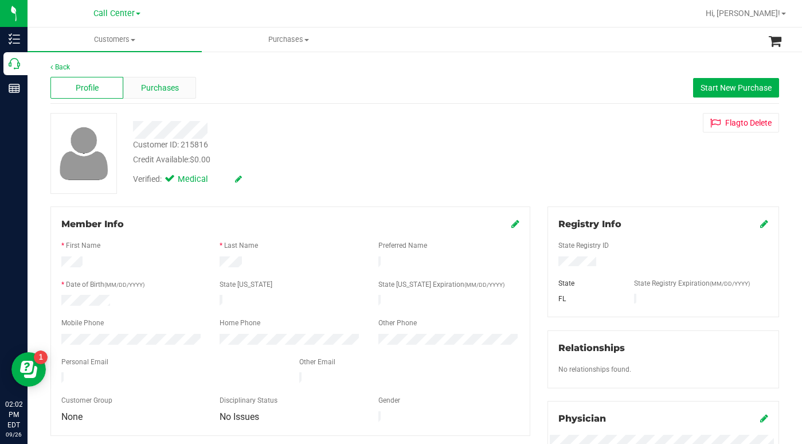
click at [161, 95] on div "Purchases" at bounding box center [159, 88] width 73 height 22
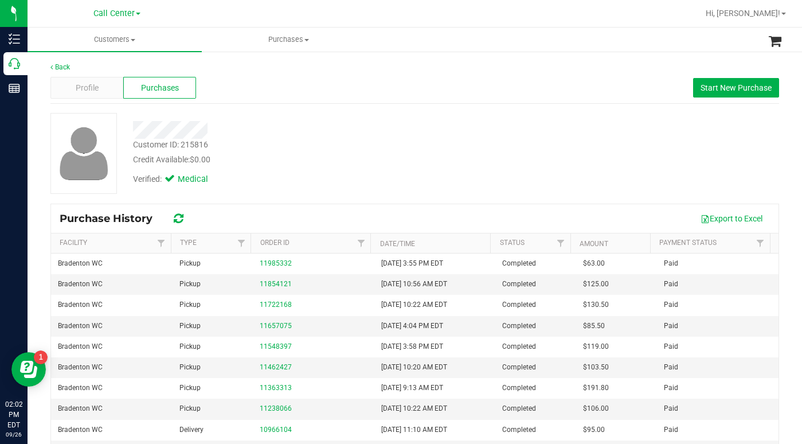
drag, startPoint x: 136, startPoint y: 40, endPoint x: 127, endPoint y: 51, distance: 14.3
click at [135, 40] on span at bounding box center [133, 40] width 5 height 2
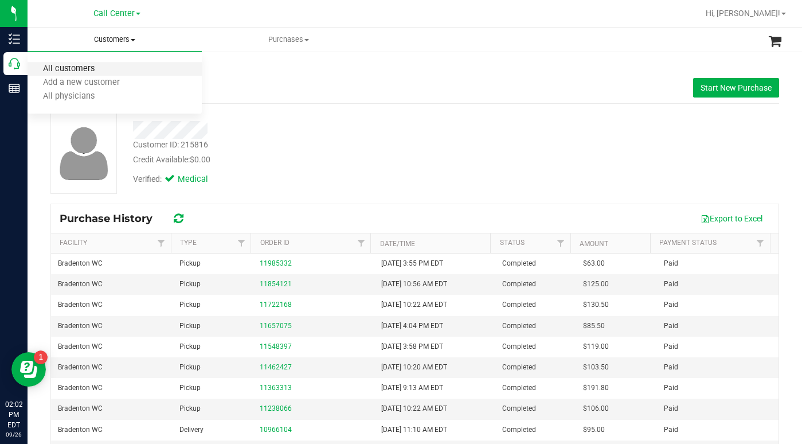
click at [92, 72] on span "All customers" at bounding box center [69, 69] width 83 height 10
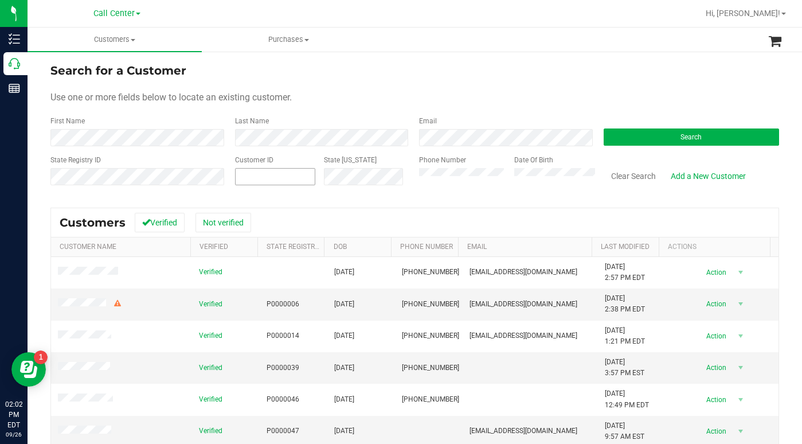
click at [261, 178] on span at bounding box center [275, 176] width 81 height 17
type input "215186"
click at [638, 127] on div "Search" at bounding box center [687, 131] width 185 height 30
click at [635, 139] on button "Search" at bounding box center [692, 136] width 176 height 17
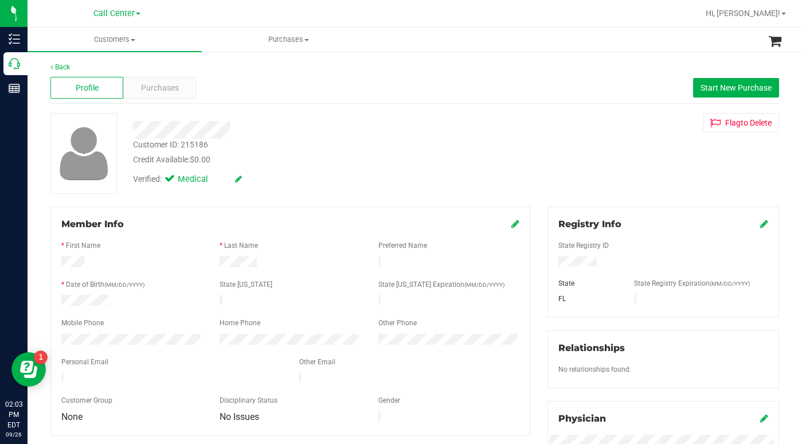
click at [511, 221] on icon at bounding box center [515, 223] width 8 height 9
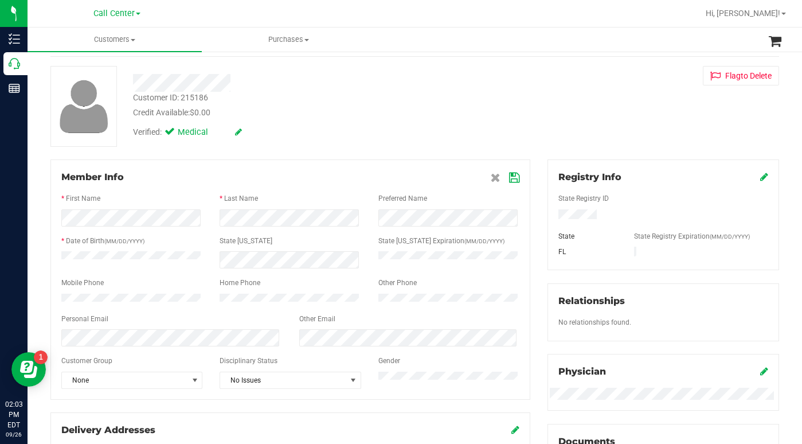
scroll to position [115, 0]
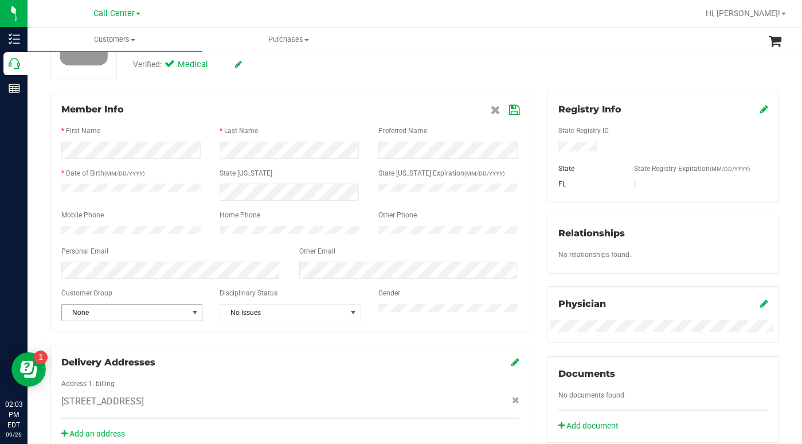
click at [197, 317] on span "select" at bounding box center [194, 312] width 9 height 9
drag, startPoint x: 90, startPoint y: 229, endPoint x: 118, endPoint y: 220, distance: 29.7
click at [89, 229] on li "Seniors" at bounding box center [131, 230] width 138 height 17
click at [509, 111] on icon at bounding box center [514, 110] width 10 height 9
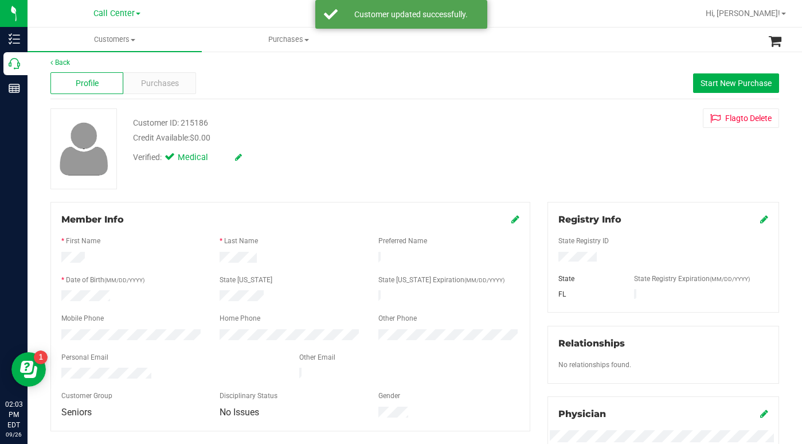
scroll to position [0, 0]
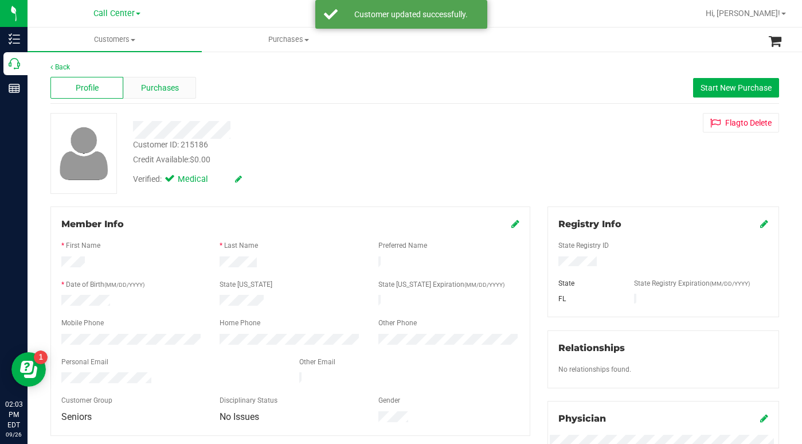
click at [154, 92] on span "Purchases" at bounding box center [160, 88] width 38 height 12
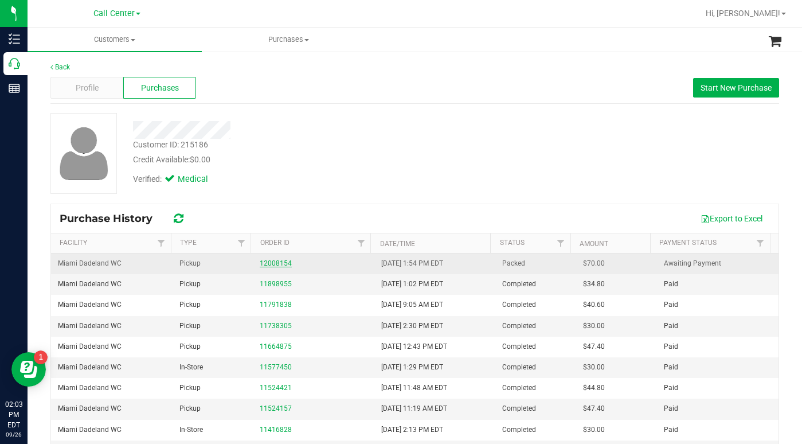
click at [272, 261] on link "12008154" at bounding box center [276, 263] width 32 height 8
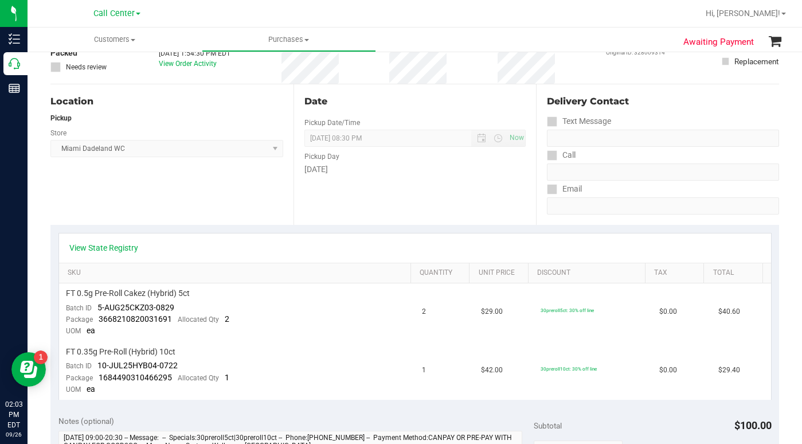
scroll to position [57, 0]
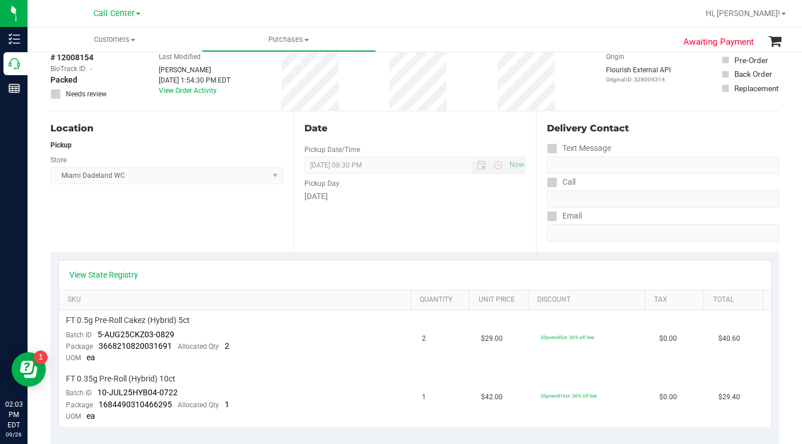
click at [112, 230] on div "Location Pickup Store Miami Dadeland WC Select Store Bonita Springs WC Boynton …" at bounding box center [171, 181] width 243 height 140
click at [567, 77] on div "# 12008154 BioTrack ID: - Packed Needs review Last Modified Alex Bourraine Sep …" at bounding box center [414, 76] width 729 height 68
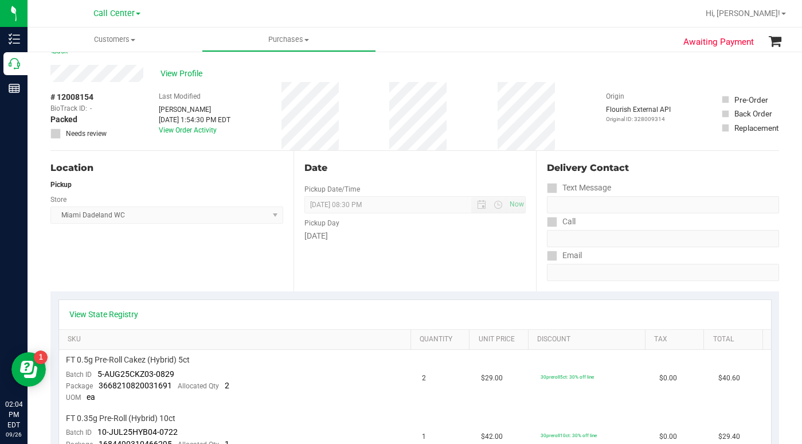
scroll to position [0, 0]
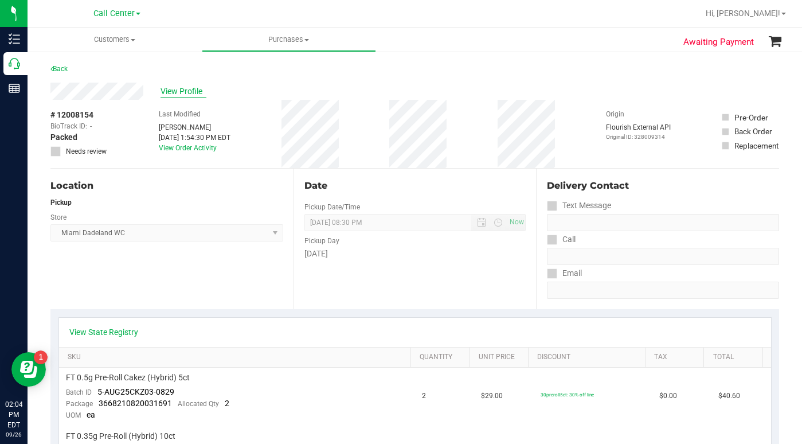
click at [182, 92] on span "View Profile" at bounding box center [184, 91] width 46 height 12
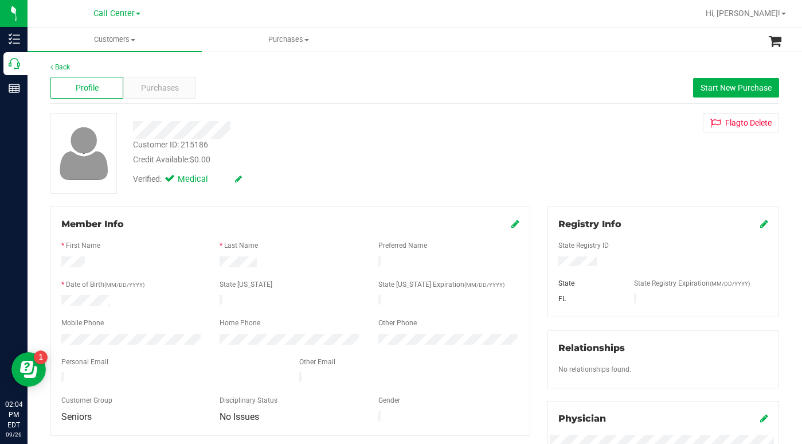
click at [620, 180] on div "Customer ID: 215186 Credit Available: $0.00 Verified: Medical Flag to Delete" at bounding box center [415, 153] width 746 height 81
click at [591, 164] on div "Customer ID: 215186 Credit Available: $0.00 Verified: Medical Flag to Delete" at bounding box center [415, 153] width 746 height 81
click at [563, 188] on div "Customer ID: 215186 Credit Available: $0.00 Verified: Medical Flag to Delete" at bounding box center [415, 153] width 746 height 81
click at [134, 40] on span at bounding box center [133, 40] width 5 height 2
click at [84, 68] on span "All customers" at bounding box center [69, 69] width 83 height 10
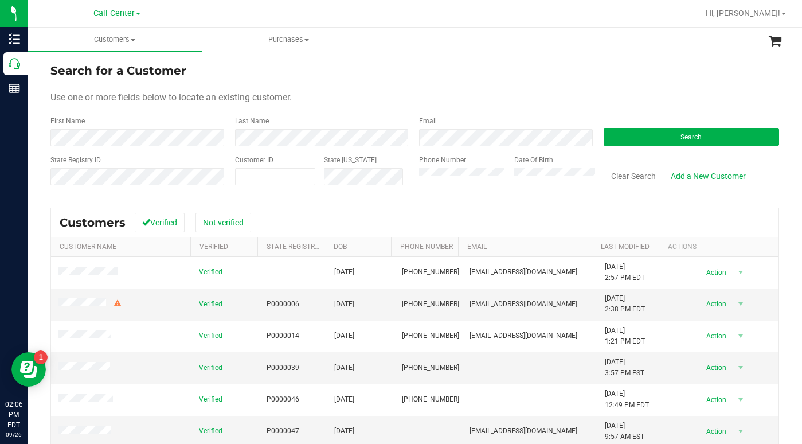
click at [437, 89] on form "Search for a Customer Use one or more fields below to locate an existing custom…" at bounding box center [414, 129] width 729 height 134
drag, startPoint x: 585, startPoint y: 90, endPoint x: 514, endPoint y: 92, distance: 71.1
click at [585, 90] on form "Search for a Customer Use one or more fields below to locate an existing custom…" at bounding box center [414, 129] width 729 height 134
click at [320, 88] on form "Search for a Customer Use one or more fields below to locate an existing custom…" at bounding box center [414, 129] width 729 height 134
click at [599, 90] on form "Search for a Customer Use one or more fields below to locate an existing custom…" at bounding box center [414, 129] width 729 height 134
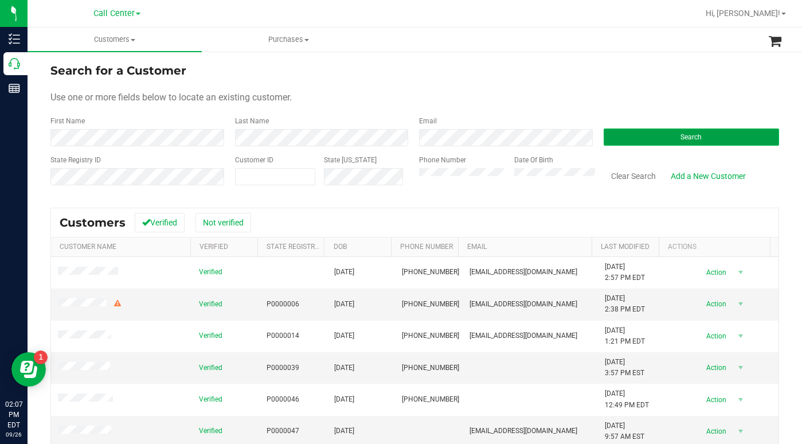
click at [666, 136] on button "Search" at bounding box center [692, 136] width 176 height 17
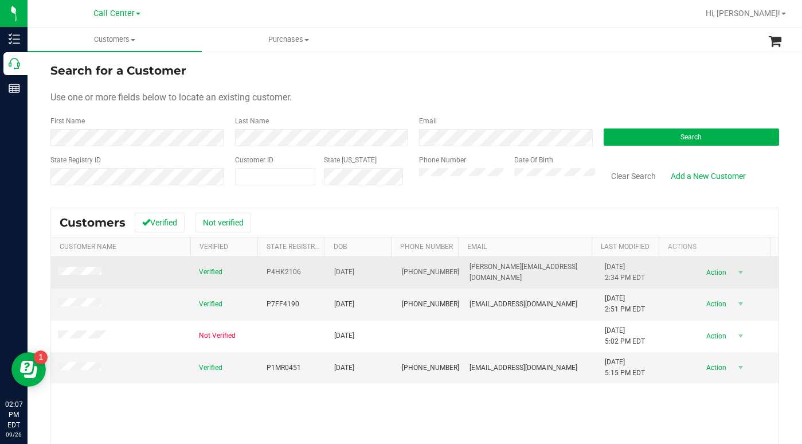
click at [78, 277] on span at bounding box center [81, 272] width 47 height 11
click at [65, 279] on td at bounding box center [121, 273] width 141 height 32
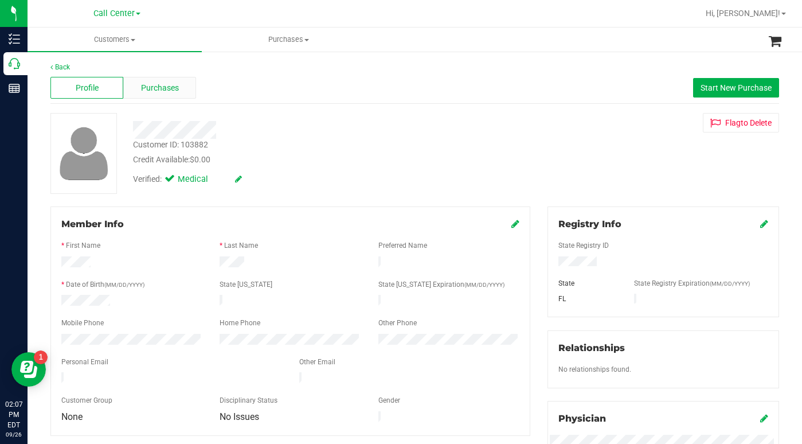
click at [151, 92] on span "Purchases" at bounding box center [160, 88] width 38 height 12
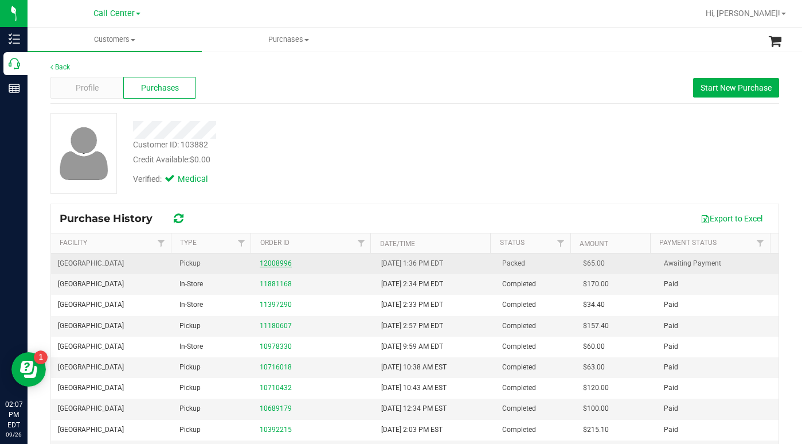
click at [272, 265] on link "12008996" at bounding box center [276, 263] width 32 height 8
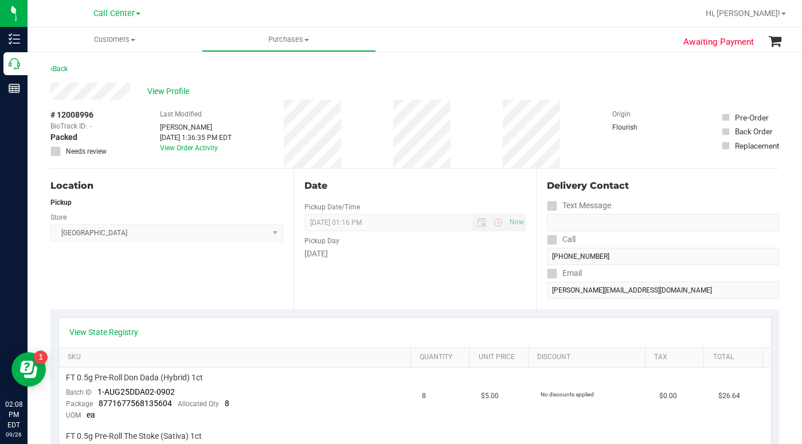
click at [233, 91] on div "View Profile" at bounding box center [414, 91] width 729 height 17
click at [135, 42] on span "Customers" at bounding box center [115, 39] width 174 height 10
click at [80, 68] on span "All customers" at bounding box center [69, 69] width 83 height 10
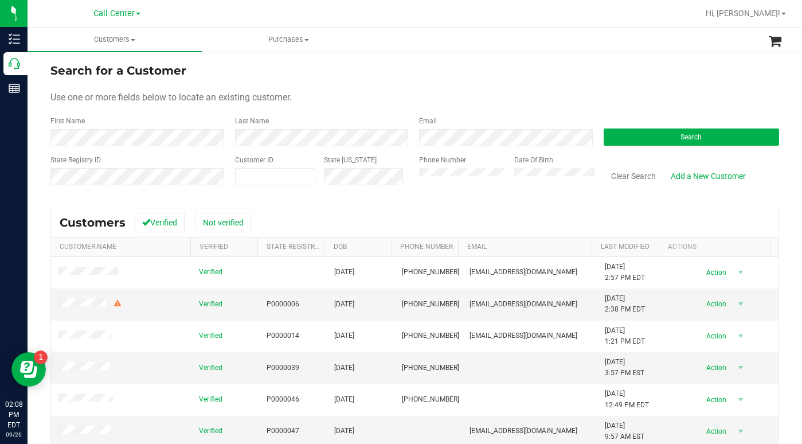
click at [427, 101] on div "Use one or more fields below to locate an existing customer." at bounding box center [414, 98] width 729 height 14
click at [573, 71] on div "Search for a Customer" at bounding box center [414, 70] width 729 height 17
click at [642, 143] on button "Search" at bounding box center [692, 136] width 176 height 17
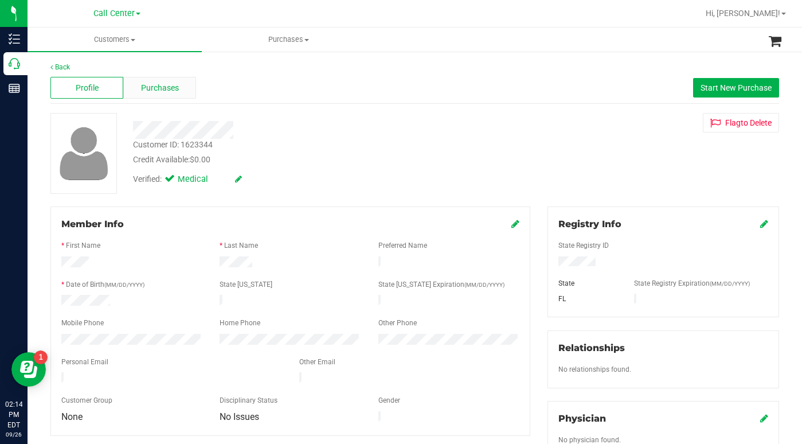
click at [161, 84] on span "Purchases" at bounding box center [160, 88] width 38 height 12
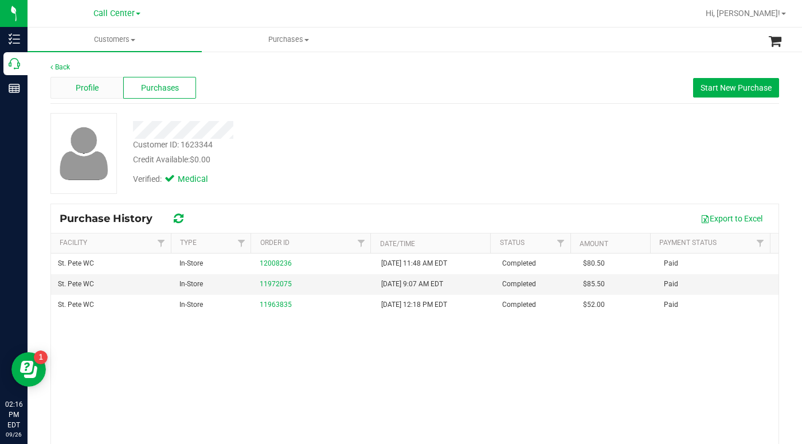
click at [85, 88] on span "Profile" at bounding box center [87, 88] width 23 height 12
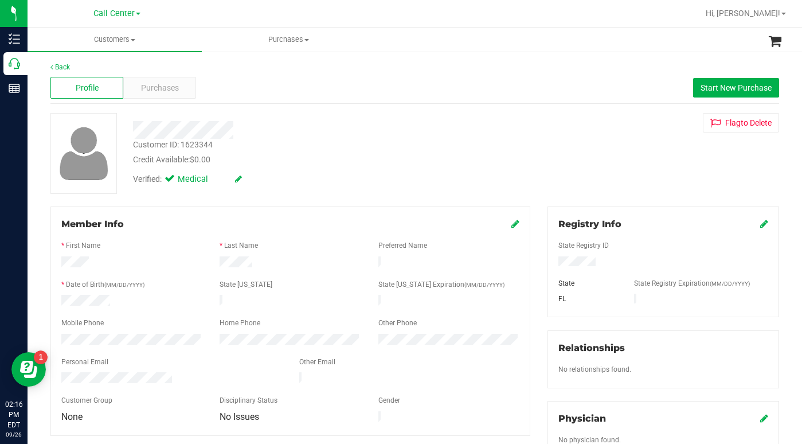
click at [337, 175] on div "Verified: Medical" at bounding box center [310, 178] width 373 height 25
drag, startPoint x: 132, startPoint y: 146, endPoint x: 214, endPoint y: 146, distance: 82.0
click at [214, 146] on div "Customer ID: 1623344 Credit Available: $0.00" at bounding box center [310, 152] width 373 height 27
copy div "Customer ID: 1623344"
click at [583, 189] on div "Customer ID: 1623344 Credit Available: $0.00 Verified: Medical Flag to Delete" at bounding box center [415, 153] width 746 height 81
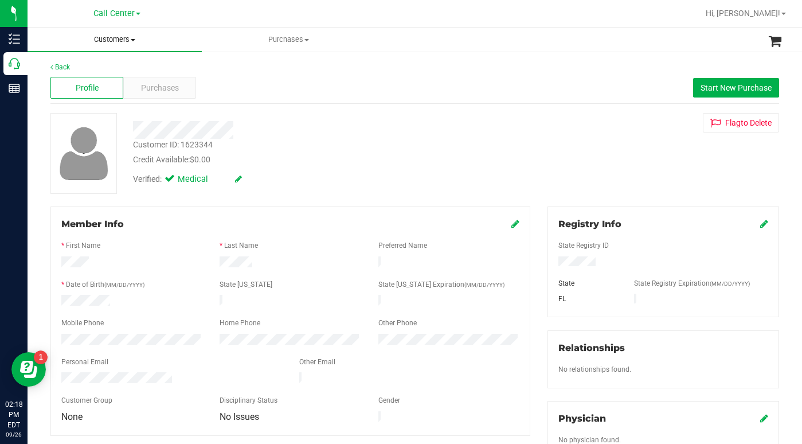
click at [130, 38] on span "Customers" at bounding box center [115, 39] width 174 height 10
click at [87, 68] on span "All customers" at bounding box center [69, 69] width 83 height 10
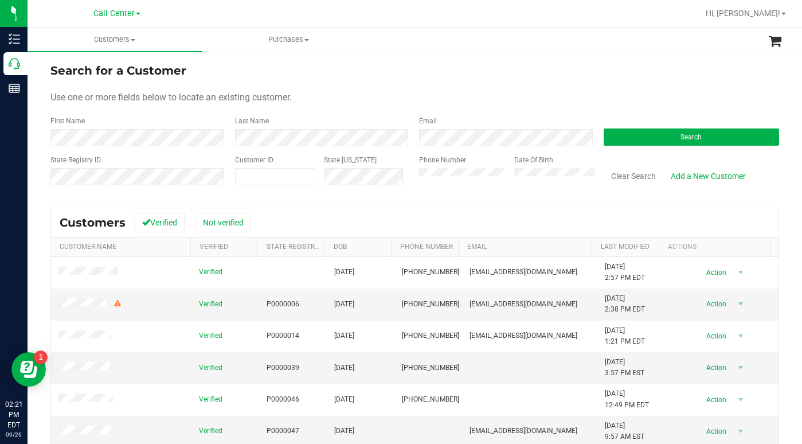
click at [568, 75] on div "Search for a Customer" at bounding box center [414, 70] width 729 height 17
click at [261, 171] on span at bounding box center [275, 176] width 81 height 17
paste input "1437809"
type input "1437809"
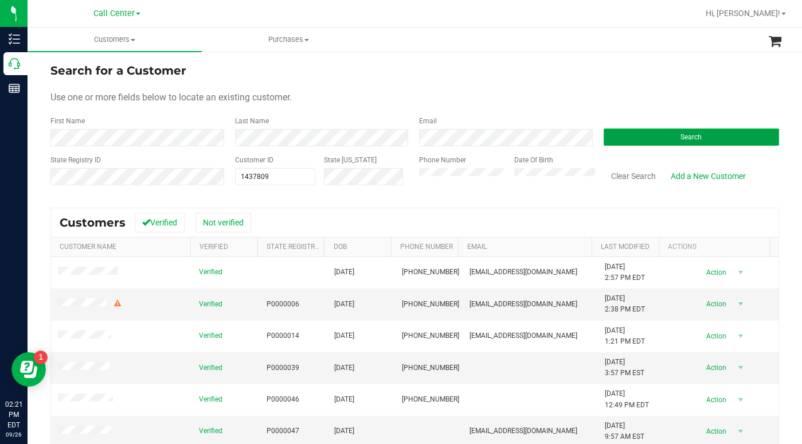
click at [612, 138] on button "Search" at bounding box center [692, 136] width 176 height 17
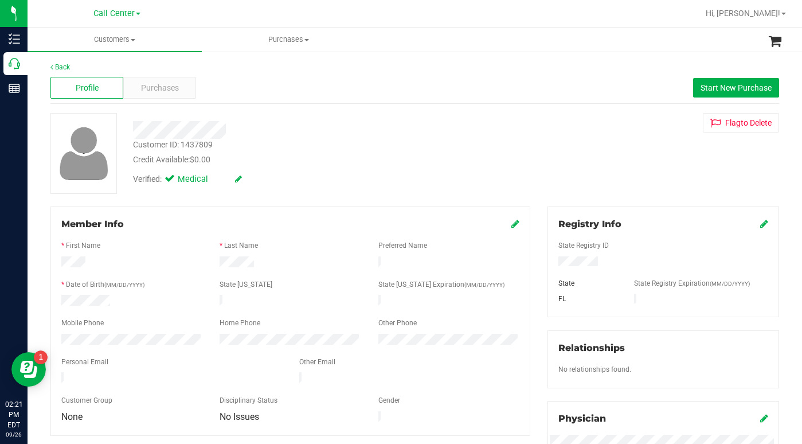
drag, startPoint x: 586, startPoint y: 177, endPoint x: 553, endPoint y: 292, distance: 119.4
click at [586, 178] on div "Customer ID: 1437809 Credit Available: $0.00 Verified: Medical Flag to Delete" at bounding box center [415, 153] width 746 height 81
click at [580, 174] on div "Customer ID: 1437809 Credit Available: $0.00 Verified: Medical Flag to Delete" at bounding box center [415, 153] width 746 height 81
click at [576, 172] on div "Customer ID: 1437809 Credit Available: $0.00 Verified: Medical Flag to Delete" at bounding box center [415, 153] width 746 height 81
click at [143, 91] on span "Purchases" at bounding box center [160, 88] width 38 height 12
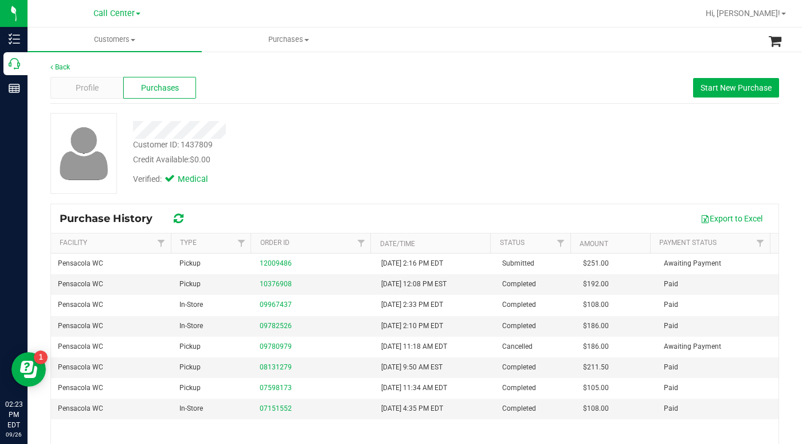
drag, startPoint x: 618, startPoint y: 176, endPoint x: 349, endPoint y: 113, distance: 276.8
click at [618, 176] on div "Customer ID: 1437809 Credit Available: $0.00 Verified: Medical" at bounding box center [415, 153] width 746 height 81
click at [132, 41] on span "Customers" at bounding box center [115, 39] width 174 height 10
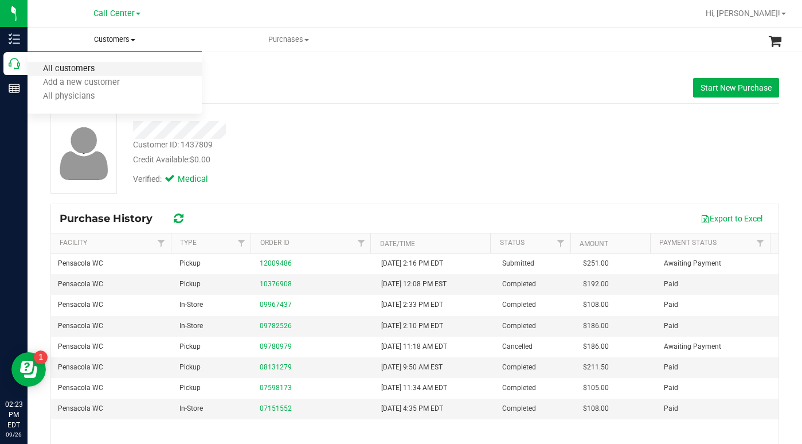
click at [78, 71] on span "All customers" at bounding box center [69, 69] width 83 height 10
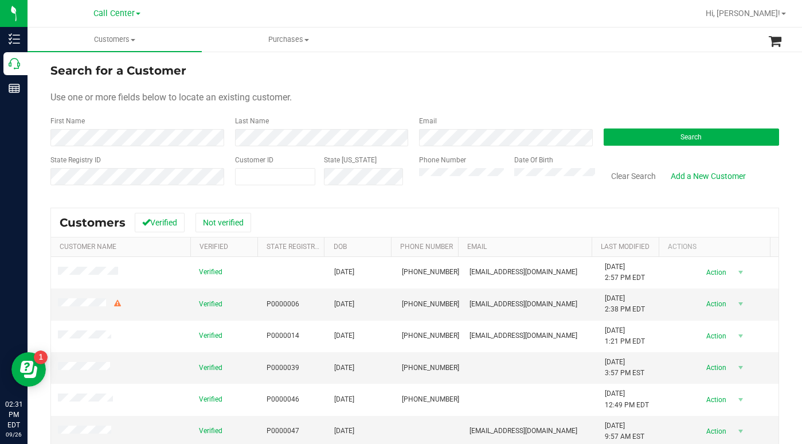
click at [628, 104] on div "Use one or more fields below to locate an existing customer." at bounding box center [414, 98] width 729 height 14
click at [646, 135] on button "Search" at bounding box center [692, 136] width 176 height 17
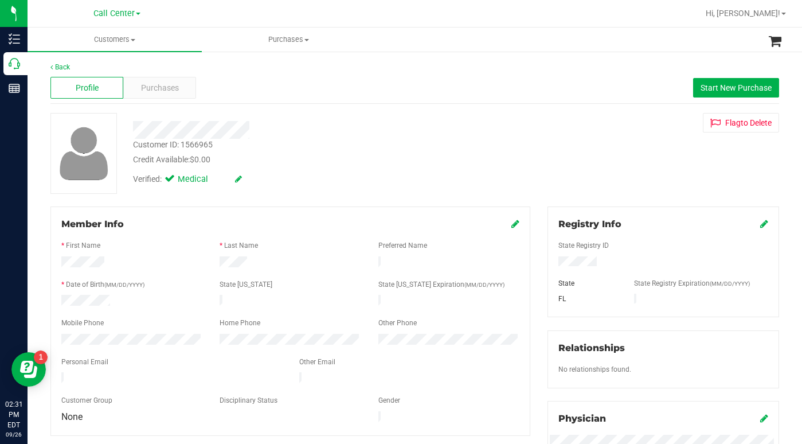
drag, startPoint x: 561, startPoint y: 167, endPoint x: 560, endPoint y: 175, distance: 8.8
click at [561, 169] on div "Customer ID: 1566965 Credit Available: $0.00 Verified: Medical Flag to Delete" at bounding box center [415, 153] width 746 height 81
click at [552, 261] on div at bounding box center [663, 262] width 227 height 13
click at [552, 262] on div at bounding box center [663, 262] width 227 height 13
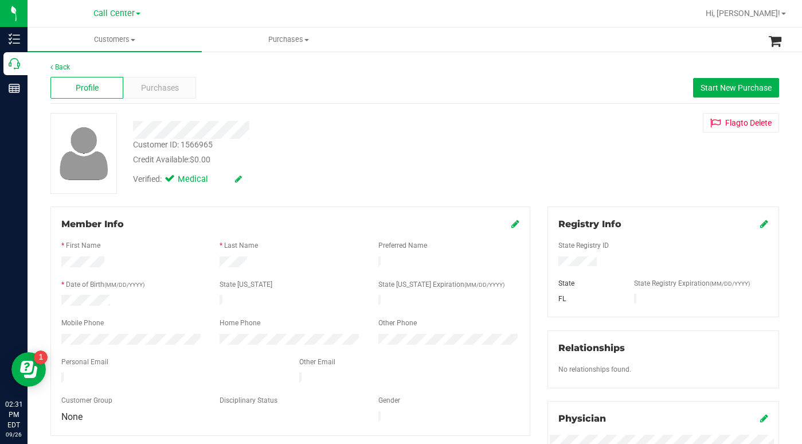
drag, startPoint x: 604, startPoint y: 141, endPoint x: 579, endPoint y: 172, distance: 39.9
click at [605, 142] on div "Customer ID: 1566965 Credit Available: $0.00 Verified: Medical Flag to Delete" at bounding box center [415, 153] width 746 height 81
click at [606, 168] on div "Customer ID: 1566965 Credit Available: $0.00 Verified: Medical Flag to Delete" at bounding box center [415, 153] width 746 height 81
click at [134, 37] on span "Customers" at bounding box center [115, 39] width 174 height 10
click at [87, 69] on span "All customers" at bounding box center [69, 69] width 83 height 10
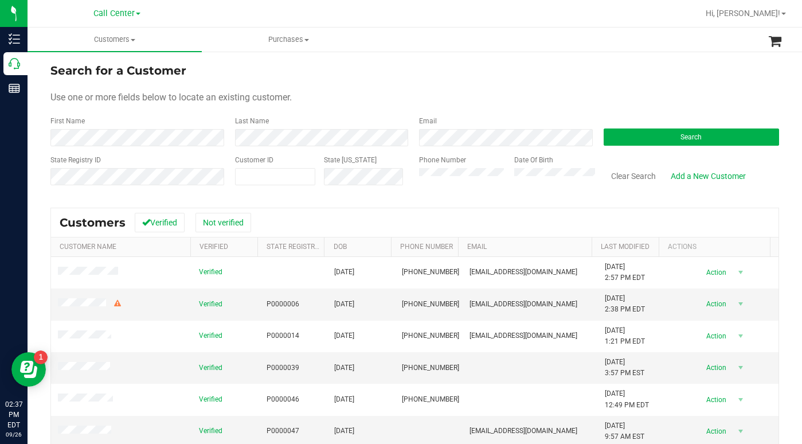
click at [624, 92] on div "Use one or more fields below to locate an existing customer." at bounding box center [414, 98] width 729 height 14
click at [634, 141] on button "Search" at bounding box center [692, 136] width 176 height 17
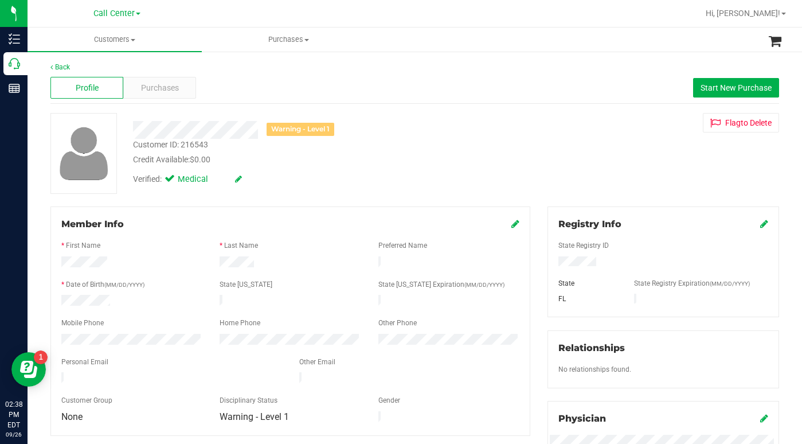
click at [261, 185] on div "Verified: Medical" at bounding box center [310, 178] width 373 height 25
click at [628, 157] on div "Warning - Level 1 Customer ID: 216543 Credit Available: $0.00 Verified: Medical…" at bounding box center [415, 153] width 746 height 81
click at [612, 159] on div "Warning - Level 1 Customer ID: 216543 Credit Available: $0.00 Verified: Medical…" at bounding box center [415, 153] width 746 height 81
click at [134, 38] on span "Customers" at bounding box center [115, 39] width 174 height 10
click at [87, 65] on span "All customers" at bounding box center [69, 69] width 83 height 10
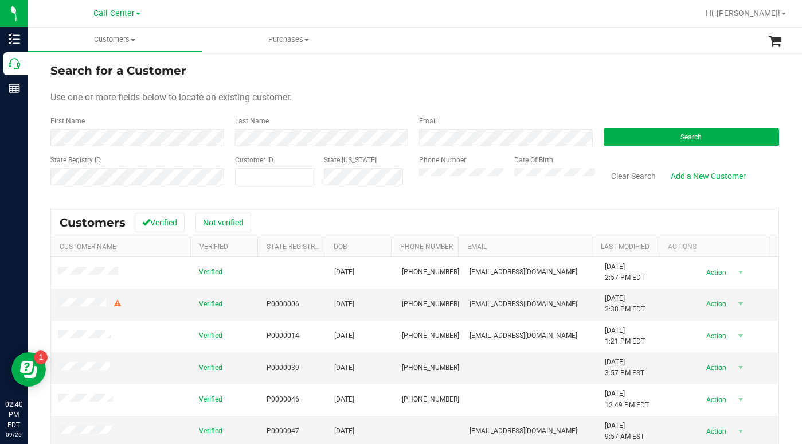
click at [317, 122] on div "Last Name" at bounding box center [318, 131] width 185 height 30
click at [354, 84] on form "Search for a Customer Use one or more fields below to locate an existing custom…" at bounding box center [414, 129] width 729 height 134
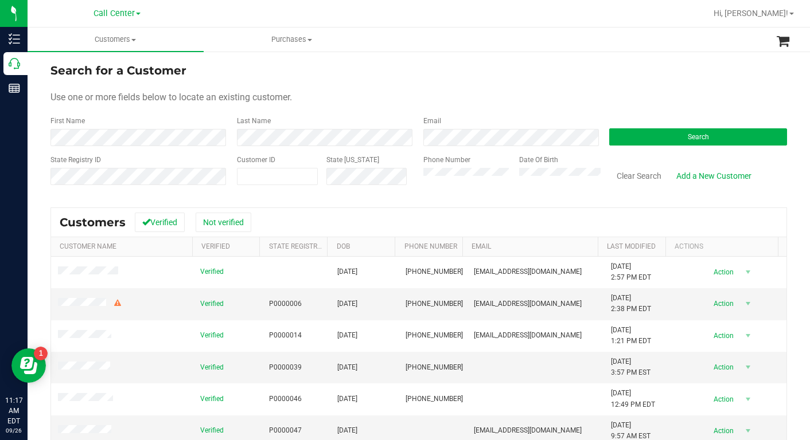
click at [136, 12] on link "Call Center" at bounding box center [116, 12] width 47 height 11
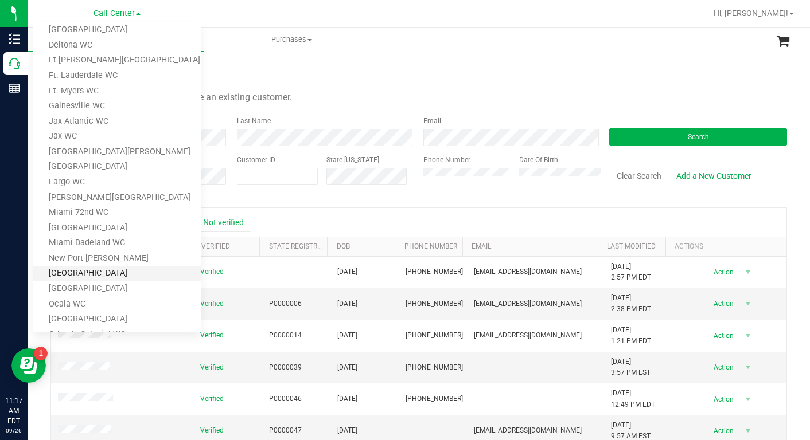
scroll to position [172, 0]
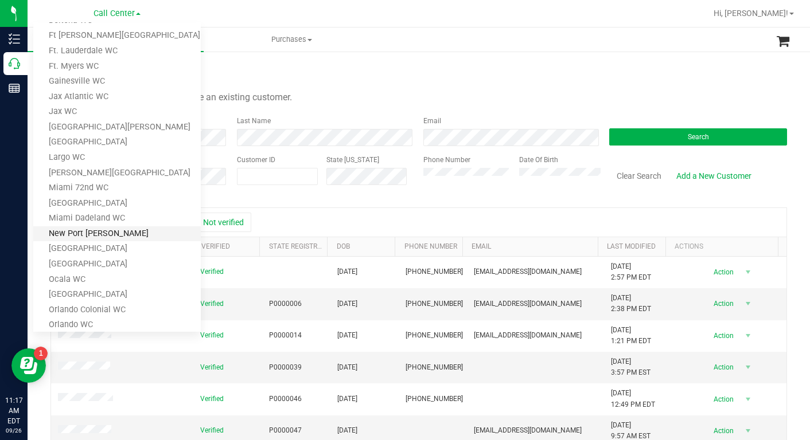
click at [82, 229] on link "New Port [PERSON_NAME]" at bounding box center [116, 233] width 167 height 15
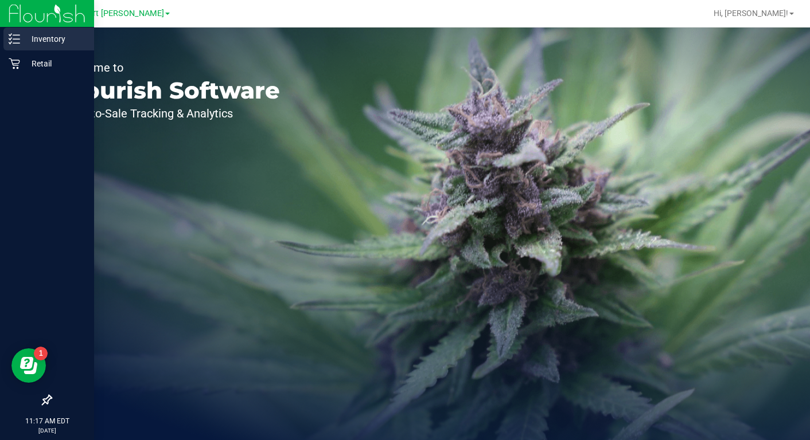
click at [50, 40] on p "Inventory" at bounding box center [54, 39] width 69 height 14
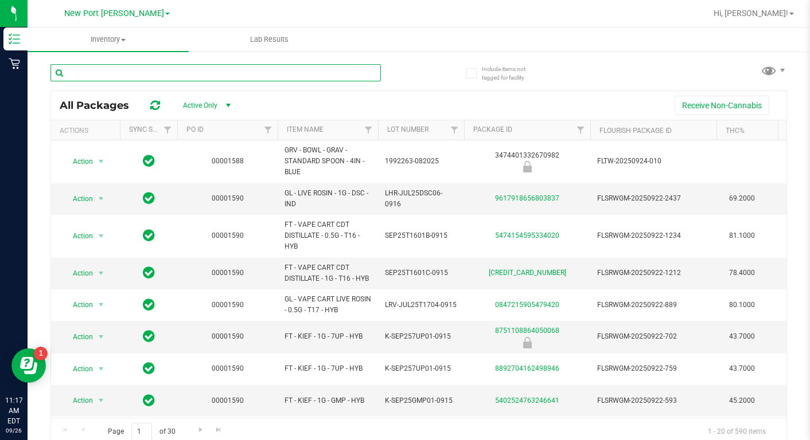
click at [112, 75] on input "text" at bounding box center [215, 72] width 330 height 17
click at [100, 75] on input "text" at bounding box center [215, 72] width 330 height 17
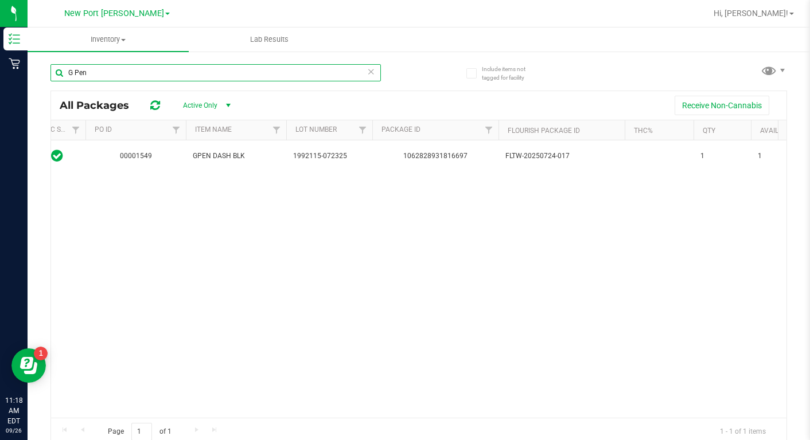
type input "G Pen"
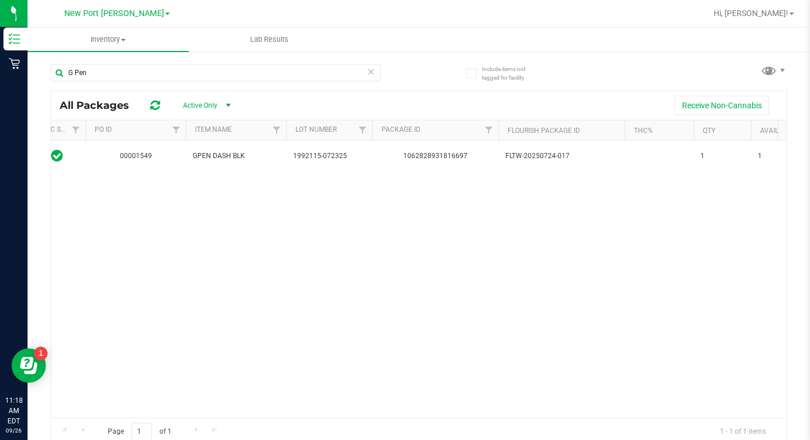
click at [165, 268] on div "Action Action Global inventory Package audit log Print package label Print prod…" at bounding box center [418, 279] width 735 height 278
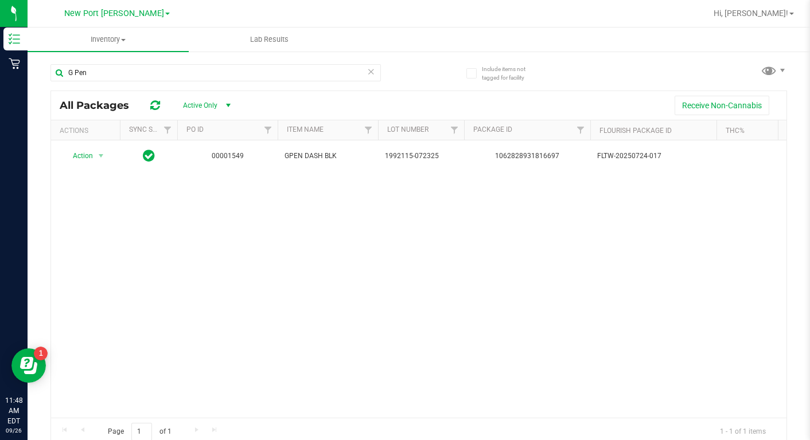
scroll to position [0, 92]
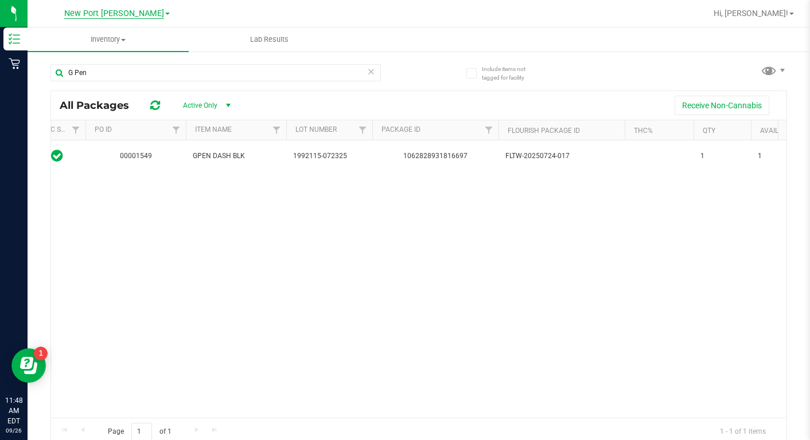
click at [151, 12] on span "New Port [PERSON_NAME]" at bounding box center [114, 14] width 100 height 10
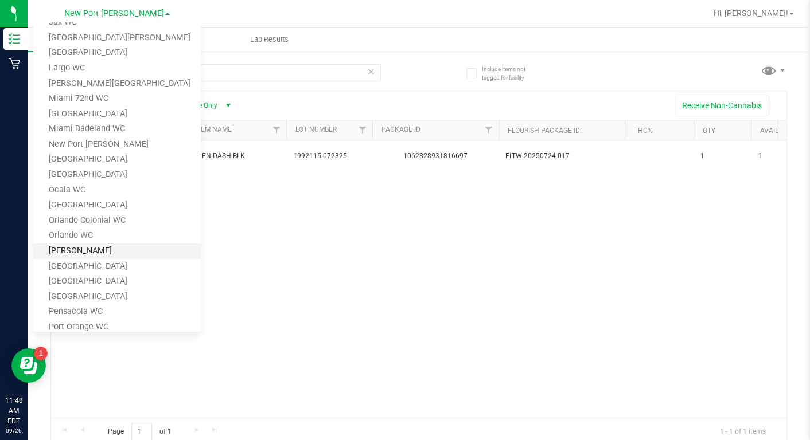
scroll to position [287, 0]
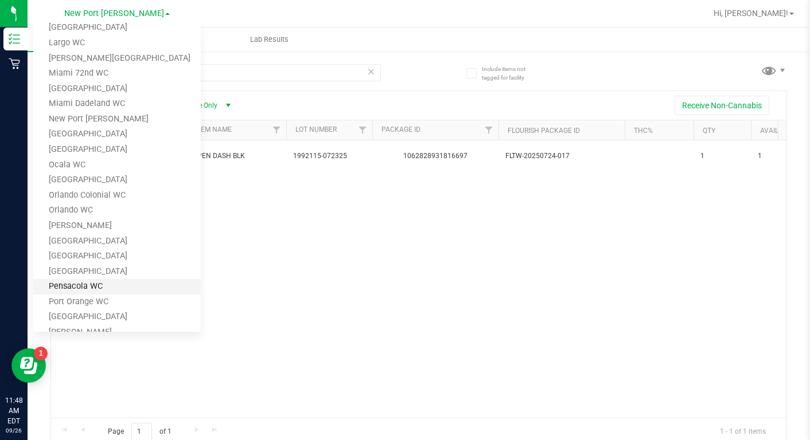
click at [82, 292] on link "Pensacola WC" at bounding box center [116, 286] width 167 height 15
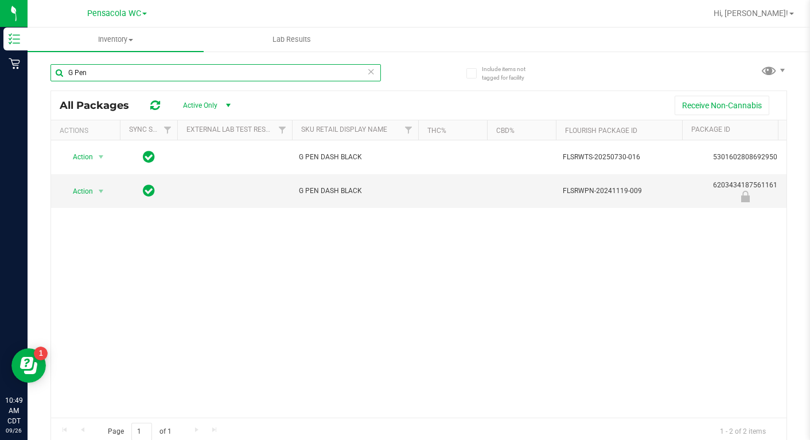
drag, startPoint x: 106, startPoint y: 76, endPoint x: 63, endPoint y: 81, distance: 43.2
click at [63, 81] on input "G Pen" at bounding box center [215, 72] width 330 height 17
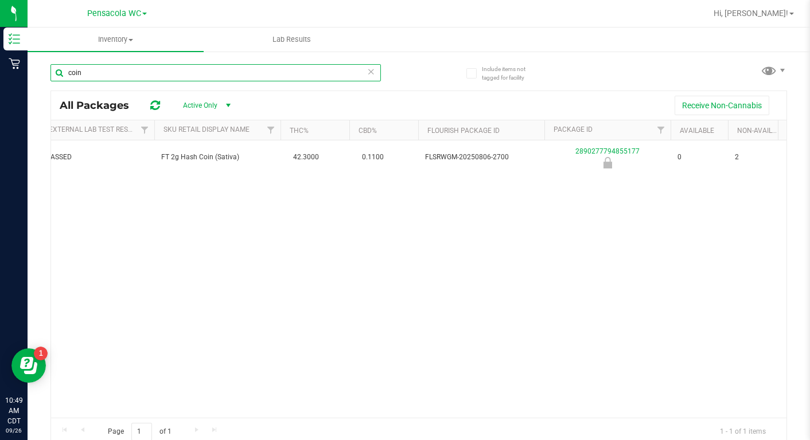
scroll to position [0, 161]
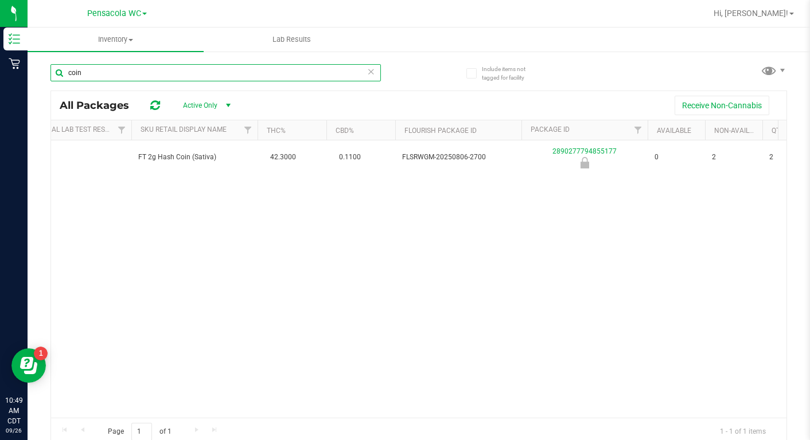
type input "coin"
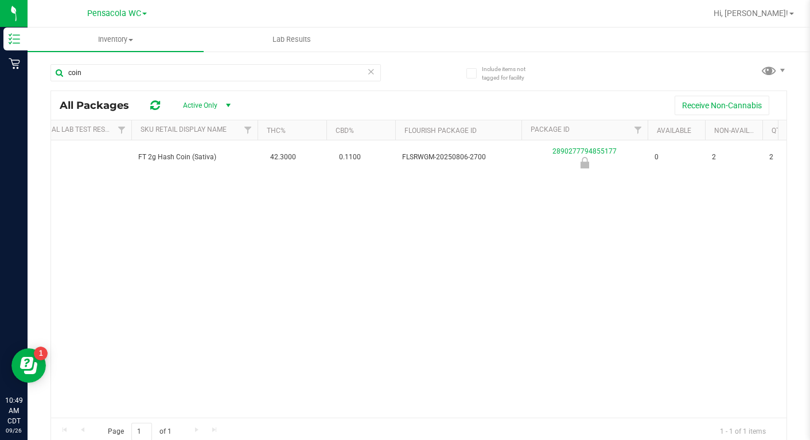
click at [145, 14] on span at bounding box center [144, 14] width 5 height 2
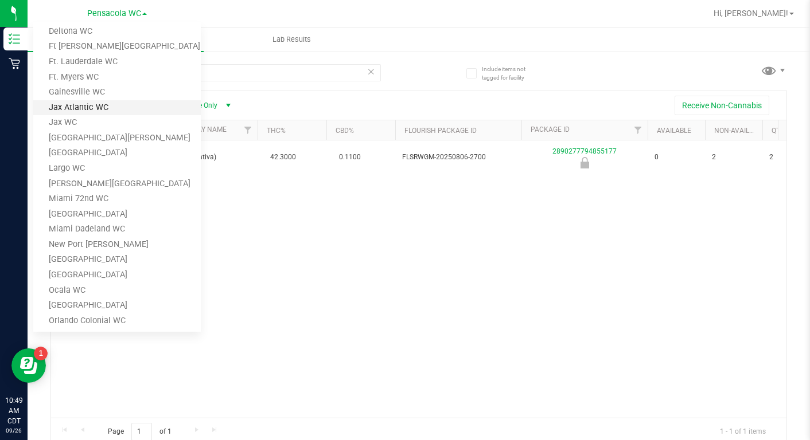
scroll to position [115, 0]
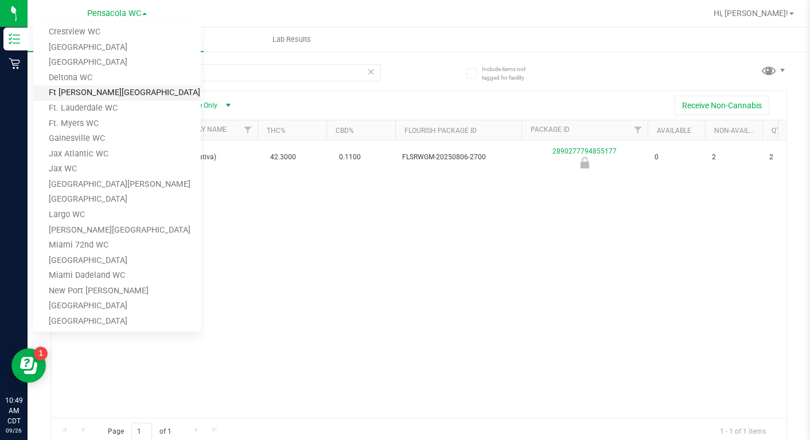
click at [74, 92] on link "Ft [PERSON_NAME][GEOGRAPHIC_DATA]" at bounding box center [116, 92] width 167 height 15
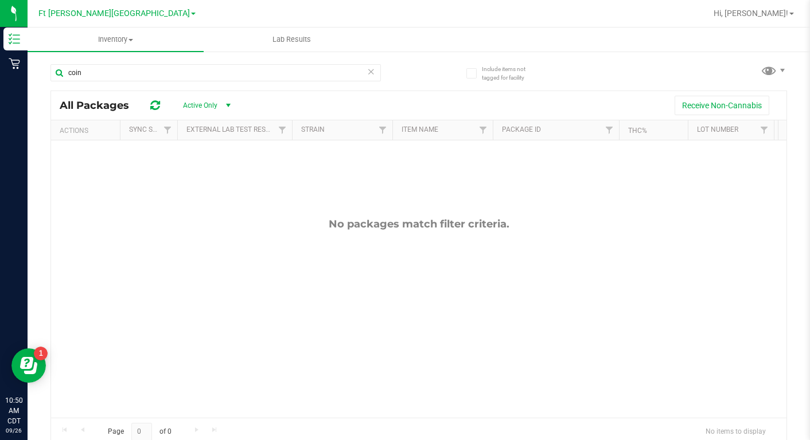
click at [191, 14] on span at bounding box center [193, 14] width 5 height 2
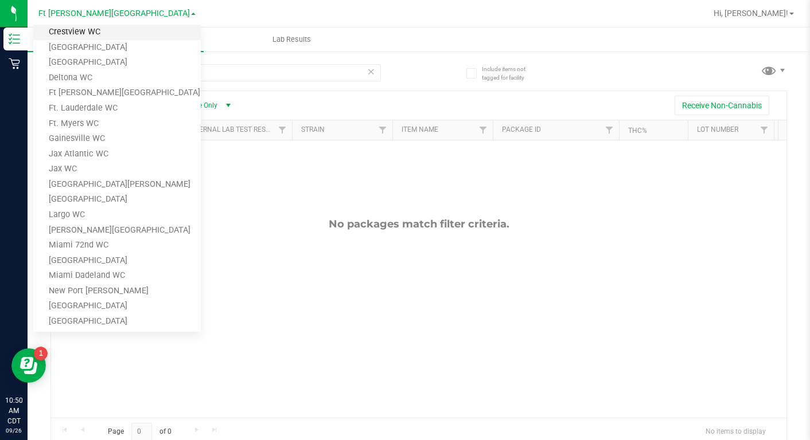
click at [82, 30] on link "Crestview WC" at bounding box center [116, 32] width 167 height 15
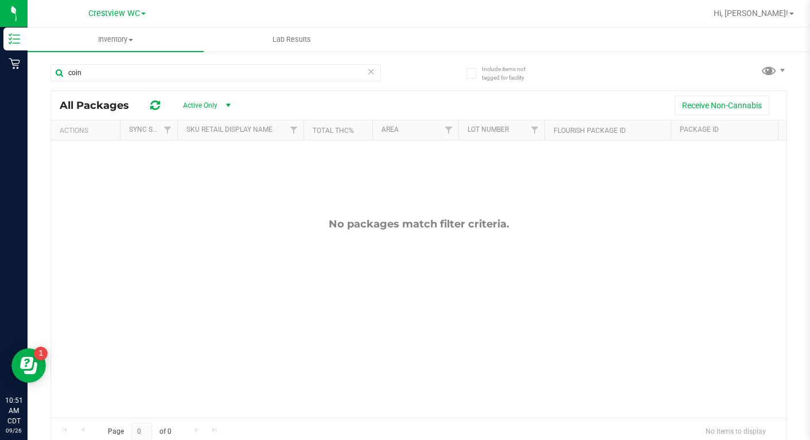
click at [146, 287] on div "No packages match filter criteria." at bounding box center [418, 317] width 735 height 355
click at [143, 14] on span at bounding box center [143, 14] width 5 height 2
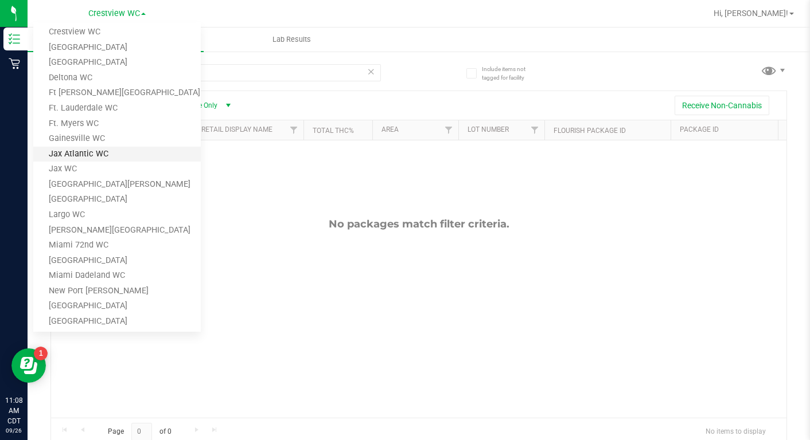
click at [77, 156] on link "Jax Atlantic WC" at bounding box center [116, 154] width 167 height 15
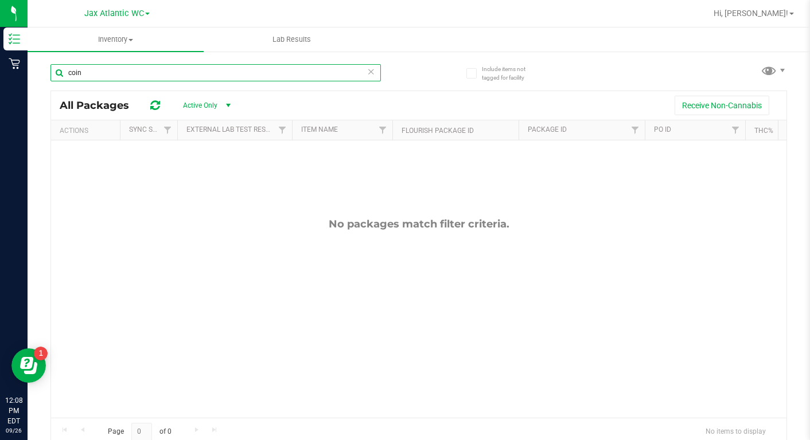
drag, startPoint x: 93, startPoint y: 75, endPoint x: 59, endPoint y: 80, distance: 34.7
click at [59, 80] on input "coin" at bounding box center [215, 72] width 330 height 17
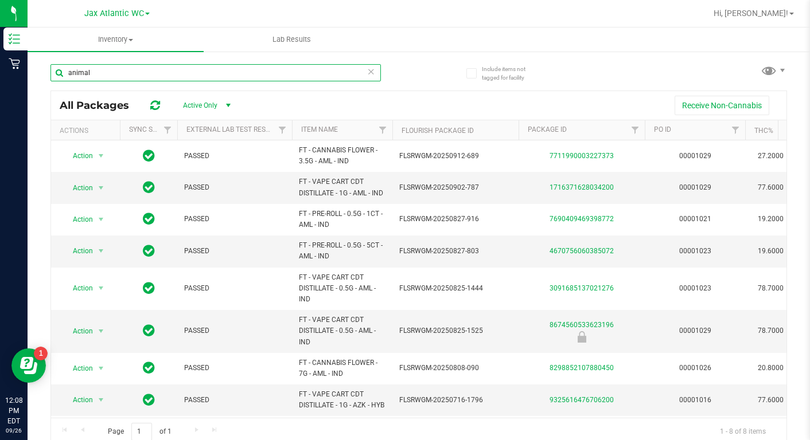
type input "animal"
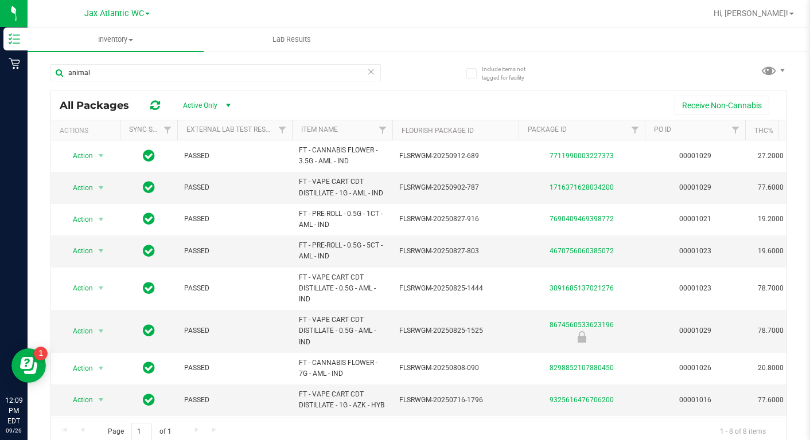
click at [146, 14] on span at bounding box center [147, 14] width 5 height 2
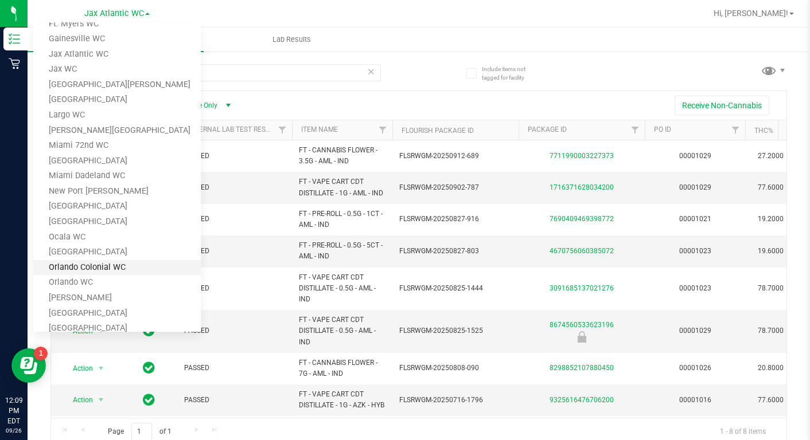
scroll to position [229, 0]
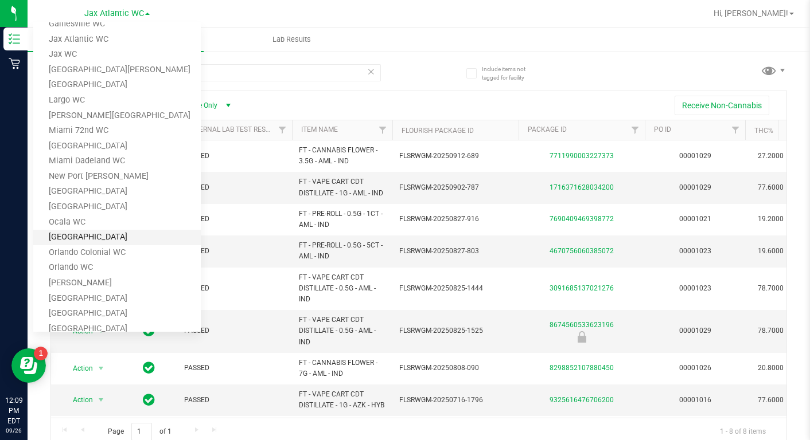
click at [62, 235] on link "[GEOGRAPHIC_DATA]" at bounding box center [116, 237] width 167 height 15
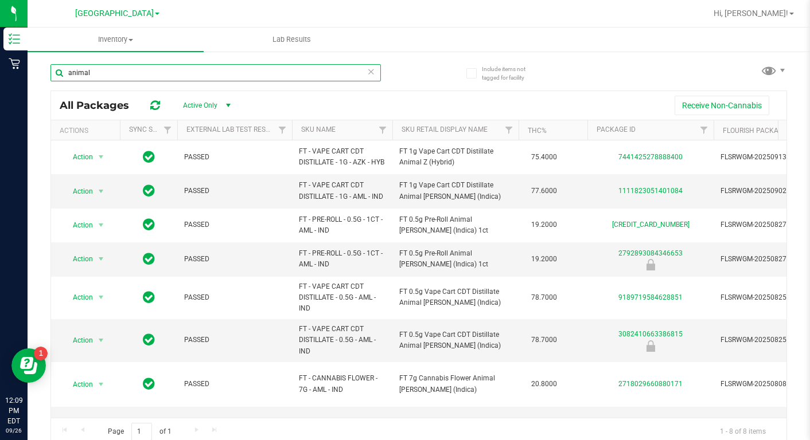
click at [140, 74] on input "animal" at bounding box center [215, 72] width 330 height 17
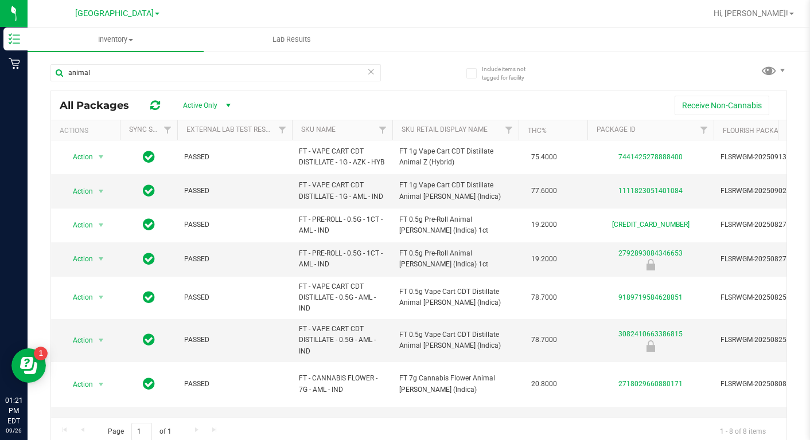
click at [155, 14] on span at bounding box center [157, 14] width 5 height 2
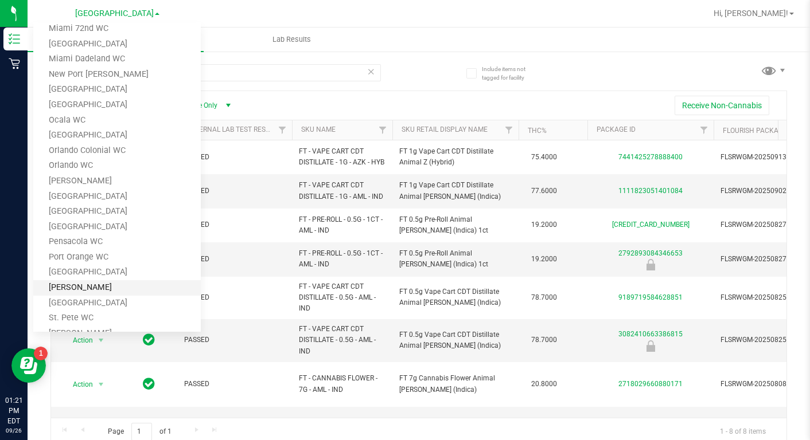
scroll to position [427, 0]
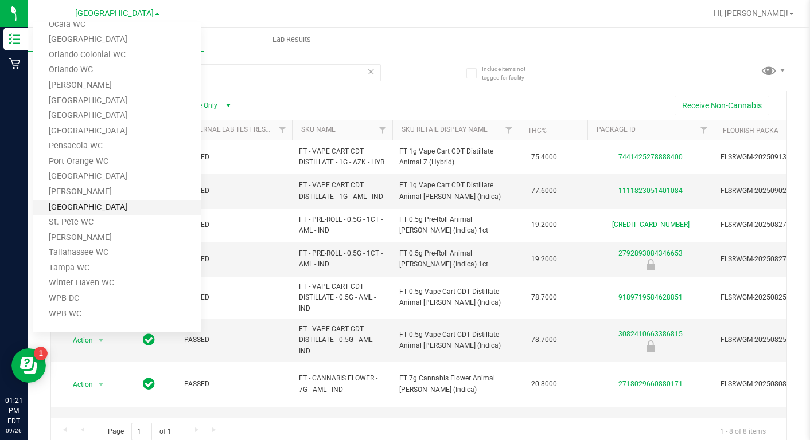
click at [62, 209] on link "[GEOGRAPHIC_DATA]" at bounding box center [116, 207] width 167 height 15
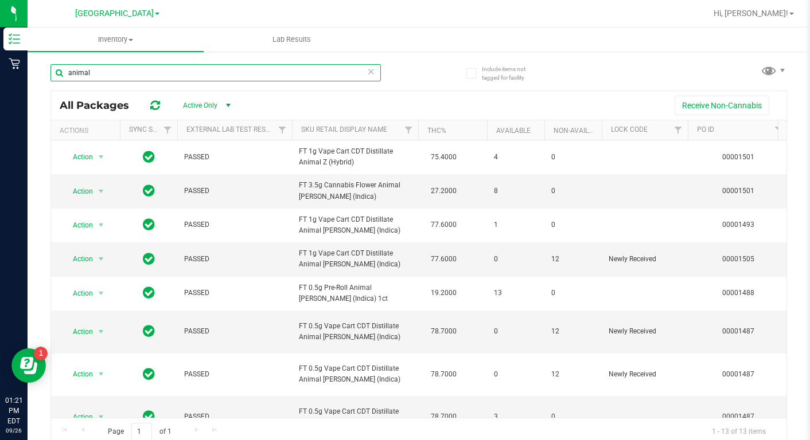
drag, startPoint x: 97, startPoint y: 75, endPoint x: 44, endPoint y: 81, distance: 54.3
click at [44, 81] on div "Include items not tagged for facility animal All Packages Active Only Active On…" at bounding box center [419, 225] width 782 height 350
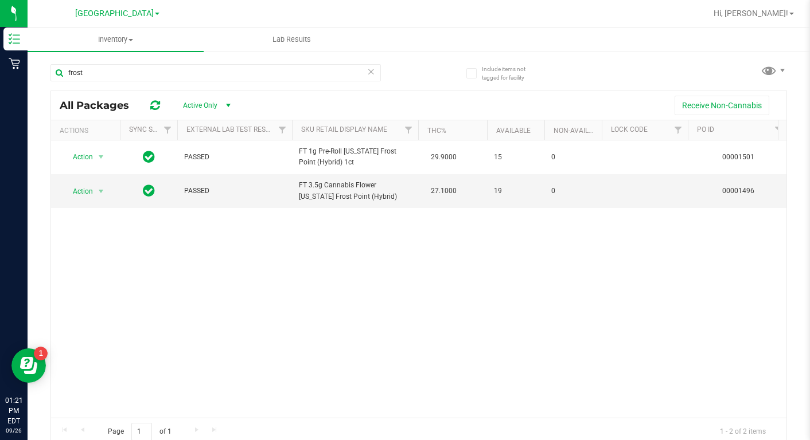
click at [201, 333] on div "Action Action Global inventory Package audit log Print package label Print prod…" at bounding box center [418, 279] width 735 height 278
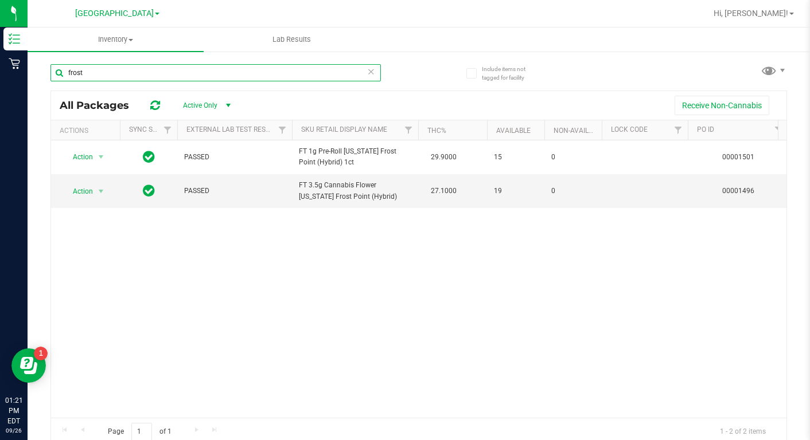
drag, startPoint x: 95, startPoint y: 75, endPoint x: 52, endPoint y: 80, distance: 42.7
click at [52, 80] on input "frost" at bounding box center [215, 72] width 330 height 17
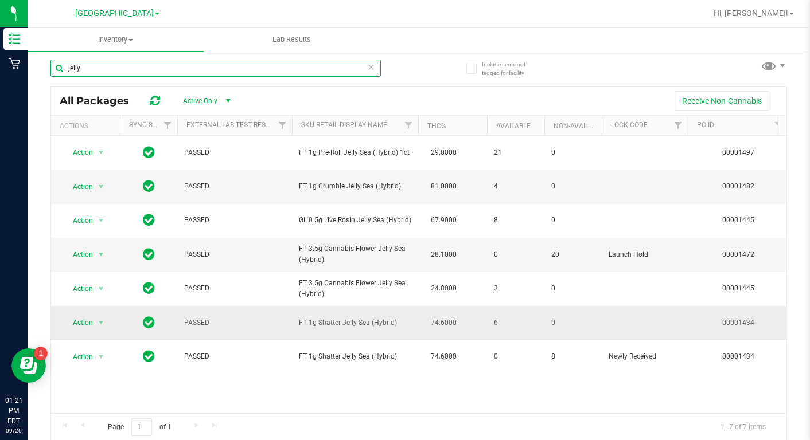
scroll to position [6, 0]
drag, startPoint x: 87, startPoint y: 69, endPoint x: 56, endPoint y: 71, distance: 30.4
click at [56, 71] on input "jelly" at bounding box center [215, 66] width 330 height 17
type input "frost"
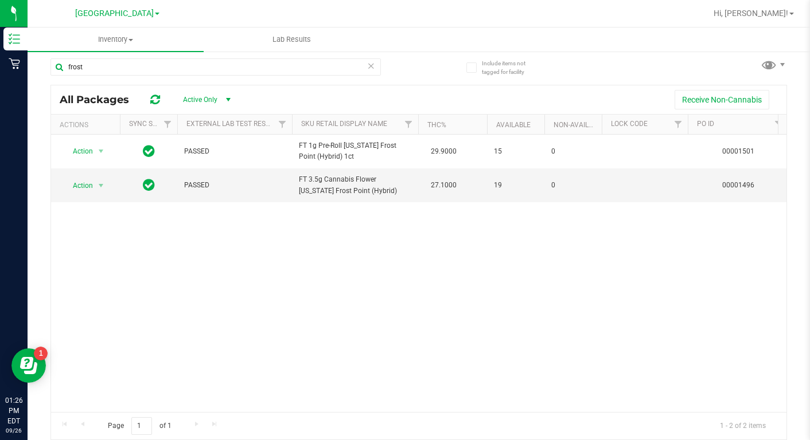
click at [162, 323] on div "Action Action Global inventory Package audit log Print package label Print prod…" at bounding box center [418, 274] width 735 height 278
